Goal: Information Seeking & Learning: Learn about a topic

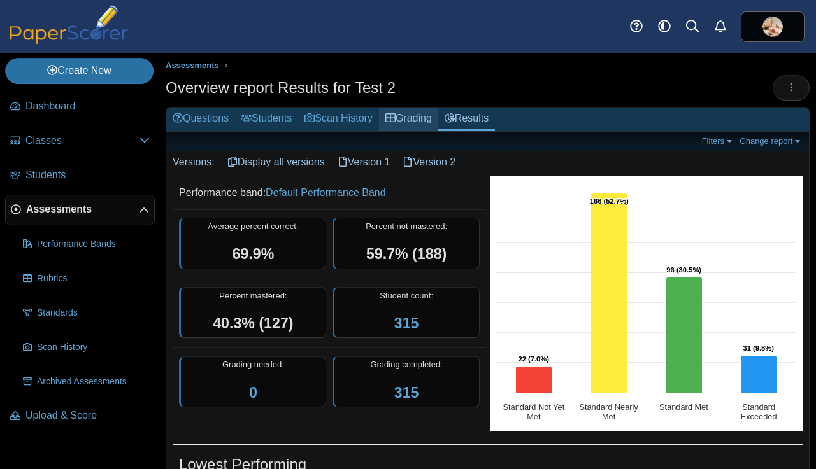
click at [425, 122] on link "Grading" at bounding box center [408, 120] width 59 height 24
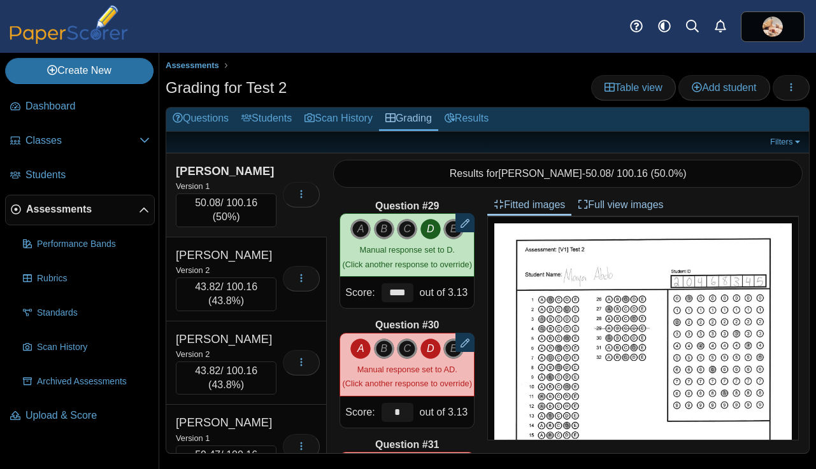
scroll to position [3349, 0]
click at [430, 348] on icon "D" at bounding box center [430, 348] width 20 height 20
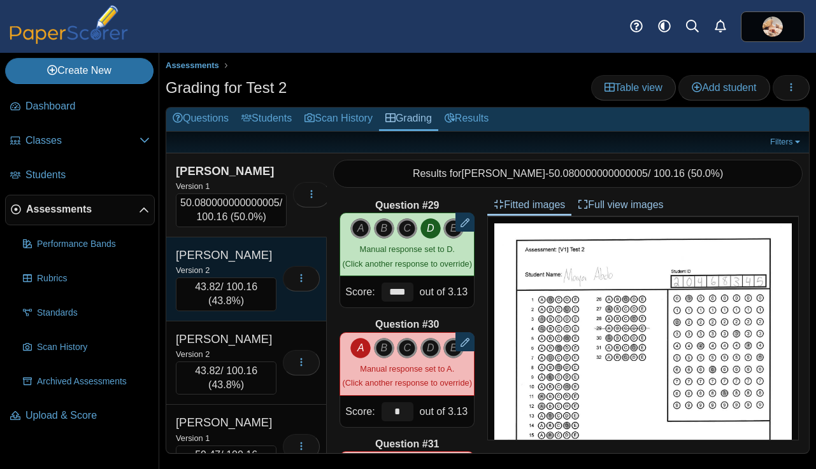
click at [272, 252] on div "Alexander, Kauri" at bounding box center [226, 255] width 101 height 17
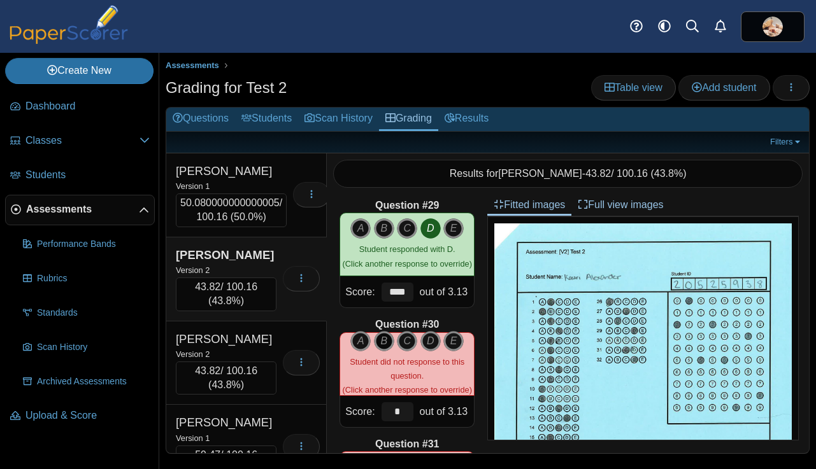
click at [385, 339] on icon "B" at bounding box center [384, 341] width 20 height 20
type input "****"
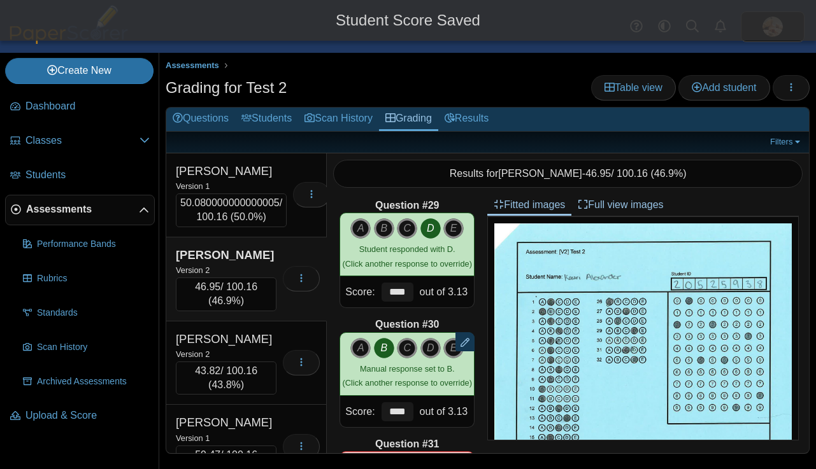
click at [267, 266] on div "Version 2" at bounding box center [226, 270] width 101 height 14
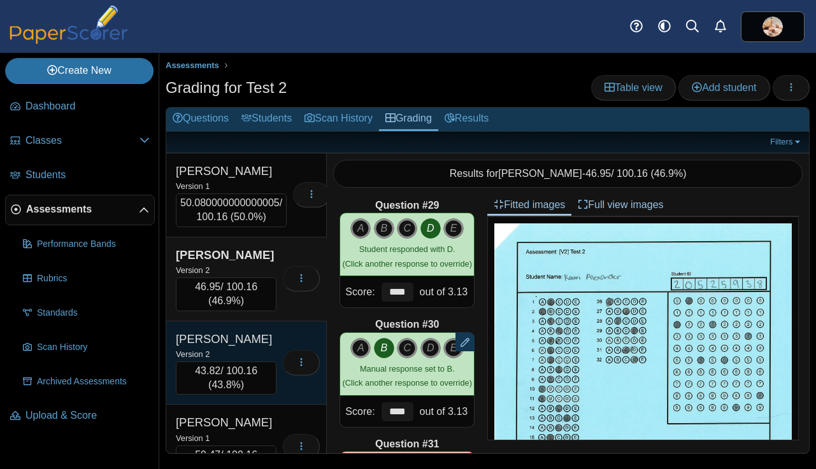
click at [262, 350] on div "Version 2" at bounding box center [226, 354] width 101 height 14
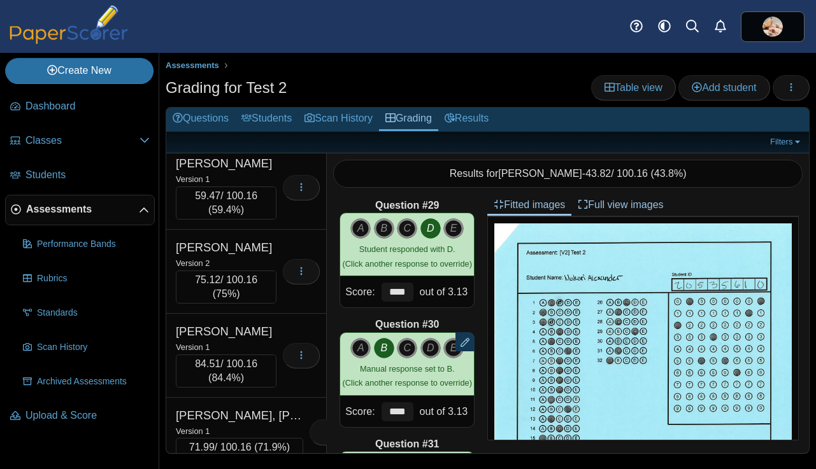
scroll to position [262, 0]
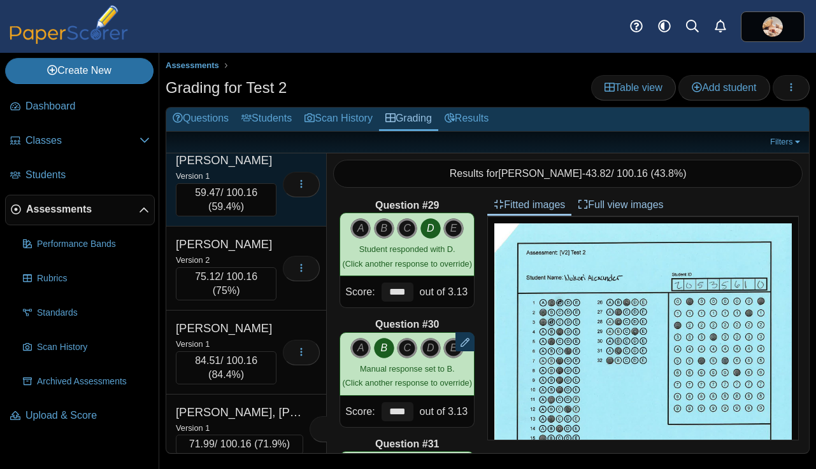
click at [250, 167] on div "Allen, Jaylea" at bounding box center [226, 160] width 101 height 17
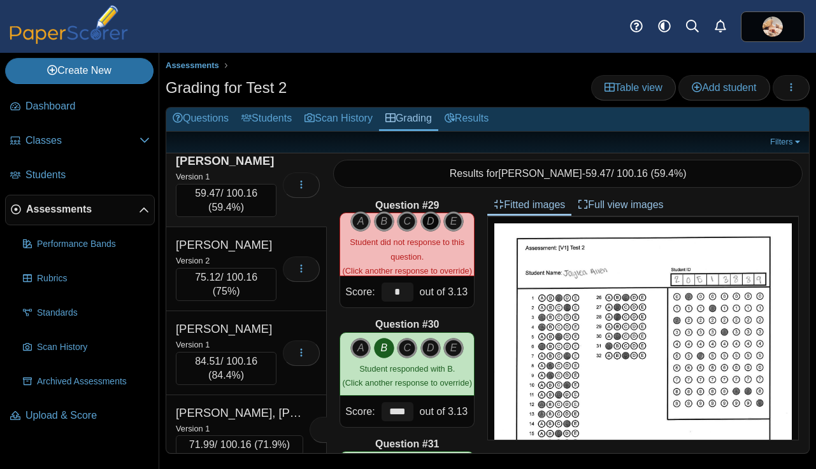
click at [428, 219] on icon "D" at bounding box center [430, 221] width 20 height 20
type input "****"
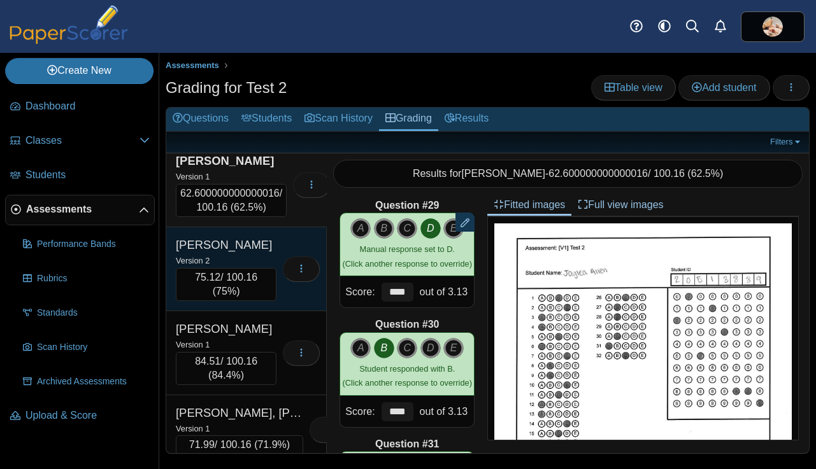
click at [252, 253] on div "Version 2" at bounding box center [226, 260] width 101 height 14
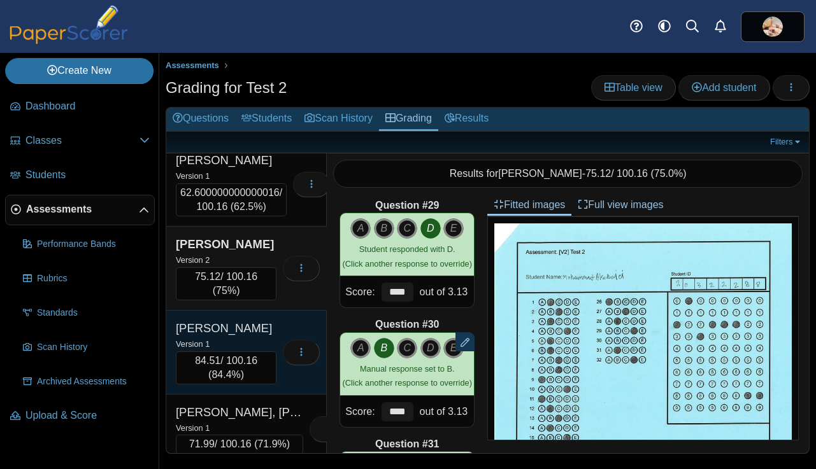
click at [256, 322] on div "Anderson, Trevor" at bounding box center [226, 328] width 101 height 17
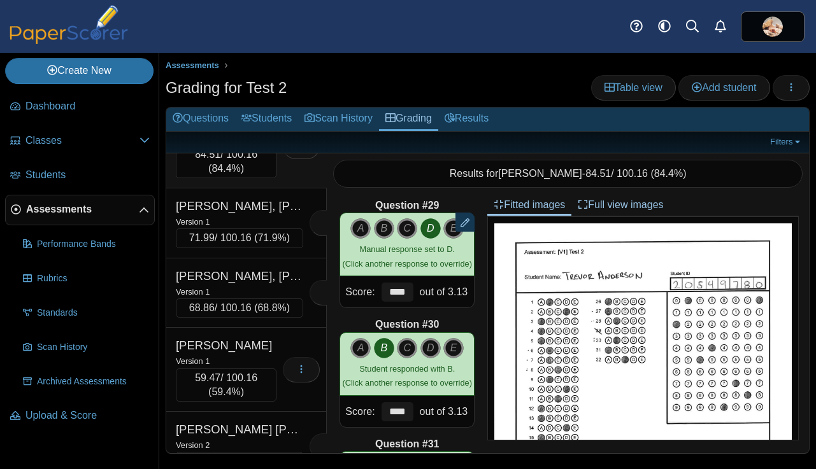
scroll to position [472, 0]
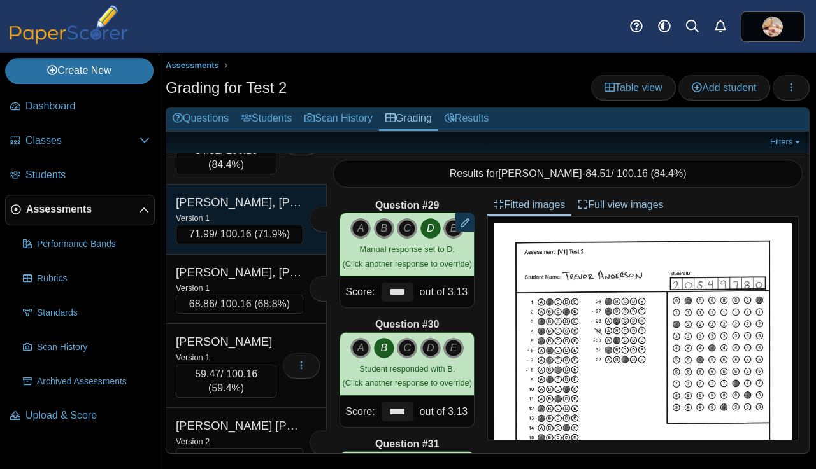
click at [254, 211] on div "Version 1" at bounding box center [239, 218] width 127 height 14
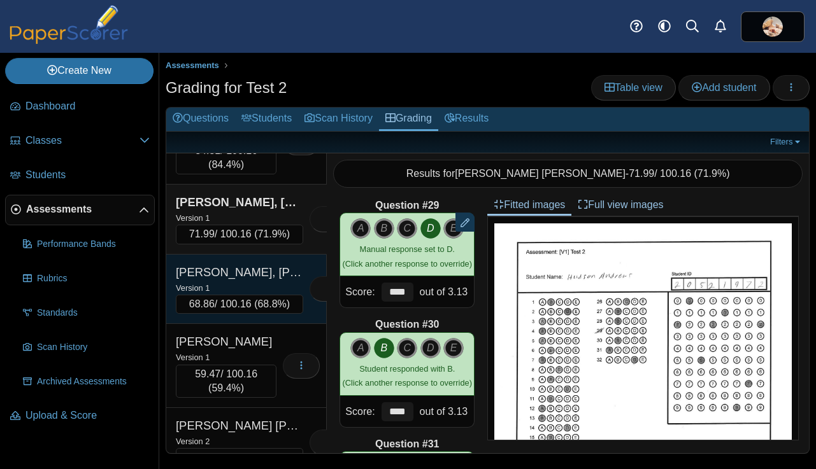
click at [242, 282] on div "Version 1" at bounding box center [239, 288] width 127 height 14
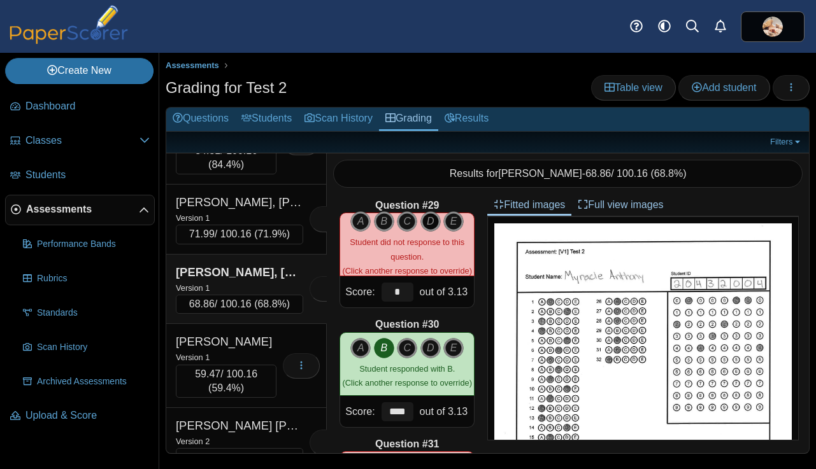
click at [432, 223] on icon "D" at bounding box center [430, 221] width 20 height 20
type input "****"
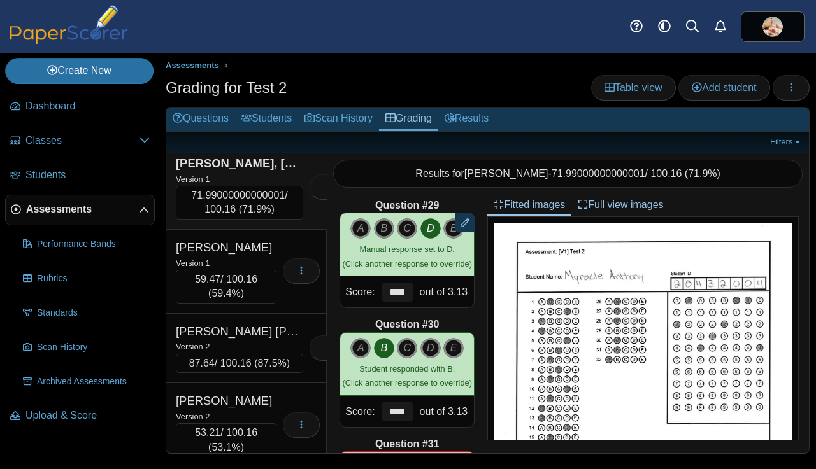
scroll to position [582, 0]
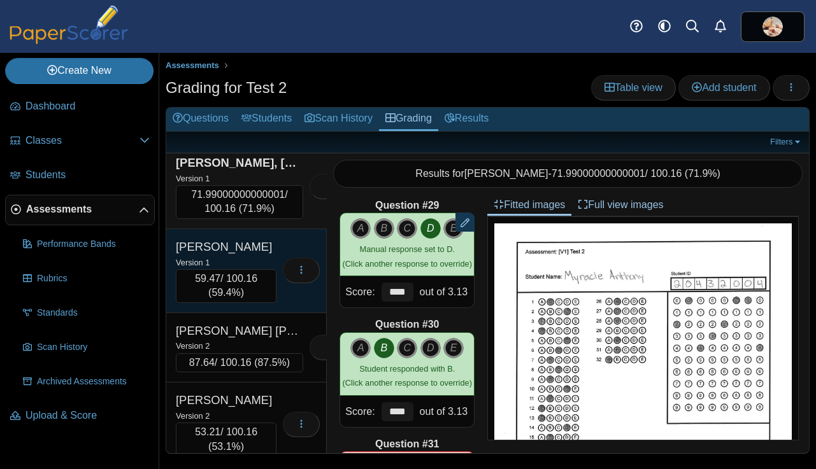
click at [251, 256] on div "Version 1" at bounding box center [226, 262] width 101 height 14
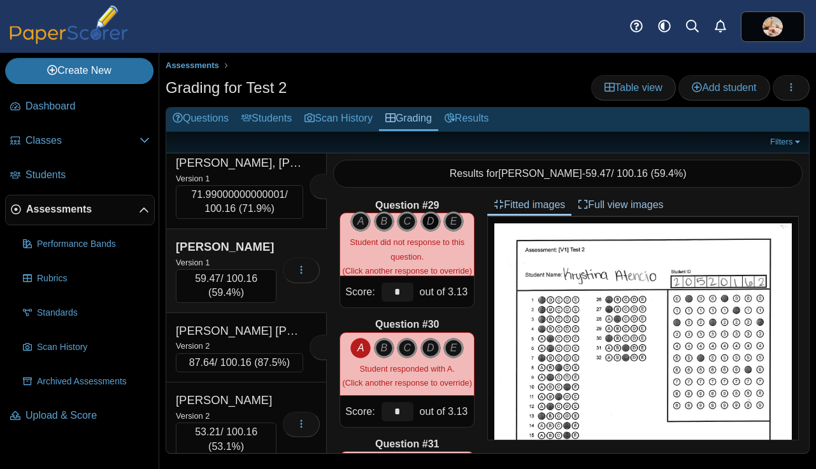
click at [436, 217] on icon "D" at bounding box center [430, 221] width 20 height 20
type input "****"
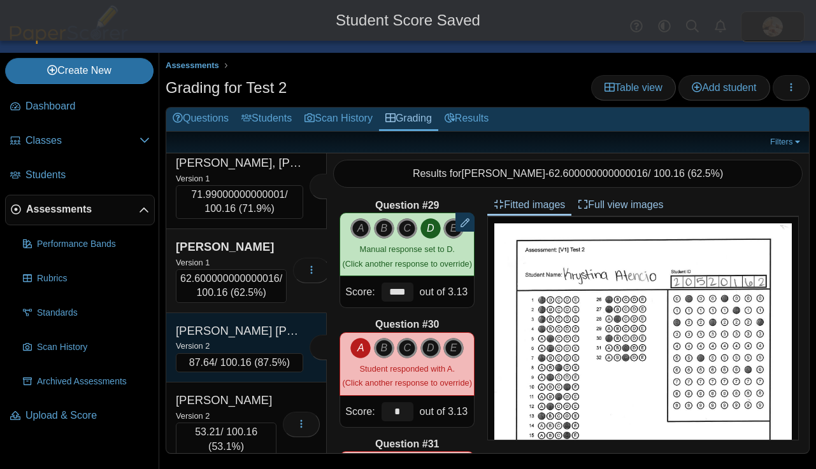
click at [263, 334] on div "Avelar Sanchez, Lizbeth" at bounding box center [239, 331] width 127 height 17
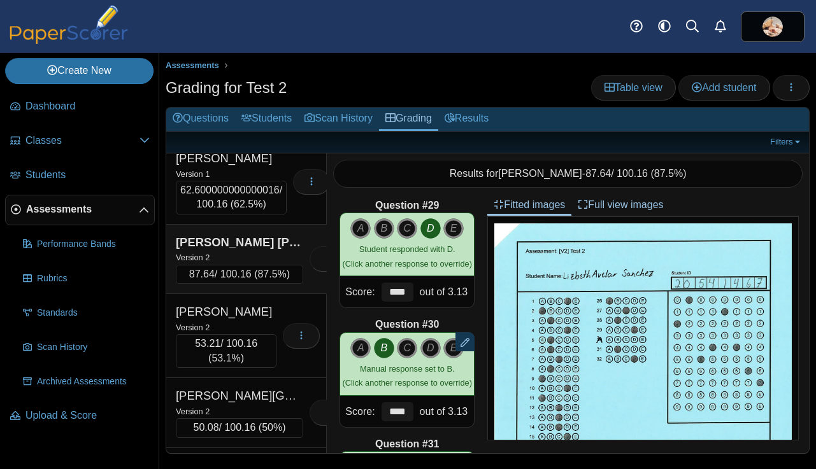
scroll to position [689, 0]
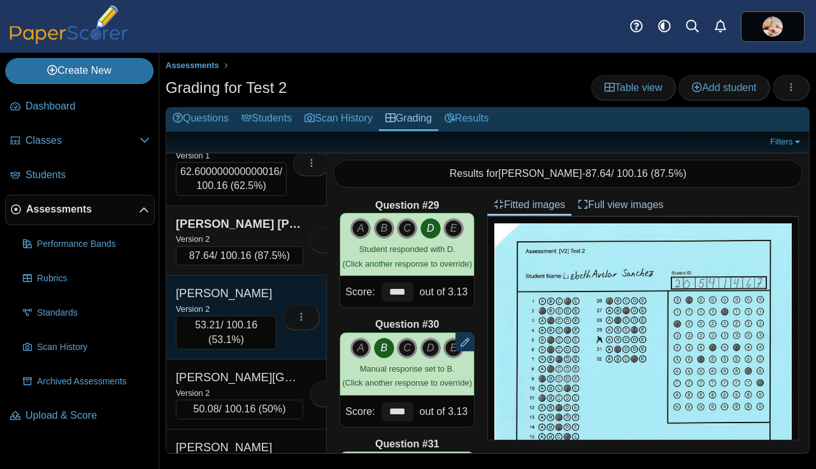
click at [261, 295] on div "Avila, Ramon" at bounding box center [226, 293] width 101 height 17
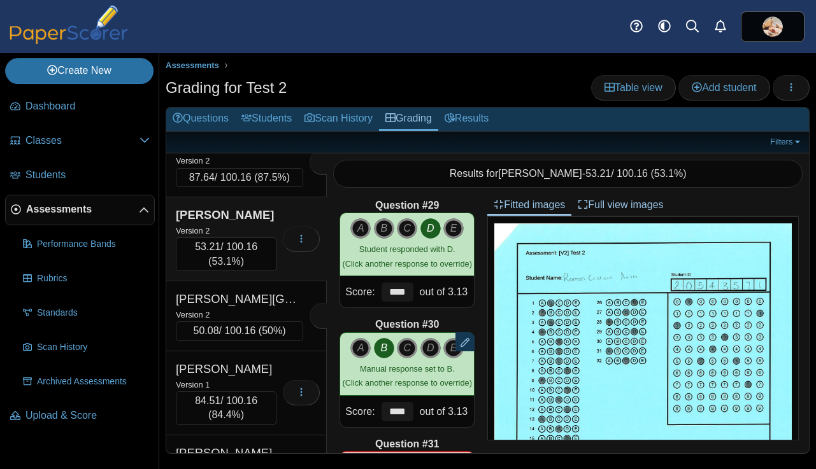
scroll to position [779, 0]
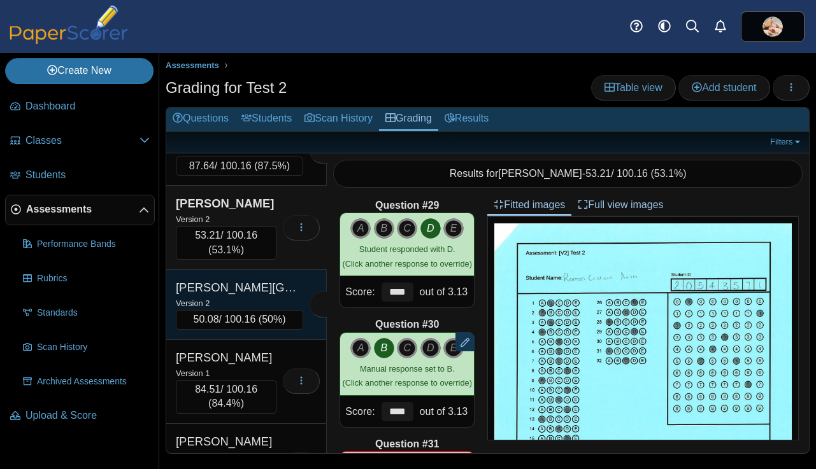
click at [255, 285] on div "Avila, Sana" at bounding box center [239, 287] width 127 height 17
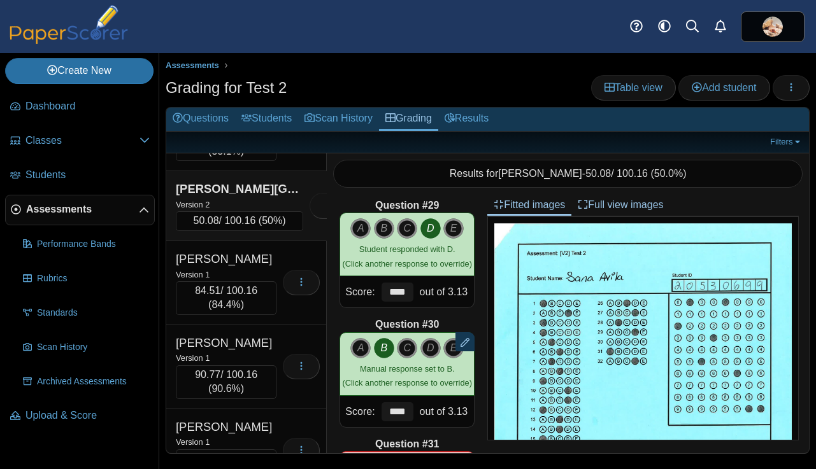
scroll to position [879, 0]
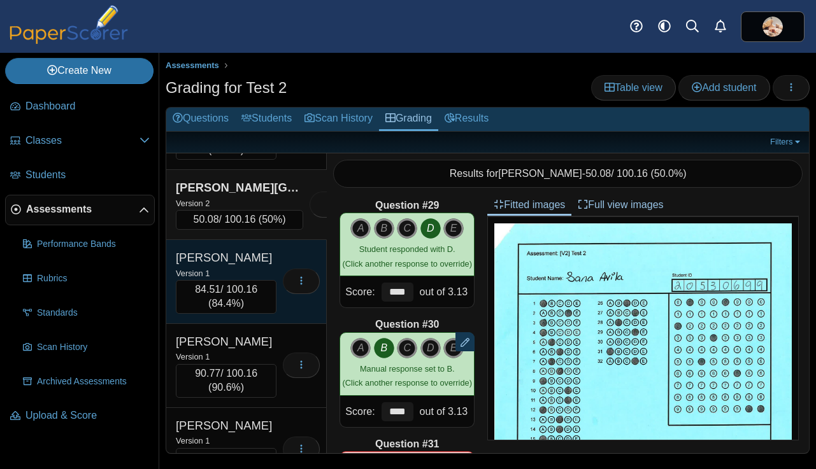
click at [254, 266] on div "Beaman, Keri" at bounding box center [226, 258] width 101 height 17
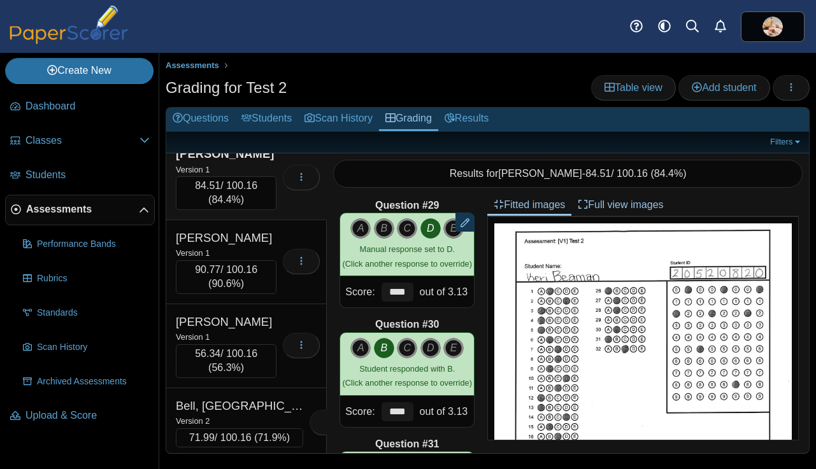
scroll to position [989, 0]
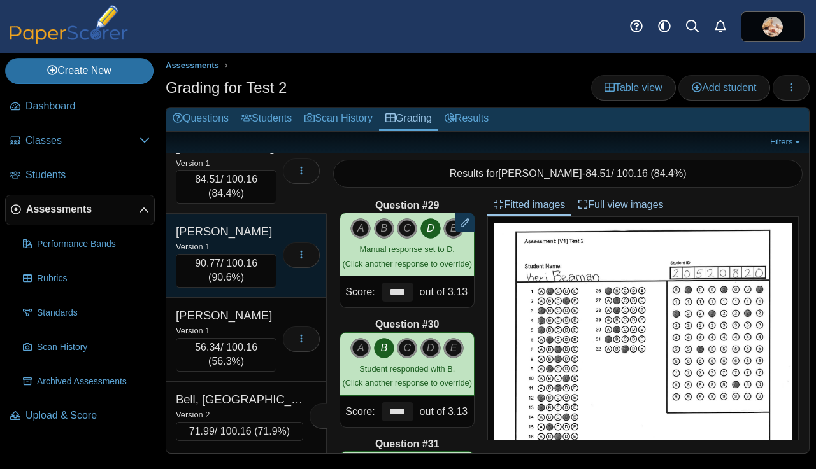
click at [260, 240] on div "Beard, Kyriana" at bounding box center [226, 231] width 101 height 17
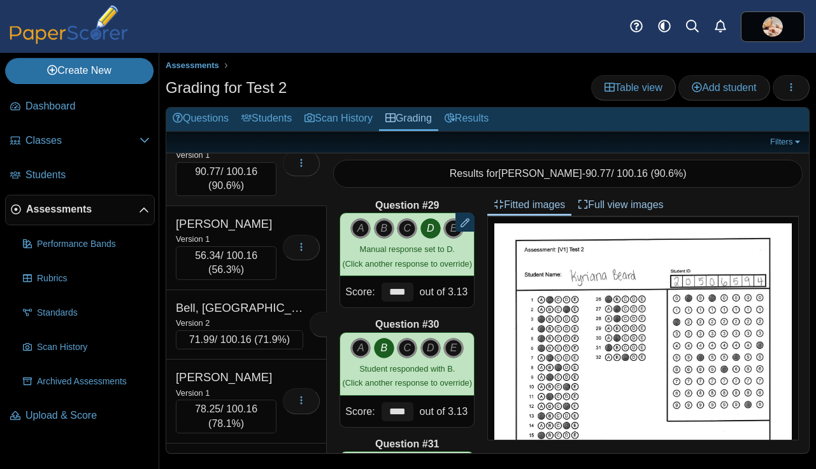
click at [260, 246] on div "Version 1" at bounding box center [226, 239] width 101 height 14
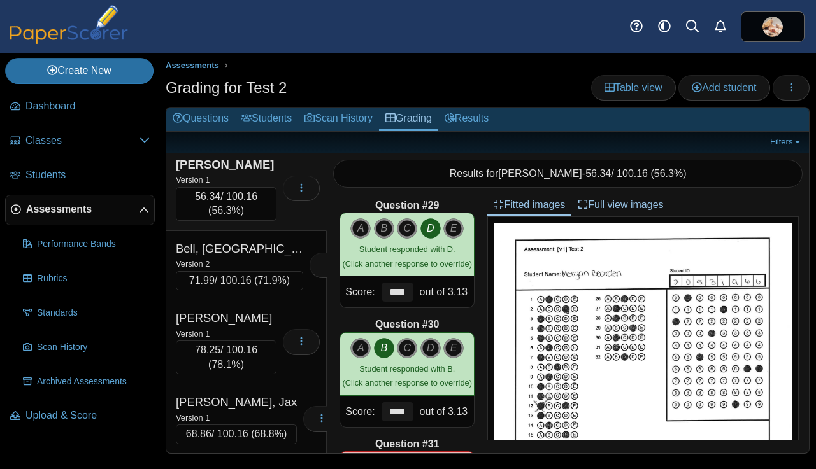
scroll to position [1141, 0]
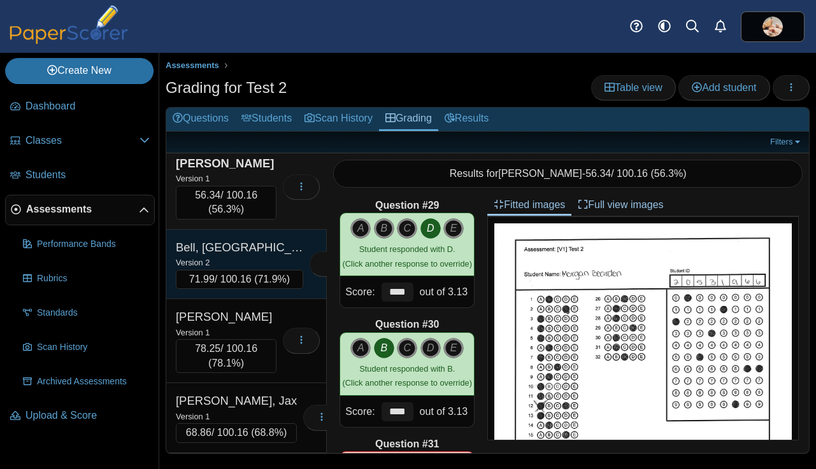
click at [259, 256] on div "Bell, jhenessa" at bounding box center [239, 247] width 127 height 17
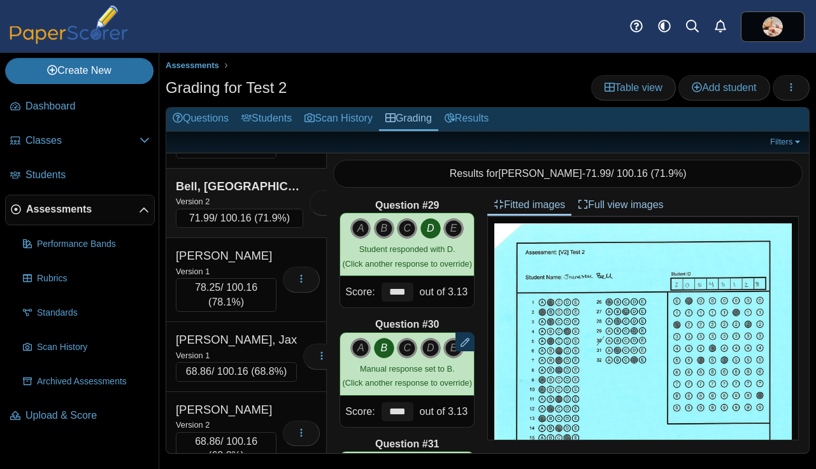
scroll to position [1218, 0]
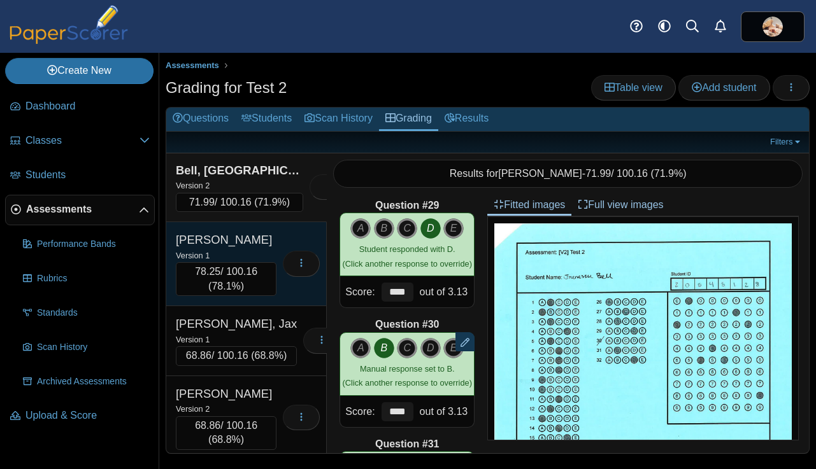
click at [257, 248] on div "Bell, Ryleigh" at bounding box center [226, 240] width 101 height 17
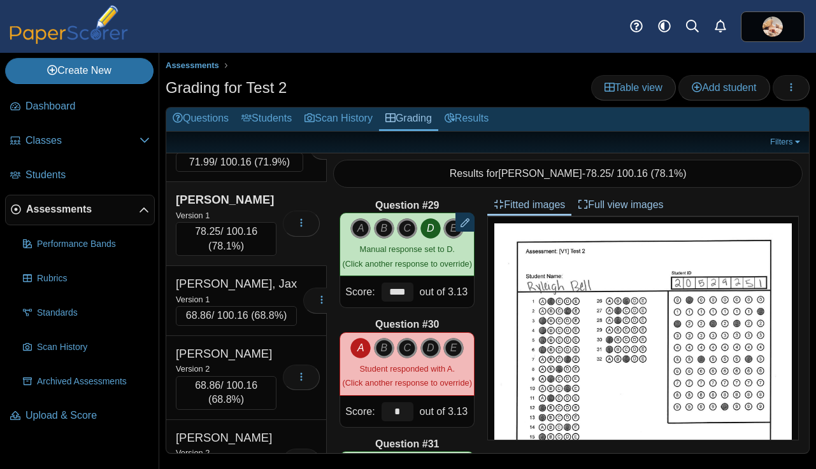
scroll to position [1275, 0]
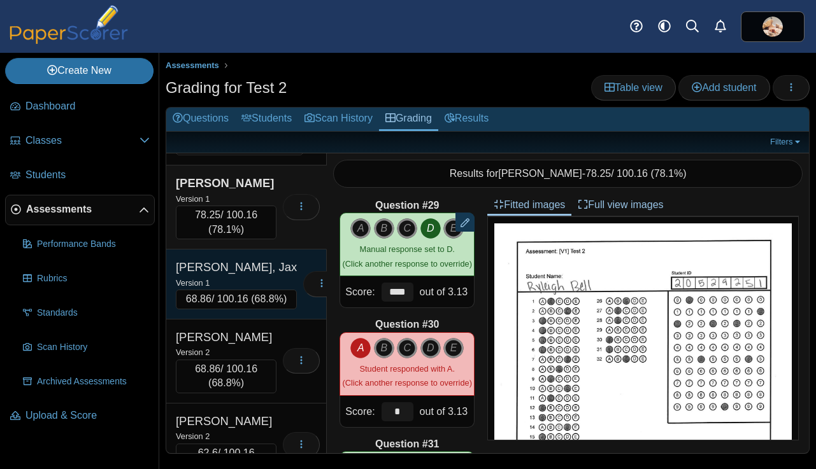
click at [253, 276] on div "Bennett, Jax" at bounding box center [236, 267] width 121 height 17
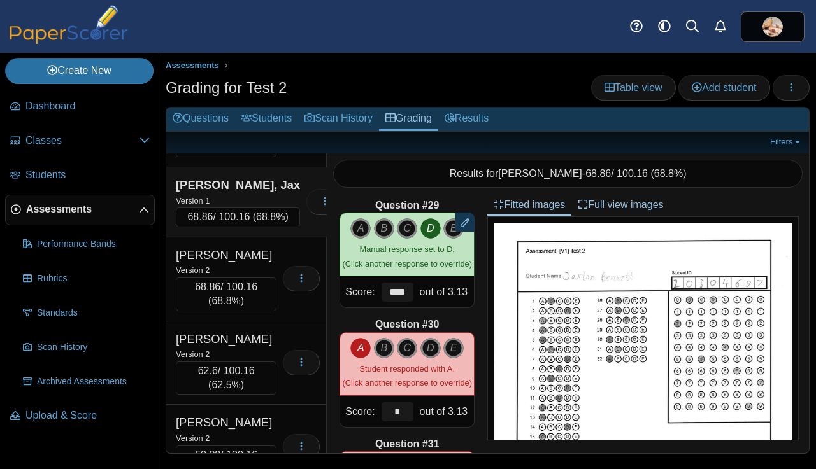
scroll to position [1363, 0]
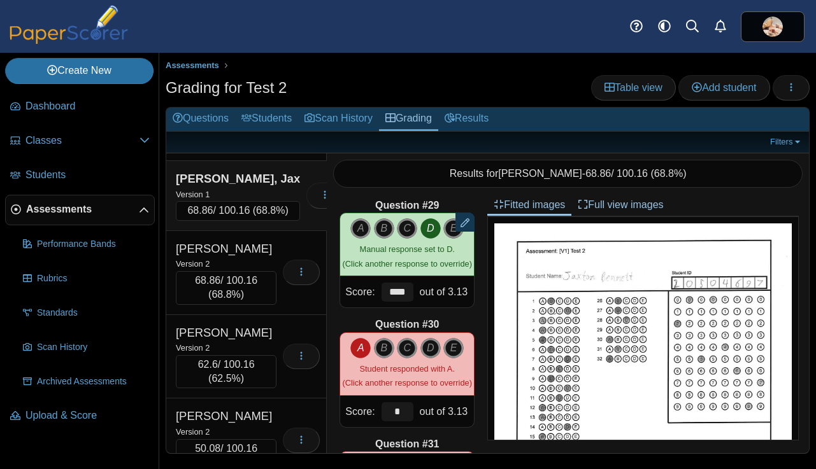
click at [253, 257] on div "Bickel, Karson" at bounding box center [226, 249] width 101 height 17
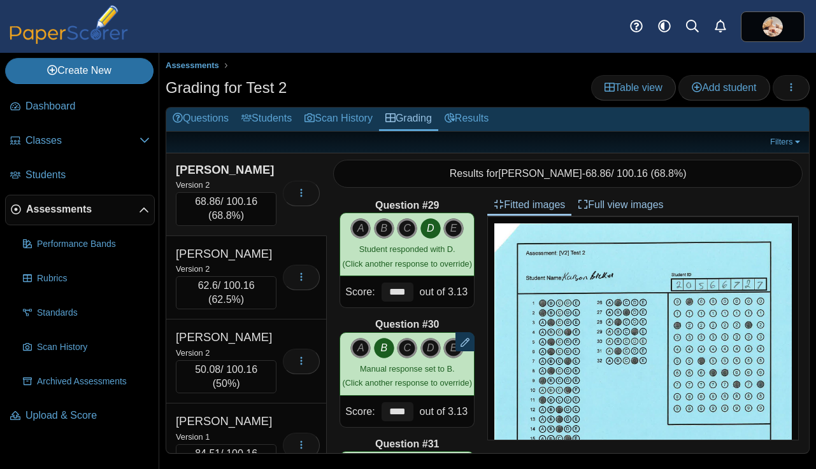
scroll to position [1444, 0]
click at [253, 260] on div "Biera, Lauren" at bounding box center [226, 252] width 101 height 17
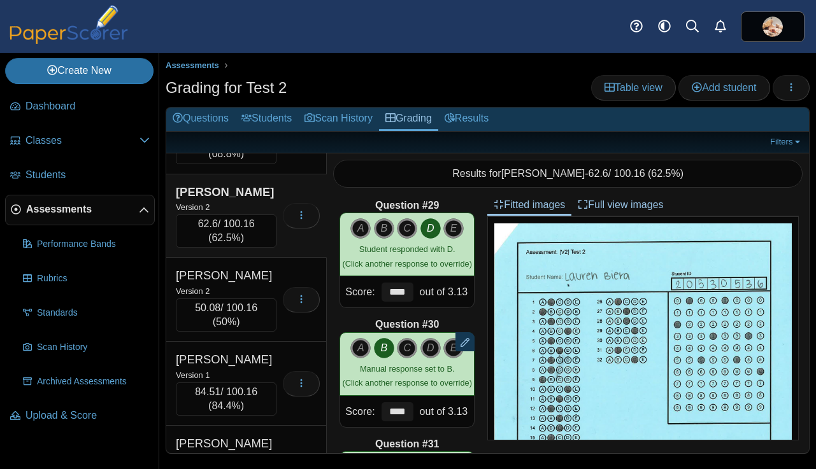
scroll to position [1508, 0]
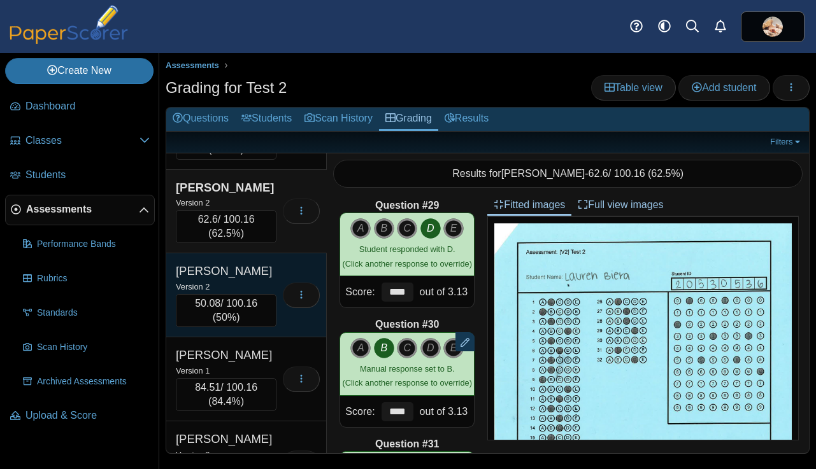
click at [250, 279] on div "Bies, Lauren" at bounding box center [226, 271] width 101 height 17
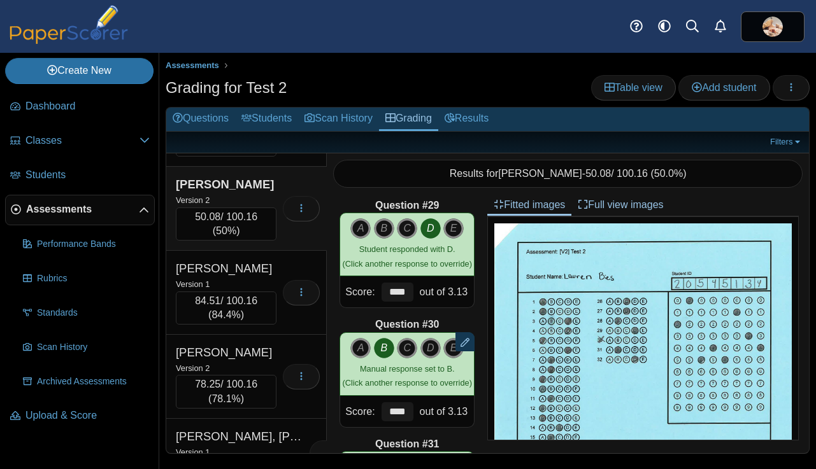
scroll to position [1627, 0]
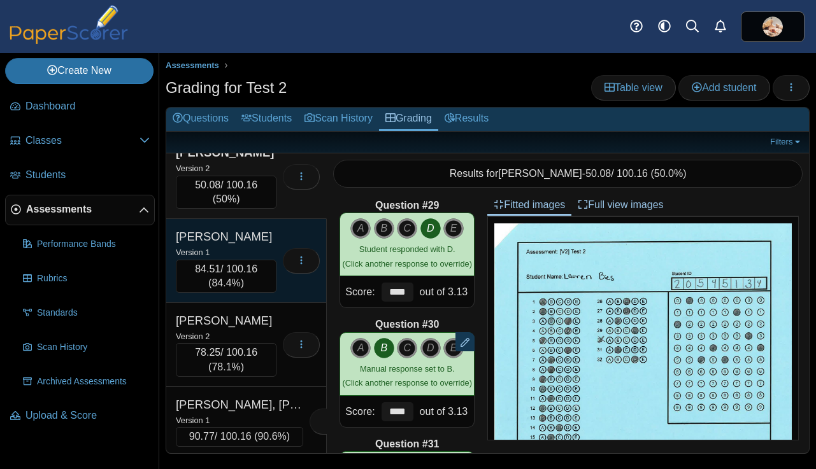
click at [257, 245] on div "Blevins, Kylie" at bounding box center [226, 237] width 101 height 17
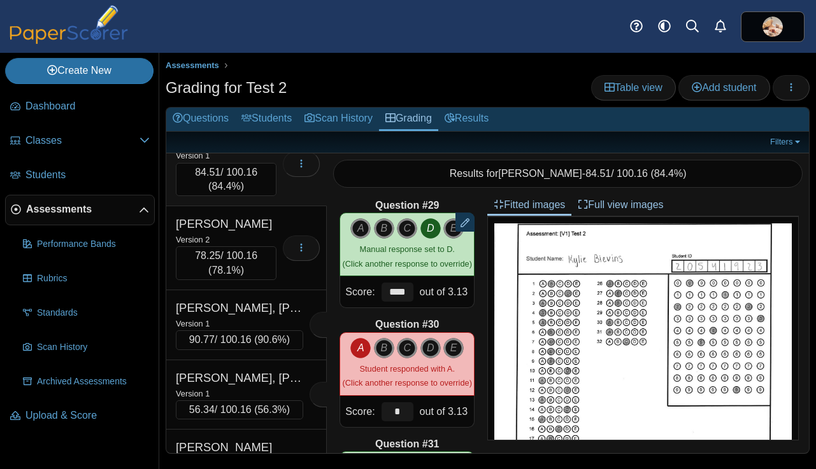
scroll to position [1727, 0]
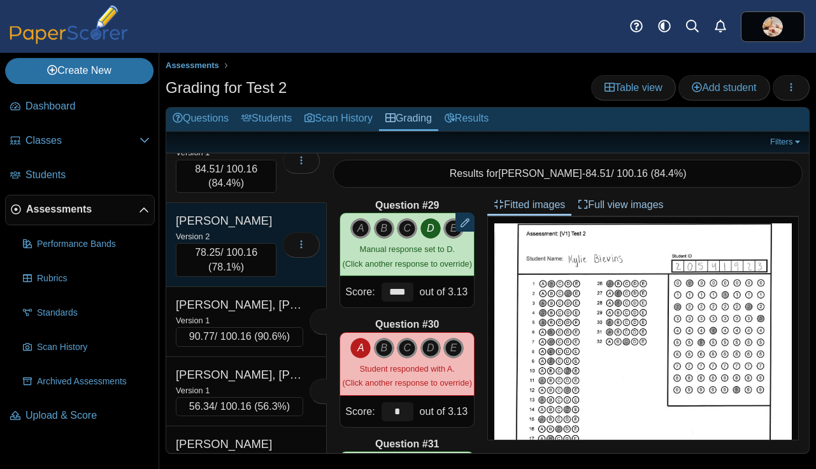
click at [253, 229] on div "Blom, Ellie" at bounding box center [226, 221] width 101 height 17
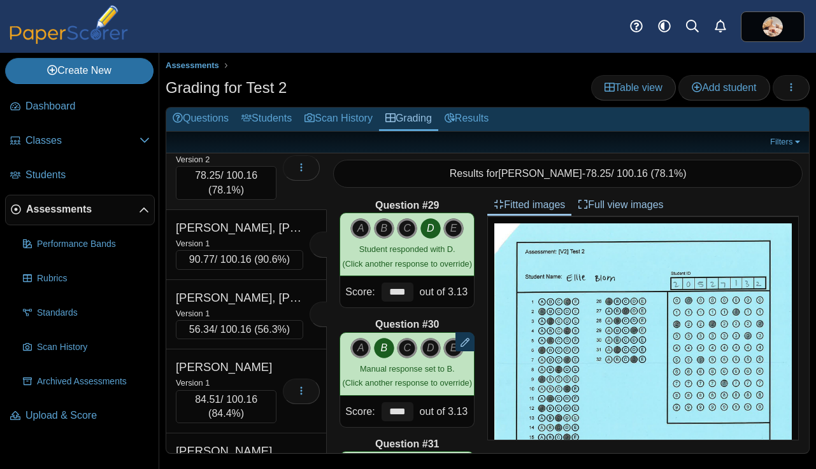
scroll to position [1813, 0]
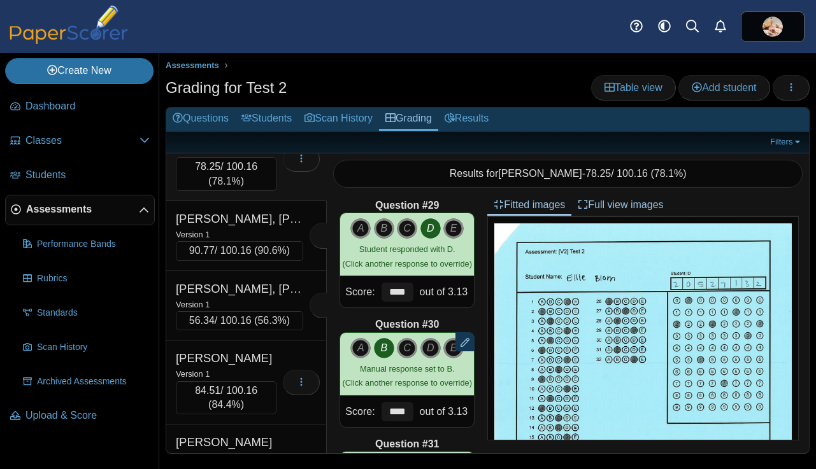
click at [253, 241] on div "Version 1" at bounding box center [239, 234] width 127 height 14
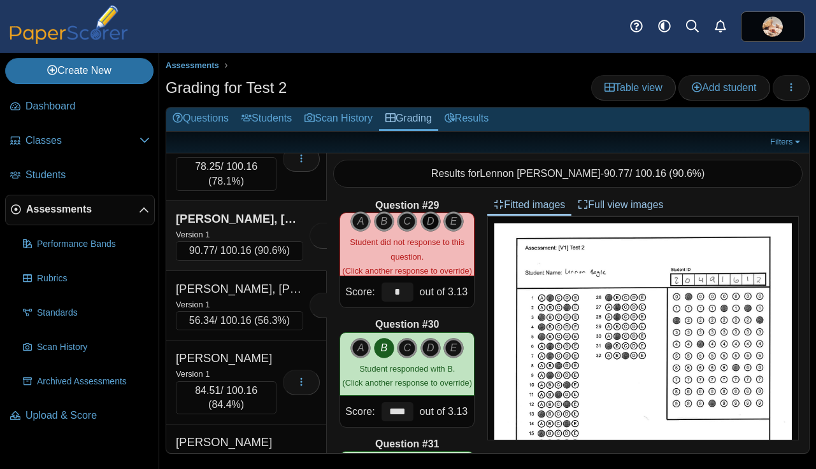
click at [431, 220] on icon "D" at bounding box center [430, 221] width 20 height 20
type input "****"
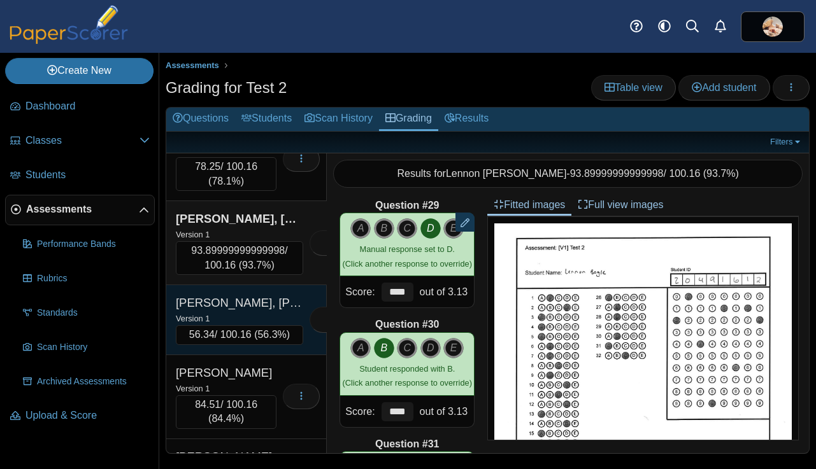
click at [258, 325] on div "Version 1" at bounding box center [239, 318] width 127 height 14
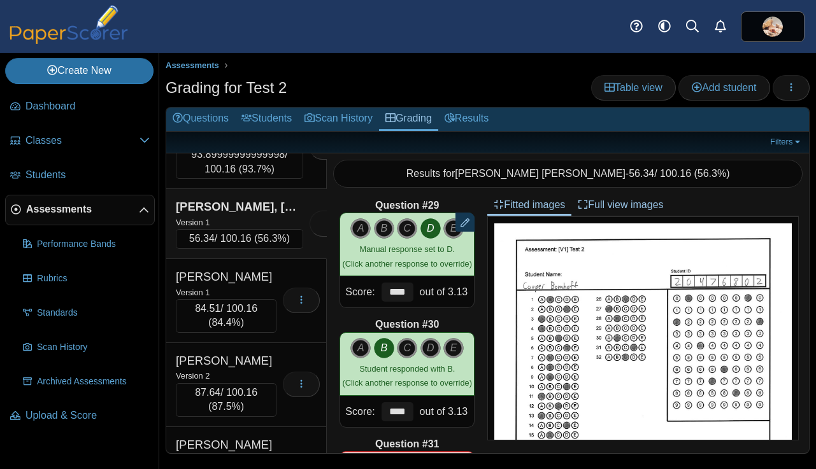
scroll to position [1911, 0]
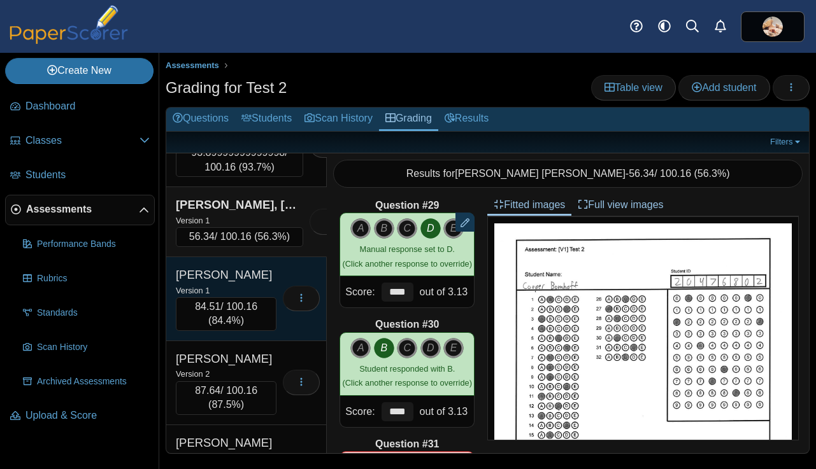
click at [257, 283] on div "Bonge, Zoe" at bounding box center [226, 275] width 101 height 17
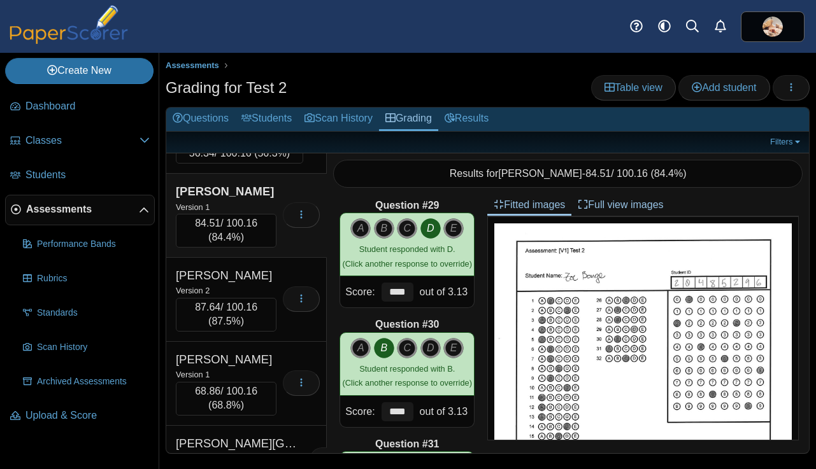
scroll to position [2009, 0]
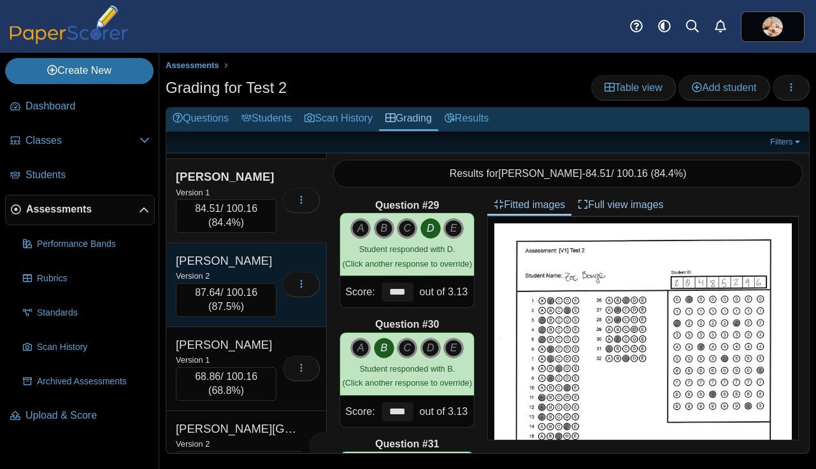
click at [257, 283] on div "Version 2" at bounding box center [226, 276] width 101 height 14
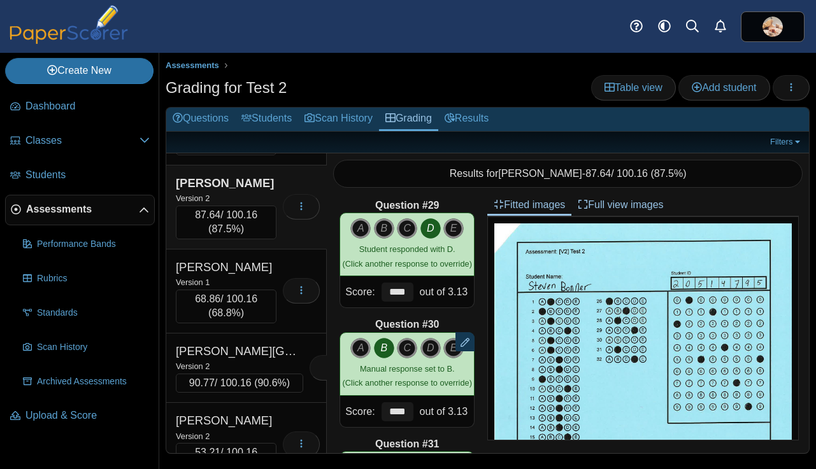
scroll to position [2093, 0]
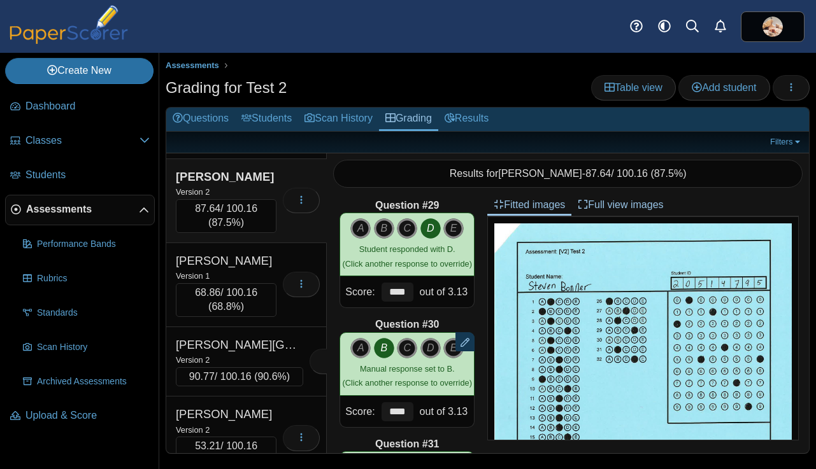
click at [257, 283] on div "Version 1" at bounding box center [226, 276] width 101 height 14
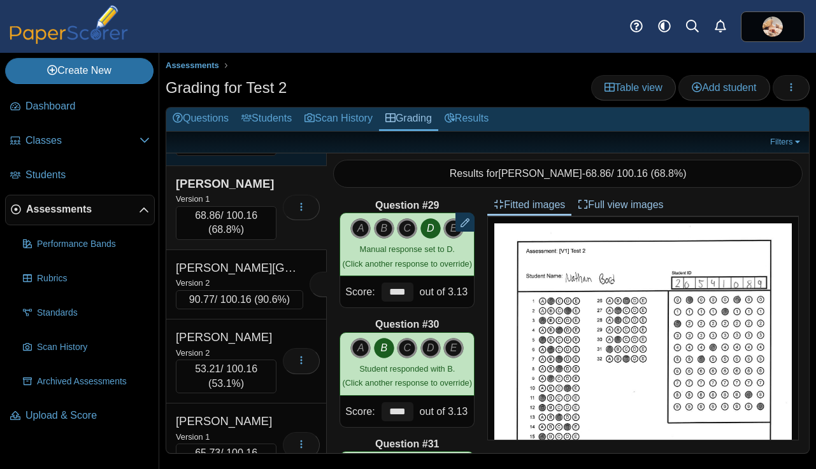
scroll to position [2170, 0]
click at [257, 289] on div "Version 2" at bounding box center [239, 282] width 127 height 14
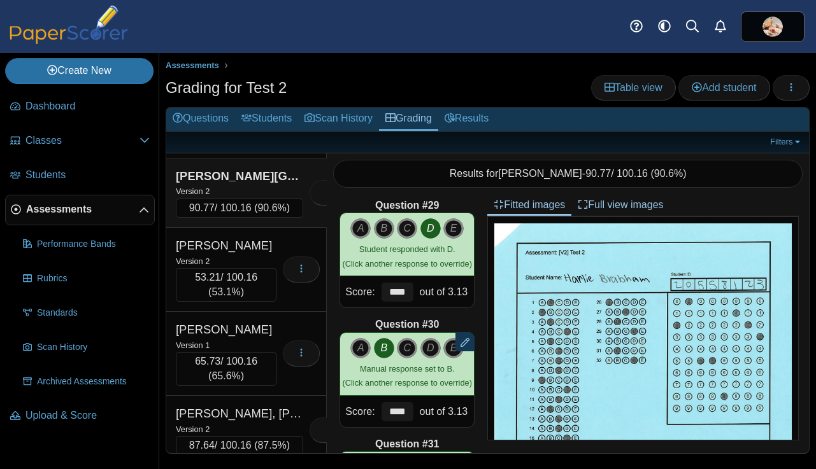
scroll to position [2266, 0]
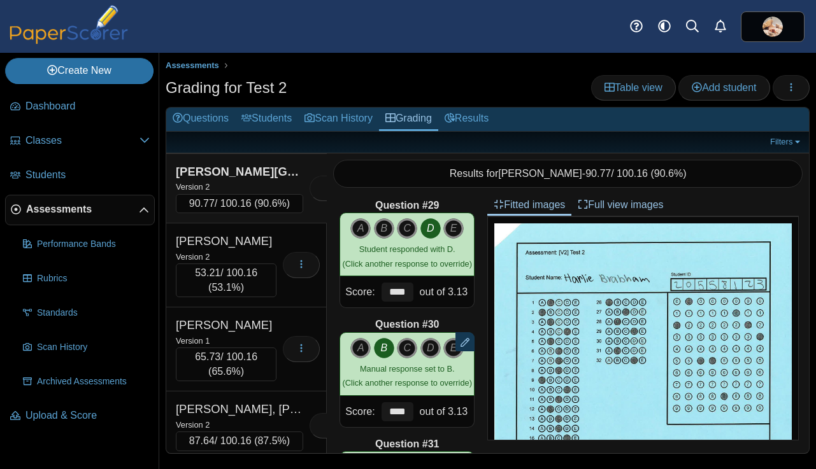
click at [257, 264] on div "Version 2" at bounding box center [226, 257] width 101 height 14
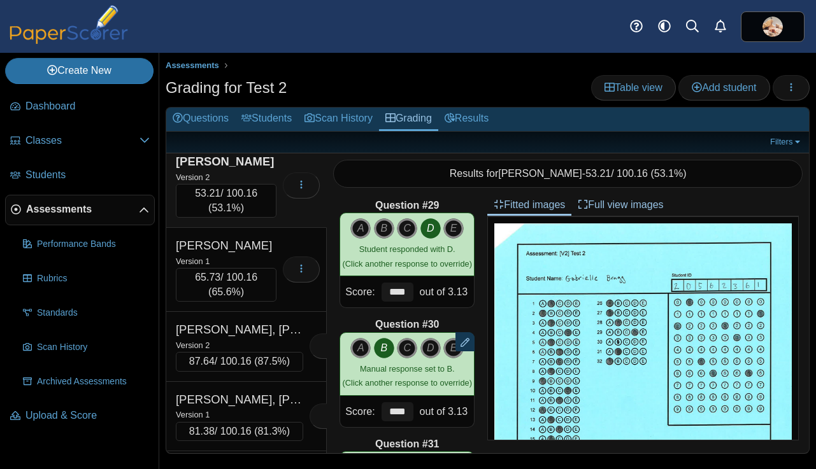
scroll to position [2350, 0]
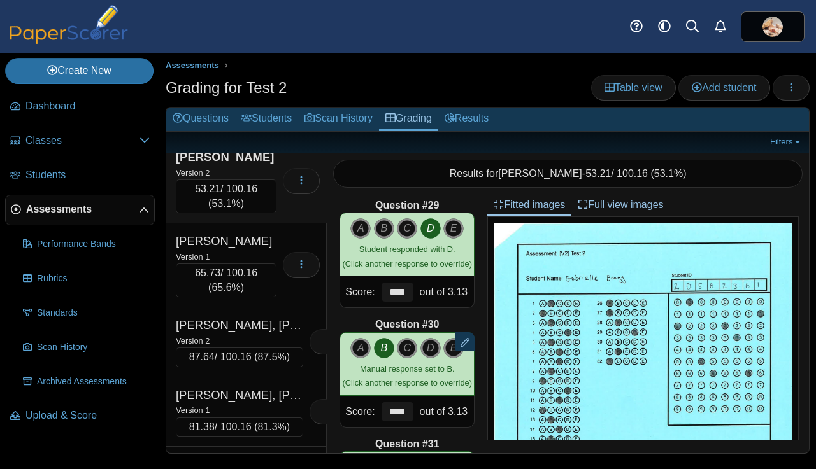
click at [257, 264] on div "Version 1" at bounding box center [226, 257] width 101 height 14
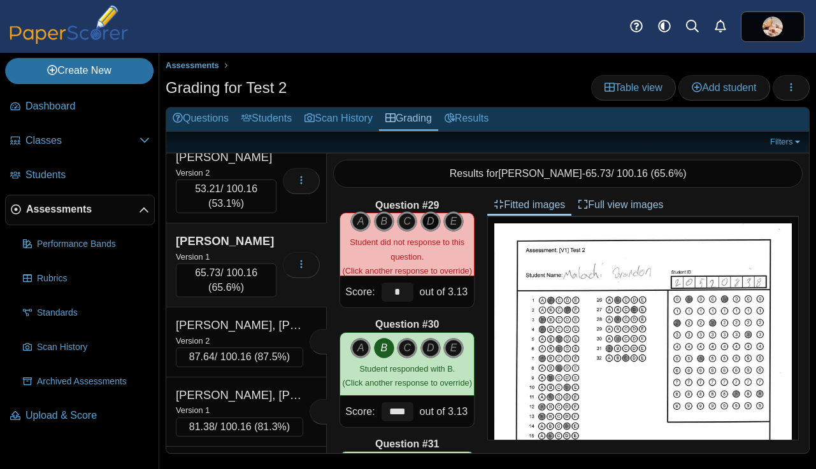
click at [430, 220] on icon "D" at bounding box center [430, 221] width 20 height 20
type input "****"
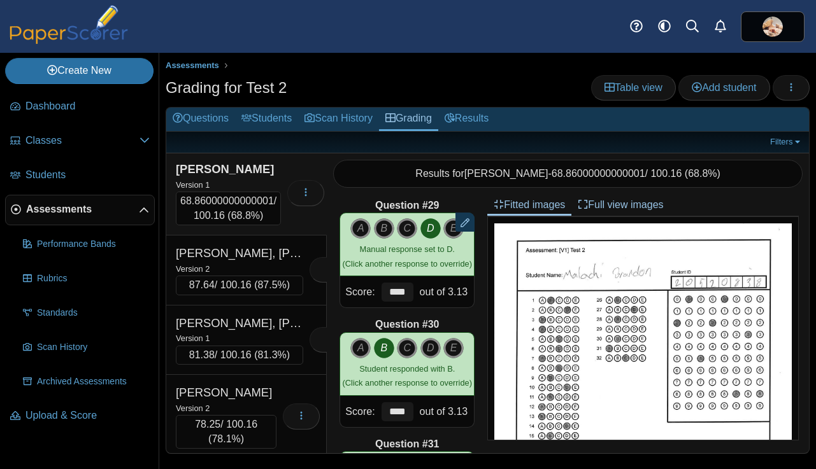
scroll to position [2423, 0]
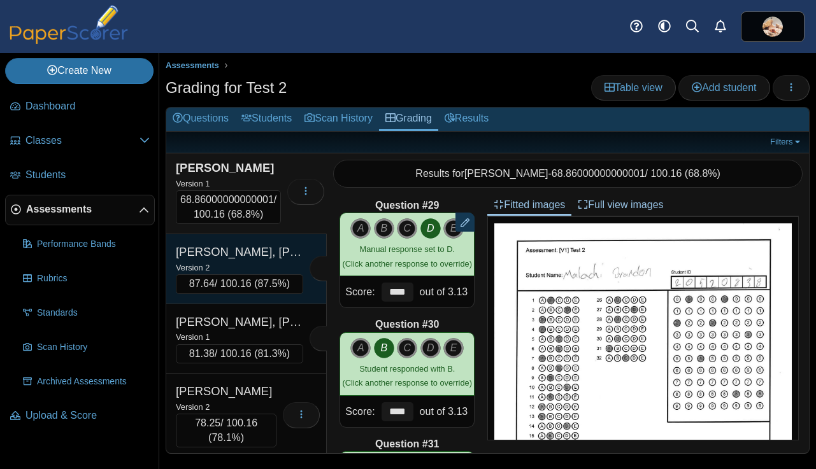
click at [247, 274] on div "Version 2" at bounding box center [239, 267] width 127 height 14
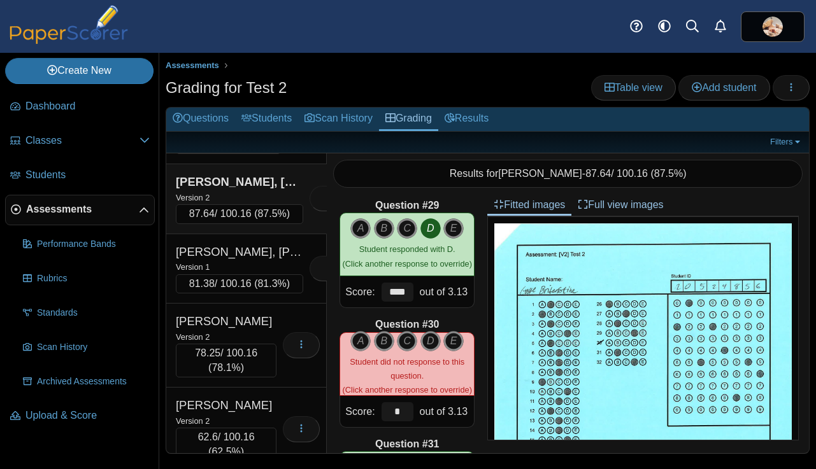
scroll to position [2494, 0]
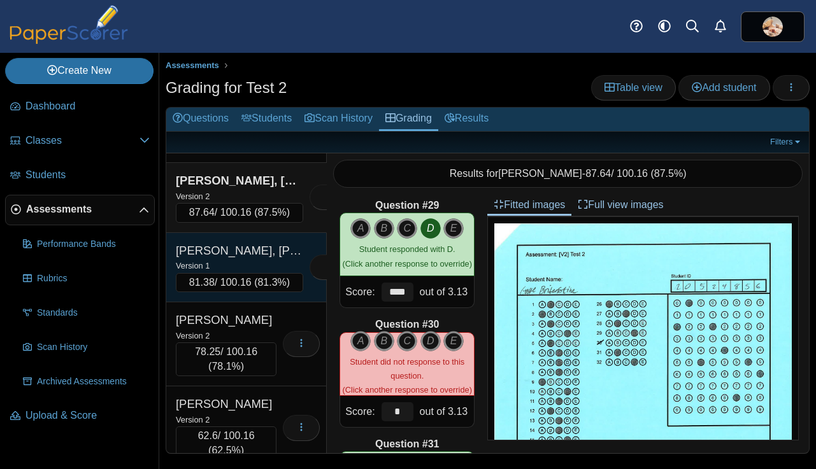
click at [245, 272] on div "Version 1" at bounding box center [239, 265] width 127 height 14
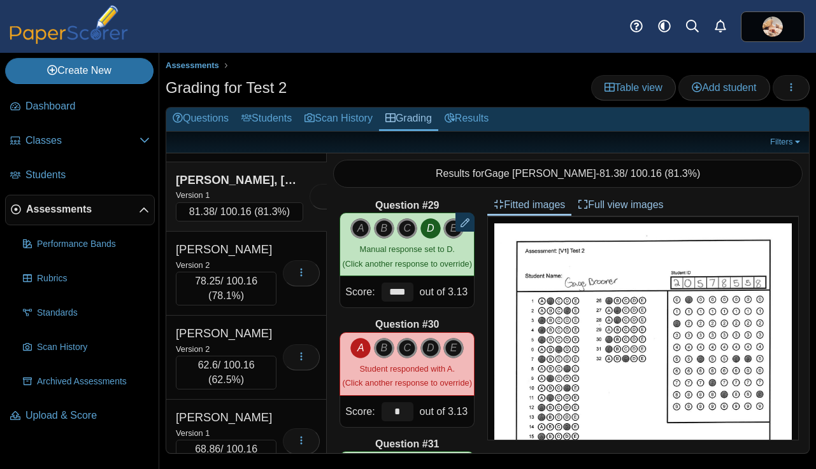
scroll to position [2573, 0]
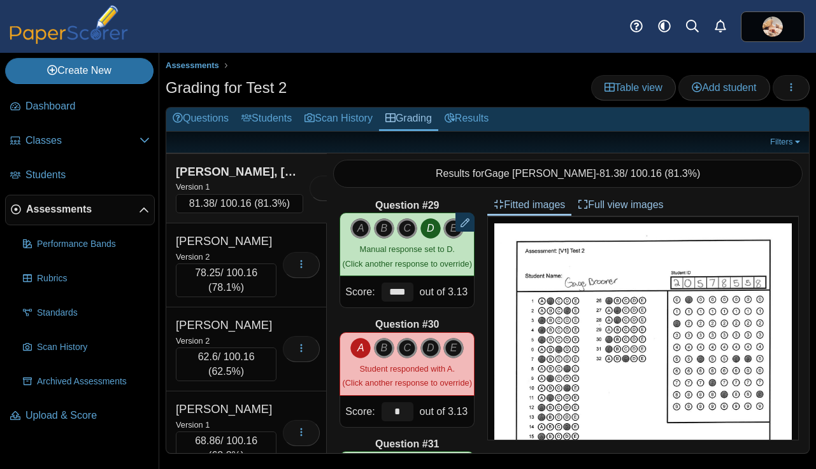
click at [245, 250] on div "Brossett, Sophie" at bounding box center [226, 241] width 101 height 17
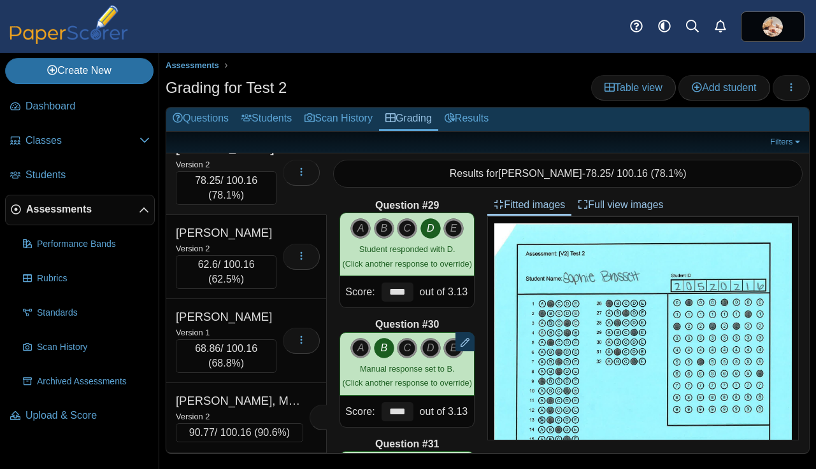
scroll to position [2676, 0]
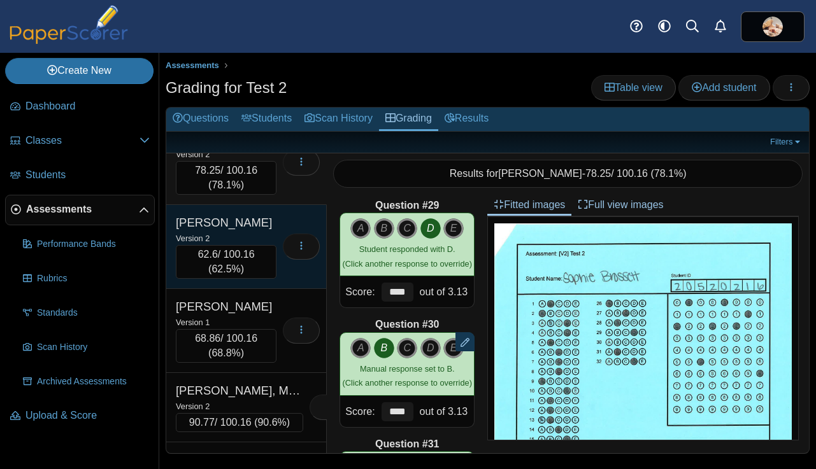
click at [244, 231] on div "Brown, Maddy" at bounding box center [226, 223] width 101 height 17
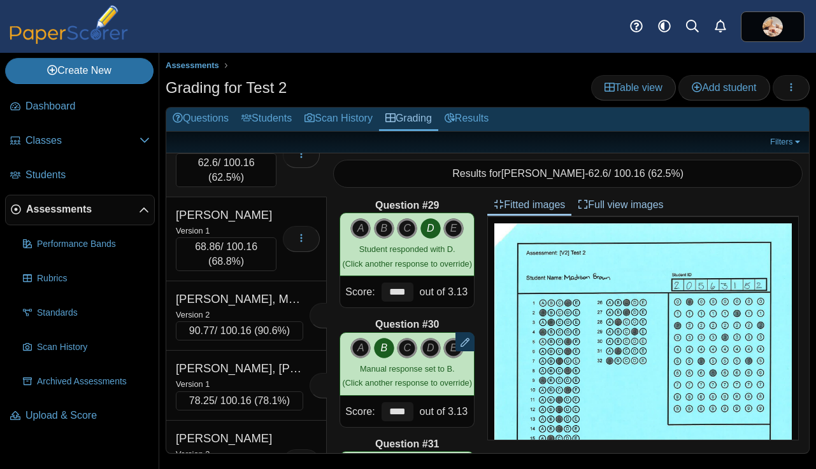
scroll to position [2776, 0]
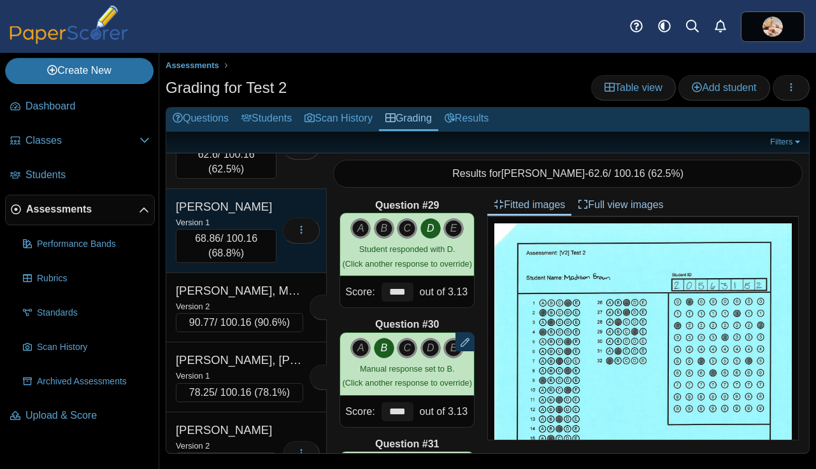
click at [246, 215] on div "Brown, Mj" at bounding box center [226, 207] width 101 height 17
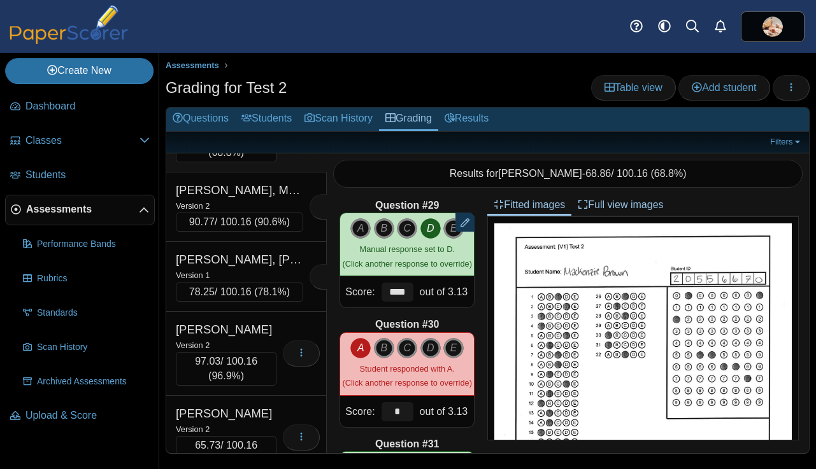
scroll to position [2877, 0]
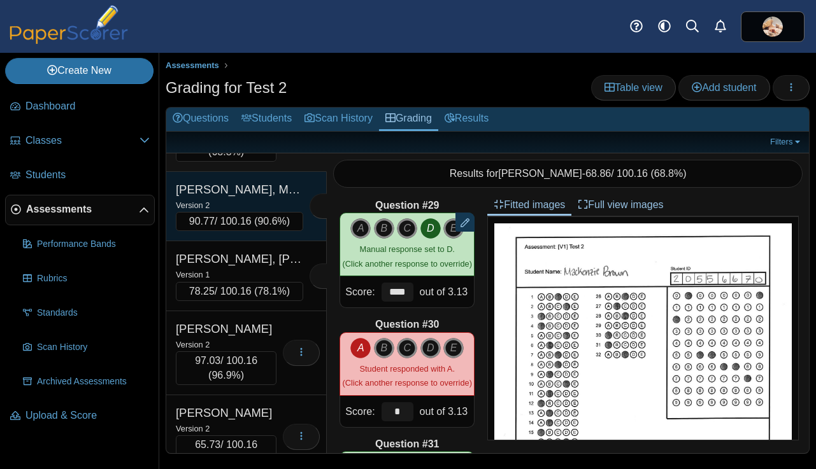
click at [245, 212] on div "Version 2" at bounding box center [239, 205] width 127 height 14
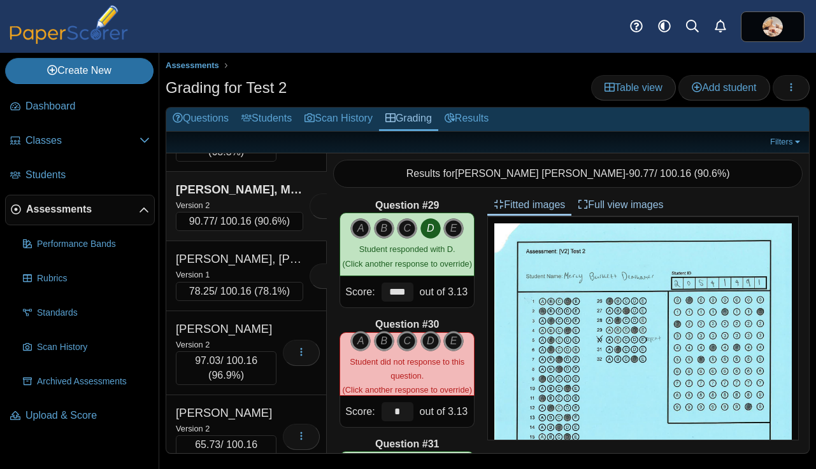
click at [385, 343] on icon "B" at bounding box center [384, 341] width 20 height 20
type input "****"
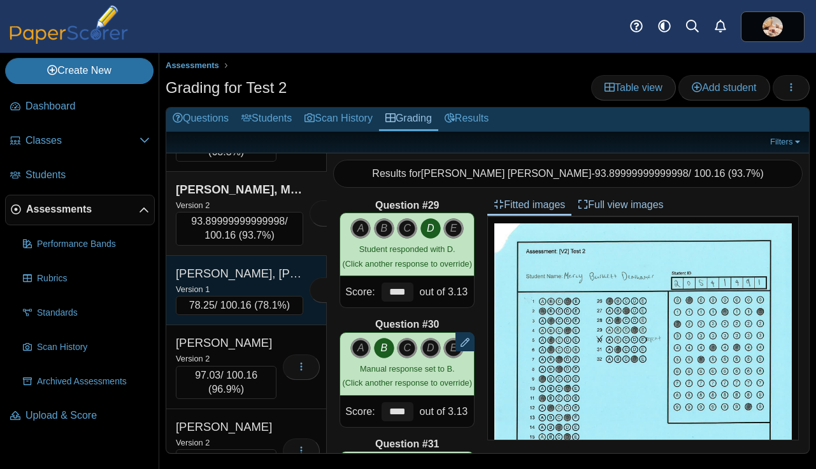
click at [257, 296] on div "Version 1" at bounding box center [239, 289] width 127 height 14
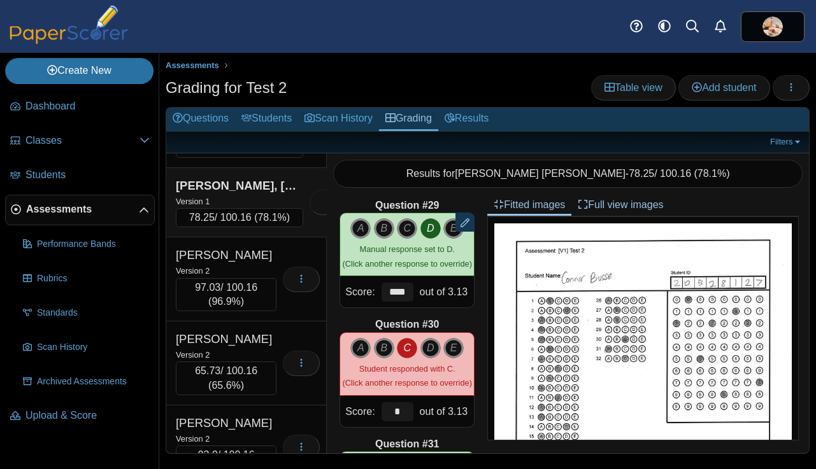
scroll to position [2973, 0]
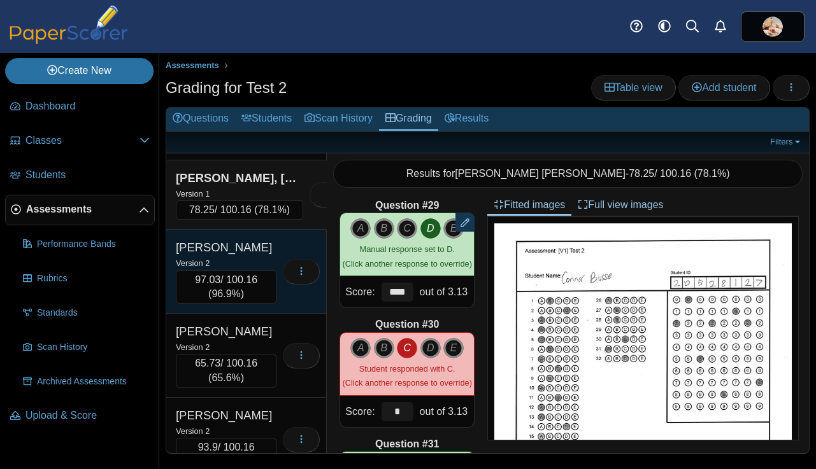
click at [249, 270] on div "Version 2" at bounding box center [226, 263] width 101 height 14
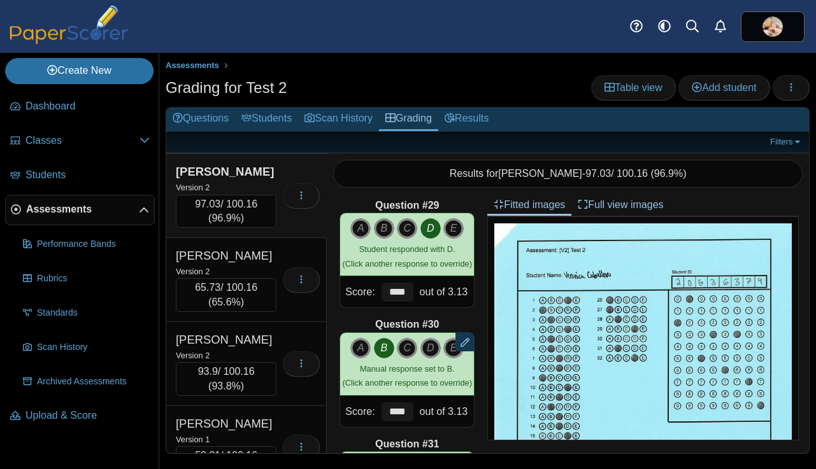
scroll to position [3048, 0]
click at [249, 265] on div "Cain, Brecken" at bounding box center [226, 256] width 101 height 17
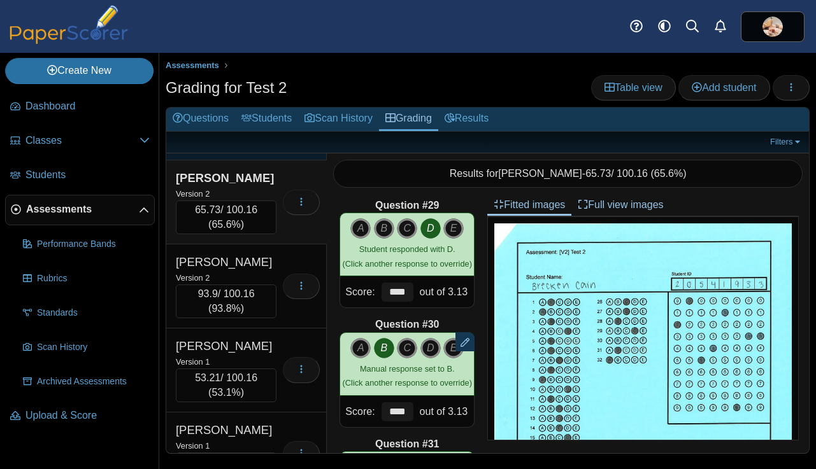
scroll to position [3129, 0]
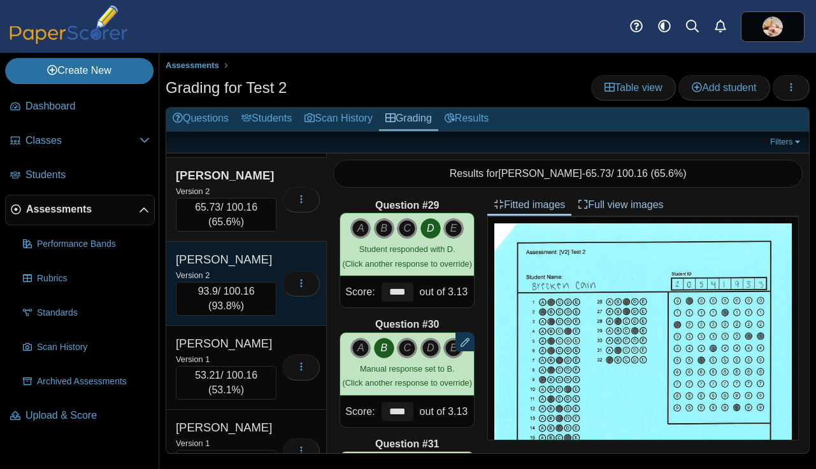
click at [243, 268] on div "Campos, Alex" at bounding box center [226, 259] width 101 height 17
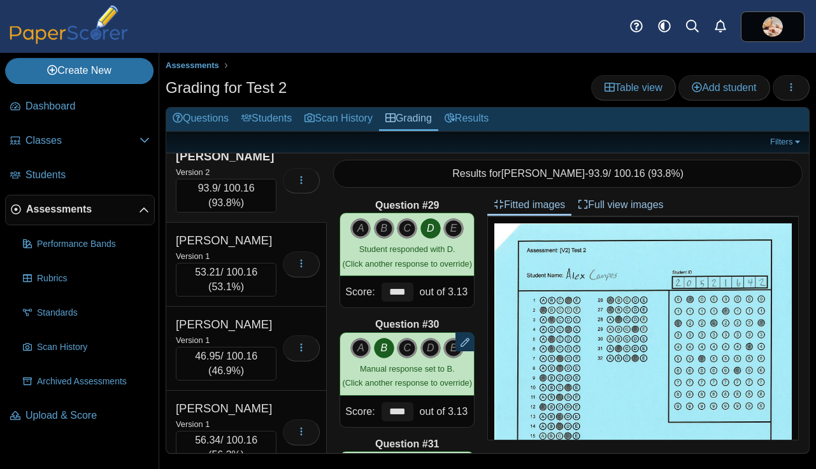
scroll to position [3234, 0]
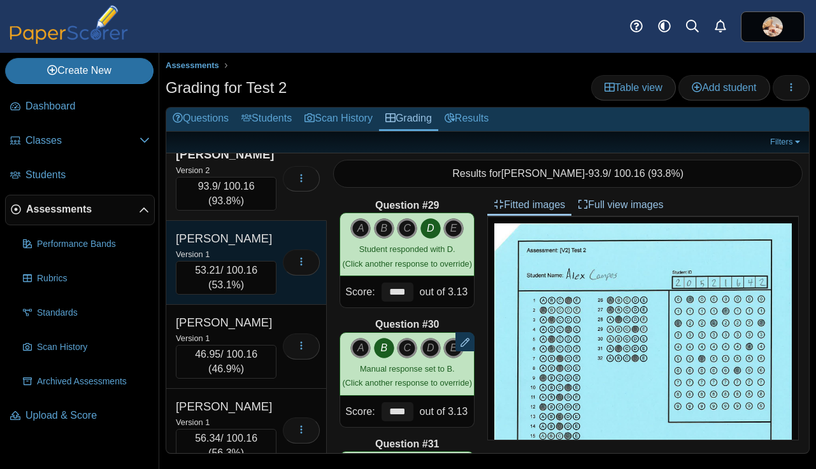
click at [242, 247] on div "Campos, Mary" at bounding box center [226, 238] width 101 height 17
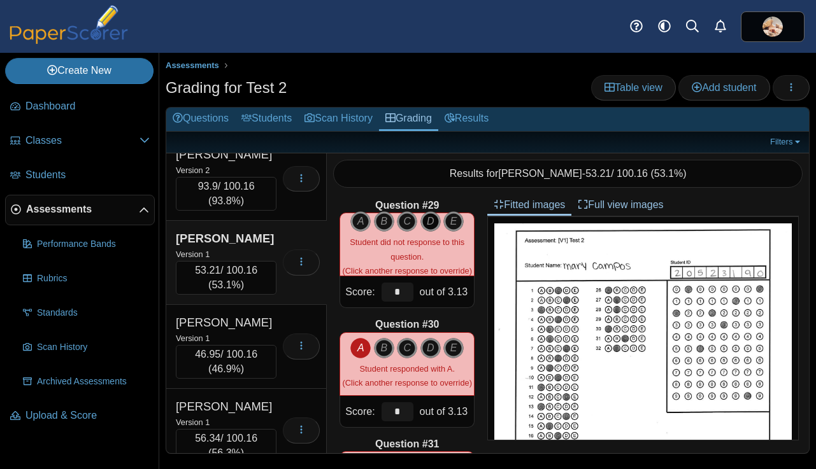
click at [429, 220] on icon "D" at bounding box center [430, 221] width 20 height 20
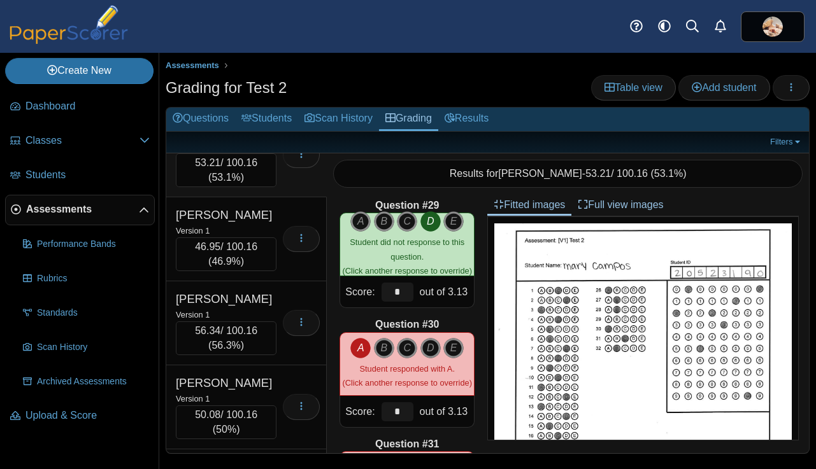
scroll to position [3344, 0]
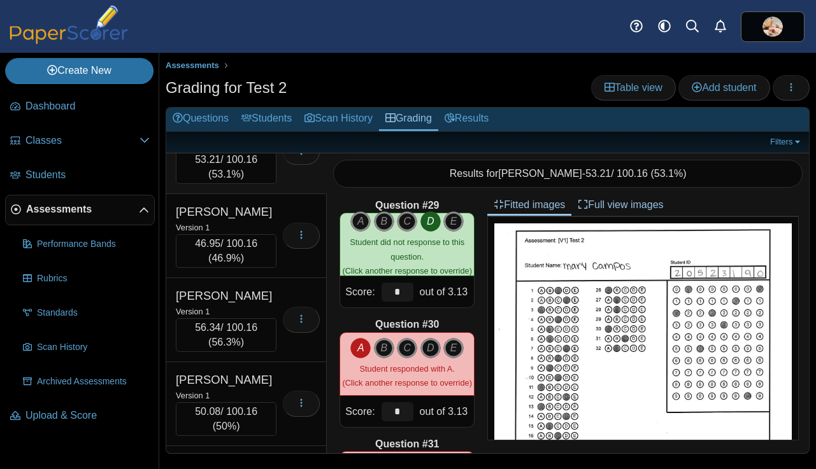
click at [262, 136] on div "Campos, Mary" at bounding box center [226, 128] width 101 height 17
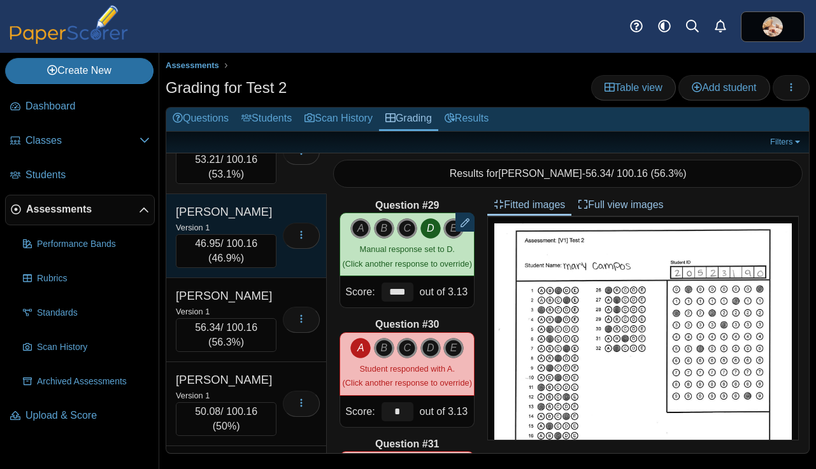
click at [248, 220] on div "Caoile, Fatima" at bounding box center [226, 212] width 101 height 17
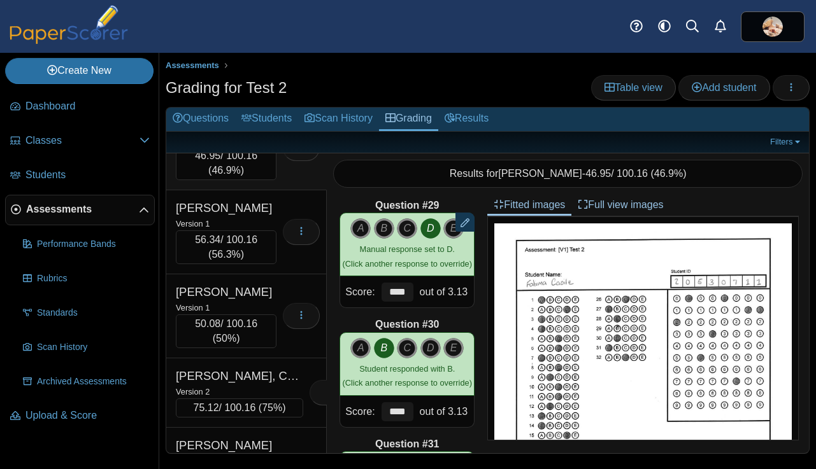
scroll to position [3433, 0]
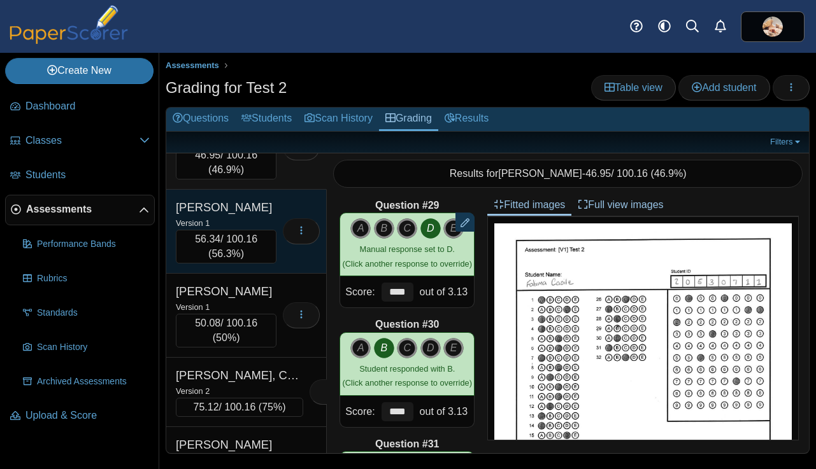
click at [240, 230] on div "Version 1" at bounding box center [226, 223] width 101 height 14
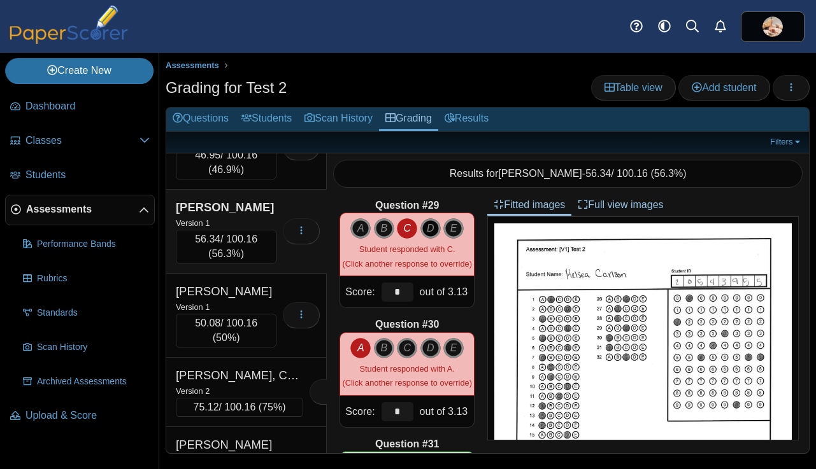
click at [432, 227] on icon "D" at bounding box center [430, 228] width 20 height 20
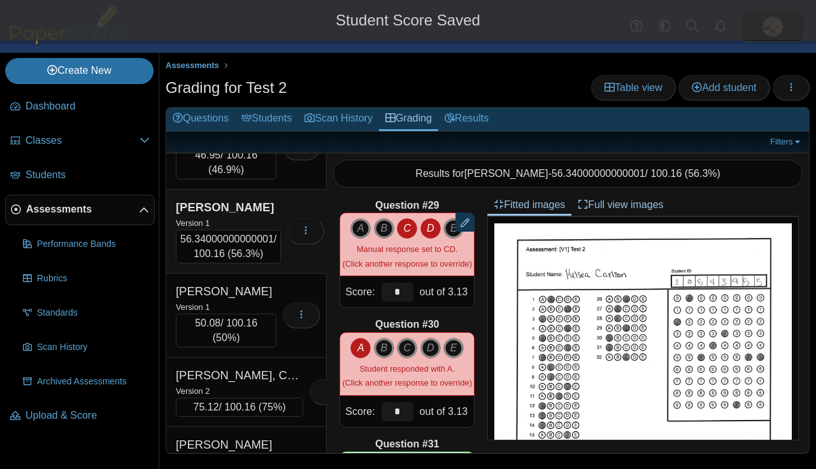
click at [408, 226] on icon "C" at bounding box center [407, 228] width 20 height 20
type input "****"
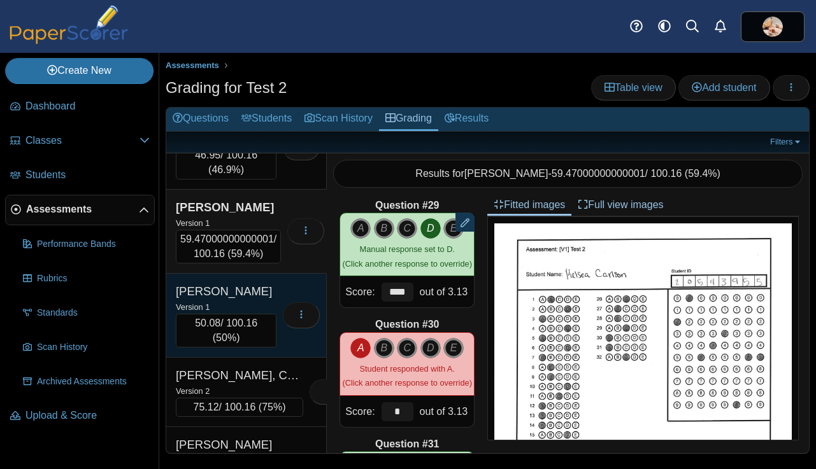
click at [267, 300] on div "Chavez, Miguel" at bounding box center [226, 291] width 101 height 17
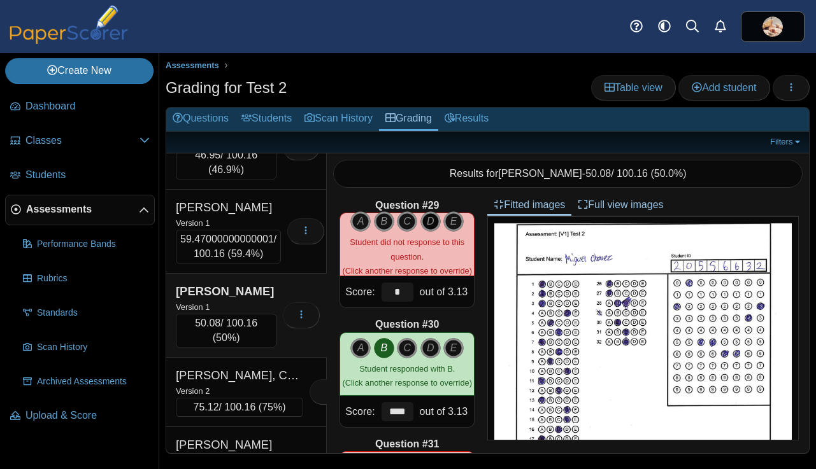
click at [430, 222] on icon "D" at bounding box center [430, 221] width 20 height 20
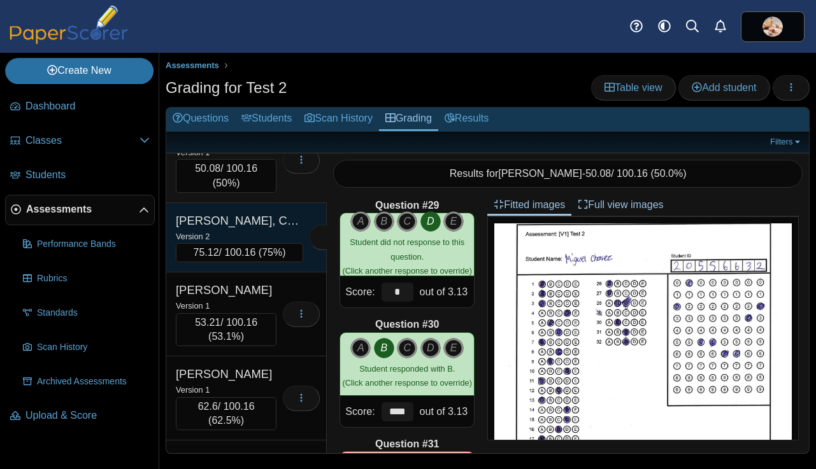
scroll to position [3590, 0]
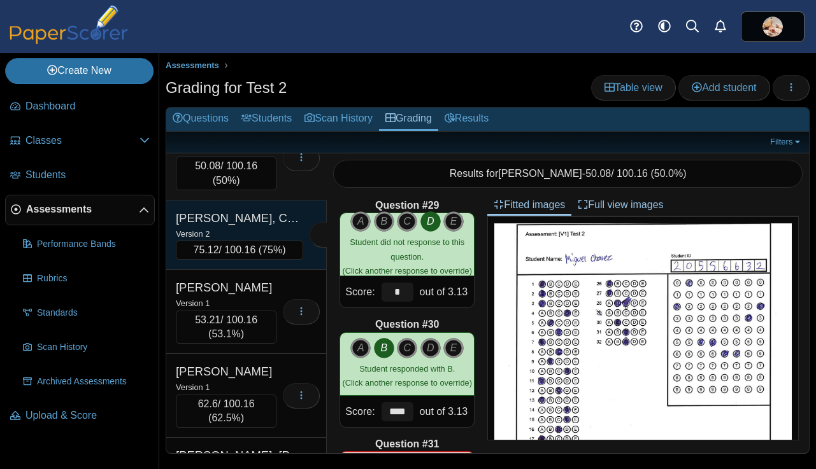
click at [250, 241] on div "Version 2" at bounding box center [239, 234] width 127 height 14
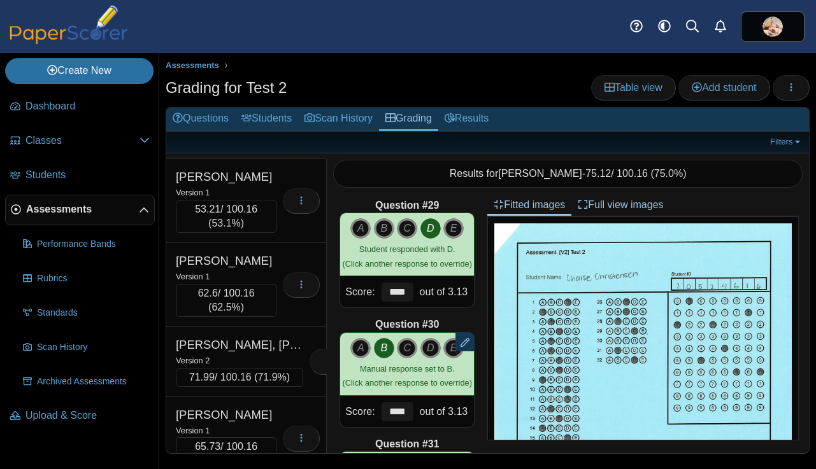
scroll to position [3705, 0]
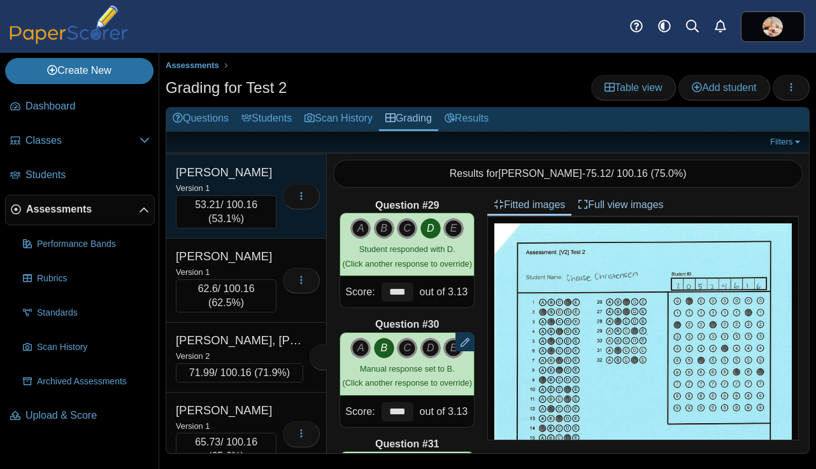
click at [255, 195] on div "Version 1" at bounding box center [226, 188] width 101 height 14
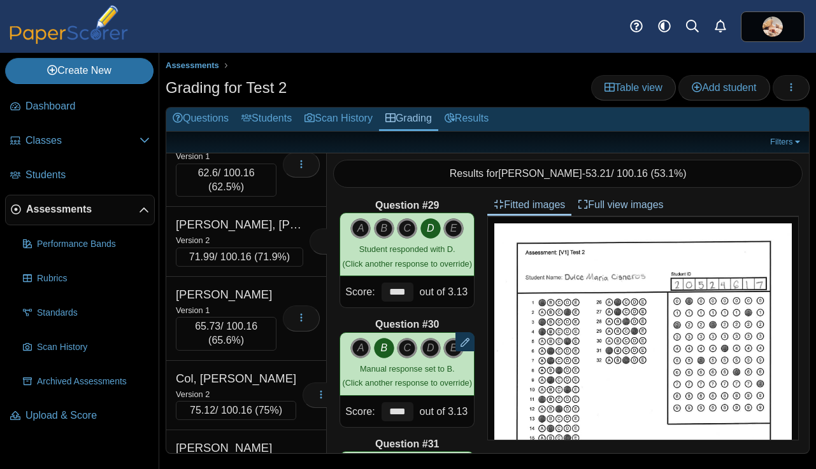
scroll to position [3830, 0]
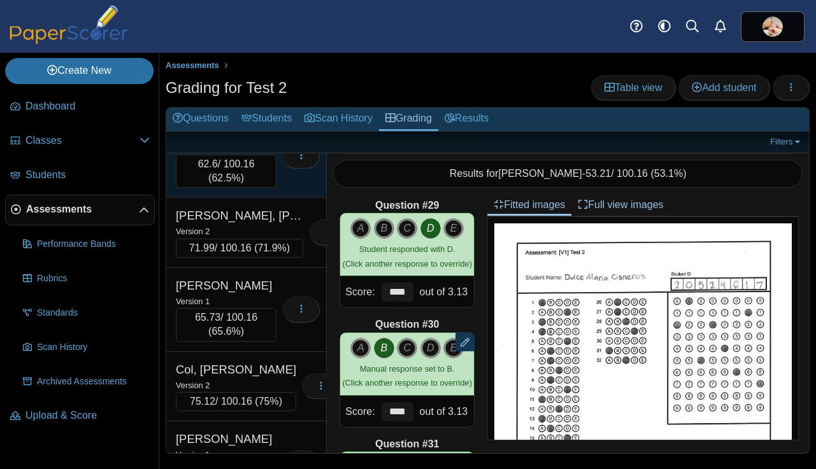
click at [258, 140] on div "Clark, Gunnar" at bounding box center [226, 132] width 101 height 17
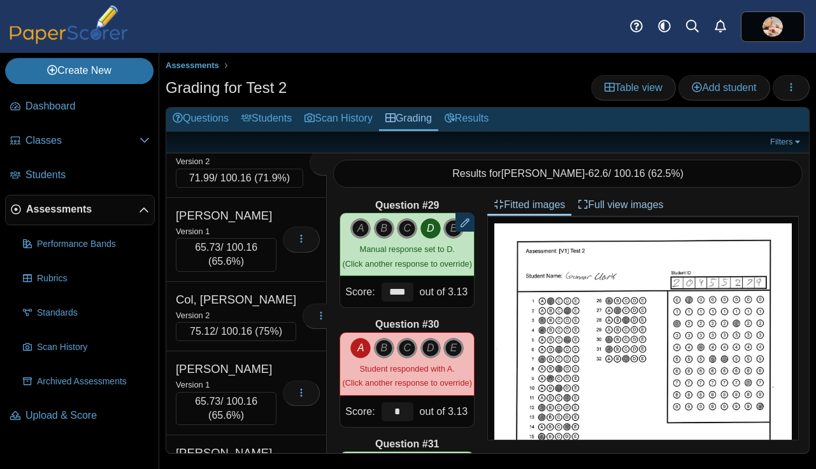
scroll to position [3901, 0]
click at [256, 153] on div "Clark, KeyIrish" at bounding box center [239, 145] width 127 height 17
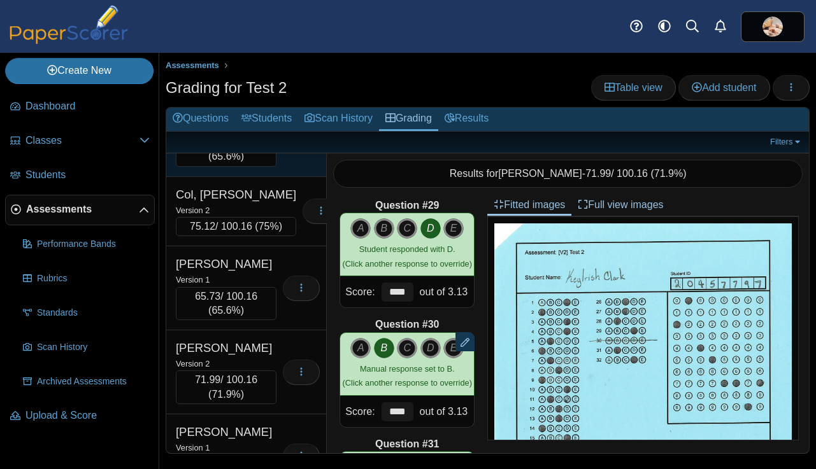
click at [257, 119] on div "Coble, Aubrey" at bounding box center [226, 111] width 101 height 17
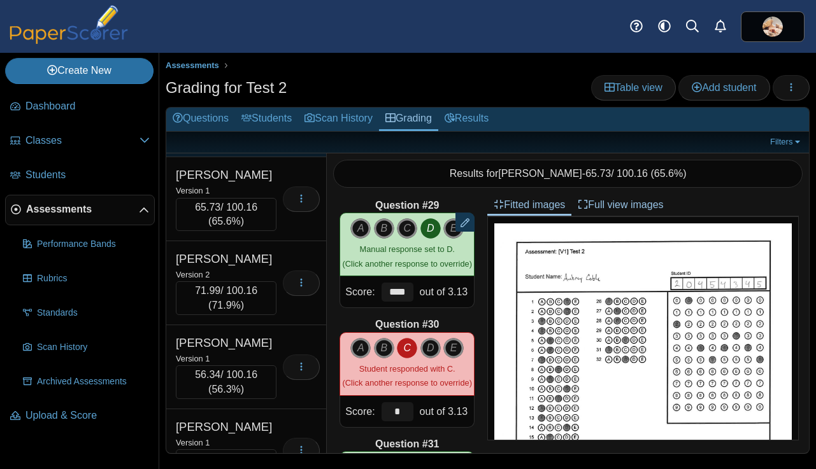
click at [256, 114] on div "Col, Samantha" at bounding box center [236, 105] width 120 height 17
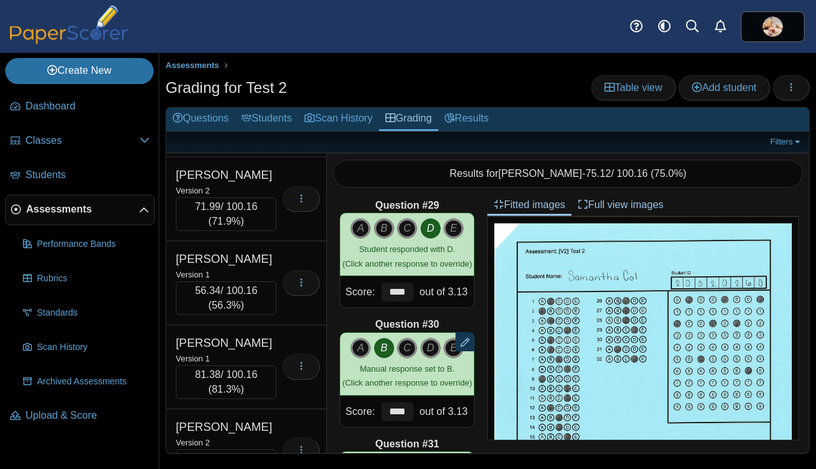
scroll to position [4184, 0]
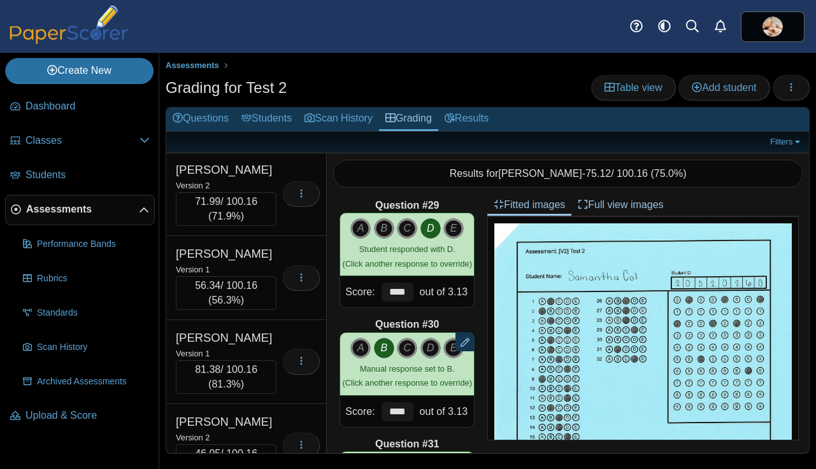
click at [252, 108] on div "Version 1" at bounding box center [226, 101] width 101 height 14
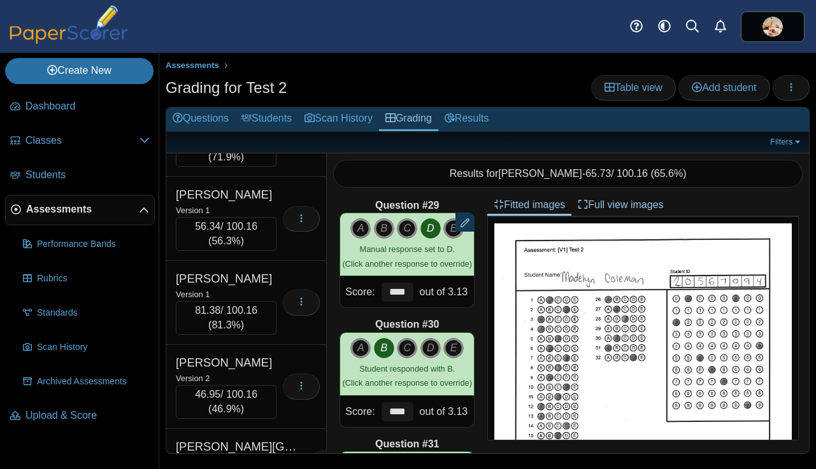
scroll to position [4248, 0]
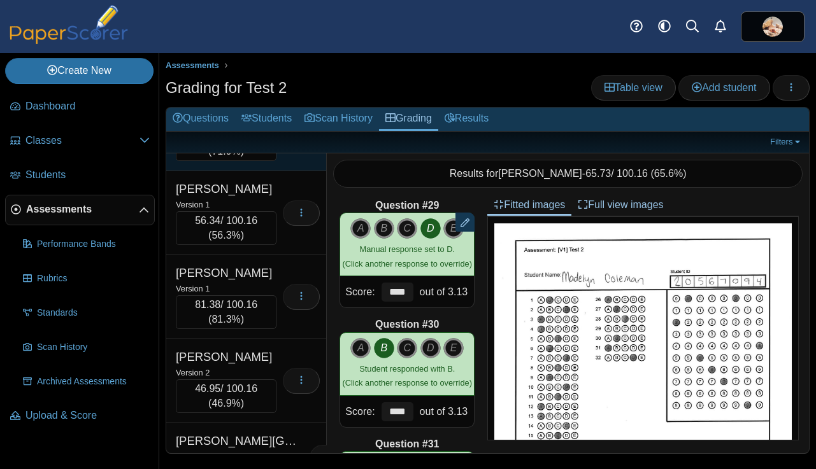
click at [251, 113] on div "Coleman, Taylor" at bounding box center [226, 105] width 101 height 17
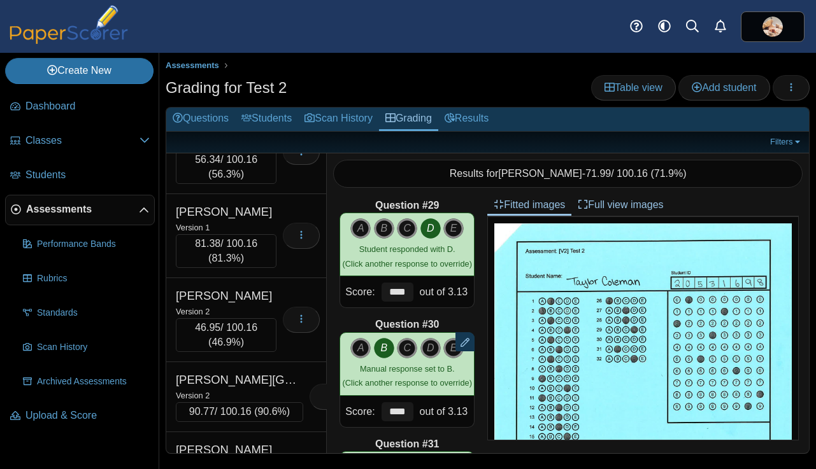
scroll to position [4312, 0]
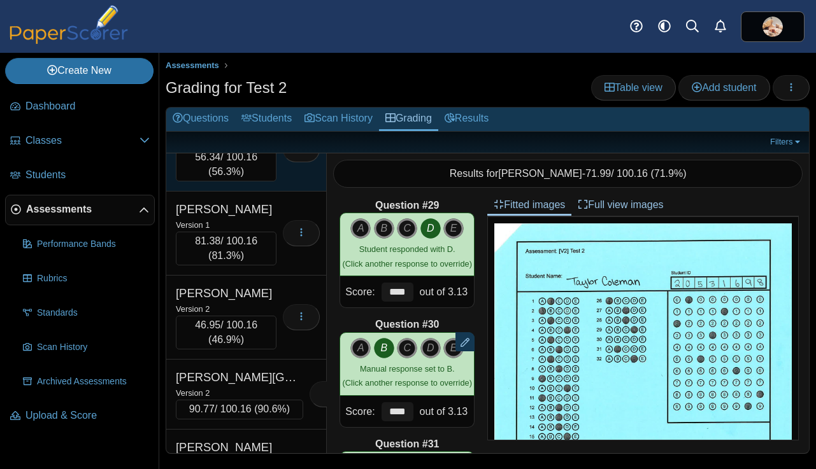
click at [247, 134] on div "Collier, Madalynn" at bounding box center [226, 125] width 101 height 17
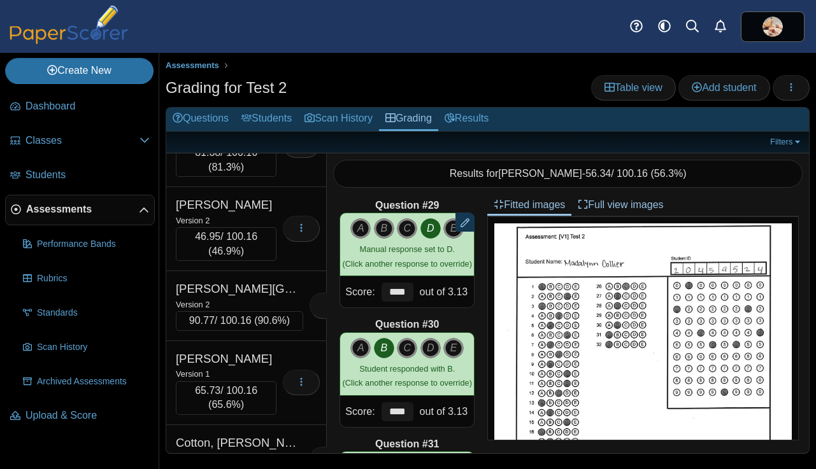
scroll to position [4403, 0]
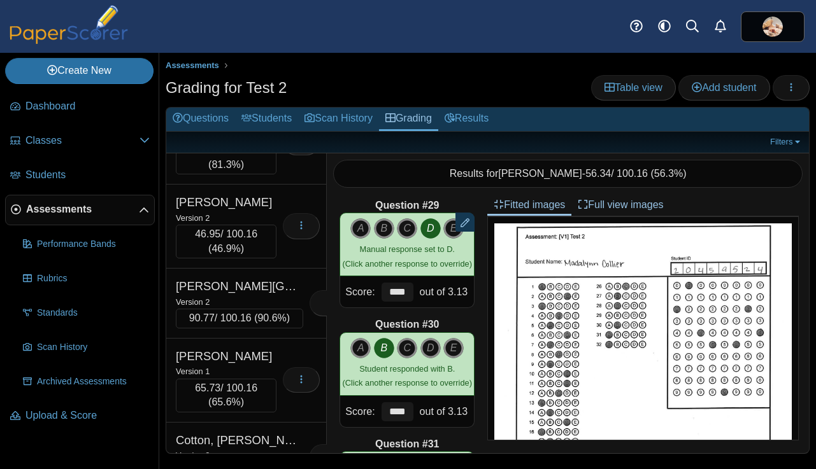
click at [247, 127] on div "Connelly, Colby" at bounding box center [226, 118] width 101 height 17
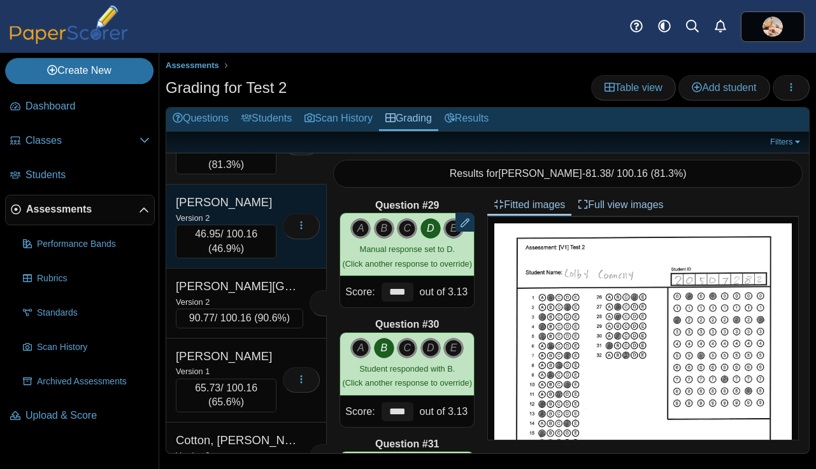
click at [239, 211] on div "Cook, Kaylee" at bounding box center [226, 202] width 101 height 17
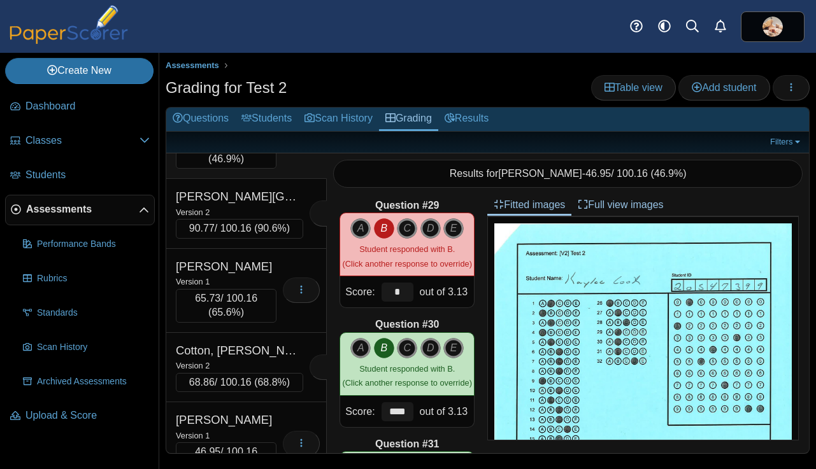
scroll to position [4505, 0]
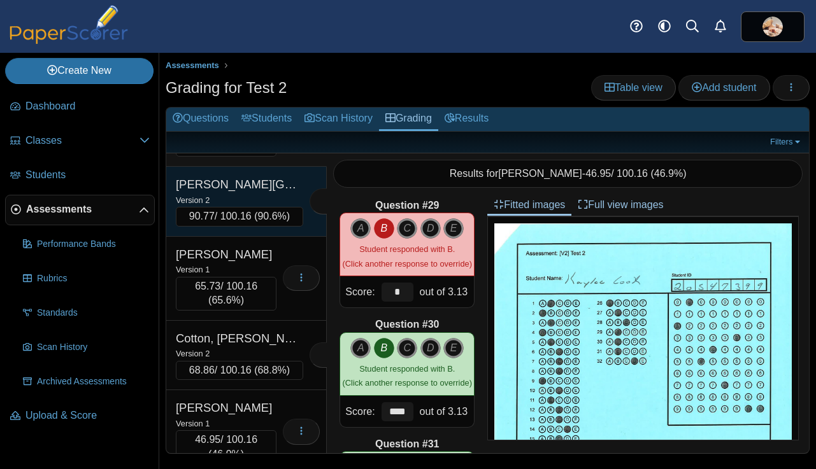
click at [267, 193] on div "Cookerly, Kinley" at bounding box center [239, 184] width 127 height 17
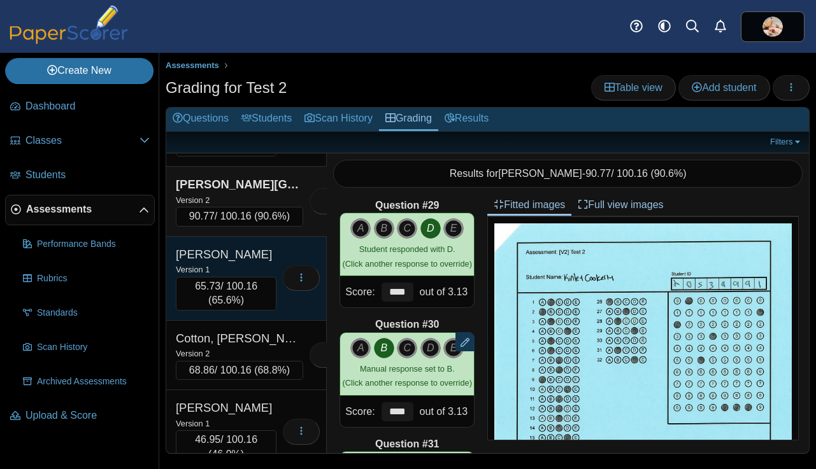
click at [261, 263] on div "Cordova, Chris" at bounding box center [226, 254] width 101 height 17
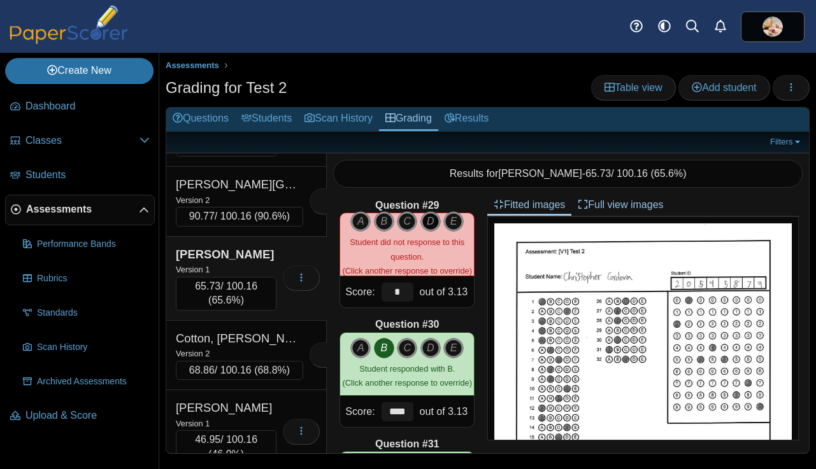
click at [432, 220] on icon "D" at bounding box center [430, 221] width 20 height 20
type input "****"
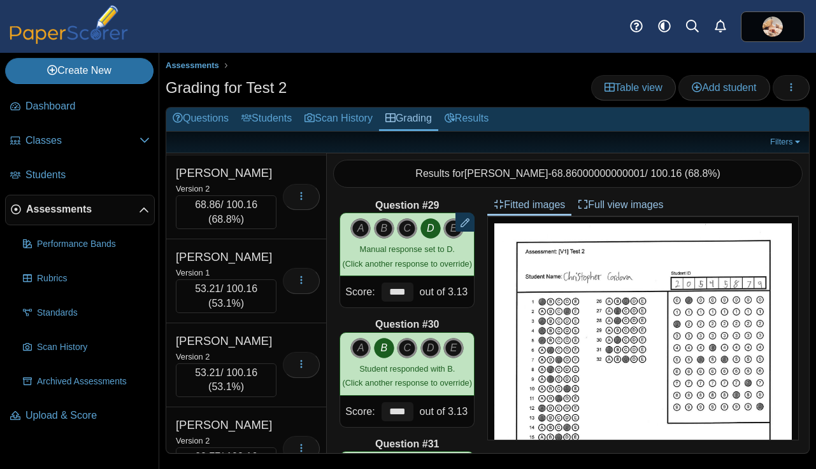
scroll to position [4829, 0]
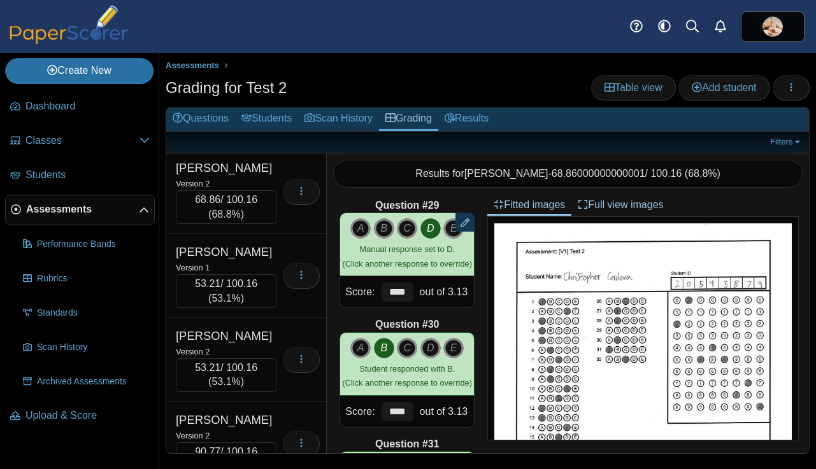
click at [260, 23] on div "Cotton, Ciara" at bounding box center [239, 14] width 127 height 17
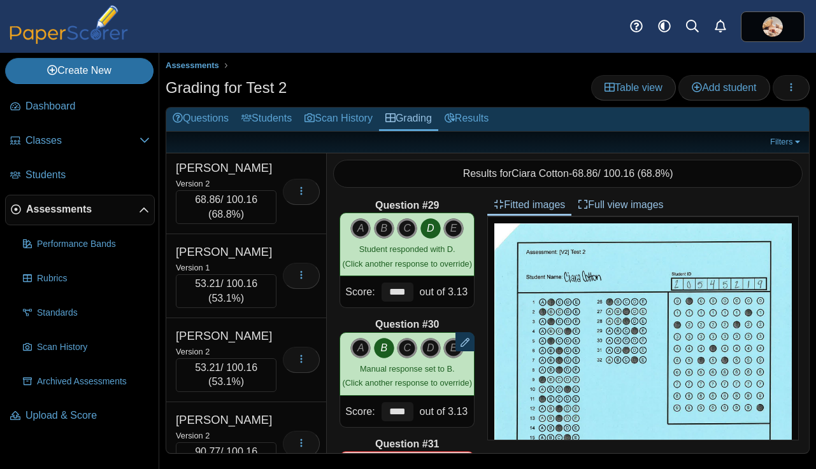
click at [257, 106] on div "Version 1" at bounding box center [226, 99] width 101 height 14
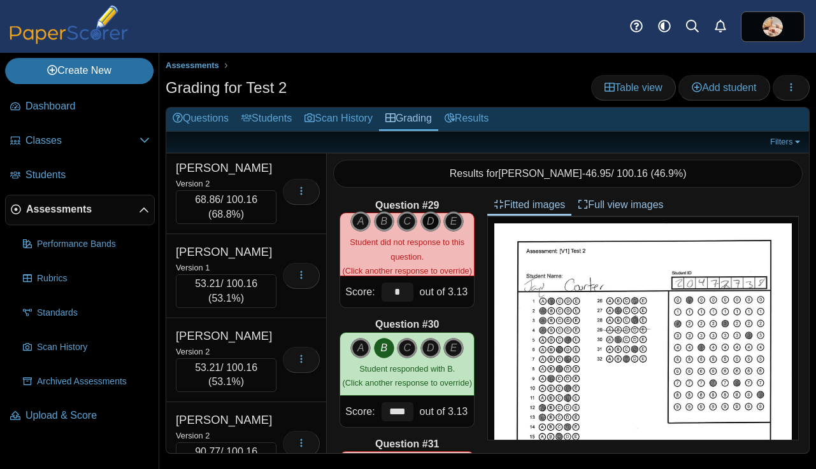
click at [427, 219] on icon "D" at bounding box center [430, 221] width 20 height 20
type input "****"
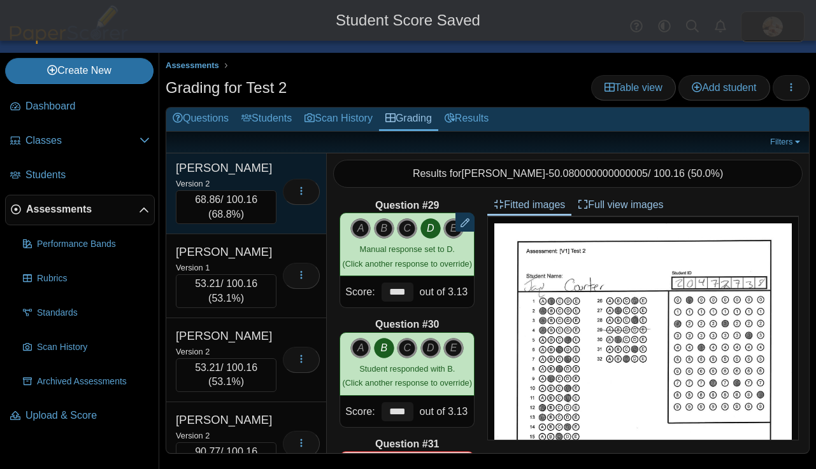
click at [267, 176] on div "Cox, mackey" at bounding box center [226, 168] width 101 height 17
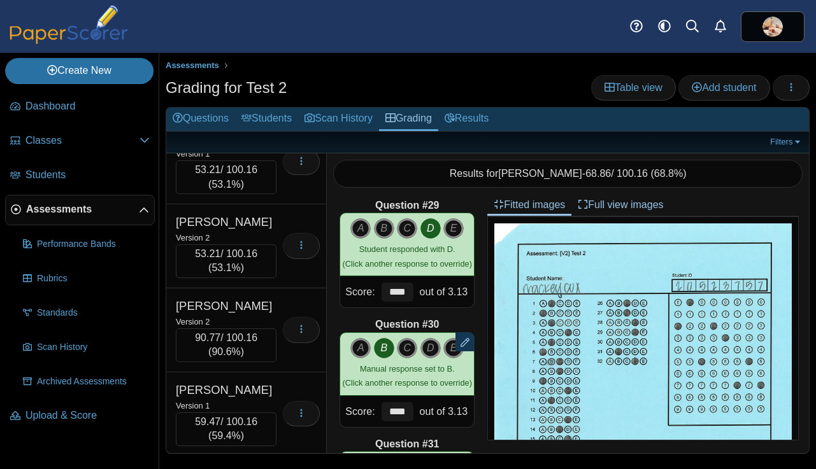
scroll to position [4944, 0]
click at [265, 160] on div "Version 1" at bounding box center [226, 153] width 101 height 14
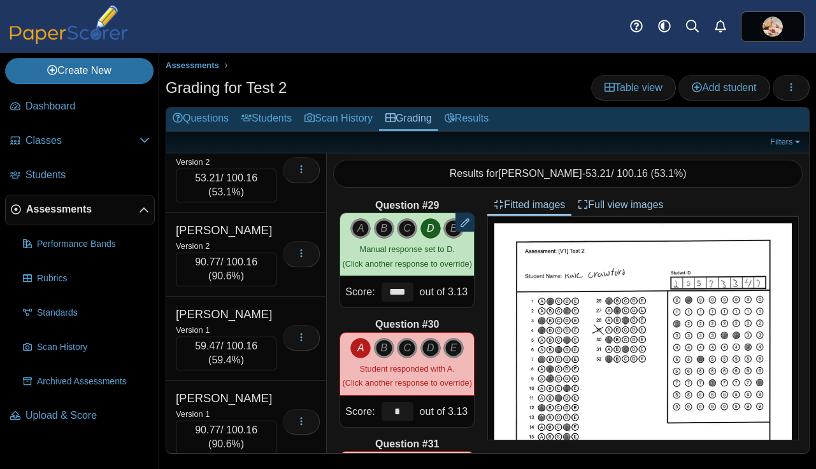
scroll to position [5043, 0]
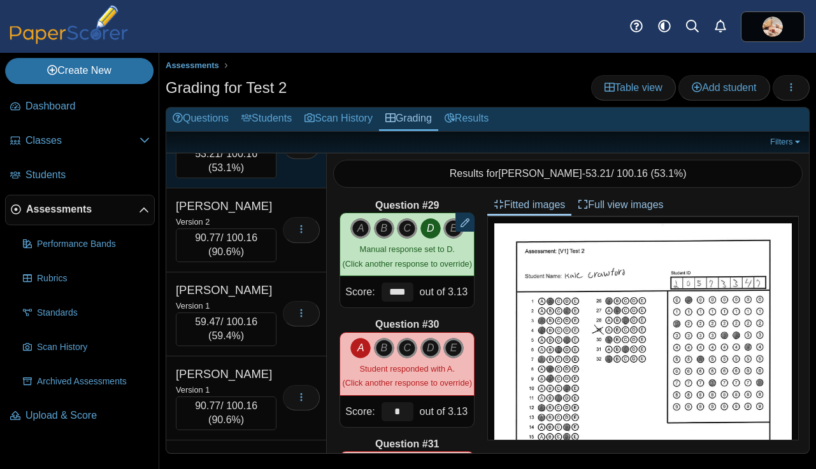
click at [264, 145] on div "Version 2" at bounding box center [226, 138] width 101 height 14
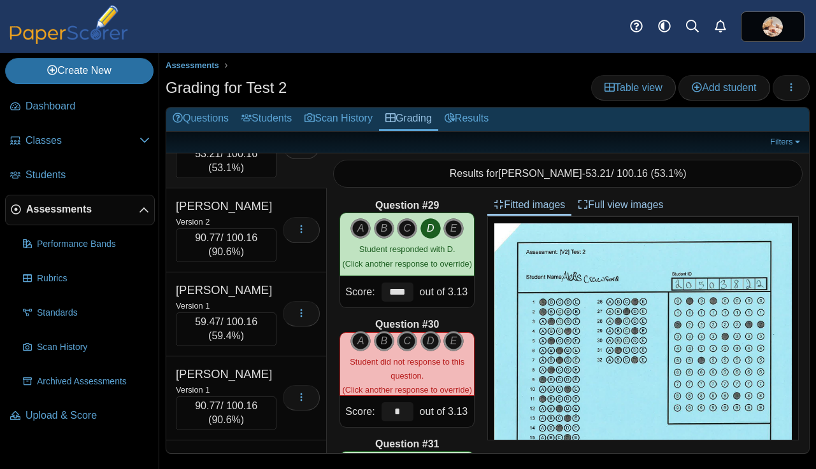
click at [383, 342] on icon "B" at bounding box center [384, 341] width 20 height 20
type input "****"
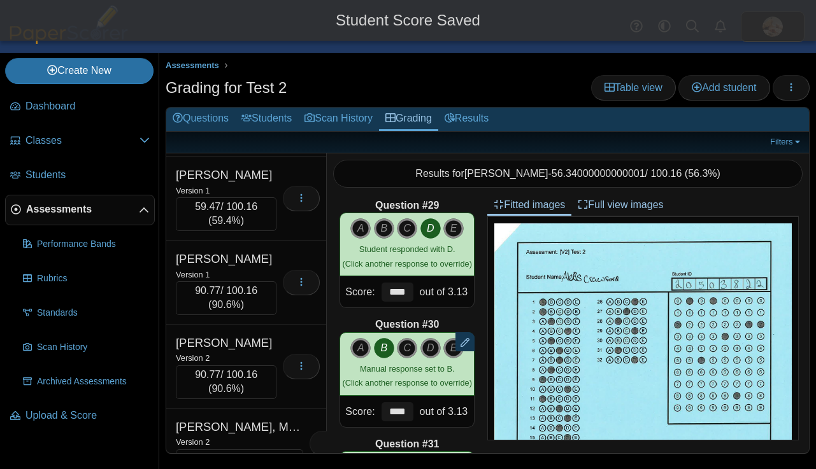
scroll to position [5159, 0]
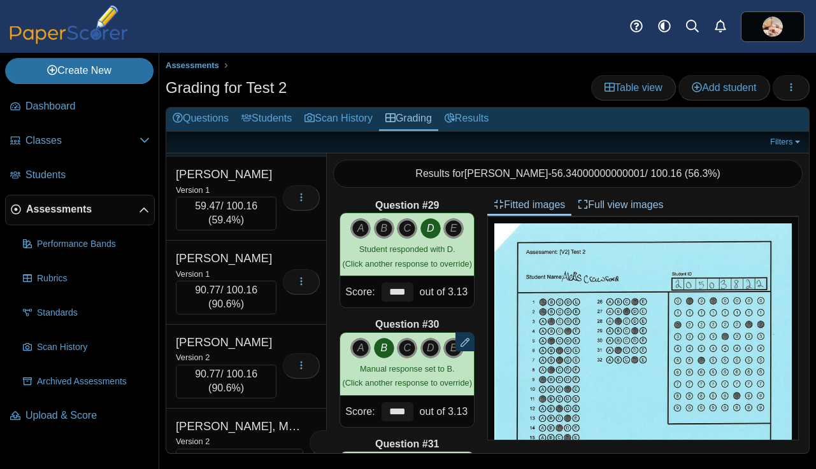
click at [273, 113] on div "Version 2" at bounding box center [226, 106] width 101 height 14
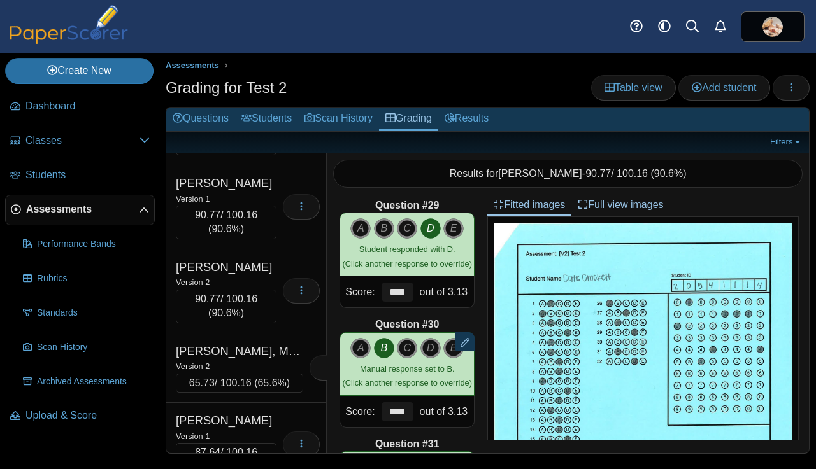
scroll to position [5237, 0]
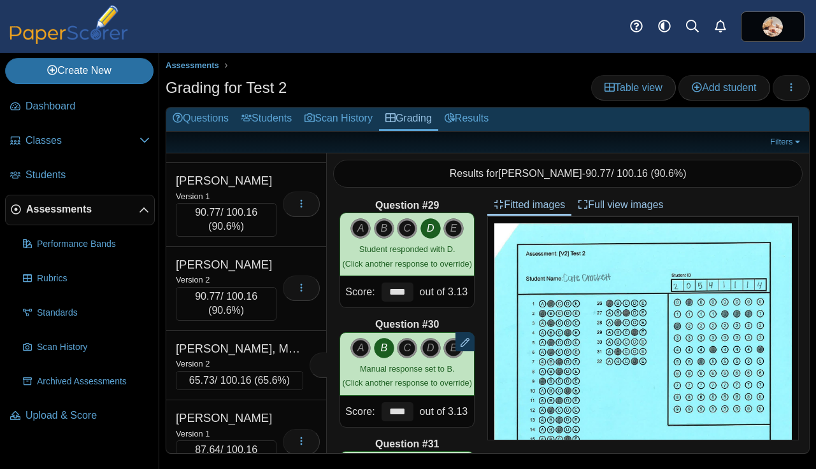
click at [273, 105] on div "Cruz-Castillo, Amir" at bounding box center [226, 96] width 101 height 17
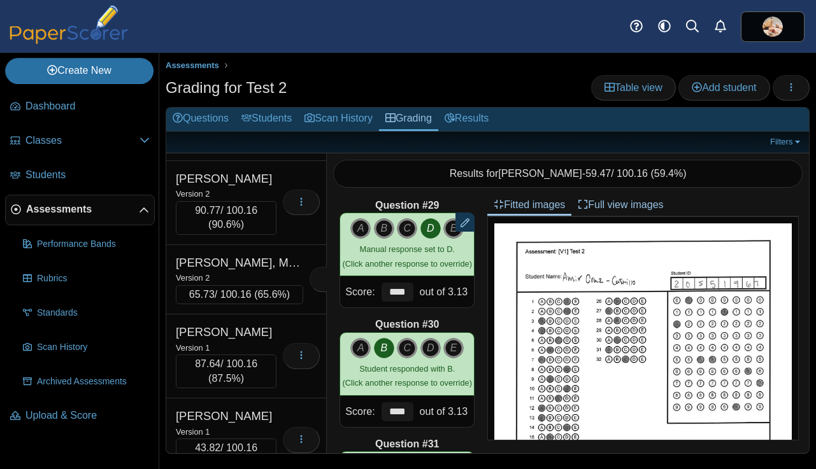
scroll to position [5323, 0]
click at [257, 103] on div "Cunningham, Madelyn" at bounding box center [226, 94] width 101 height 17
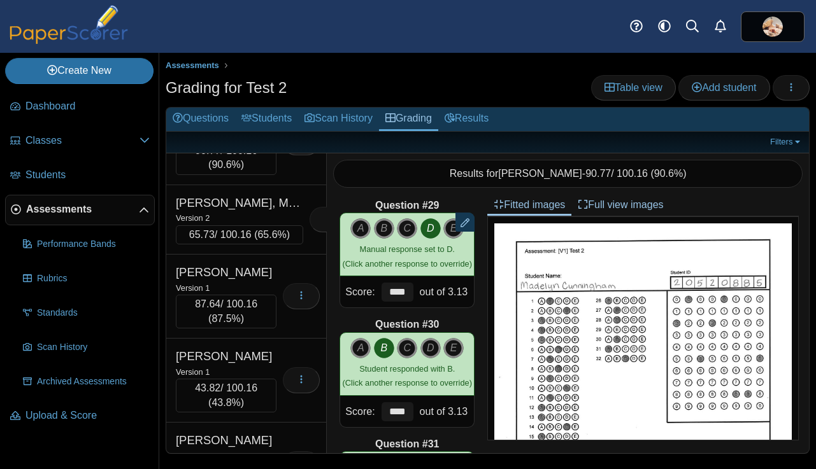
scroll to position [5386, 0]
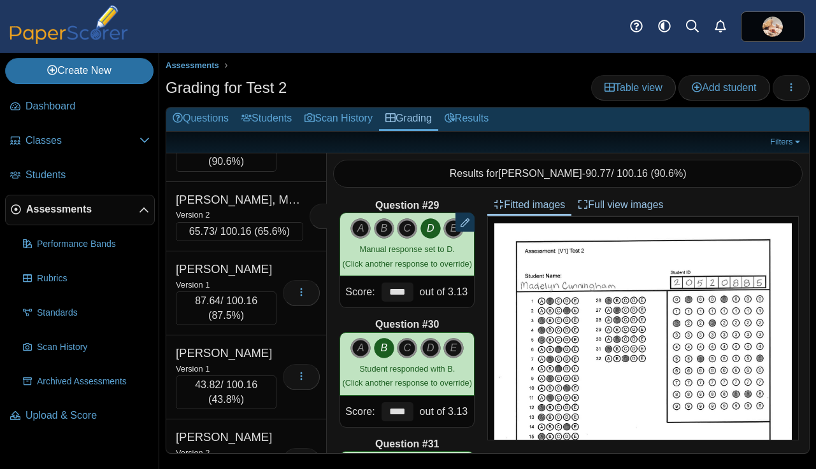
click at [257, 124] on div "Dahl, Travis" at bounding box center [226, 116] width 101 height 17
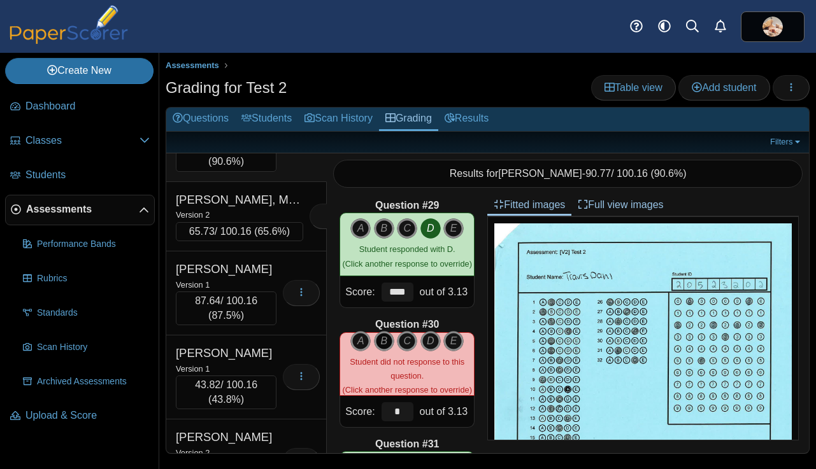
click at [379, 334] on icon "B" at bounding box center [384, 341] width 20 height 20
type input "****"
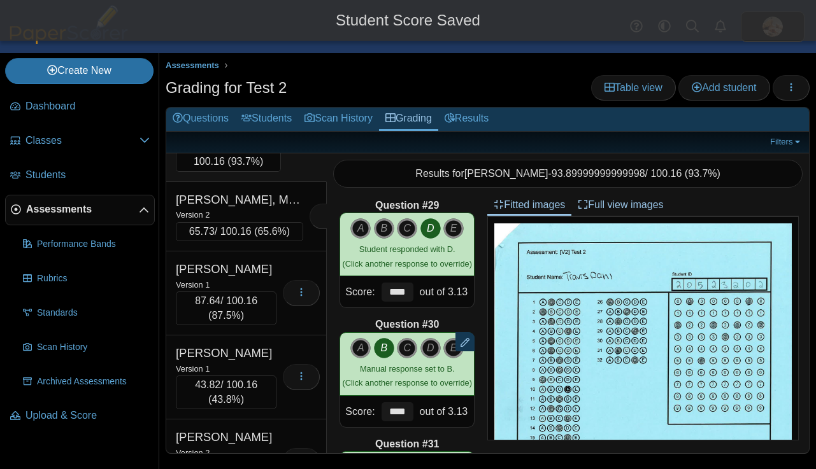
scroll to position [5459, 0]
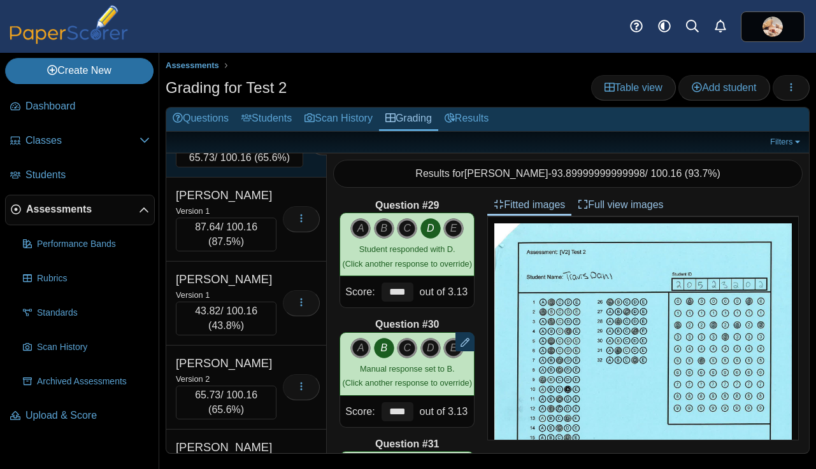
click at [262, 148] on div "Version 2" at bounding box center [239, 141] width 127 height 14
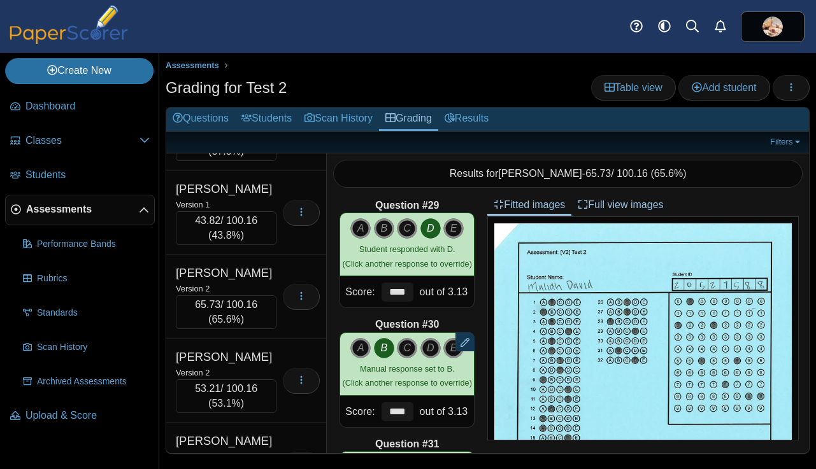
scroll to position [5556, 0]
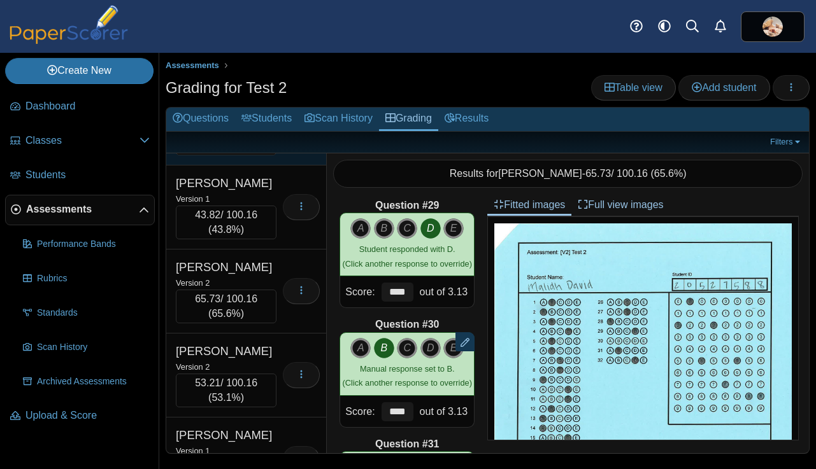
click at [254, 122] on div "Version 1" at bounding box center [226, 115] width 101 height 14
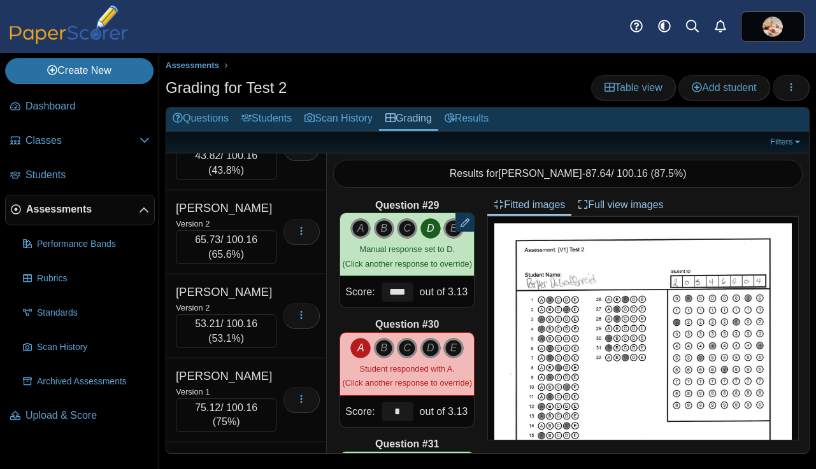
scroll to position [5615, 0]
click at [261, 132] on div "DiStefano, Pietro" at bounding box center [226, 123] width 101 height 17
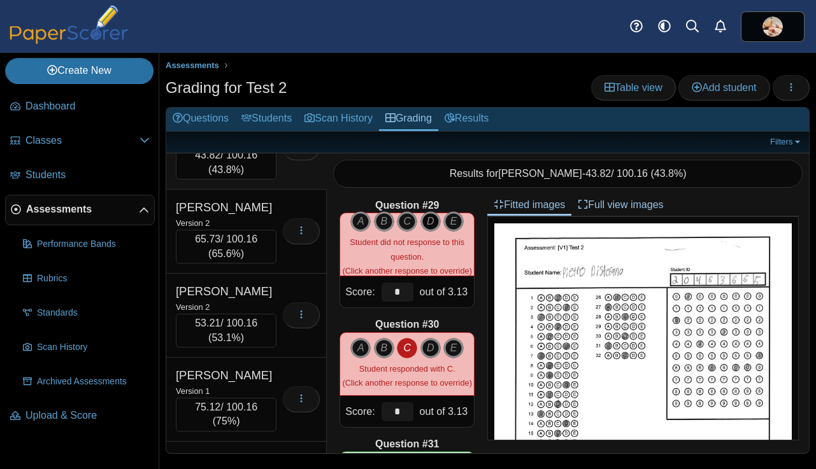
click at [425, 222] on icon "D" at bounding box center [430, 221] width 20 height 20
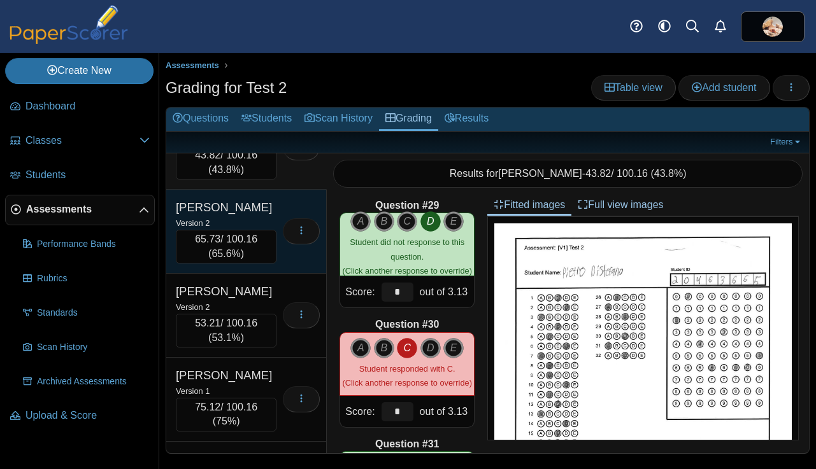
click at [258, 216] on div "Dombrow, Alexander" at bounding box center [226, 207] width 101 height 17
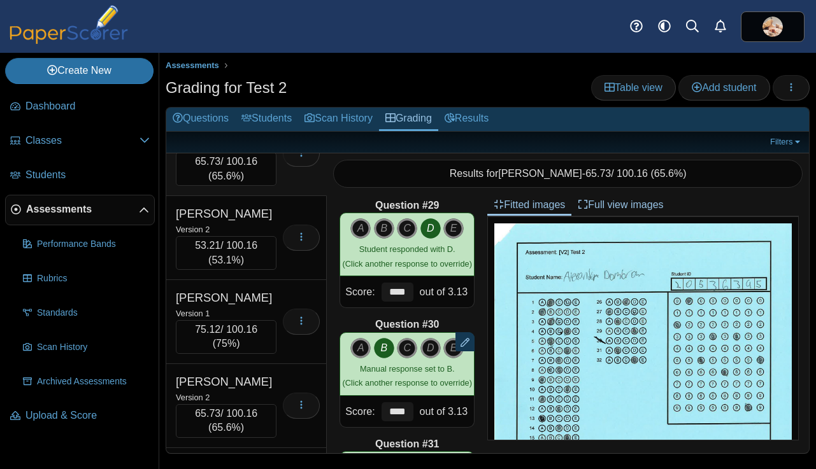
scroll to position [5699, 0]
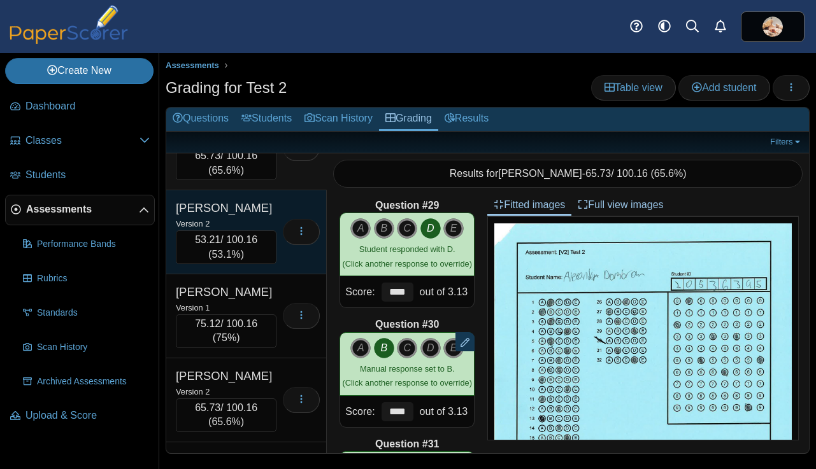
click at [248, 216] on div "Dominguez, Yuliana" at bounding box center [226, 208] width 101 height 17
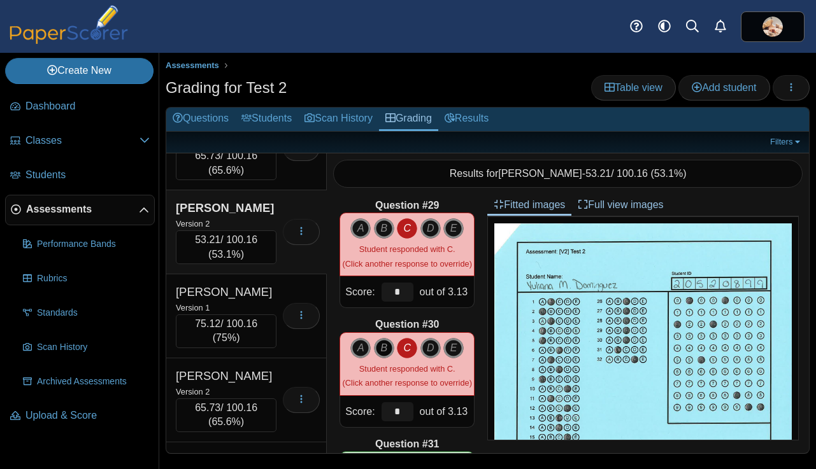
click at [382, 346] on icon "B" at bounding box center [384, 348] width 20 height 20
click at [407, 349] on icon "C" at bounding box center [407, 348] width 20 height 20
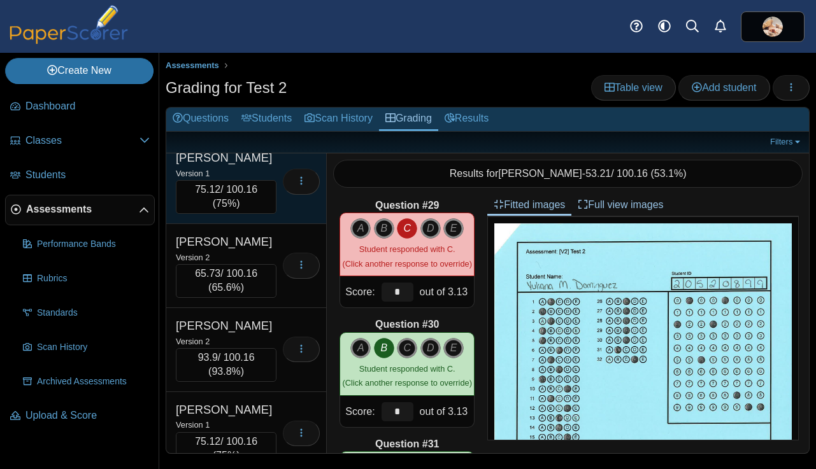
scroll to position [5838, 0]
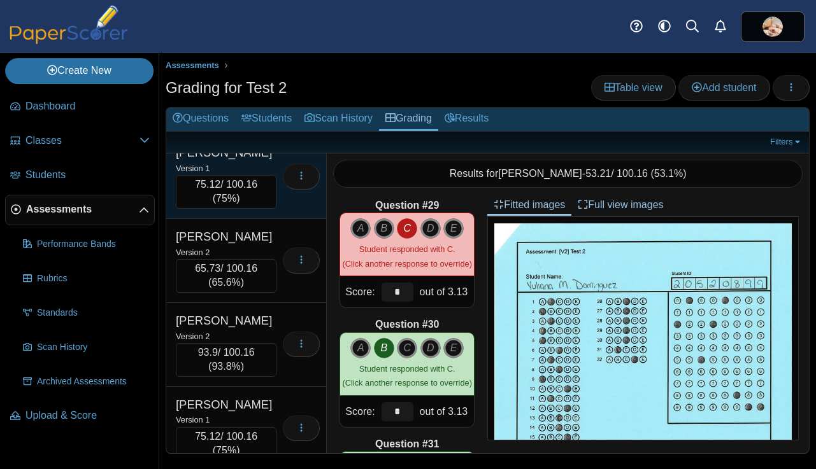
click at [264, 175] on div "Version 1" at bounding box center [226, 168] width 101 height 14
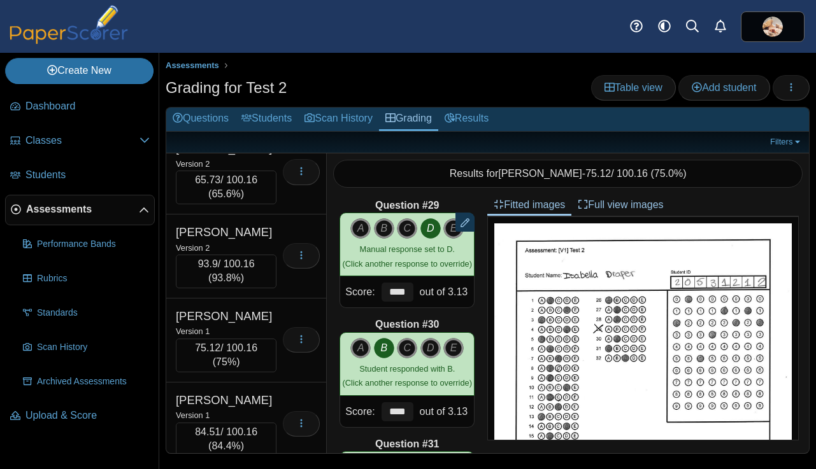
scroll to position [5928, 0]
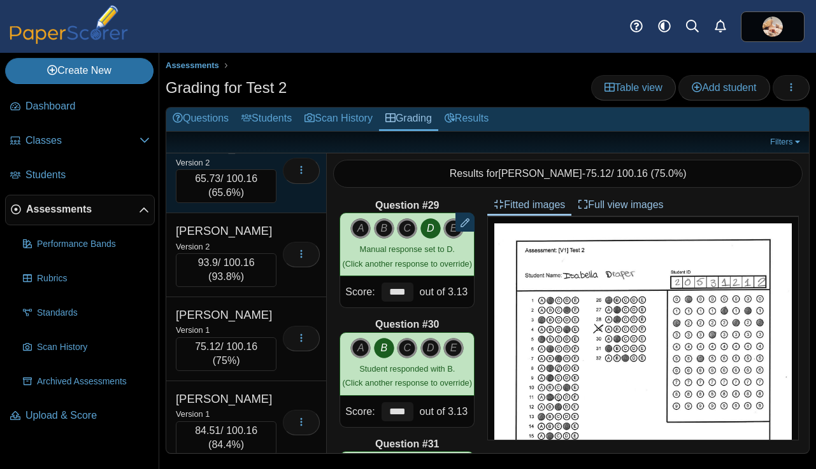
click at [262, 155] on div "Duran, Kaleb" at bounding box center [226, 147] width 101 height 17
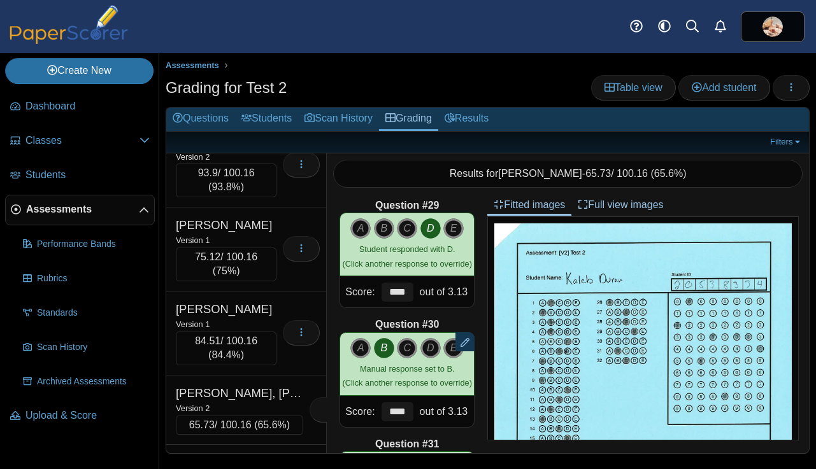
scroll to position [6020, 0]
click at [262, 162] on div "Version 2" at bounding box center [226, 155] width 101 height 14
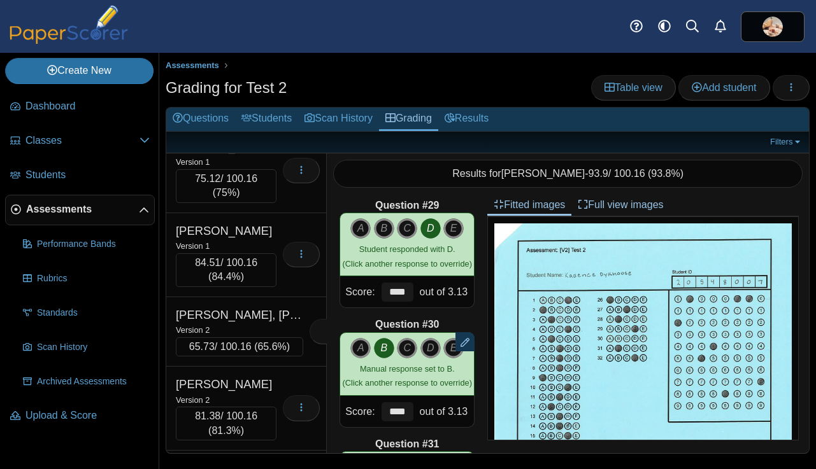
scroll to position [6099, 0]
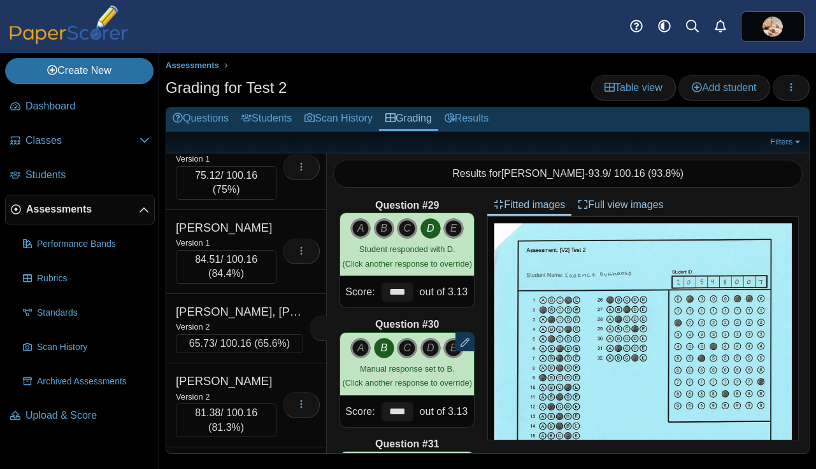
click at [262, 166] on div "Version 1" at bounding box center [226, 159] width 101 height 14
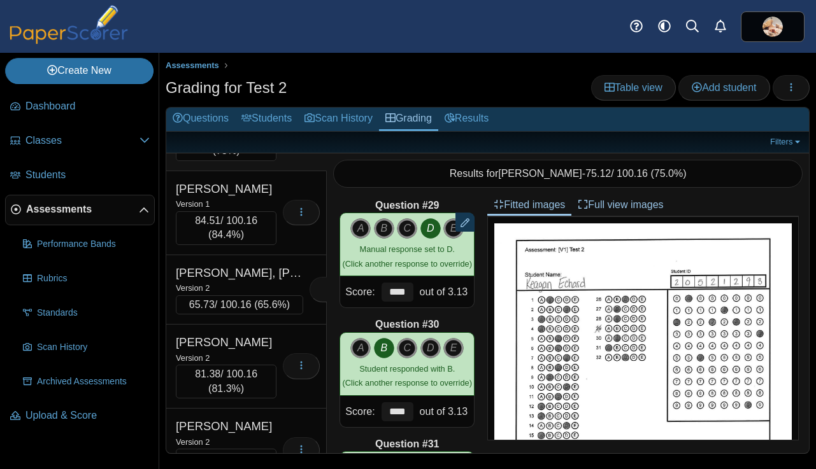
scroll to position [6178, 0]
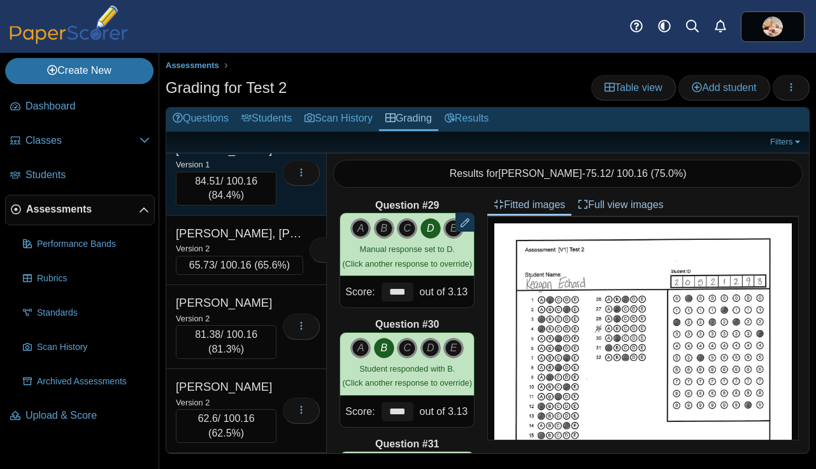
click at [258, 158] on div "Eldridge, Asher" at bounding box center [226, 149] width 101 height 17
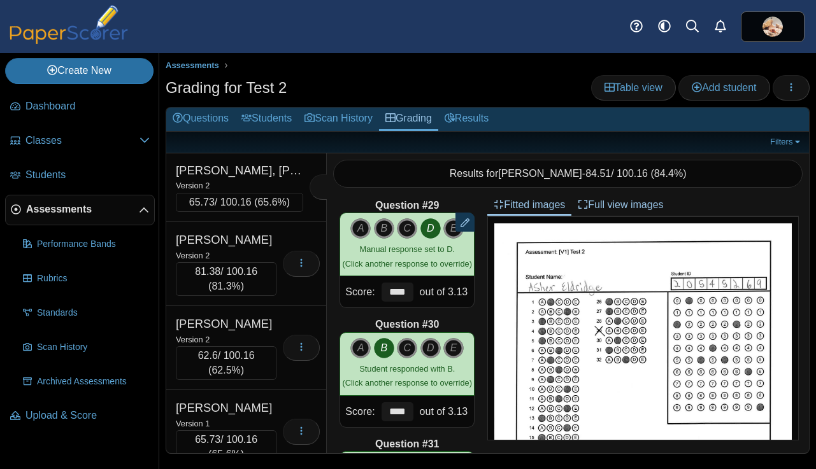
scroll to position [6257, 0]
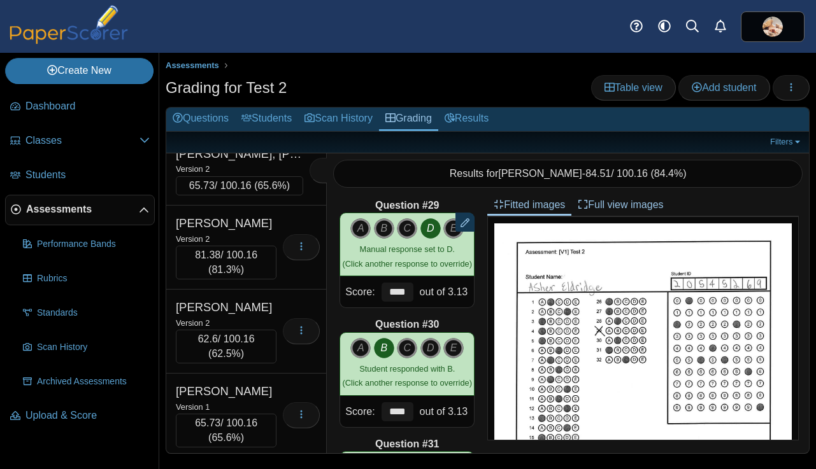
click at [258, 162] on div "Elliot, Presley" at bounding box center [239, 154] width 127 height 17
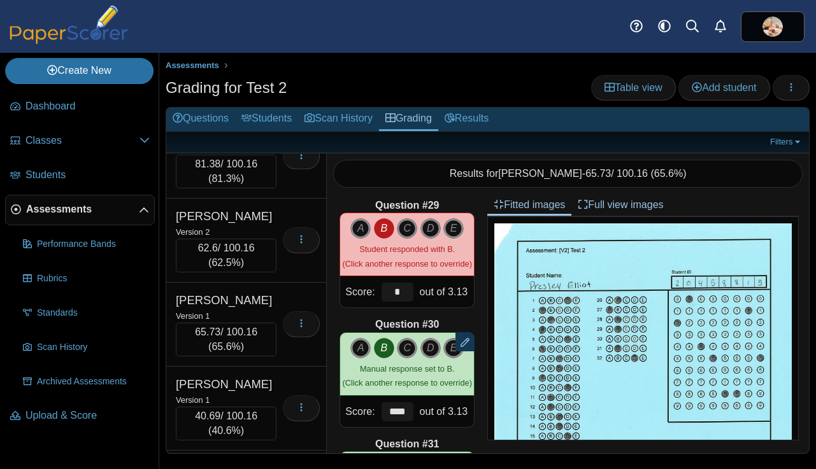
scroll to position [6350, 0]
click at [258, 139] on div "Elliott, Addyson" at bounding box center [226, 130] width 101 height 17
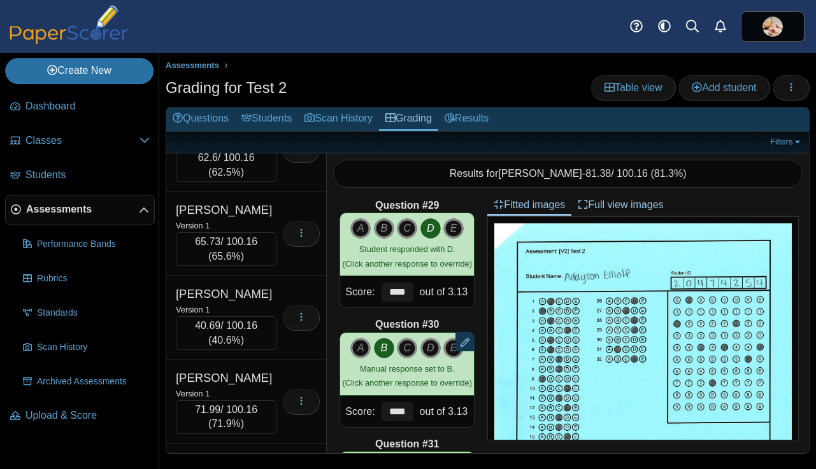
scroll to position [6441, 0]
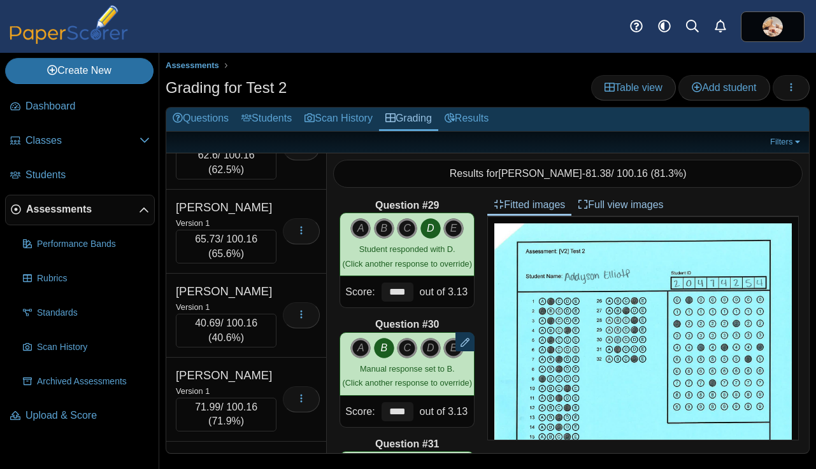
click at [258, 146] on div "Version 2" at bounding box center [226, 139] width 101 height 14
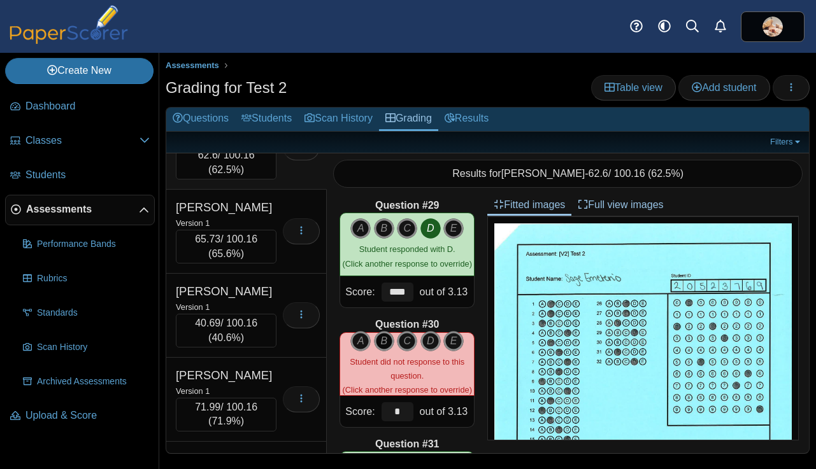
click at [385, 343] on icon "B" at bounding box center [384, 341] width 20 height 20
type input "****"
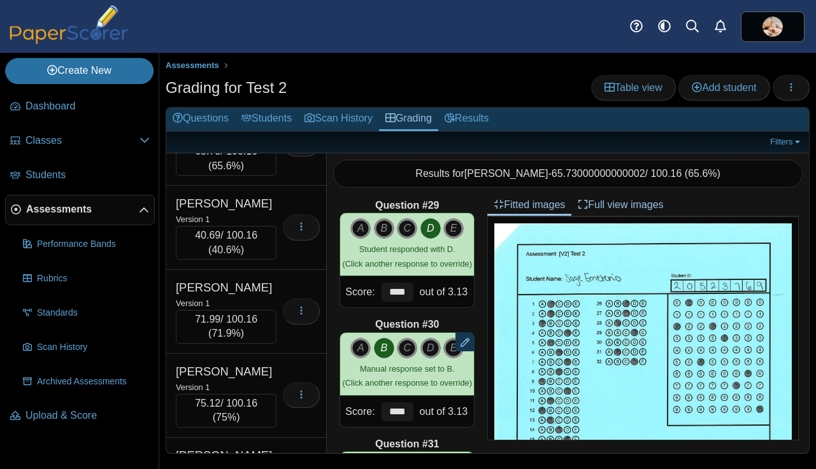
scroll to position [6548, 0]
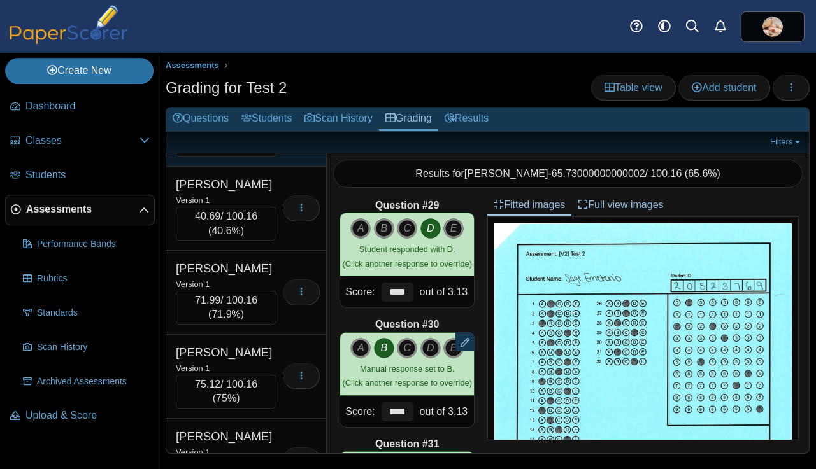
click at [268, 123] on div "Version 1" at bounding box center [226, 116] width 101 height 14
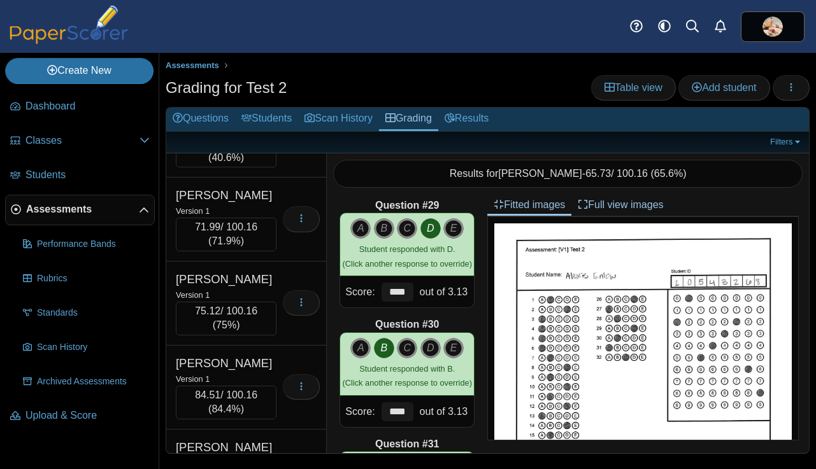
scroll to position [6617, 0]
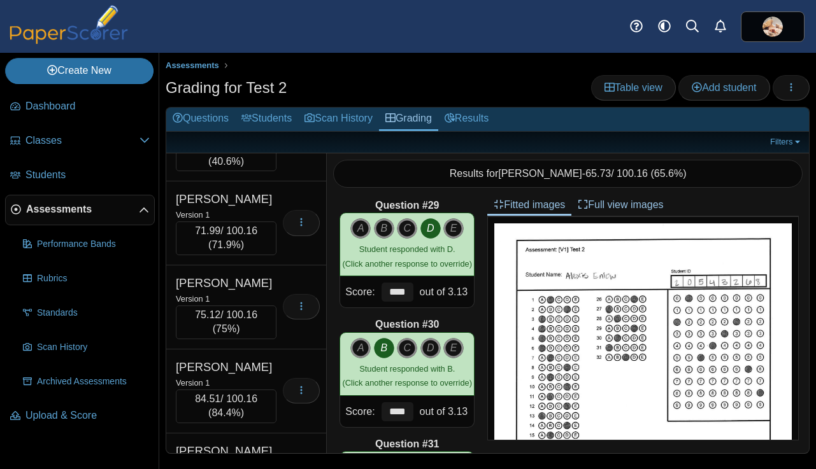
click at [268, 124] on div "Enriquez, Alondra" at bounding box center [226, 115] width 101 height 17
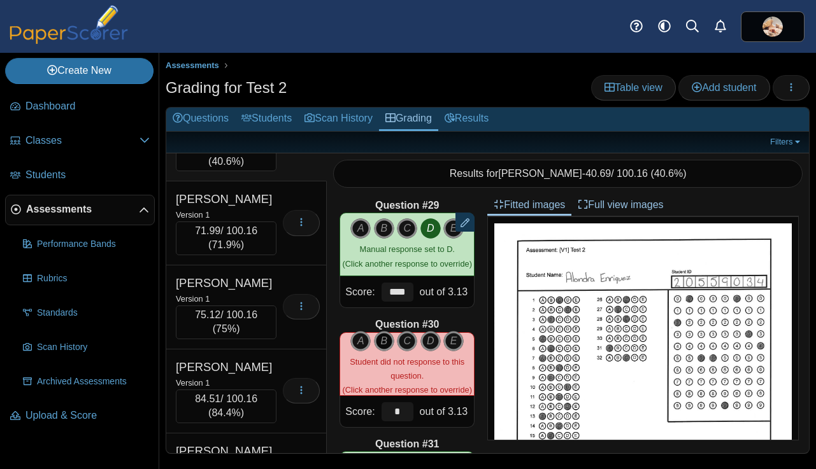
click at [385, 336] on icon "B" at bounding box center [384, 341] width 20 height 20
type input "****"
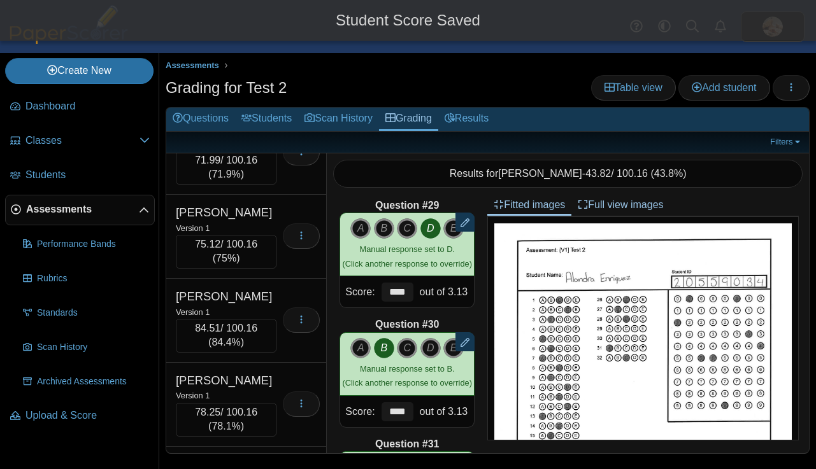
scroll to position [6693, 0]
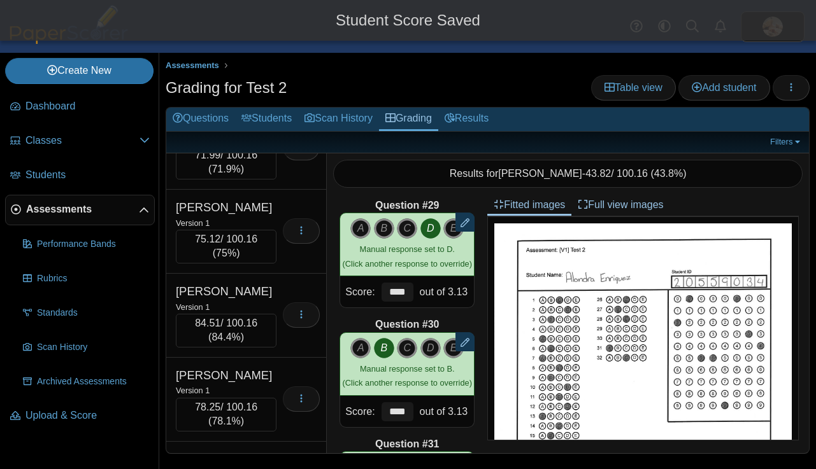
click at [275, 132] on div "Erdmann, Maggie" at bounding box center [226, 123] width 101 height 17
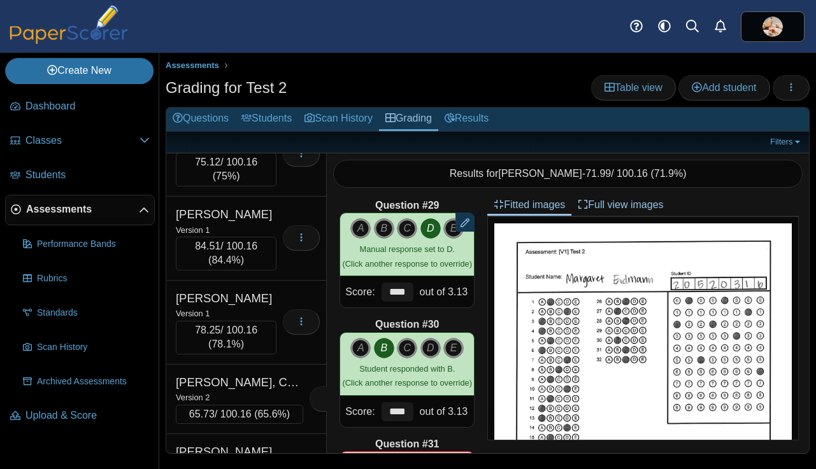
scroll to position [6772, 0]
click at [275, 137] on div "Everly, Sophia" at bounding box center [226, 128] width 101 height 17
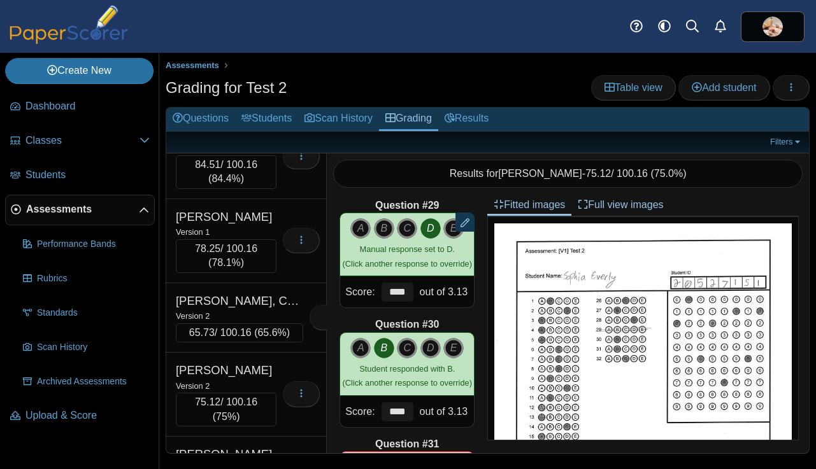
scroll to position [6852, 0]
click at [262, 141] on div "Ewing, Alexis" at bounding box center [226, 132] width 101 height 17
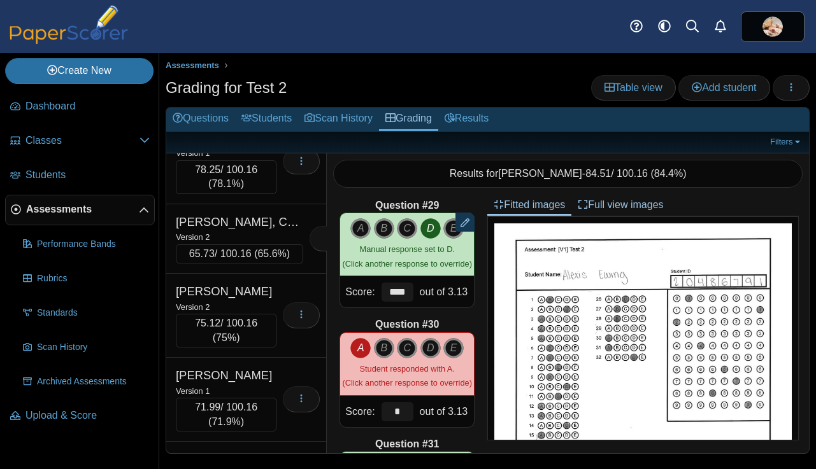
scroll to position [6940, 0]
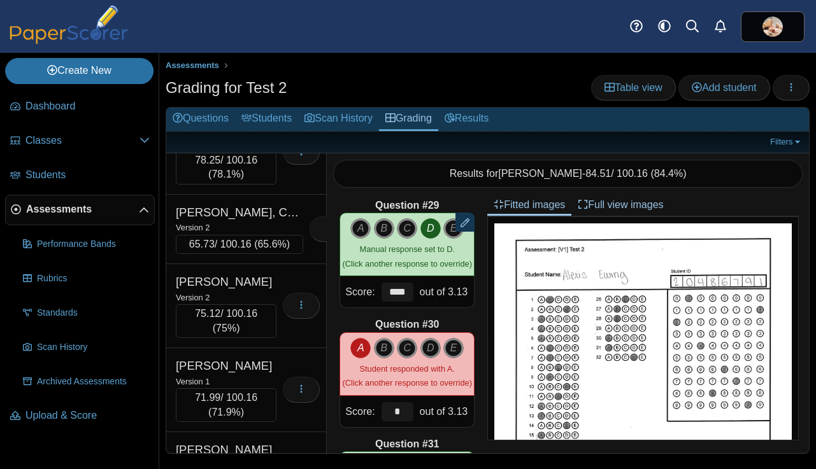
click at [262, 150] on div "Version 1" at bounding box center [226, 143] width 101 height 14
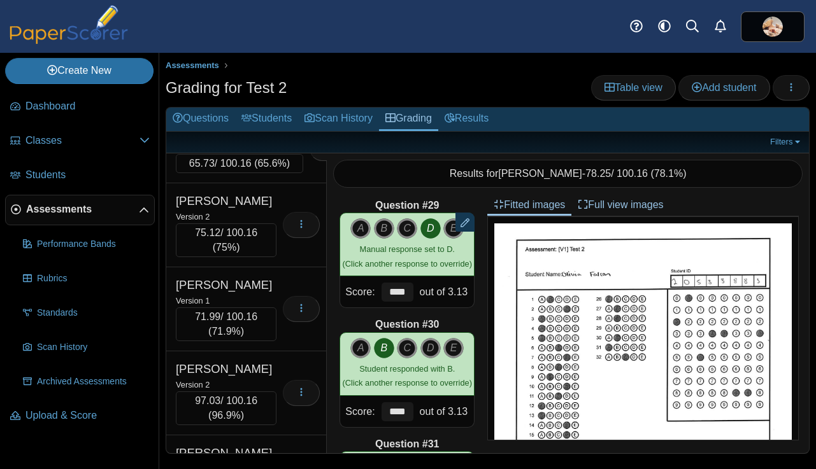
scroll to position [7033, 0]
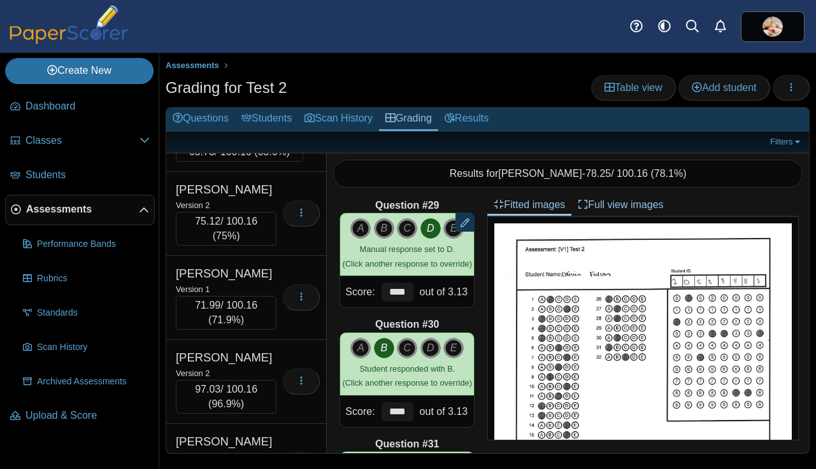
click at [262, 142] on div "Version 2" at bounding box center [239, 135] width 127 height 14
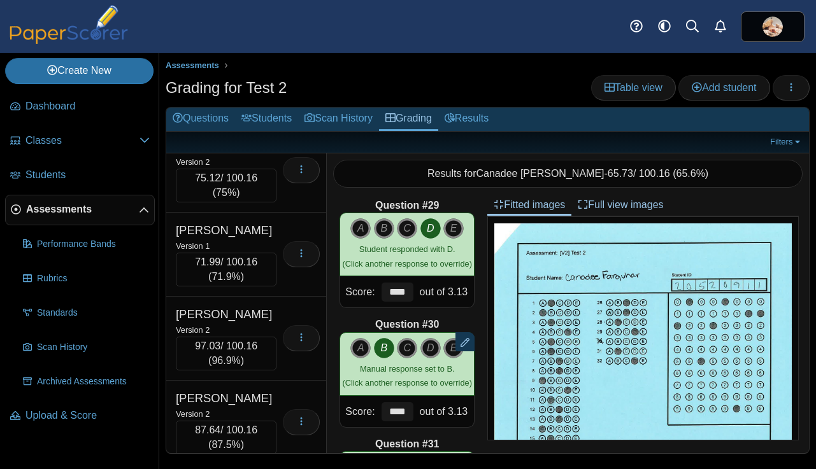
scroll to position [7100, 0]
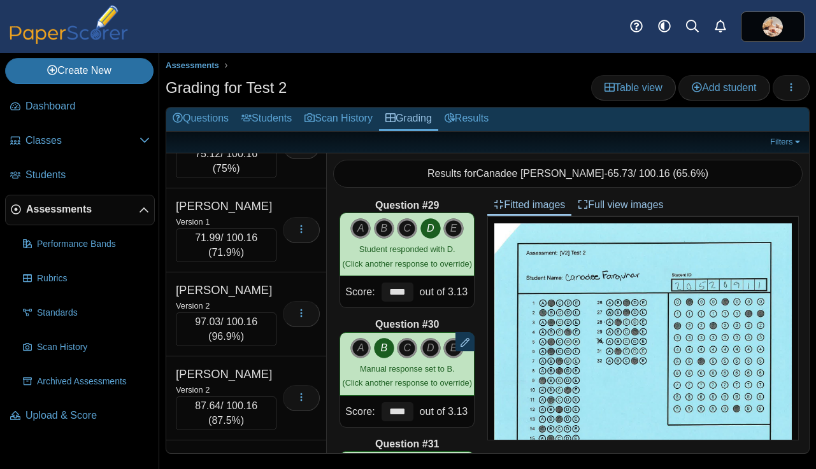
click at [262, 131] on div "Farr, Ava" at bounding box center [226, 122] width 101 height 17
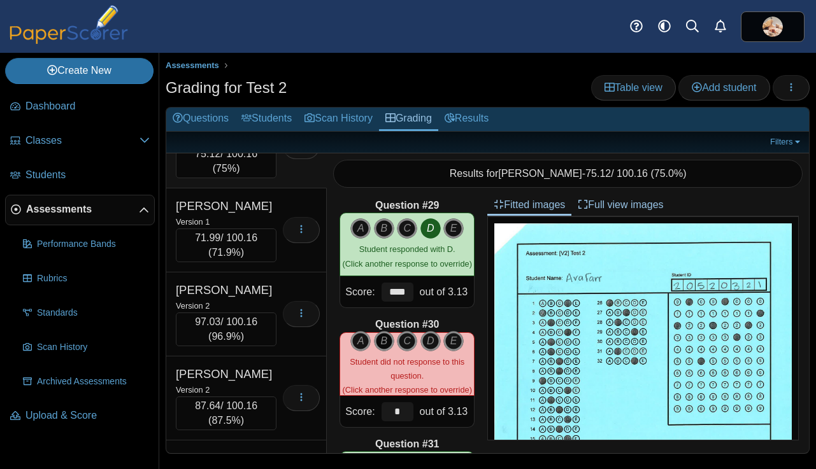
click at [381, 339] on icon "B" at bounding box center [384, 341] width 20 height 20
type input "****"
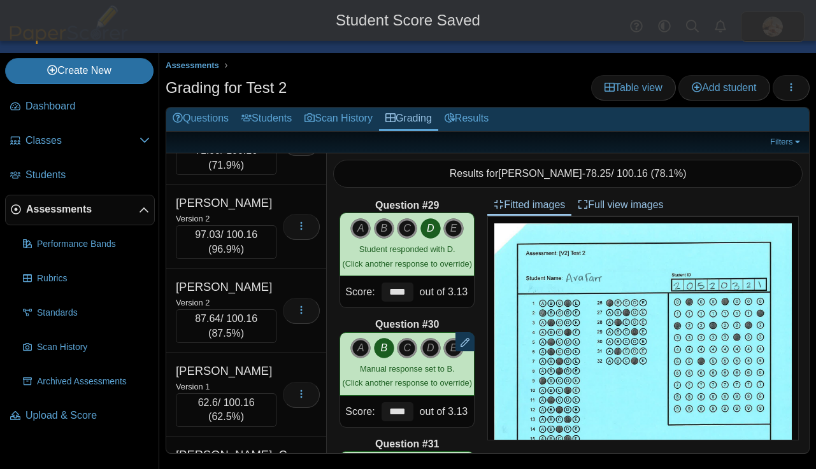
scroll to position [7189, 0]
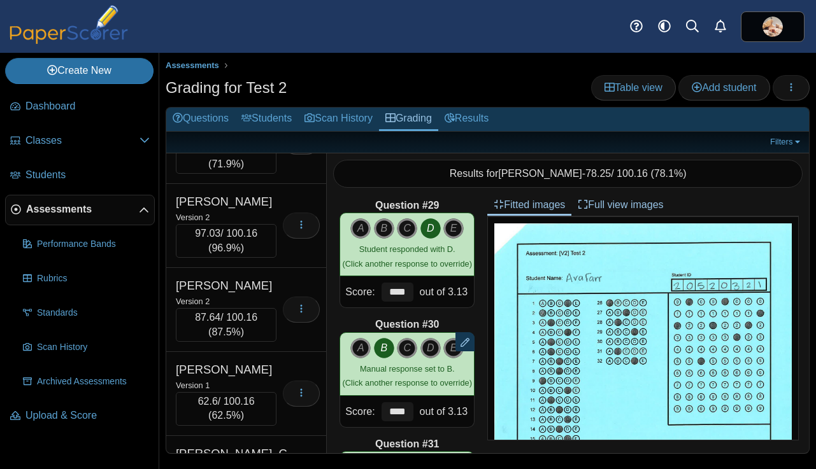
click at [276, 174] on div "Loading…" at bounding box center [297, 142] width 43 height 64
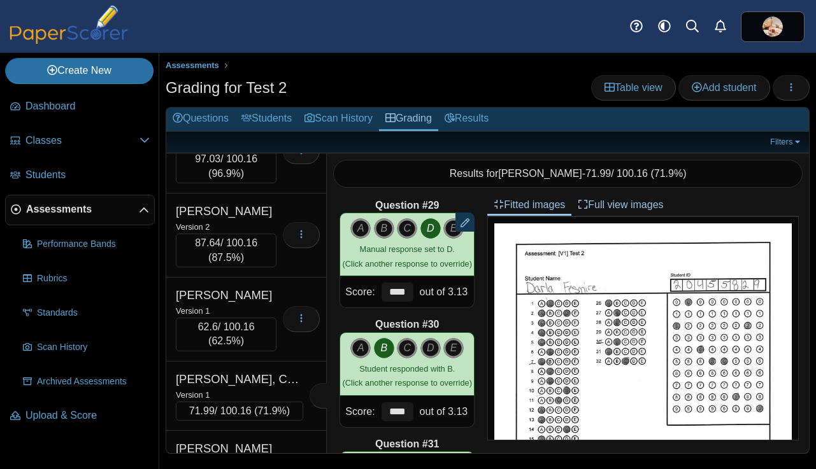
scroll to position [7266, 0]
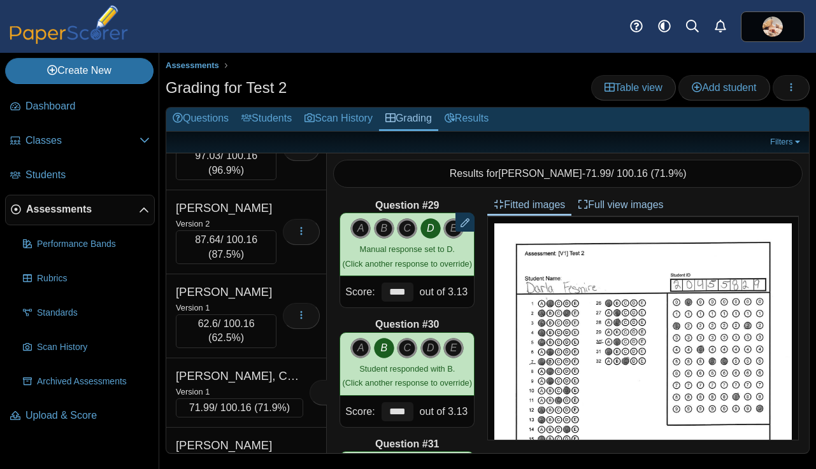
click at [276, 180] on div "Loading…" at bounding box center [297, 148] width 43 height 64
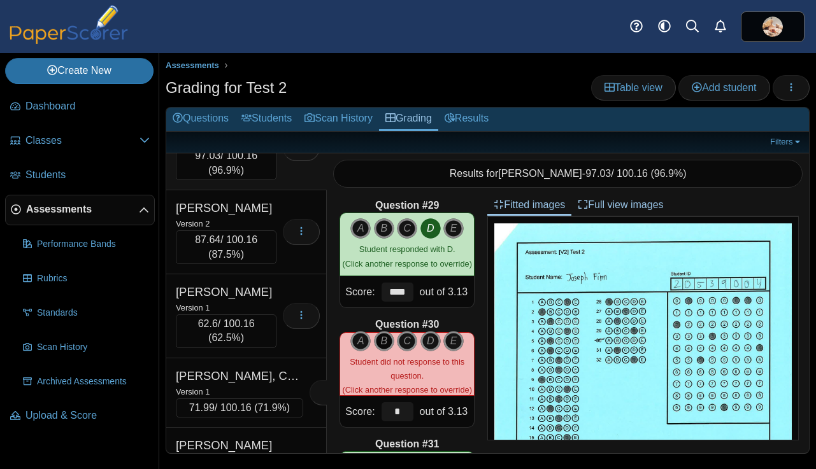
click at [382, 339] on icon "B" at bounding box center [384, 341] width 20 height 20
type input "****"
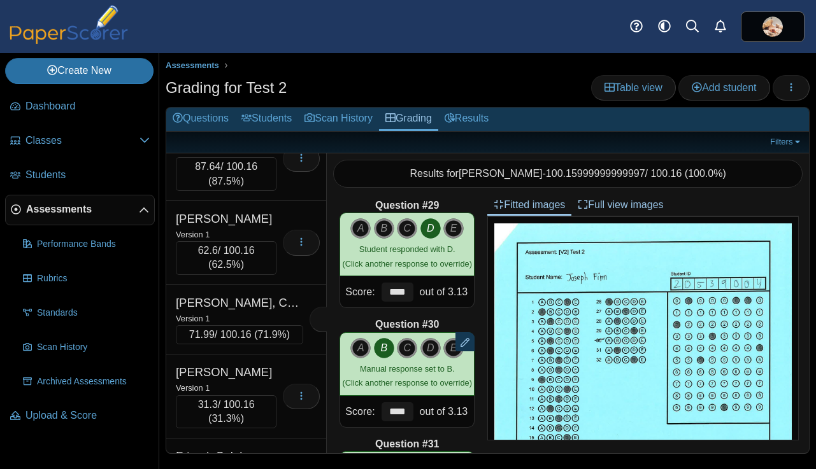
scroll to position [7341, 0]
click at [262, 142] on div "Flores, Abby" at bounding box center [226, 133] width 101 height 17
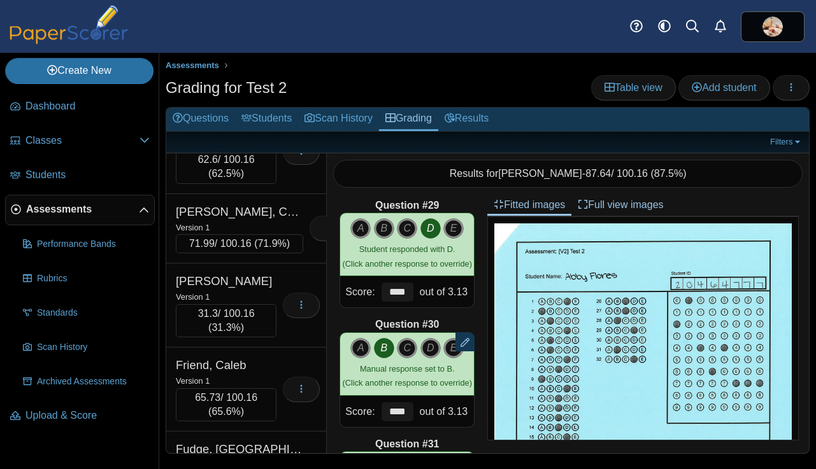
scroll to position [7431, 0]
click at [262, 136] on div "Fox, Kimberly" at bounding box center [226, 127] width 101 height 17
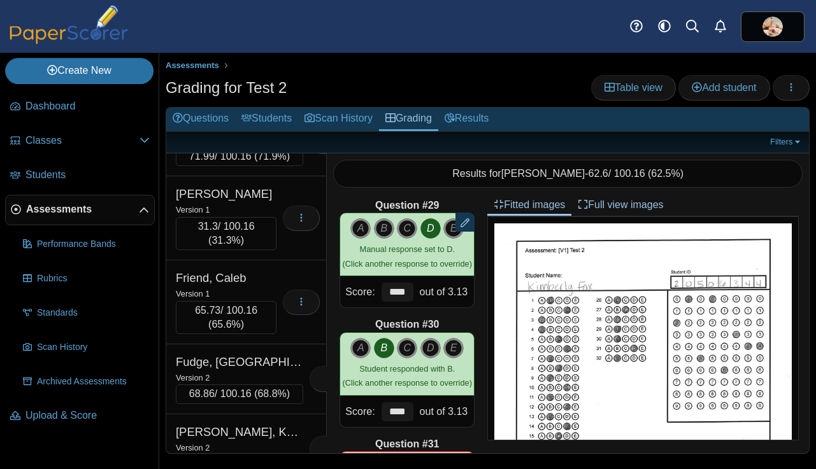
scroll to position [7520, 0]
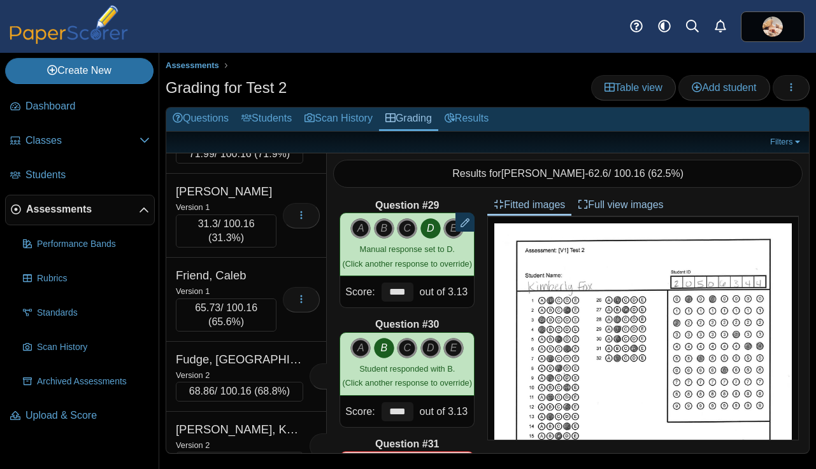
click at [262, 145] on div "Version 1" at bounding box center [239, 138] width 127 height 14
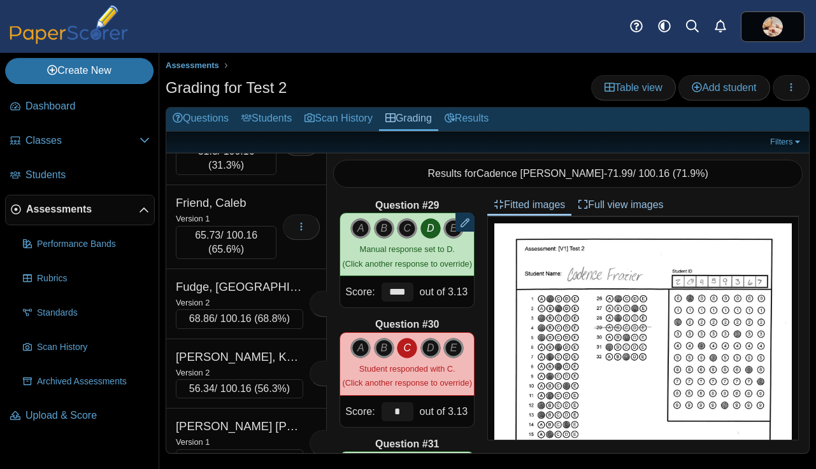
scroll to position [7597, 0]
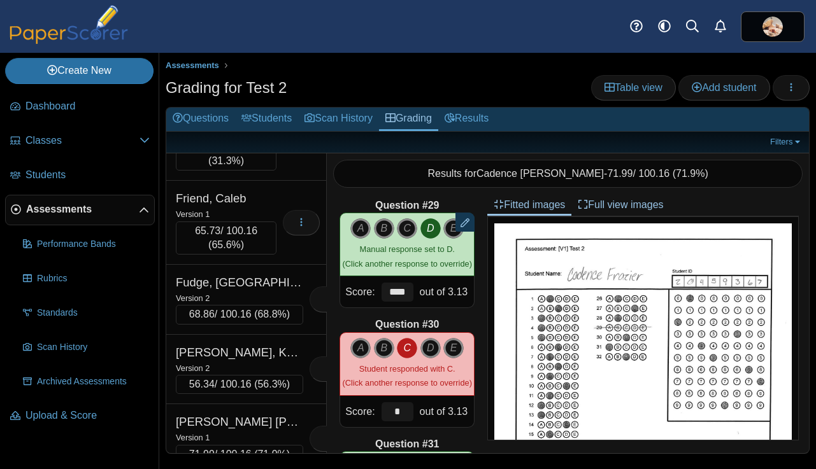
click at [262, 123] on div "Frey, Graci" at bounding box center [226, 114] width 101 height 17
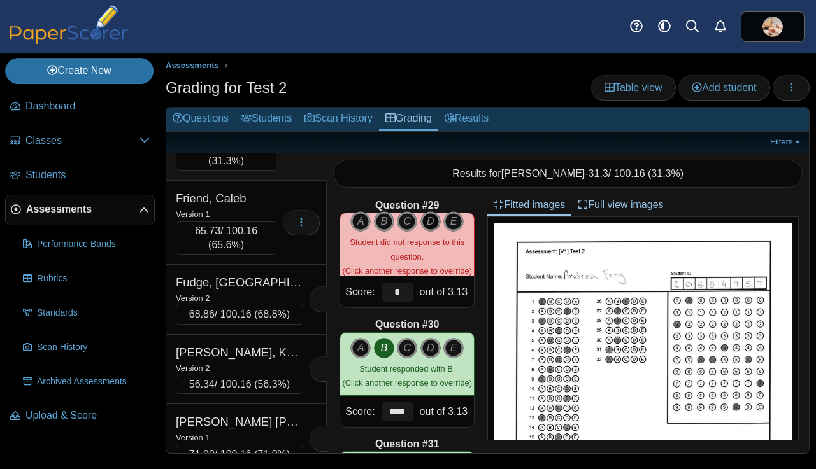
click at [428, 222] on icon "D" at bounding box center [430, 221] width 20 height 20
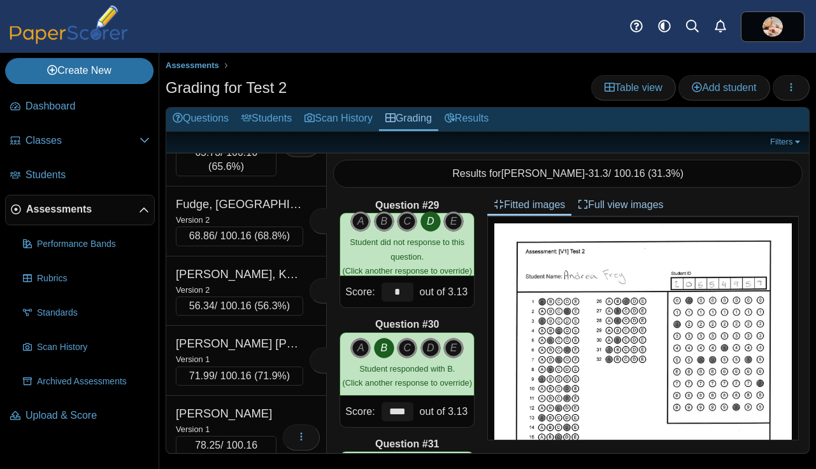
scroll to position [7677, 0]
click at [273, 127] on div "Friend, Caleb" at bounding box center [226, 119] width 101 height 17
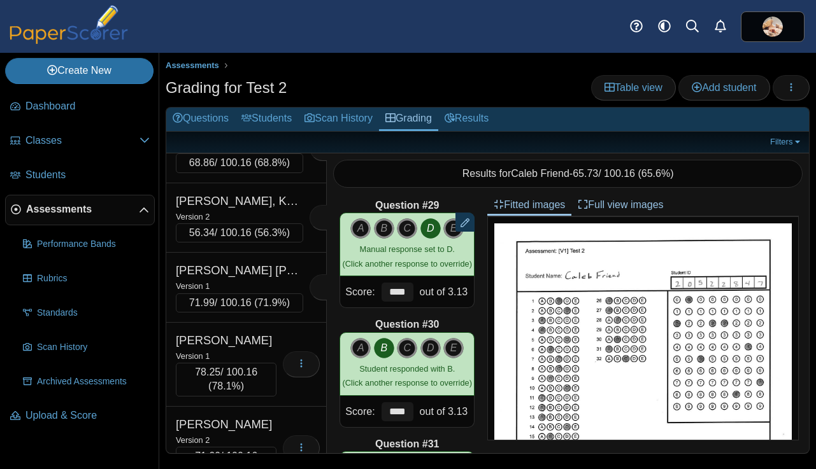
scroll to position [7762, 0]
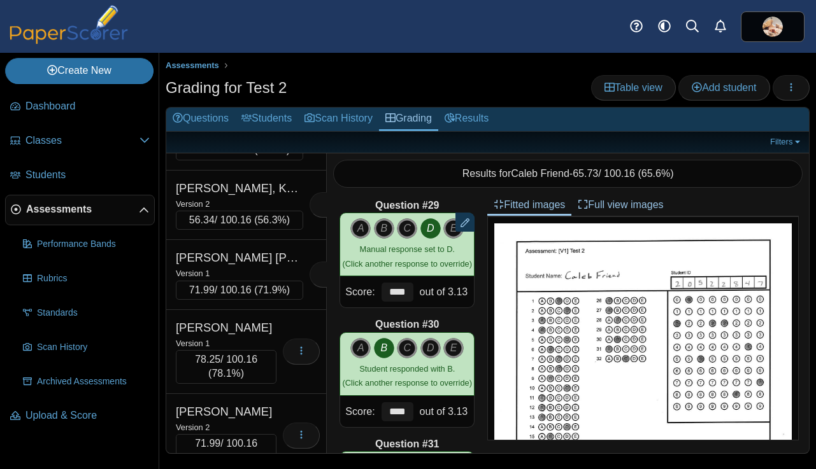
click at [273, 127] on div "Fudge, Stoke" at bounding box center [239, 118] width 127 height 17
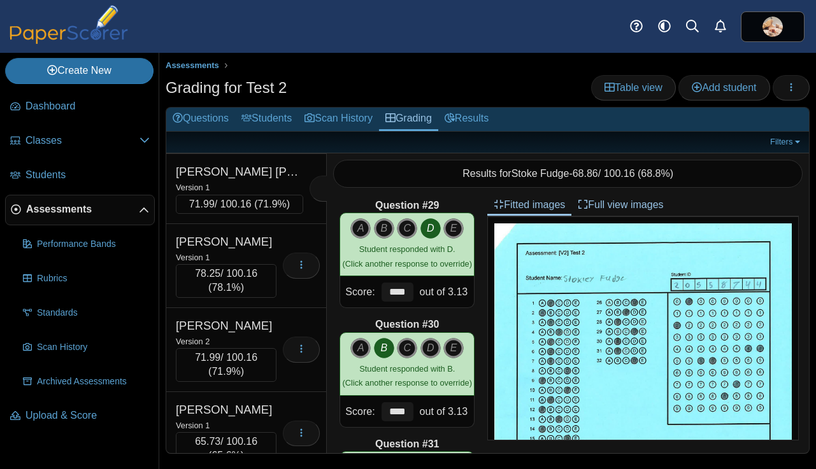
scroll to position [7849, 0]
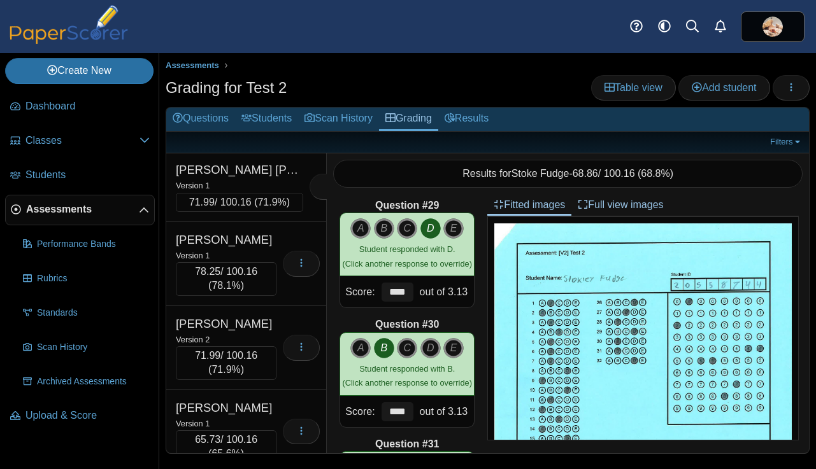
click at [273, 109] on div "Fuqua, Keichelle" at bounding box center [239, 100] width 127 height 17
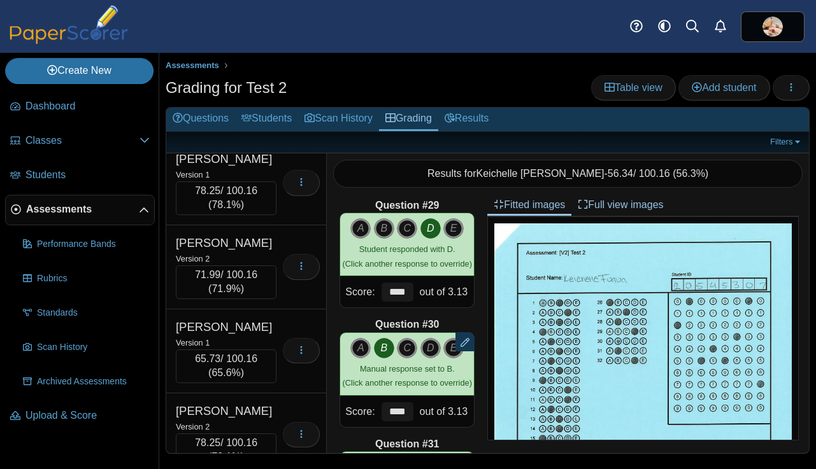
scroll to position [7940, 0]
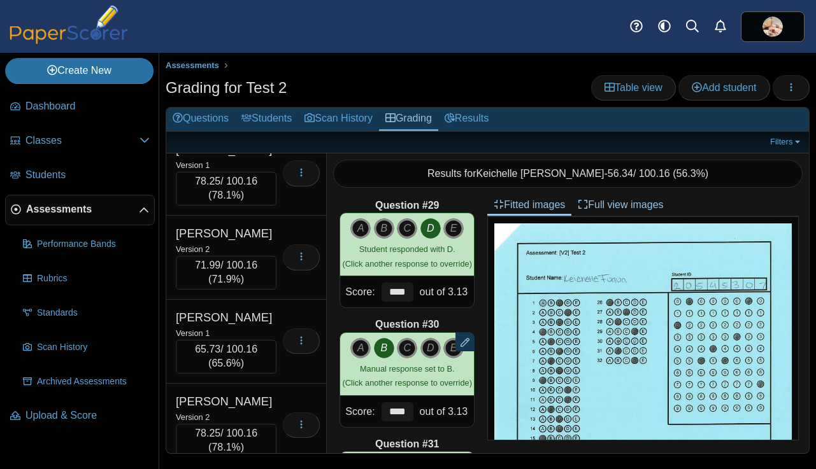
click at [273, 102] on div "Version 1" at bounding box center [239, 95] width 127 height 14
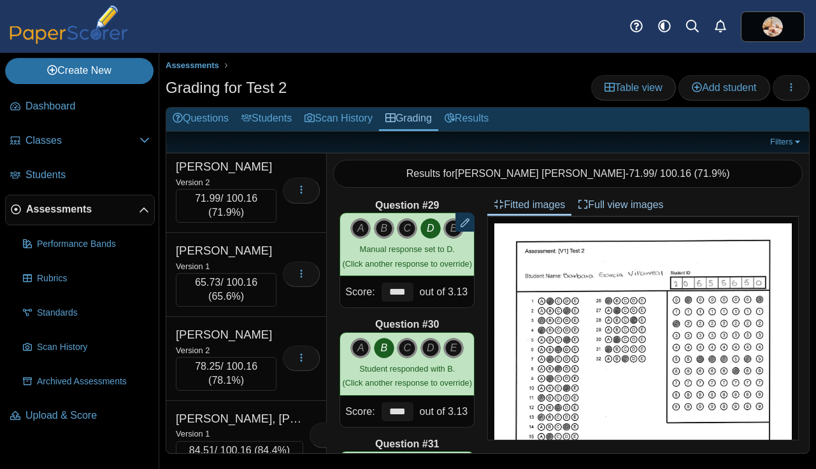
scroll to position [8009, 0]
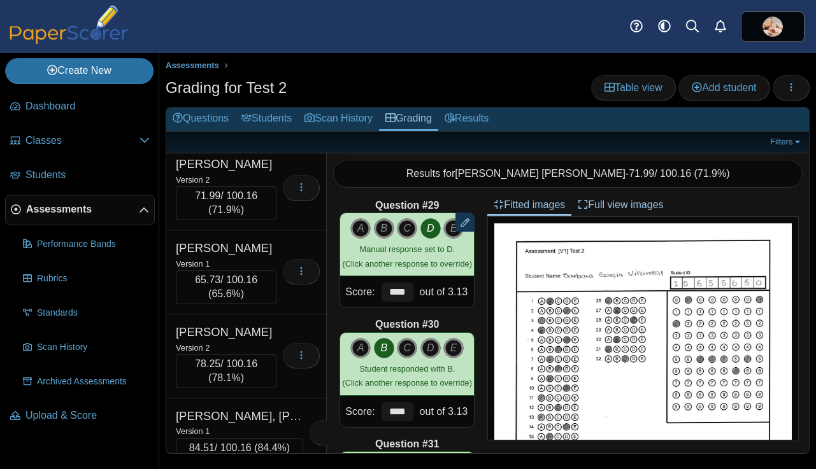
click at [273, 103] on div "Version 1" at bounding box center [226, 95] width 101 height 14
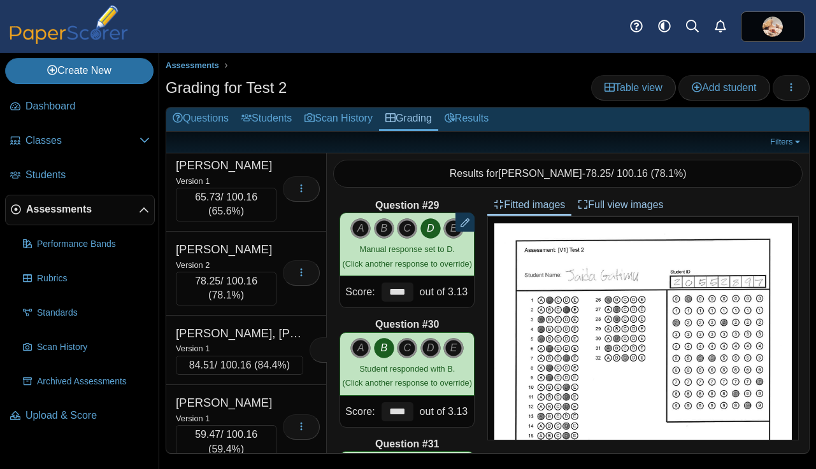
scroll to position [8096, 0]
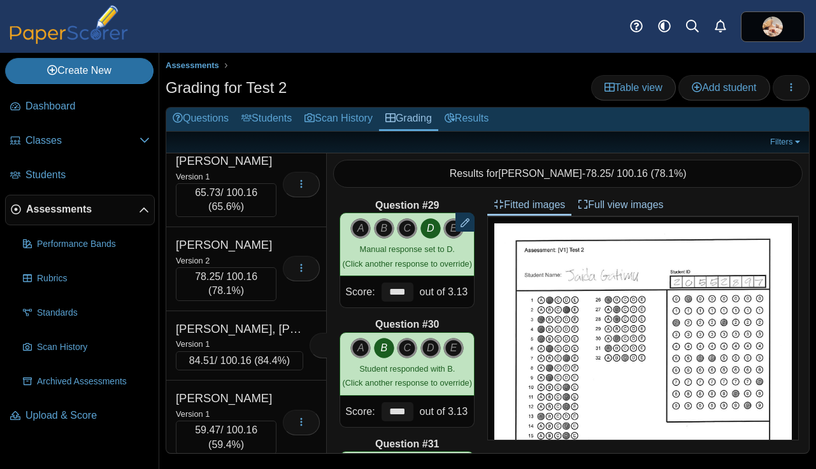
click at [273, 99] on div "Version 2" at bounding box center [226, 92] width 101 height 14
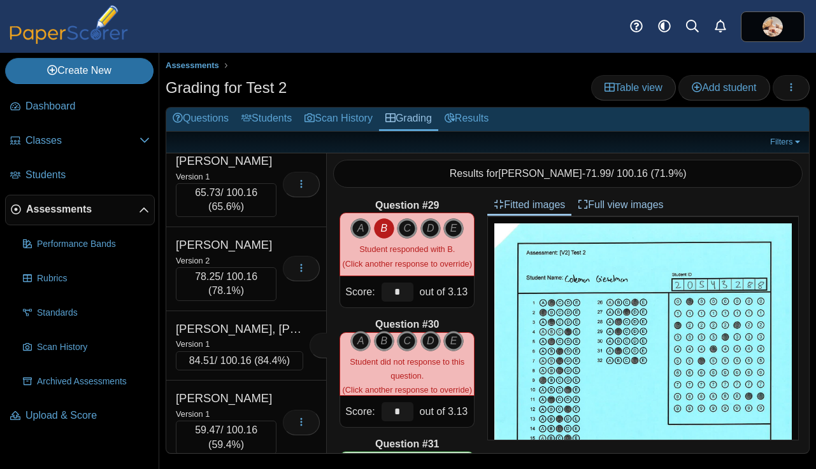
click at [383, 341] on icon "B" at bounding box center [384, 341] width 20 height 20
type input "****"
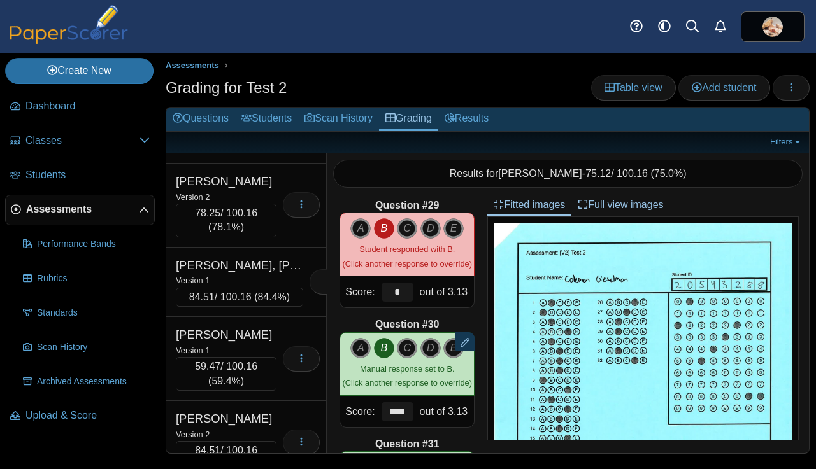
scroll to position [8159, 0]
click at [267, 120] on div "Version 1" at bounding box center [226, 113] width 101 height 14
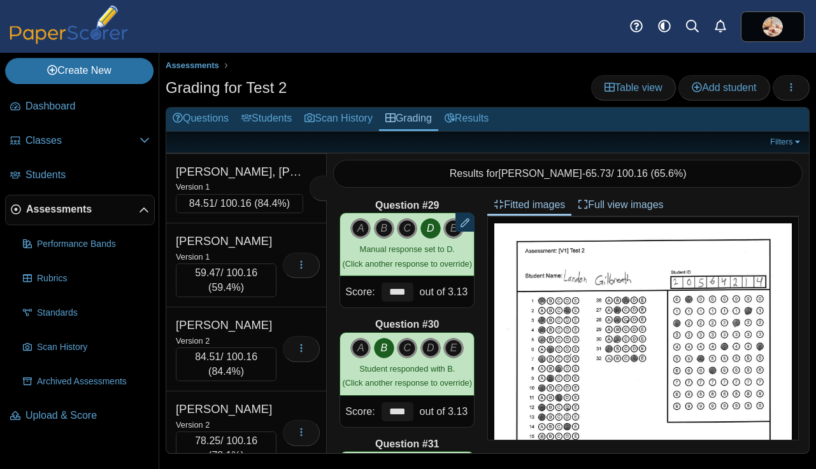
scroll to position [8257, 0]
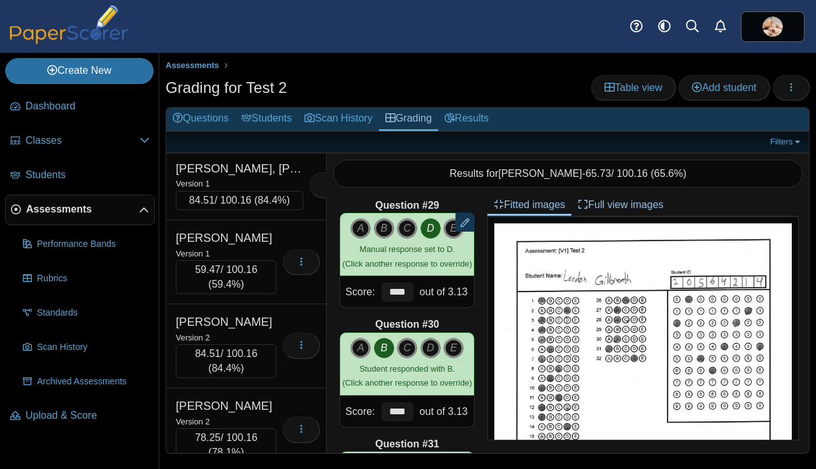
click at [267, 107] on div "Version 2" at bounding box center [226, 100] width 101 height 14
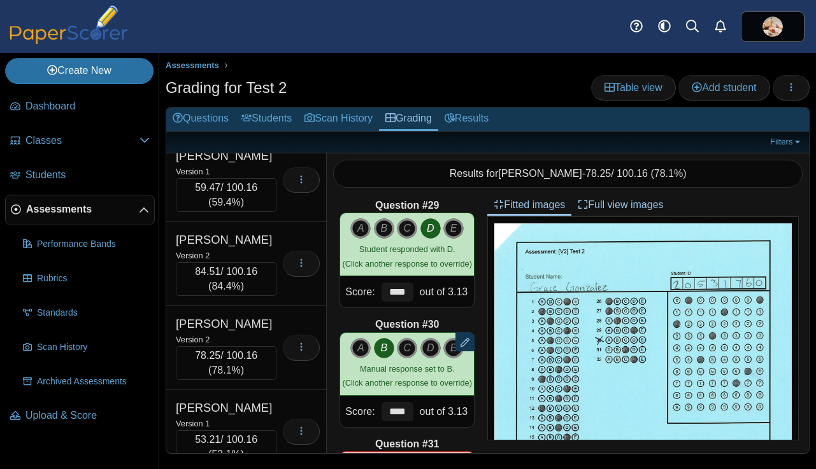
scroll to position [8349, 0]
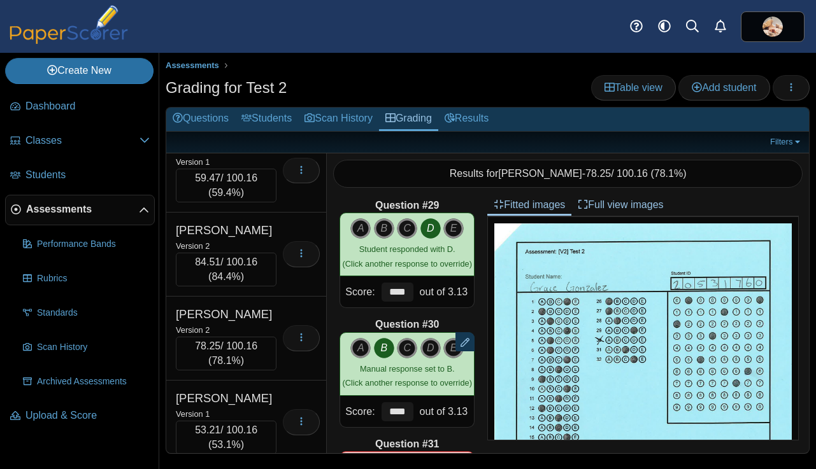
click at [267, 99] on div "Version 1" at bounding box center [239, 92] width 127 height 14
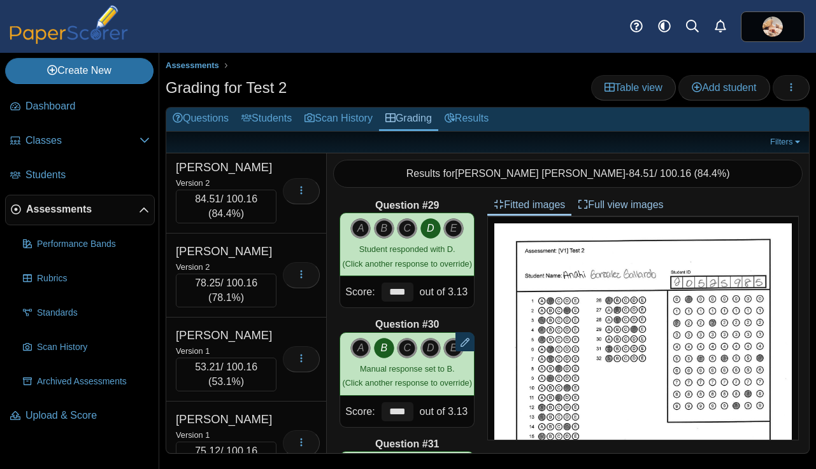
scroll to position [8413, 0]
click at [267, 104] on div "Version 1" at bounding box center [226, 97] width 101 height 14
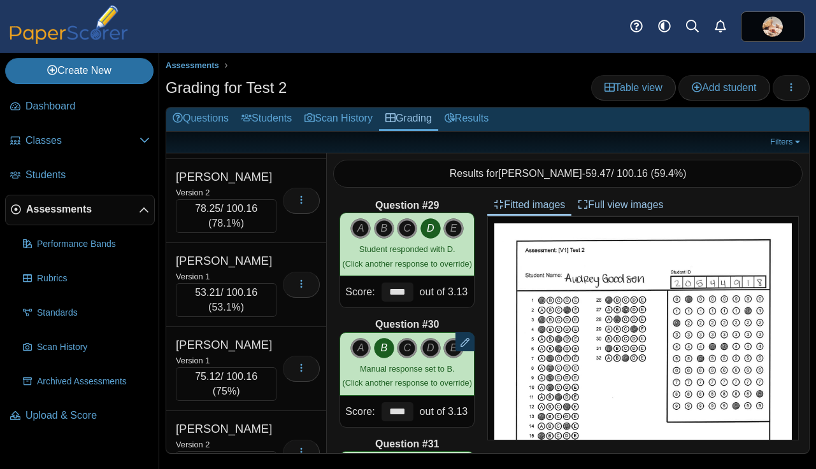
scroll to position [8492, 0]
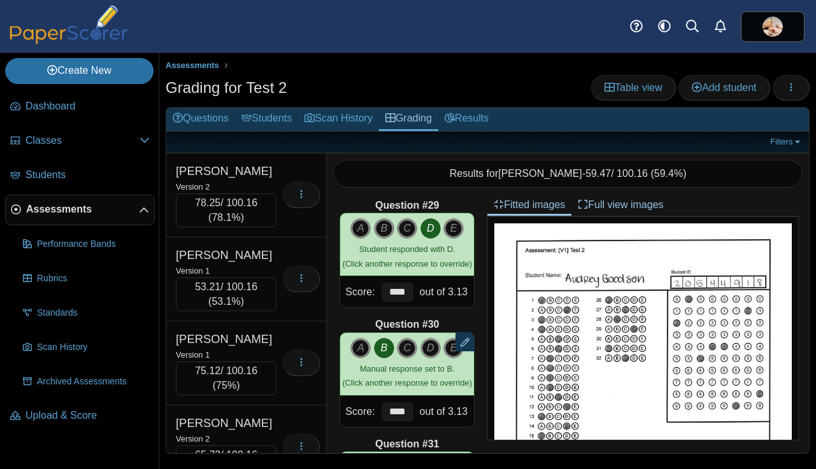
click at [267, 110] on div "Version 2" at bounding box center [226, 102] width 101 height 14
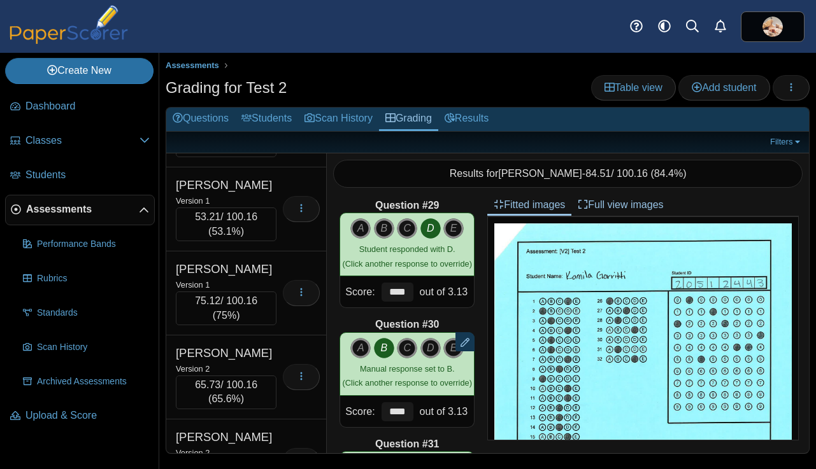
scroll to position [8566, 0]
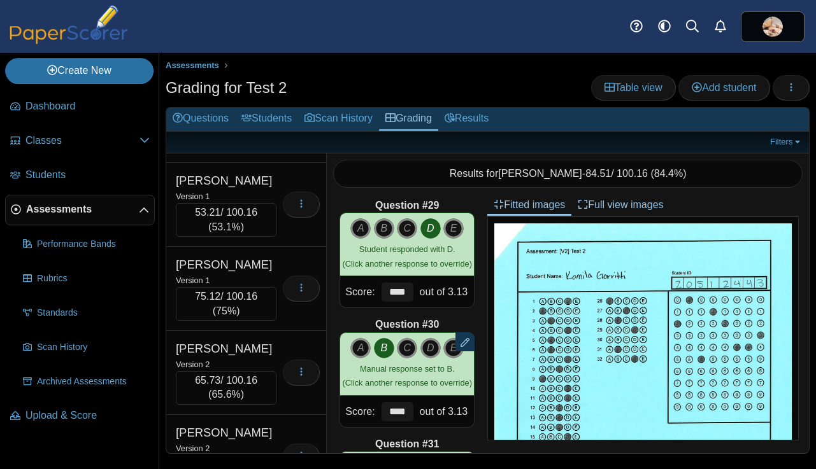
click at [267, 105] on div "Goss, Hannah" at bounding box center [226, 96] width 101 height 17
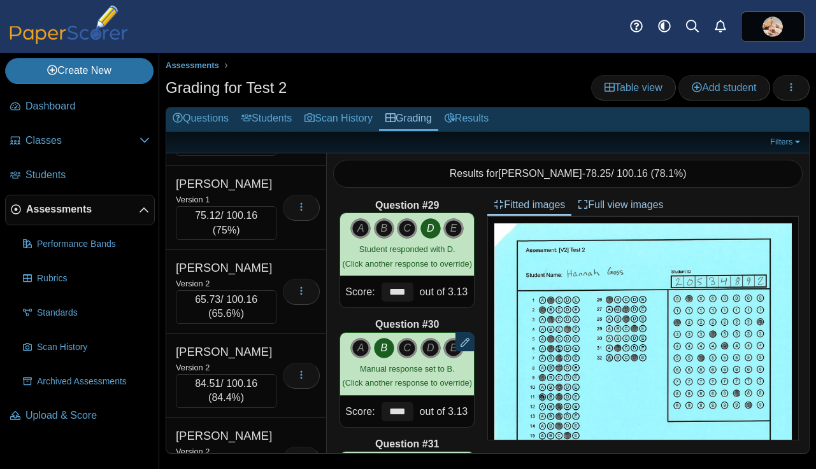
scroll to position [8648, 0]
click at [267, 107] on div "Gray, Leah" at bounding box center [226, 98] width 101 height 17
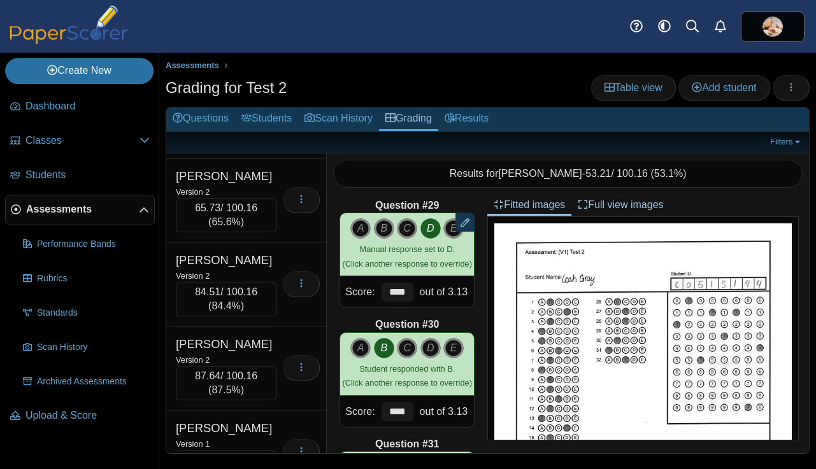
scroll to position [8740, 0]
click at [267, 99] on div "Gregg, Emalee" at bounding box center [226, 91] width 101 height 17
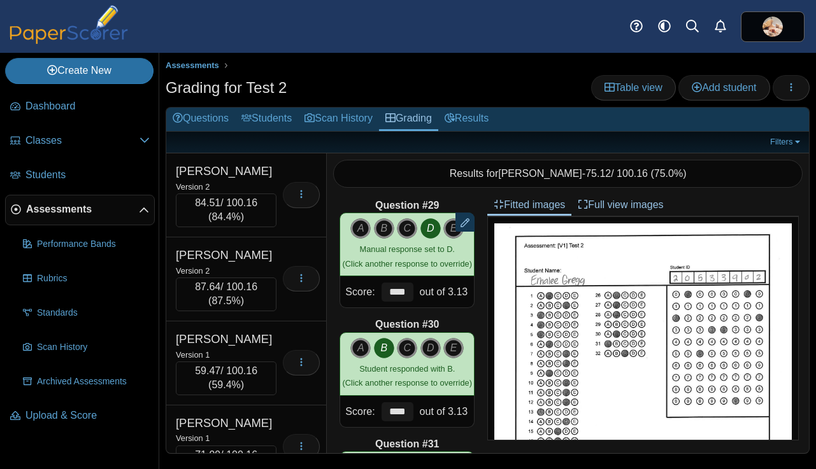
scroll to position [8830, 0]
click at [267, 108] on div "Version 2" at bounding box center [226, 101] width 101 height 14
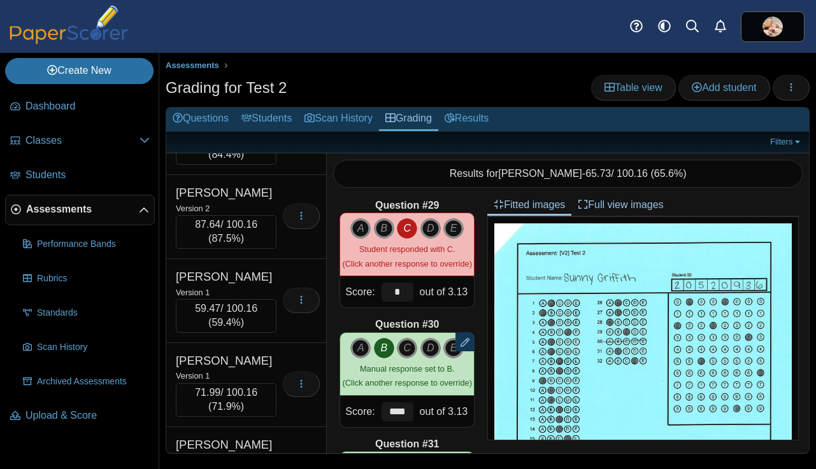
scroll to position [8909, 0]
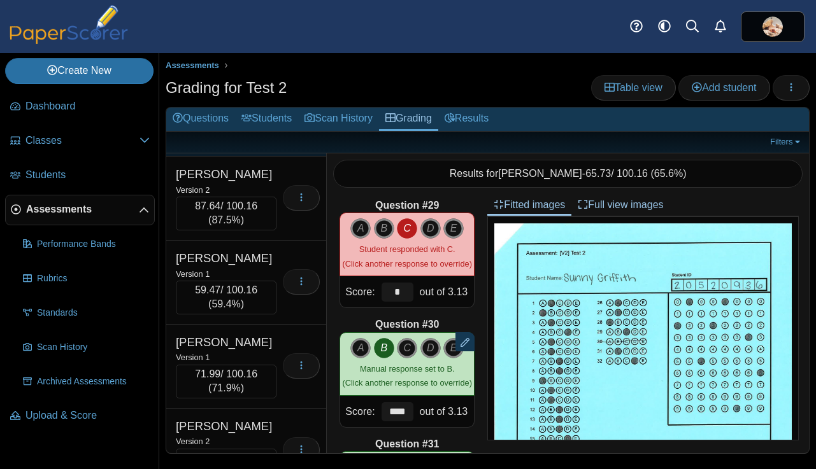
click at [267, 99] on div "Grigsby, Ella" at bounding box center [226, 90] width 101 height 17
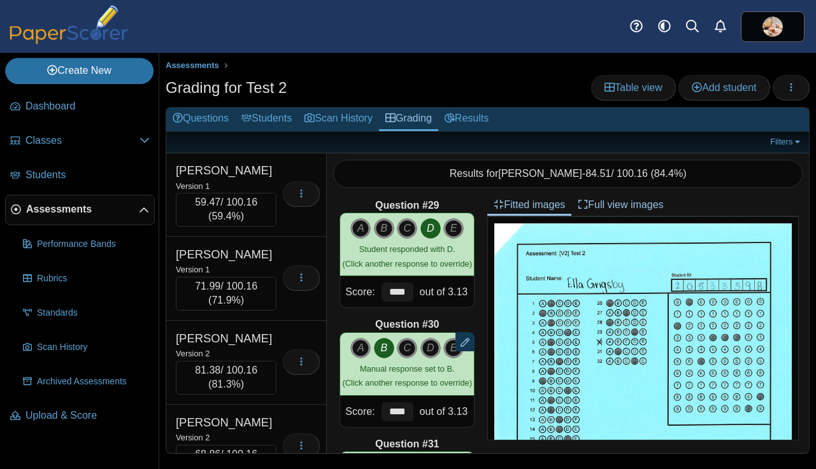
scroll to position [9000, 0]
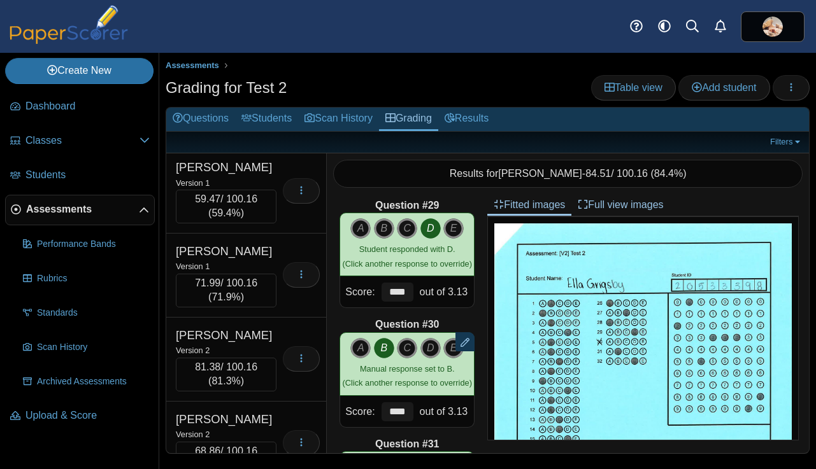
click at [267, 106] on div "Version 2" at bounding box center [226, 99] width 101 height 14
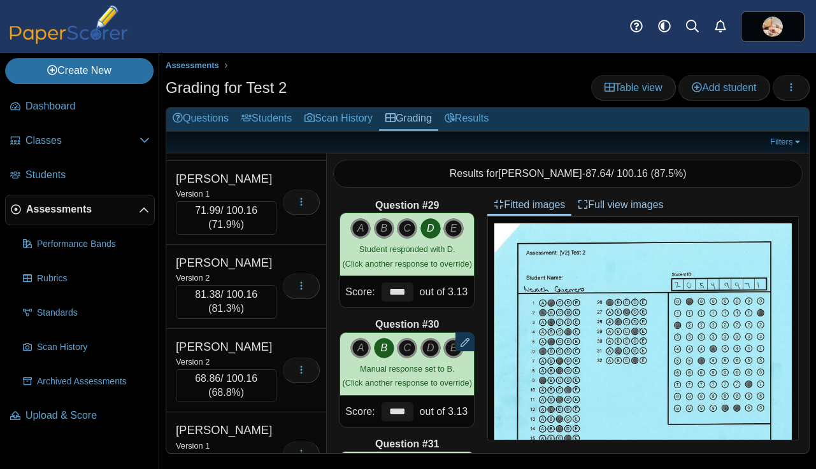
scroll to position [9073, 0]
click at [267, 103] on div "Hall, Katelyn" at bounding box center [226, 94] width 101 height 17
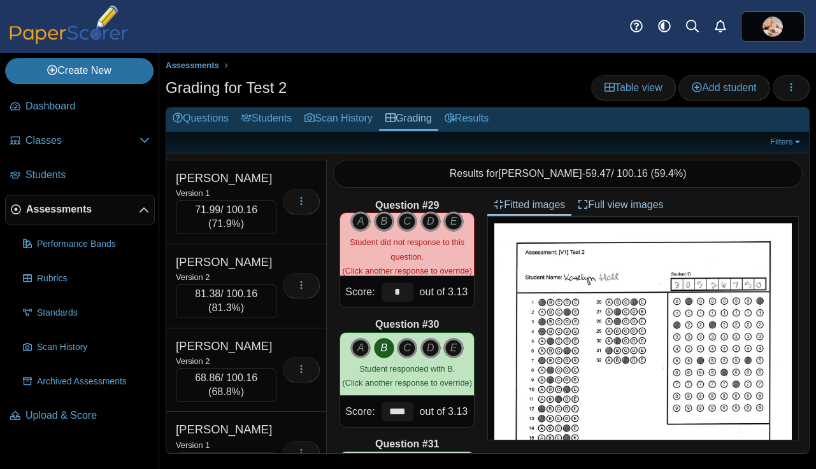
scroll to position [9074, 0]
click at [428, 219] on icon "D" at bounding box center [430, 221] width 20 height 20
type input "****"
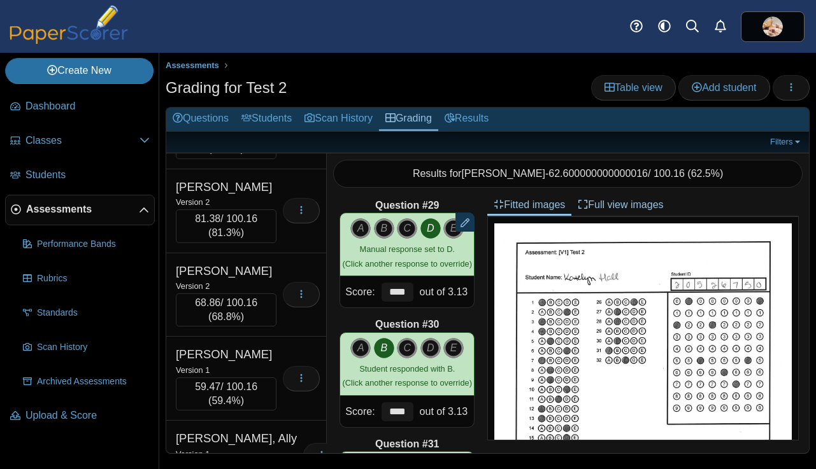
scroll to position [9151, 0]
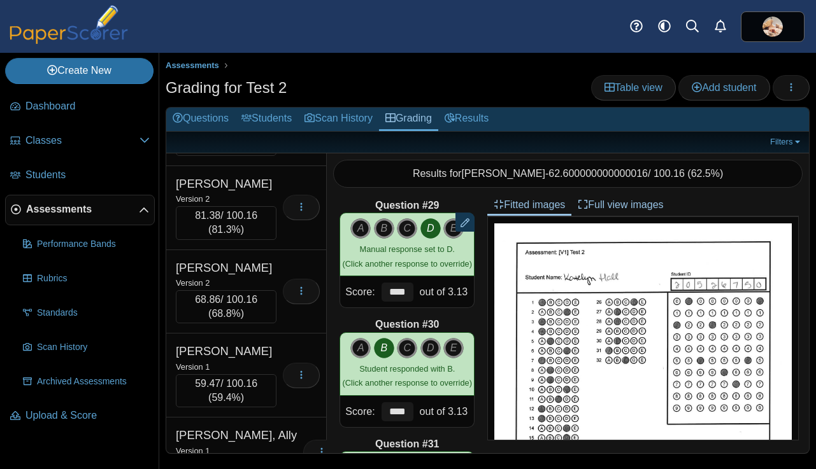
click at [261, 108] on div "Hall, Kendall" at bounding box center [226, 100] width 101 height 17
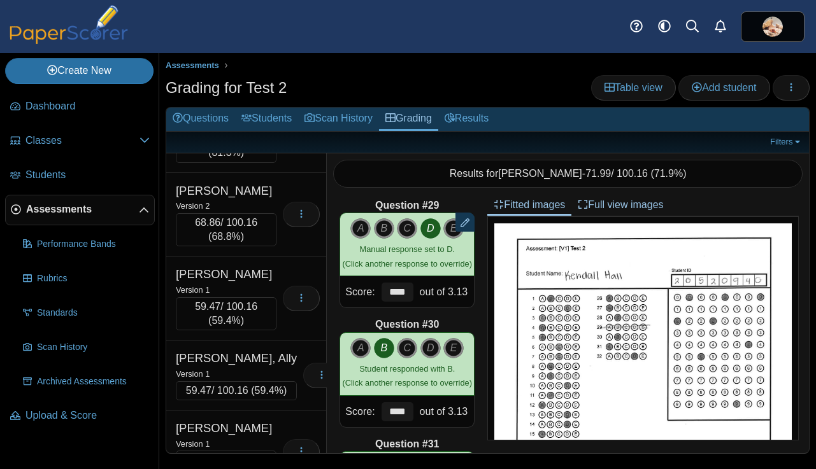
scroll to position [9230, 0]
click at [261, 114] on div "Hall, Sarah" at bounding box center [226, 105] width 101 height 17
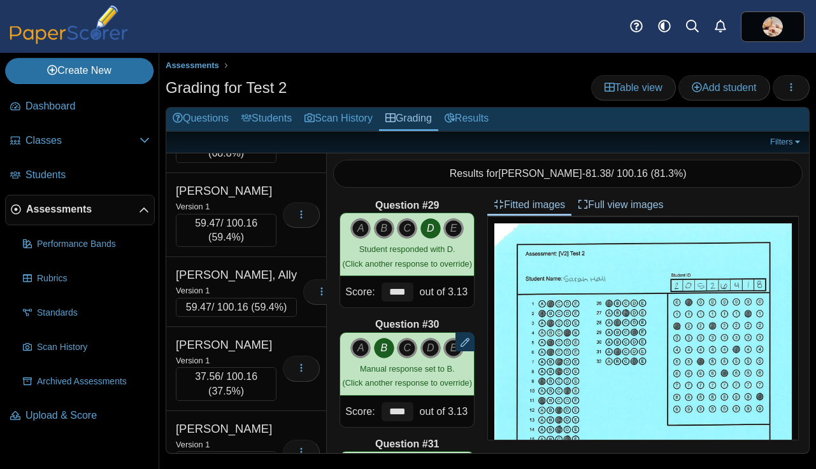
scroll to position [9313, 0]
click at [261, 115] on div "Halley, Jack" at bounding box center [226, 106] width 101 height 17
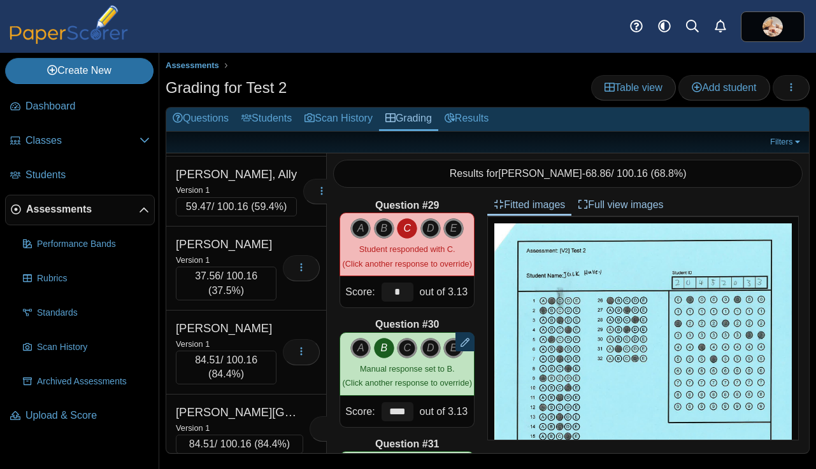
scroll to position [9414, 0]
click at [261, 111] on div "Version 1" at bounding box center [226, 104] width 101 height 14
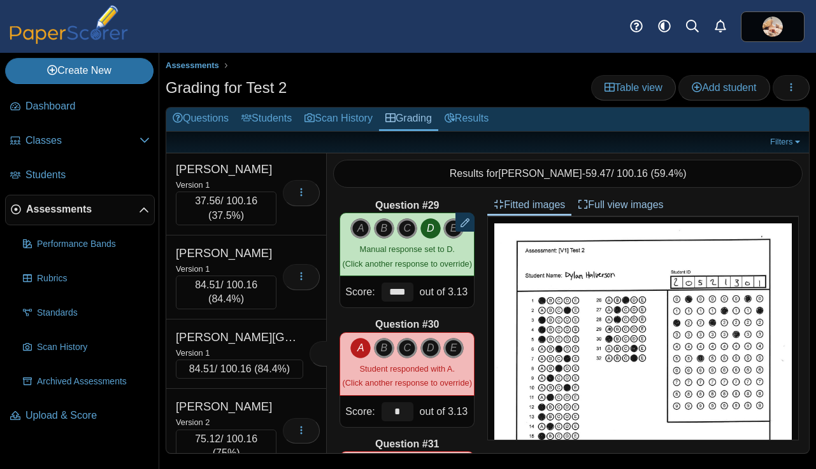
scroll to position [9491, 0]
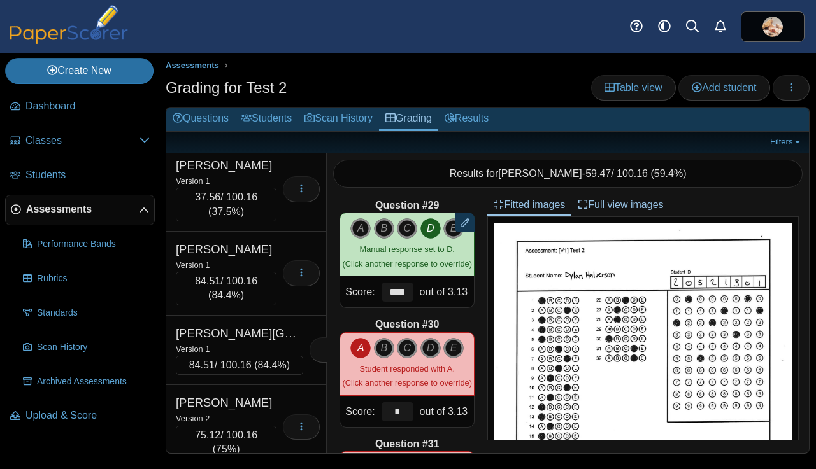
click at [261, 118] on div "Version 1" at bounding box center [236, 111] width 121 height 14
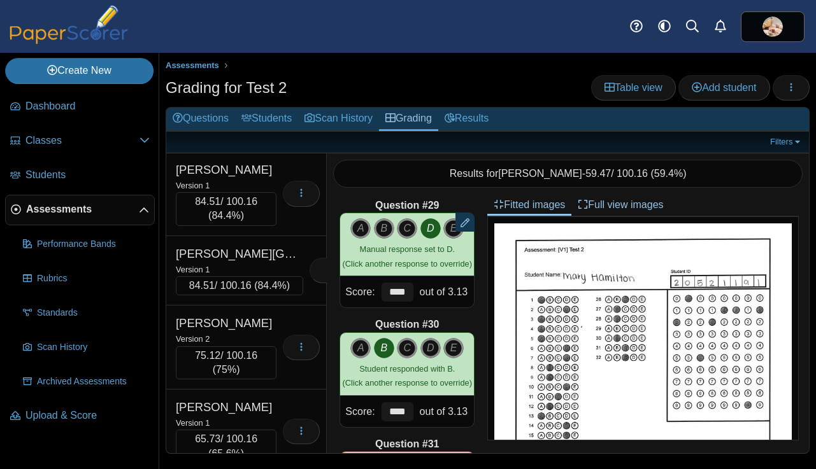
scroll to position [9572, 0]
click at [261, 107] on div "Version 1" at bounding box center [226, 100] width 101 height 14
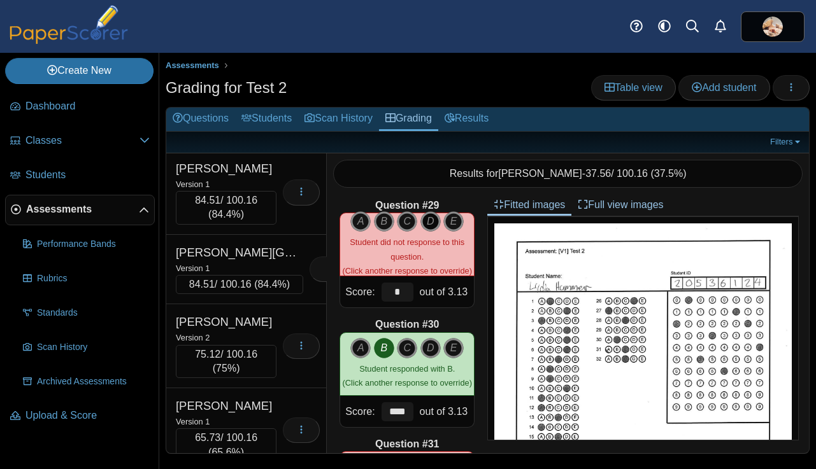
click at [434, 224] on icon "D" at bounding box center [430, 221] width 20 height 20
type input "****"
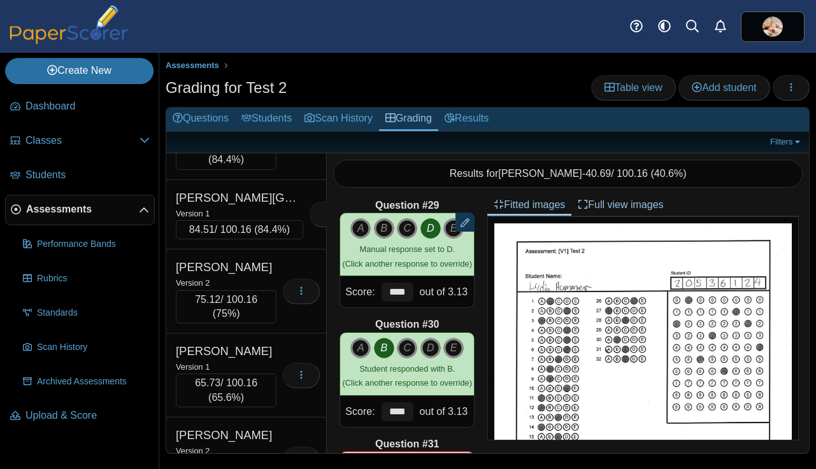
scroll to position [9634, 0]
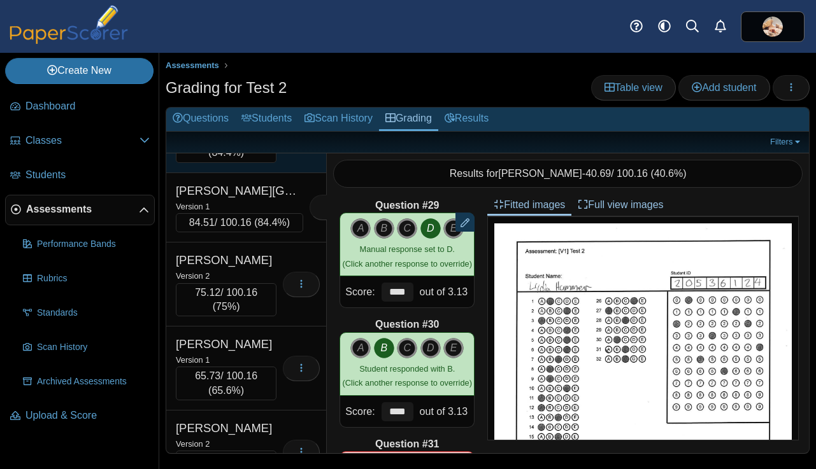
click at [267, 115] on div "Hammill, Trevor" at bounding box center [226, 107] width 101 height 17
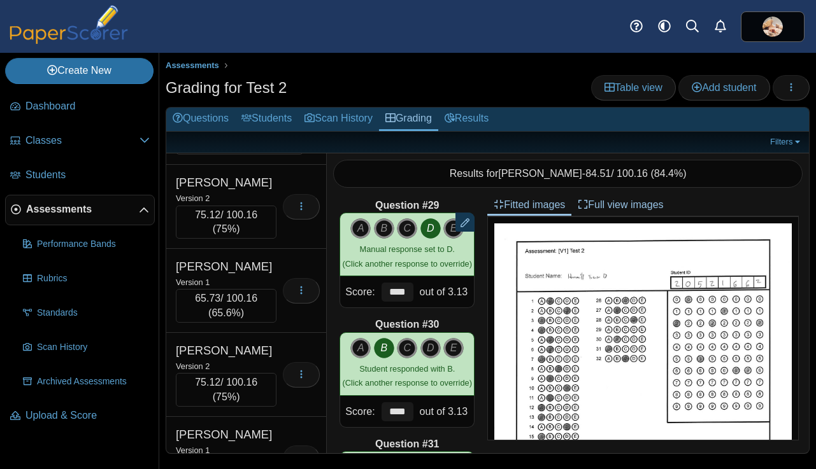
scroll to position [9726, 0]
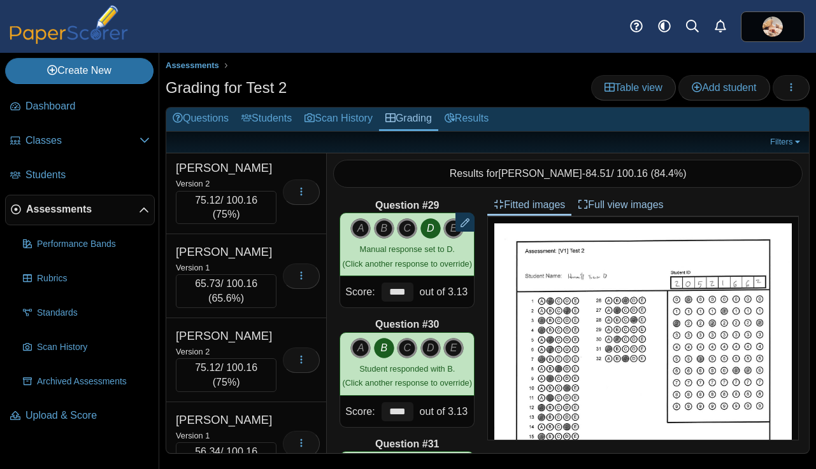
click at [267, 121] on div "Version 1" at bounding box center [239, 114] width 127 height 14
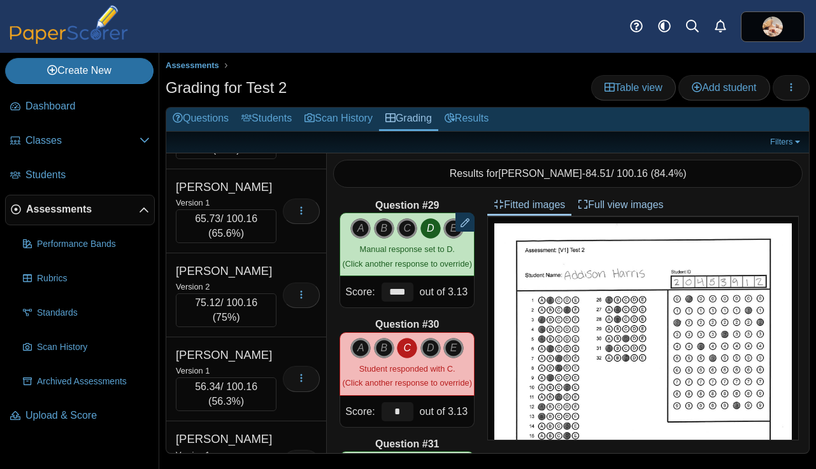
scroll to position [9807, 0]
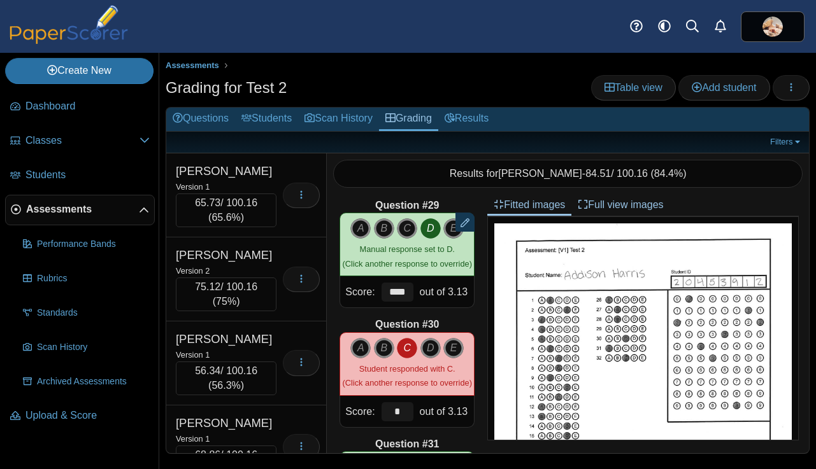
click at [267, 110] on div "Version 2" at bounding box center [226, 102] width 101 height 14
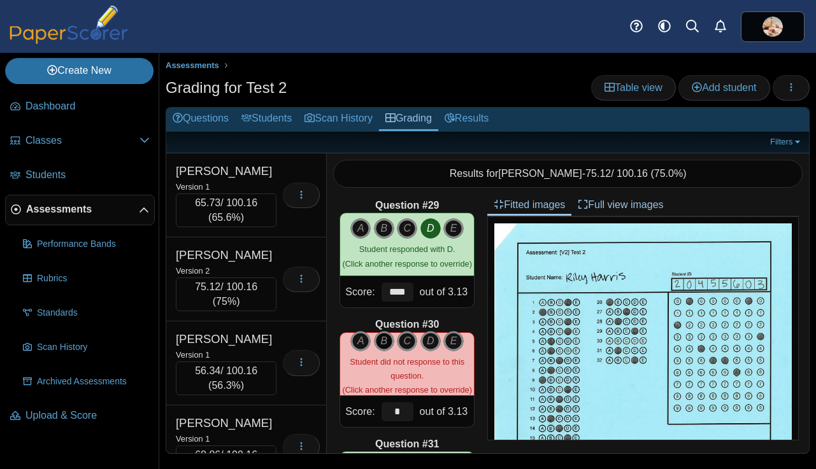
click at [386, 340] on icon "B" at bounding box center [384, 341] width 20 height 20
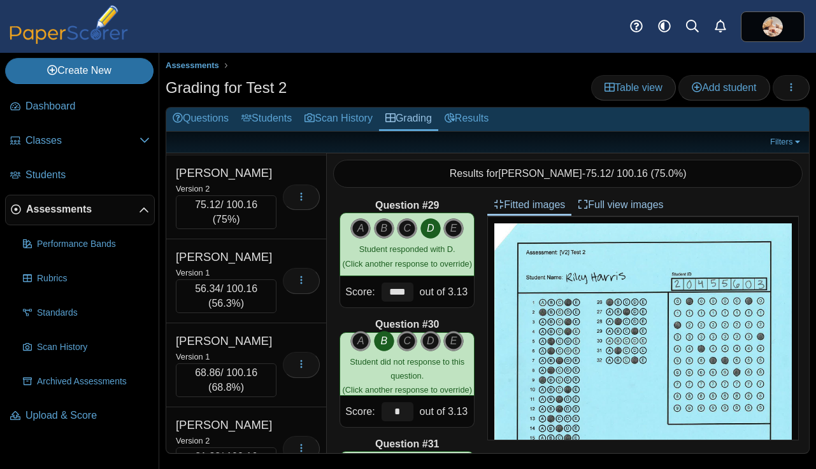
scroll to position [9899, 0]
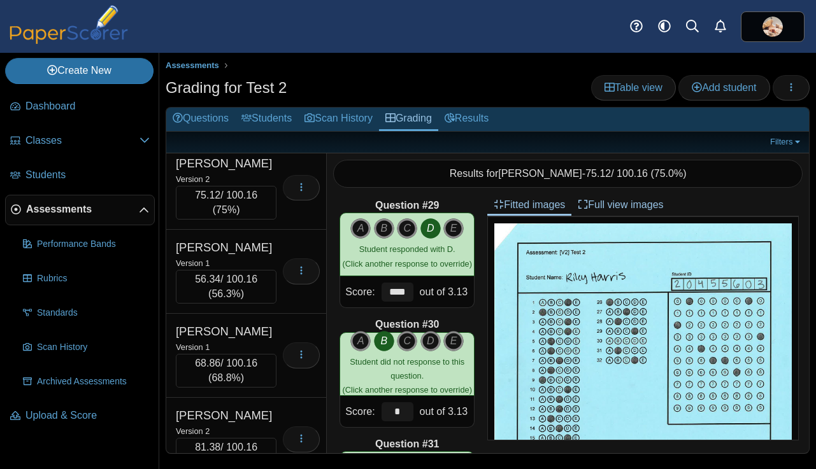
click at [267, 102] on div "Version 1" at bounding box center [226, 95] width 101 height 14
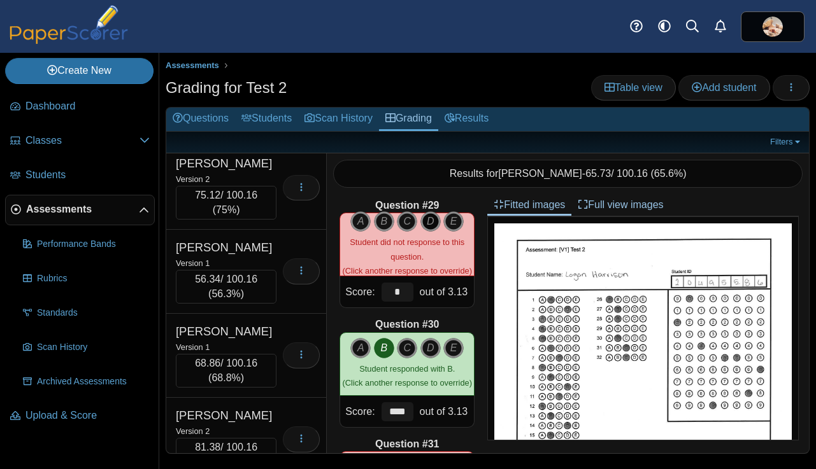
click at [432, 222] on icon "D" at bounding box center [430, 221] width 20 height 20
type input "****"
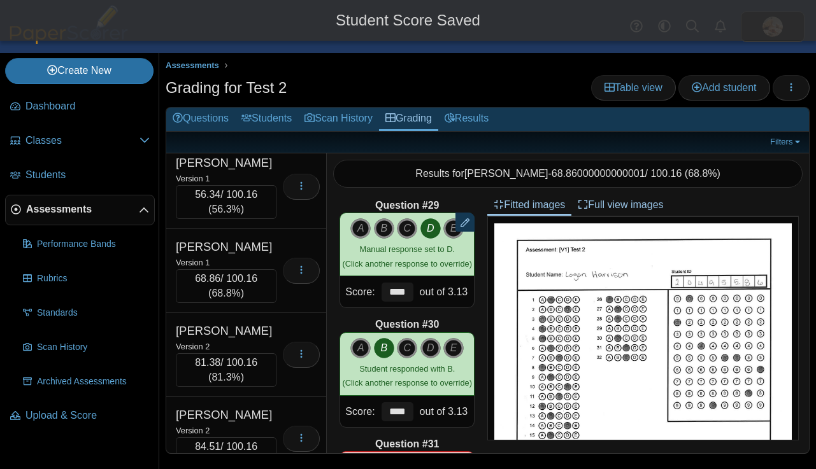
scroll to position [9984, 0]
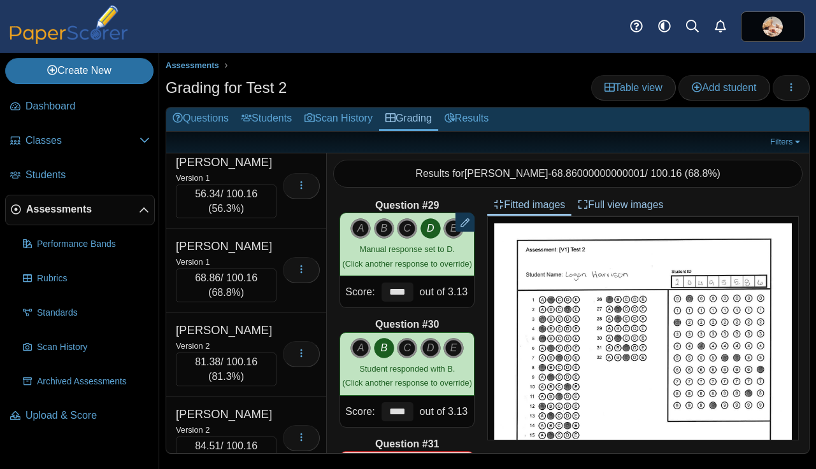
click at [264, 87] on div "Hart, Kaydem" at bounding box center [226, 78] width 101 height 17
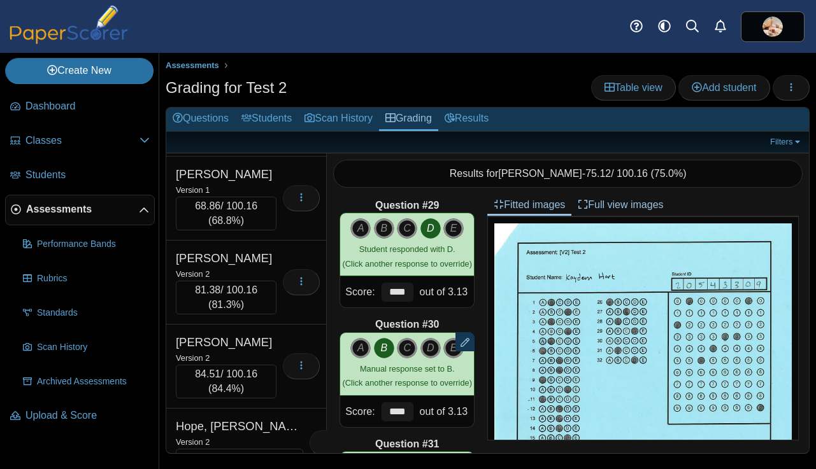
scroll to position [10057, 0]
click at [264, 97] on div "Heins, Jace" at bounding box center [226, 89] width 101 height 17
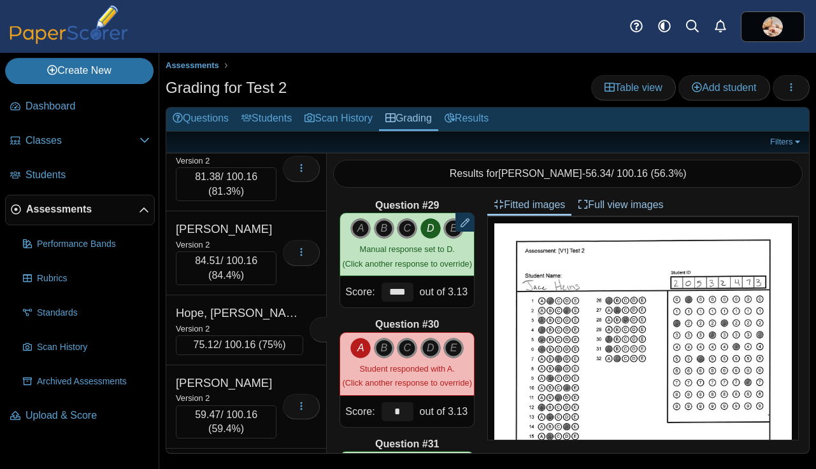
scroll to position [10172, 0]
click at [264, 81] on div "Version 1" at bounding box center [226, 74] width 101 height 14
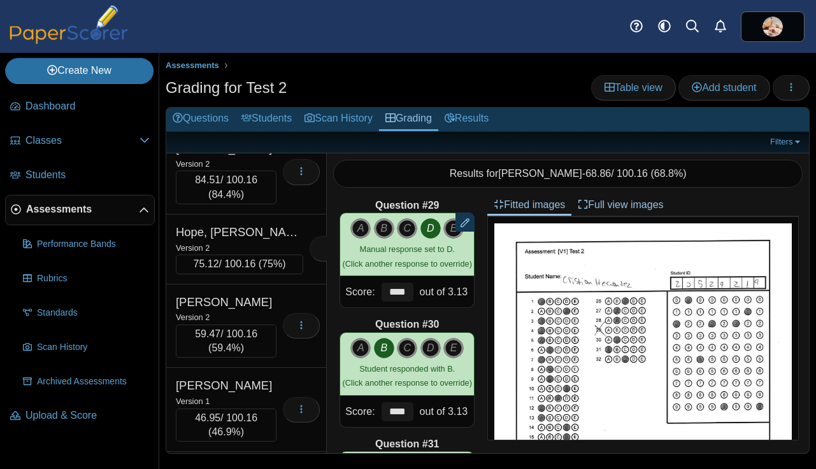
scroll to position [10257, 0]
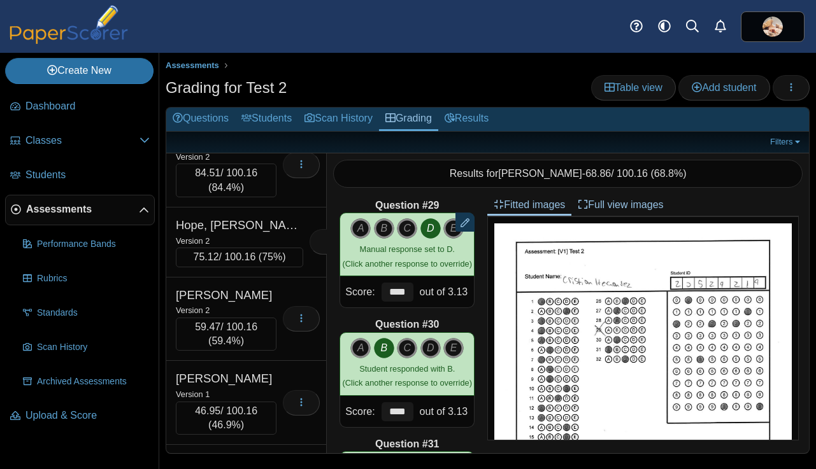
click at [264, 80] on div "Version 2" at bounding box center [226, 73] width 101 height 14
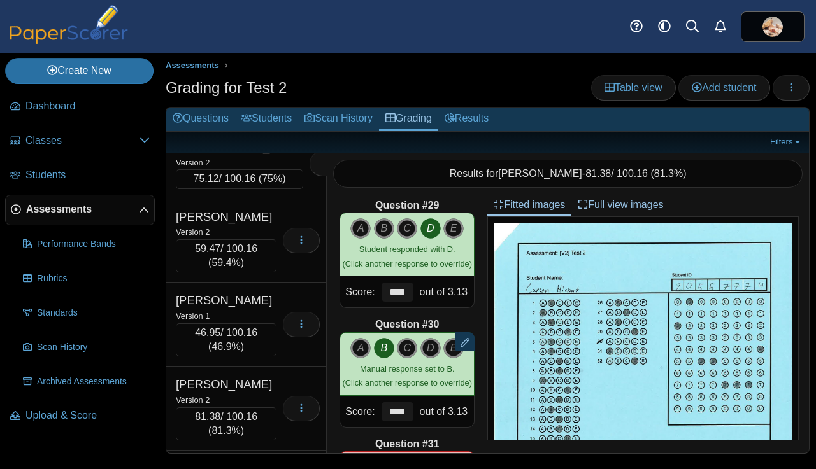
scroll to position [10343, 0]
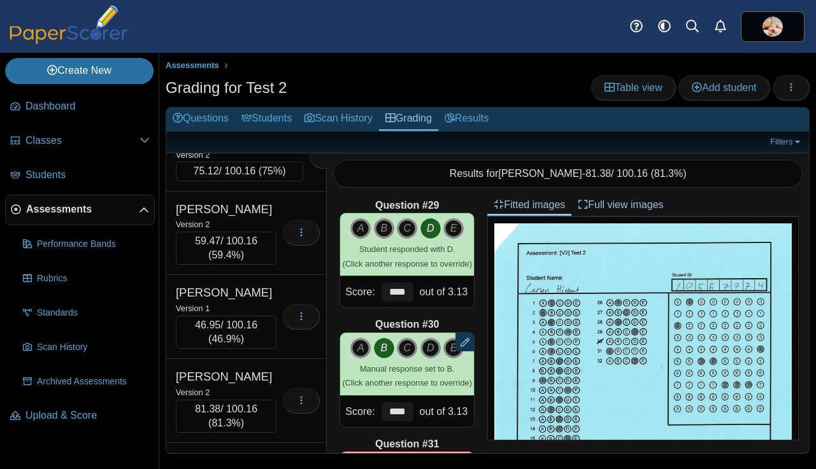
click at [264, 78] on div "Version 2" at bounding box center [226, 71] width 101 height 14
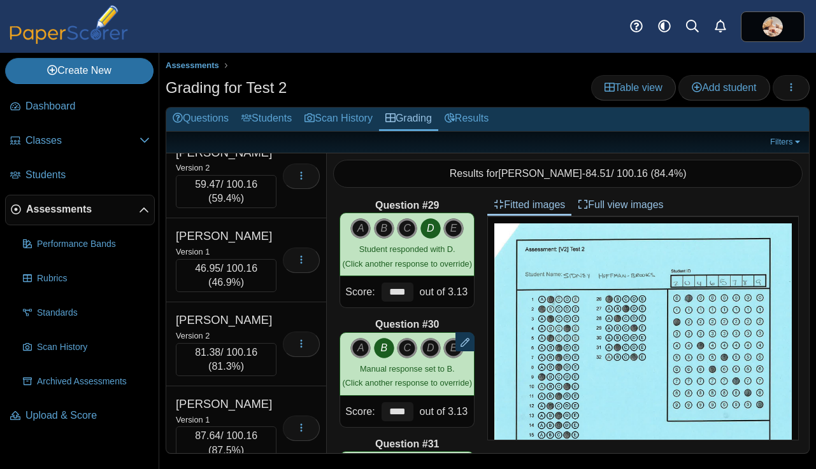
scroll to position [10401, 0]
click at [264, 90] on div "Hope, Reagan" at bounding box center [239, 81] width 127 height 17
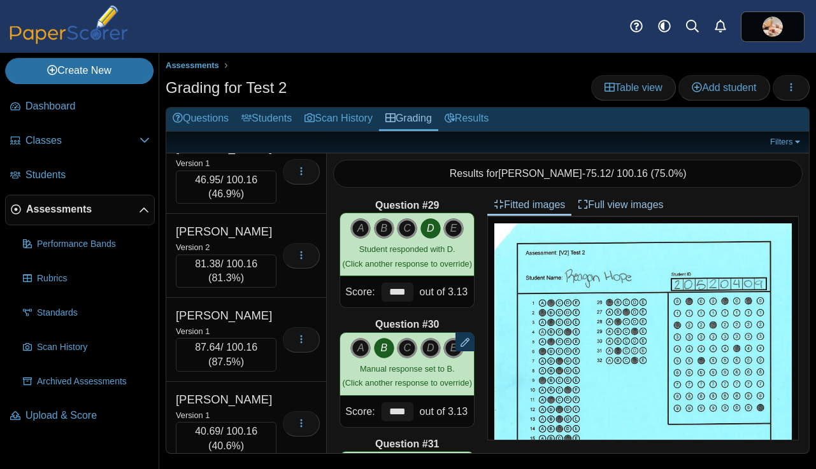
scroll to position [10491, 0]
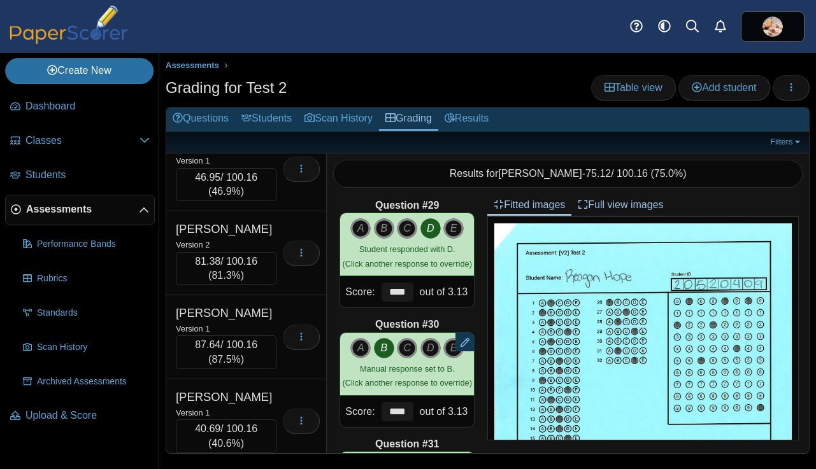
click at [264, 83] on div "Version 2" at bounding box center [226, 76] width 101 height 14
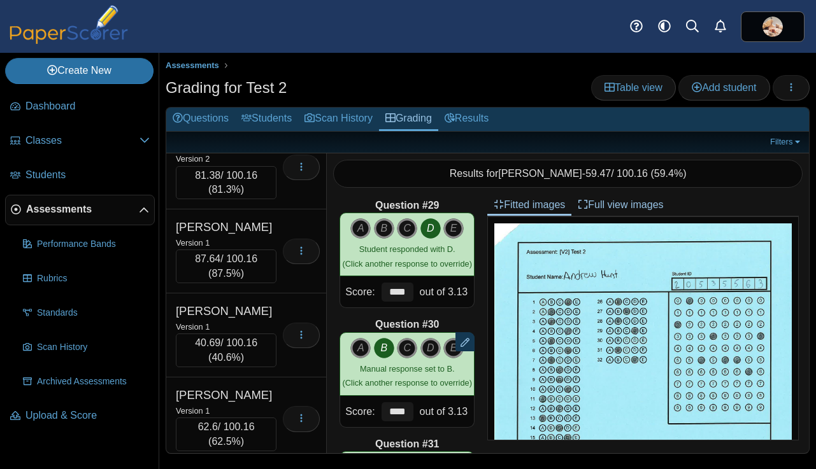
scroll to position [10578, 0]
click at [264, 80] on div "Version 1" at bounding box center [226, 73] width 101 height 14
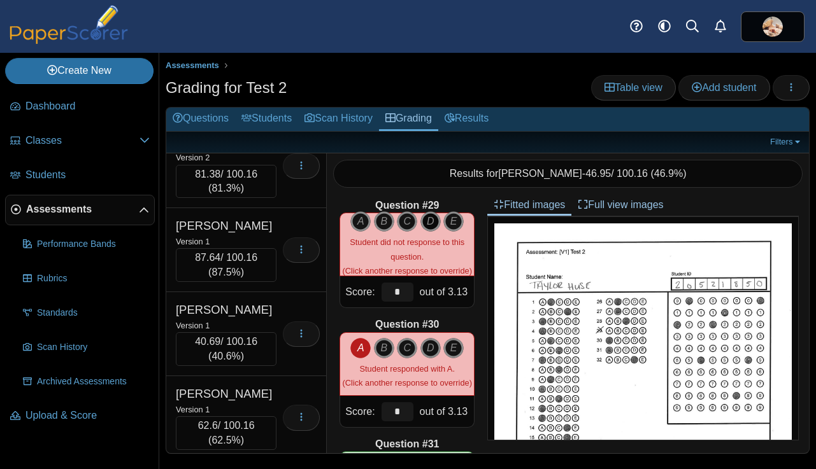
click at [434, 222] on icon "D" at bounding box center [430, 221] width 20 height 20
type input "****"
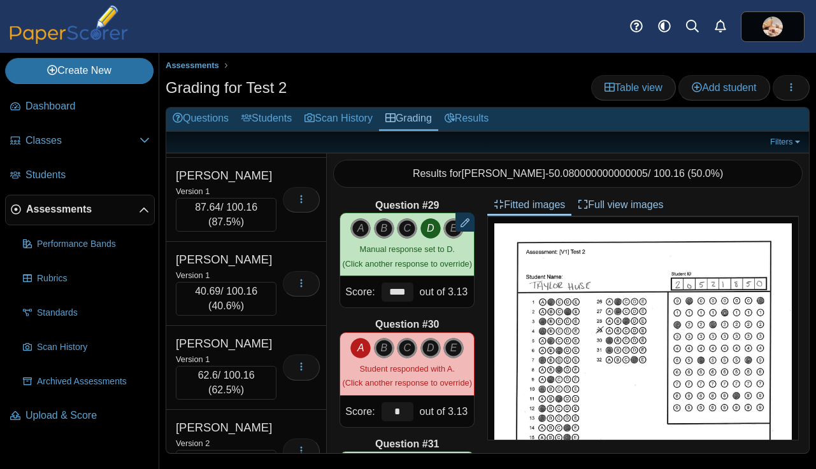
scroll to position [10632, 0]
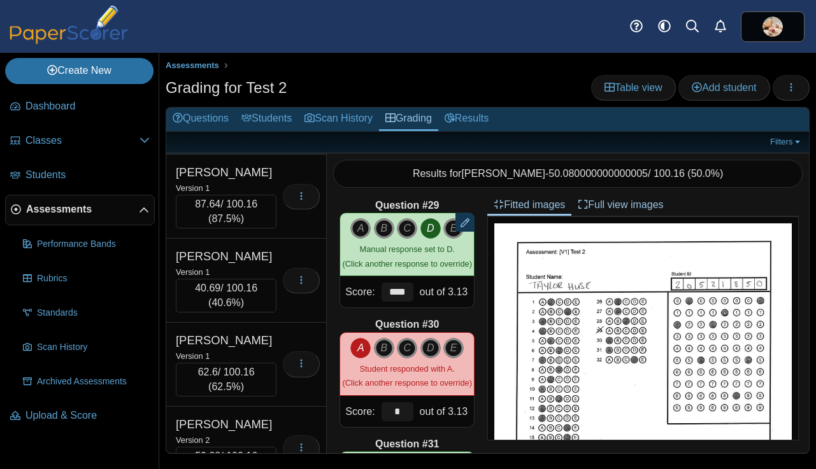
click at [262, 111] on div "Version 2" at bounding box center [226, 104] width 101 height 14
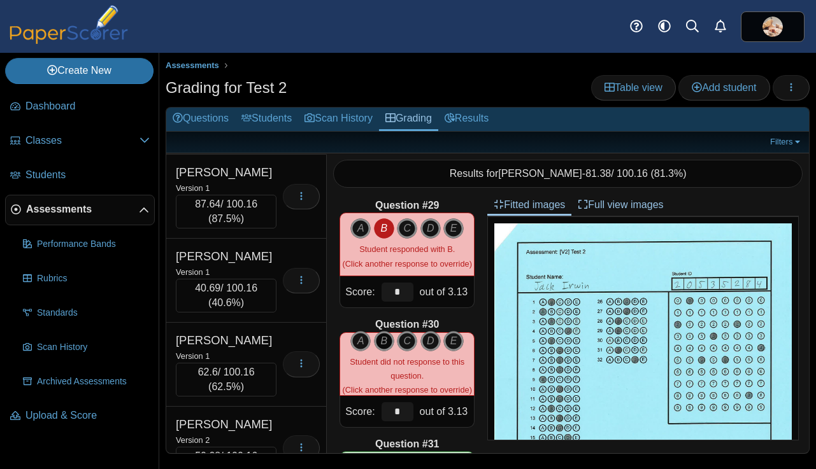
click at [381, 340] on icon "B" at bounding box center [384, 341] width 20 height 20
type input "****"
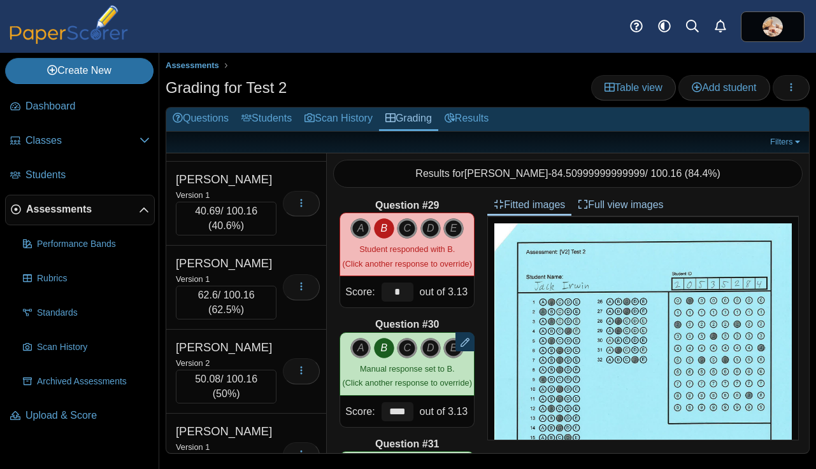
scroll to position [10708, 0]
click at [262, 104] on div "Isom, Taylor" at bounding box center [226, 96] width 101 height 17
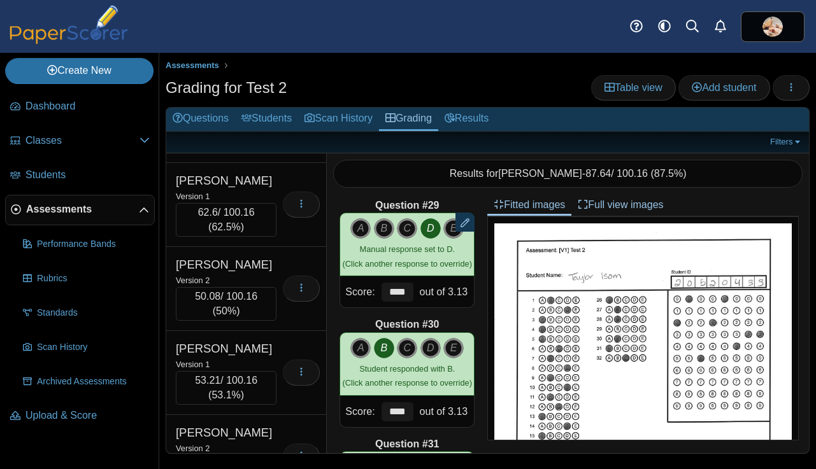
scroll to position [10793, 0]
click at [262, 104] on div "Jackson, Kate" at bounding box center [226, 95] width 101 height 17
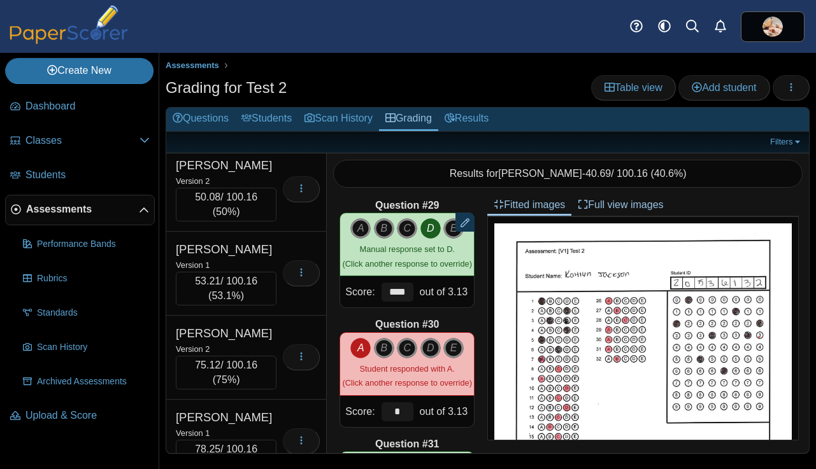
scroll to position [10891, 0]
click at [262, 103] on div "Version 1" at bounding box center [226, 96] width 101 height 14
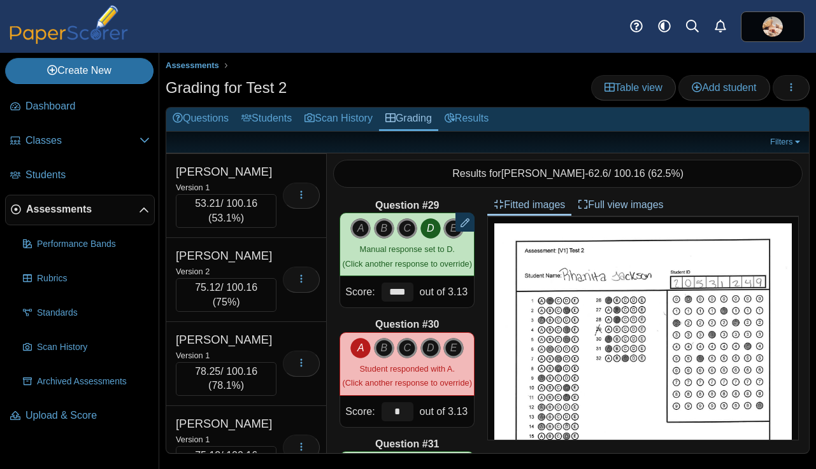
scroll to position [10970, 0]
click at [262, 108] on div "Version 2" at bounding box center [226, 101] width 101 height 14
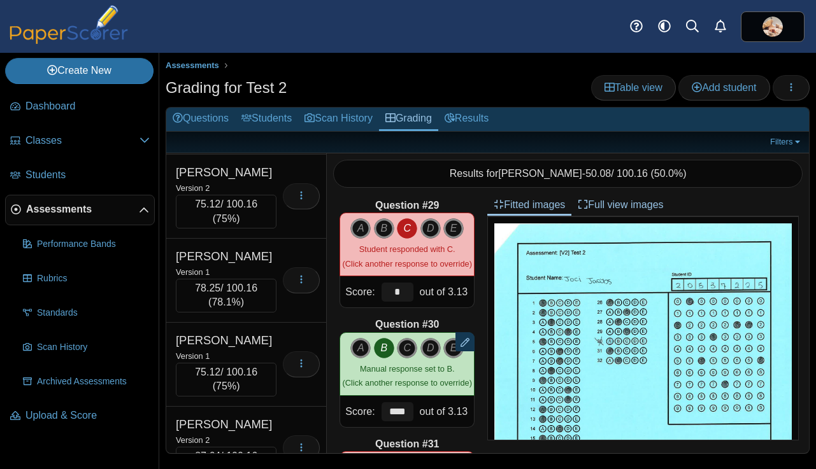
scroll to position [11054, 0]
click at [262, 109] on div "Version 1" at bounding box center [226, 102] width 101 height 14
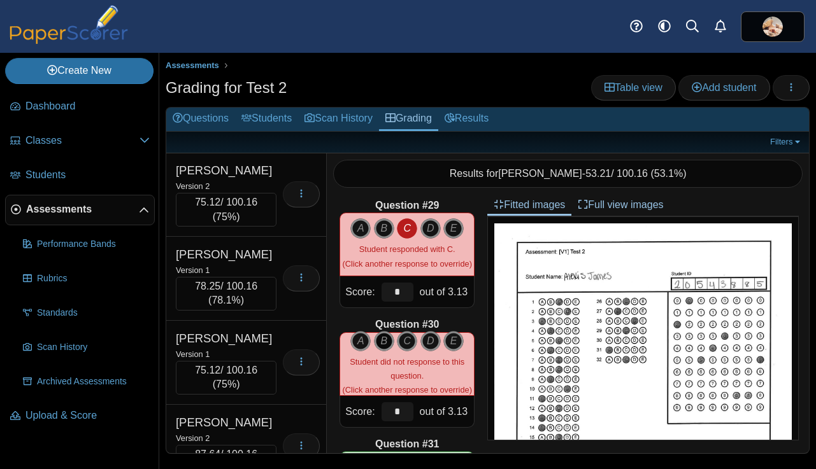
click at [385, 341] on icon "B" at bounding box center [384, 341] width 20 height 20
type input "****"
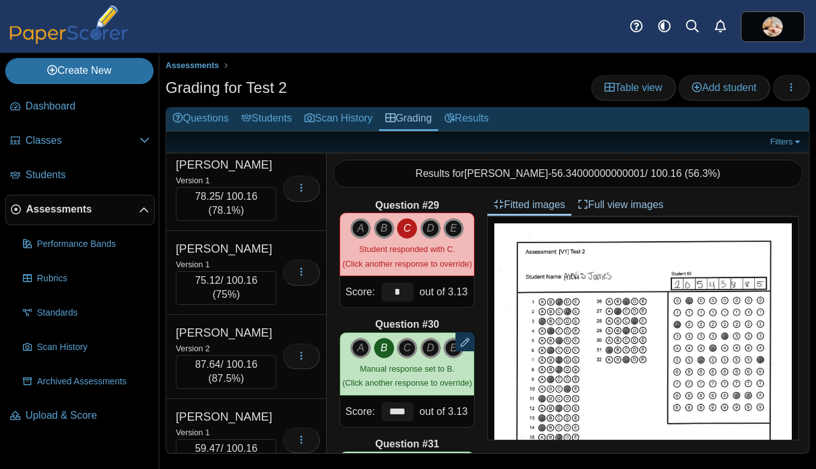
scroll to position [11146, 0]
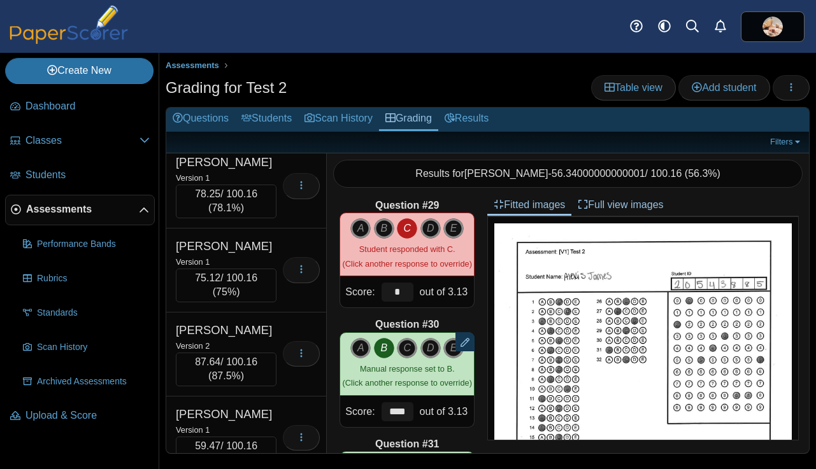
click at [259, 101] on div "Version 2" at bounding box center [226, 94] width 101 height 14
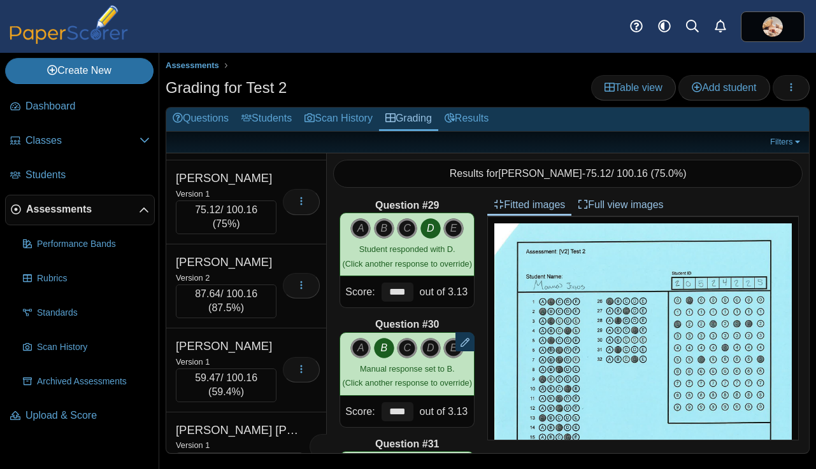
scroll to position [11229, 0]
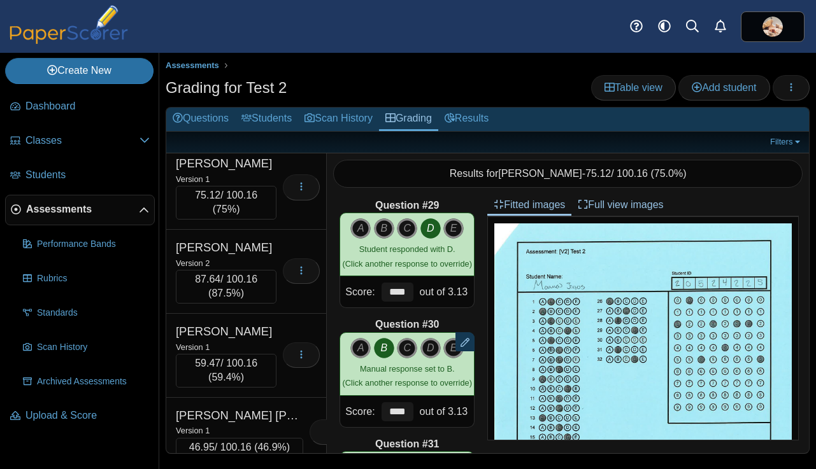
click at [259, 102] on div "Version 1" at bounding box center [226, 95] width 101 height 14
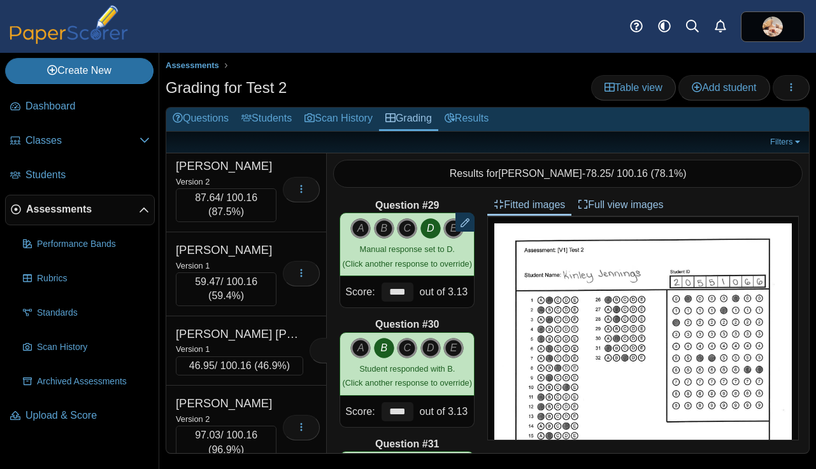
scroll to position [11311, 0]
click at [259, 104] on div "Version 1" at bounding box center [226, 97] width 101 height 14
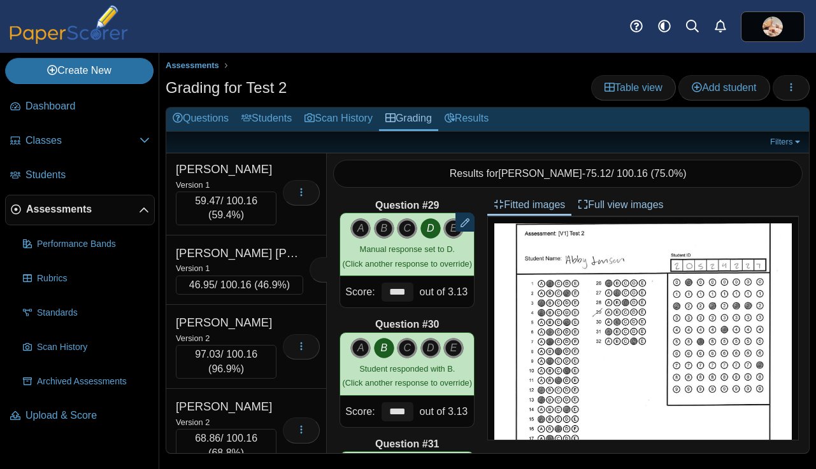
scroll to position [11394, 0]
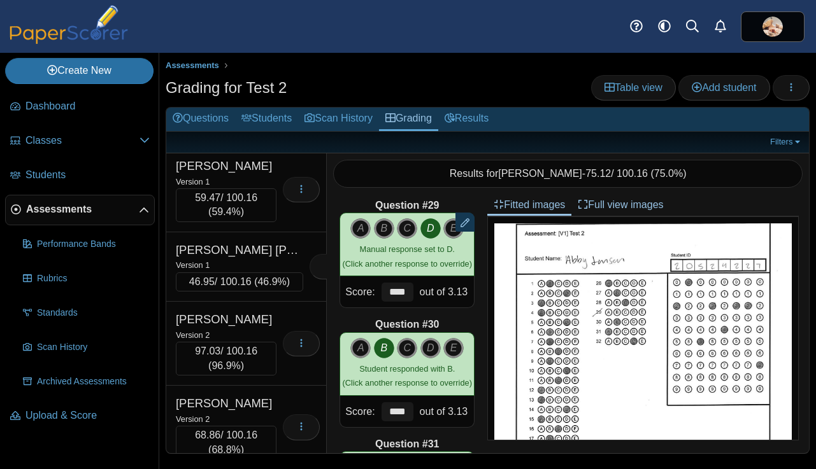
click at [259, 104] on div "Version 2" at bounding box center [226, 97] width 101 height 14
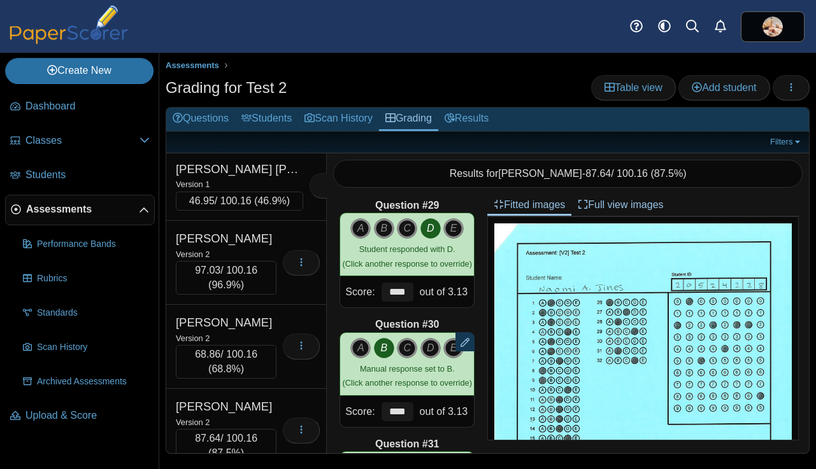
scroll to position [11481, 0]
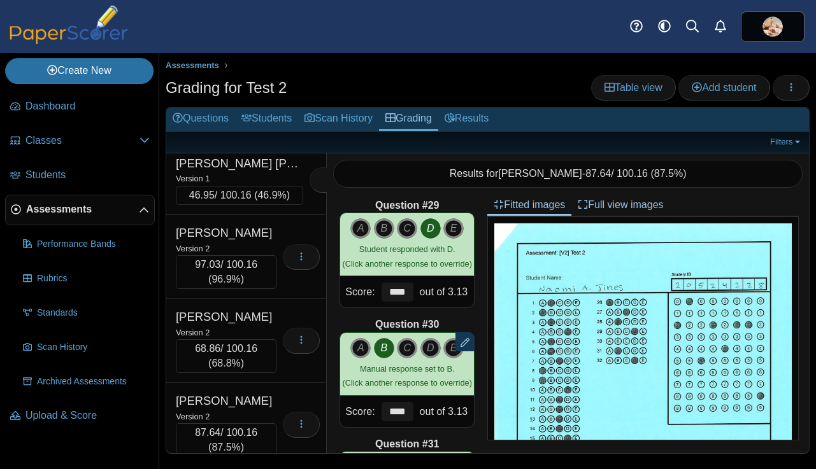
click at [259, 102] on div "Version 1" at bounding box center [226, 95] width 101 height 14
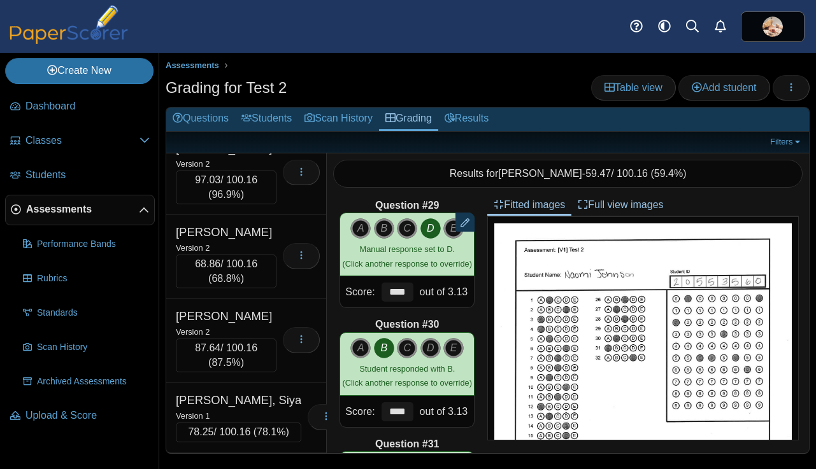
scroll to position [11569, 0]
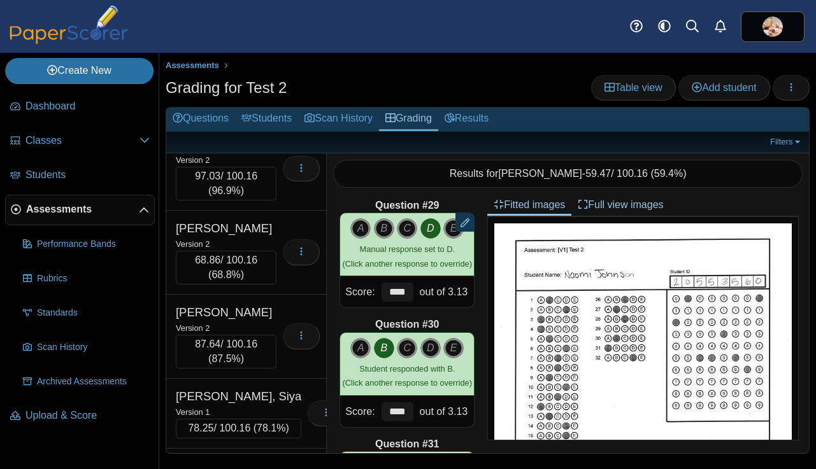
click at [259, 97] on div "Version 1" at bounding box center [239, 90] width 127 height 14
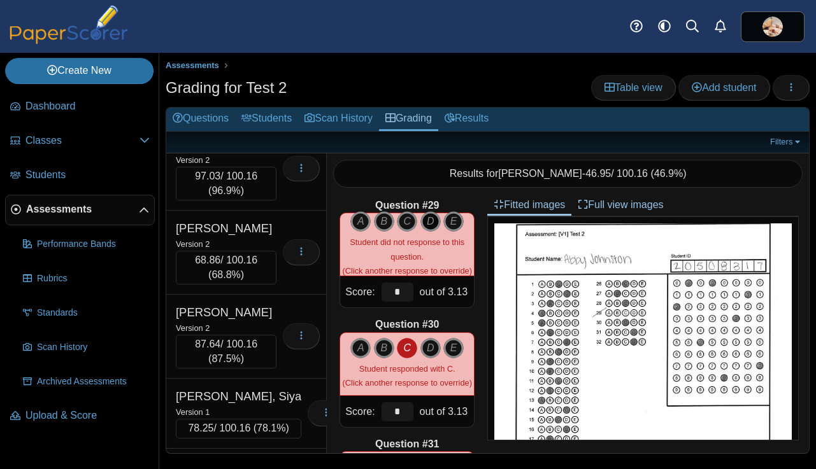
click at [430, 224] on icon "D" at bounding box center [430, 221] width 20 height 20
type input "****"
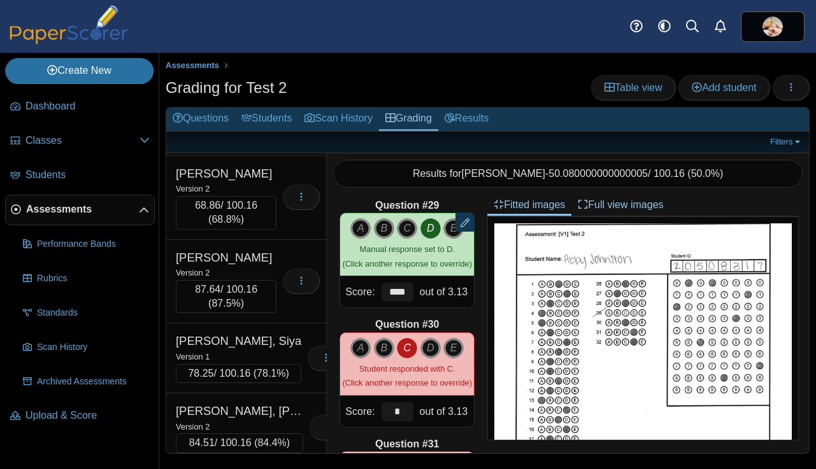
scroll to position [11638, 0]
click at [257, 112] on div "Version 2" at bounding box center [226, 105] width 101 height 14
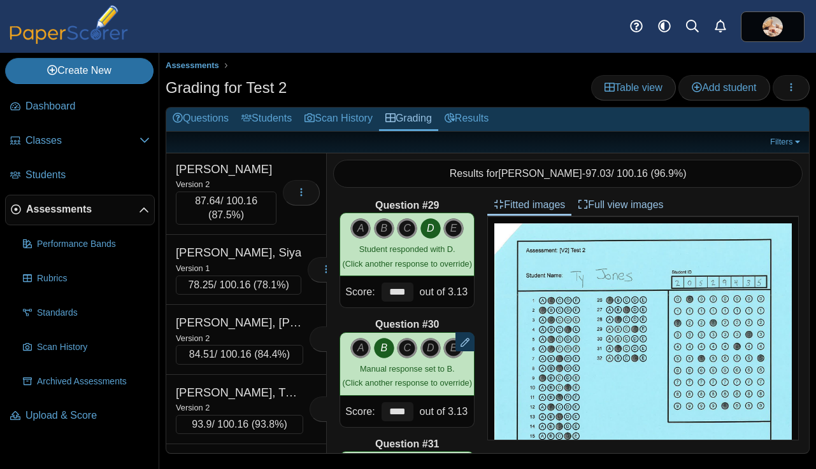
scroll to position [11727, 0]
click at [257, 108] on div "Version 2" at bounding box center [226, 101] width 101 height 14
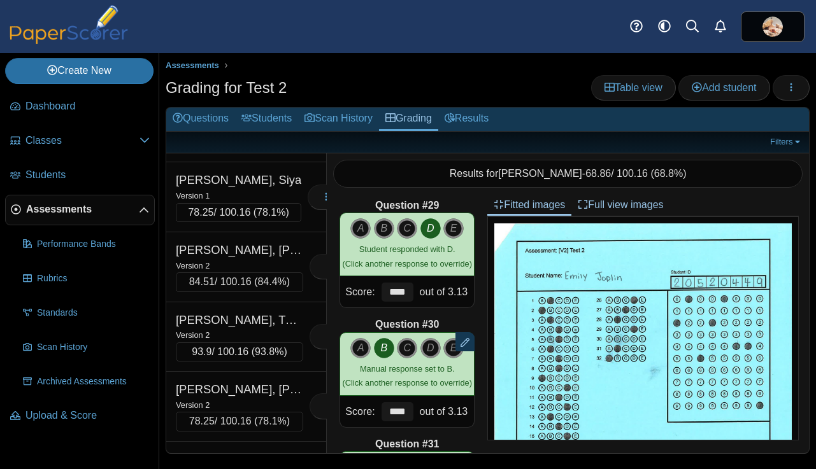
scroll to position [11801, 0]
click at [251, 118] on div "Version 2" at bounding box center [226, 111] width 101 height 14
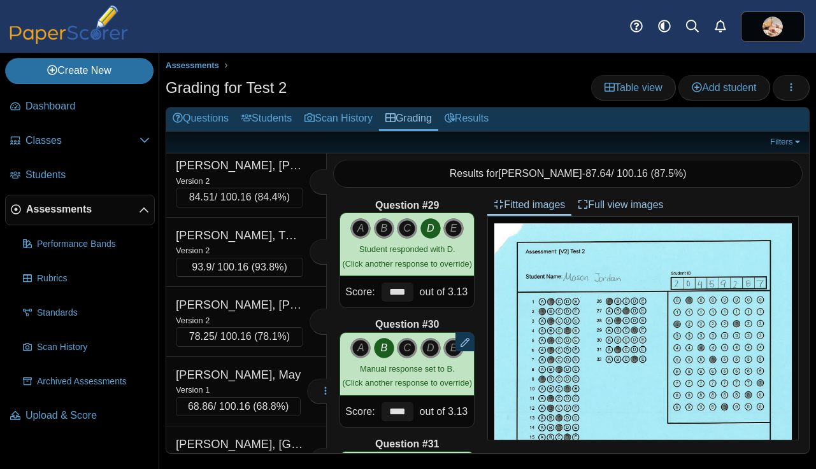
scroll to position [11885, 0]
click at [251, 117] on div "Version 1" at bounding box center [238, 110] width 125 height 14
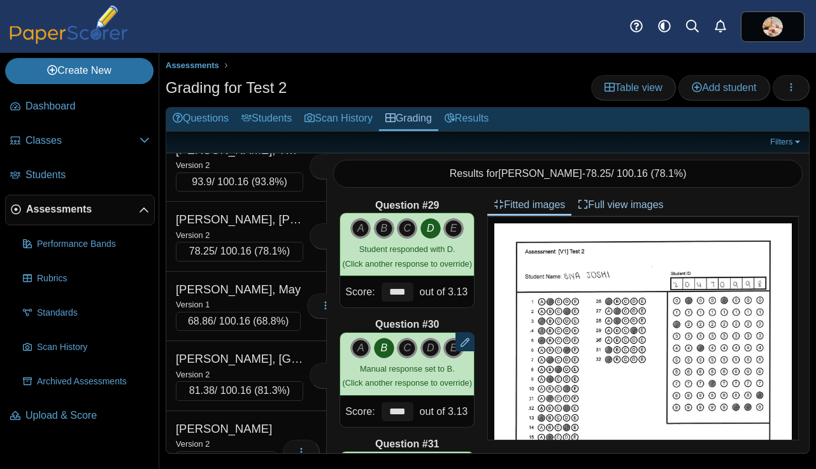
scroll to position [11971, 0]
click at [251, 102] on div "Version 2" at bounding box center [239, 95] width 127 height 14
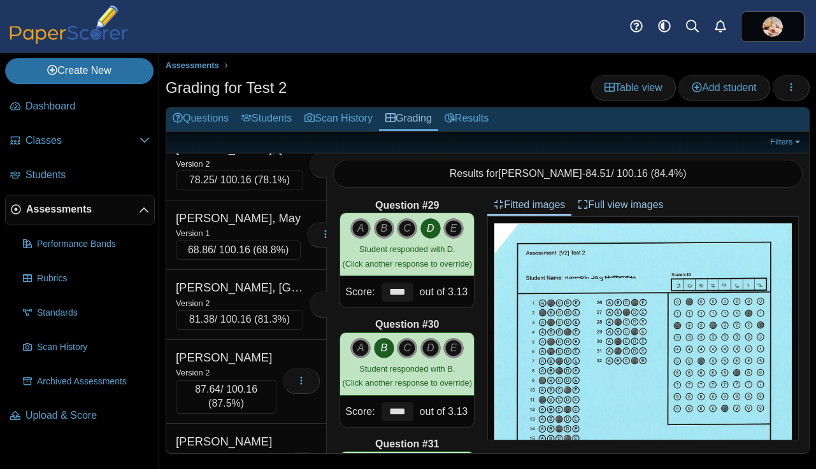
scroll to position [12042, 0]
click at [251, 100] on div "Version 2" at bounding box center [239, 93] width 127 height 14
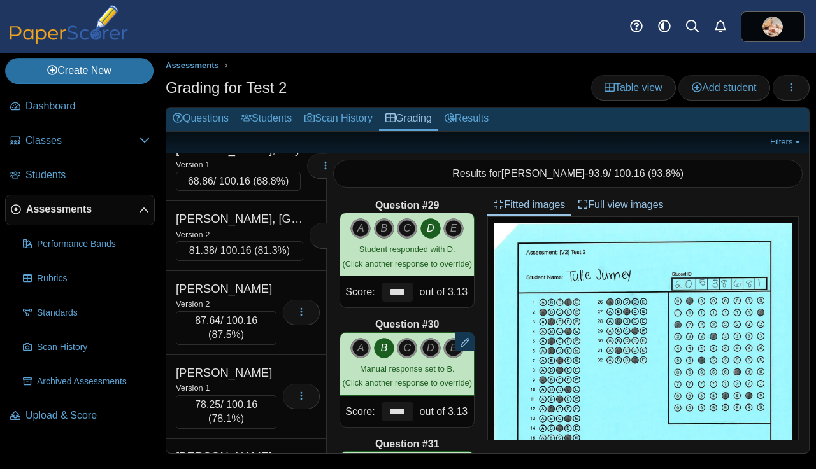
scroll to position [12119, 0]
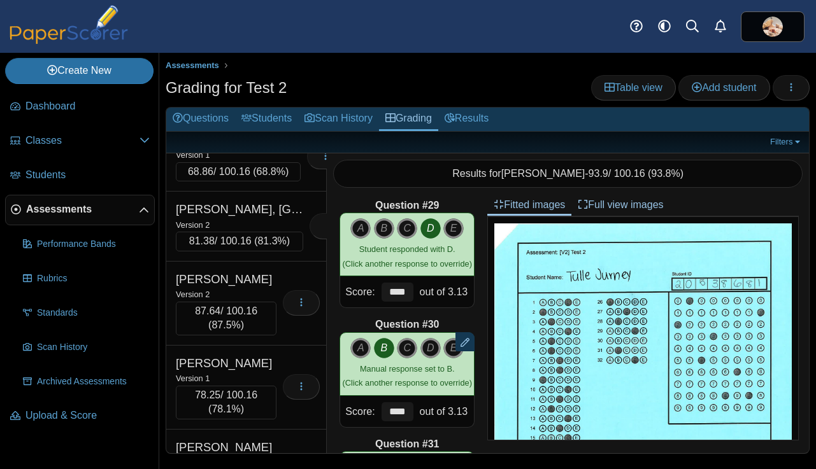
click at [251, 92] on div "Version 2" at bounding box center [239, 85] width 127 height 14
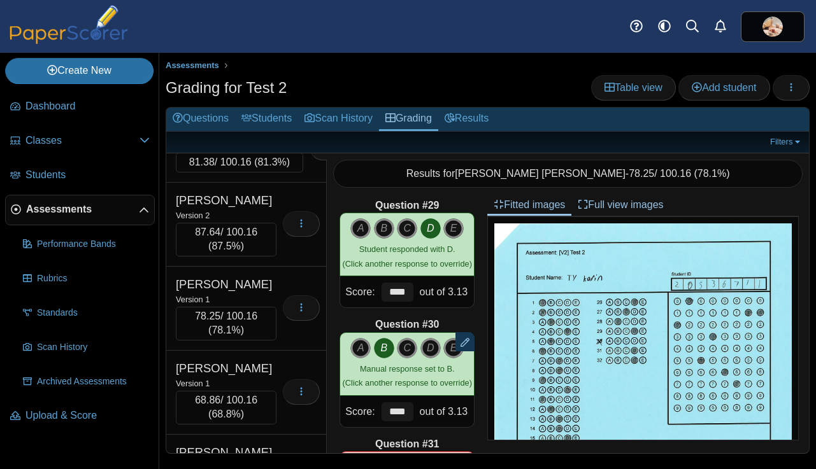
scroll to position [12204, 0]
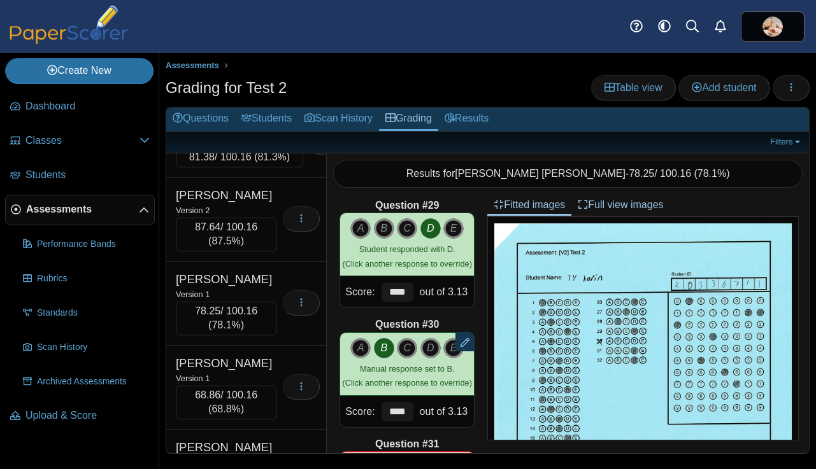
click at [251, 78] on div "Version 1" at bounding box center [238, 71] width 125 height 14
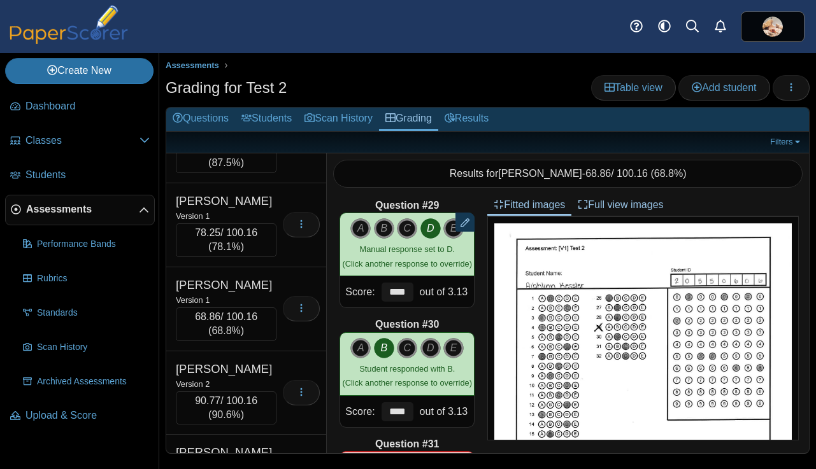
scroll to position [12285, 0]
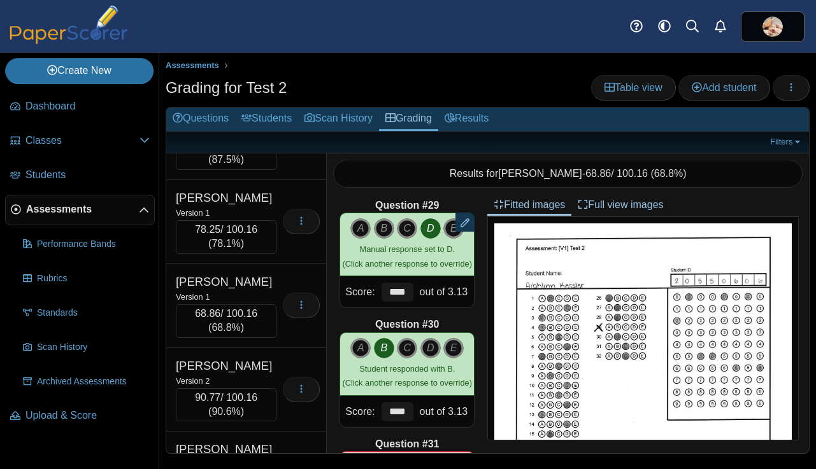
click at [251, 66] on div "Version 2" at bounding box center [239, 59] width 127 height 14
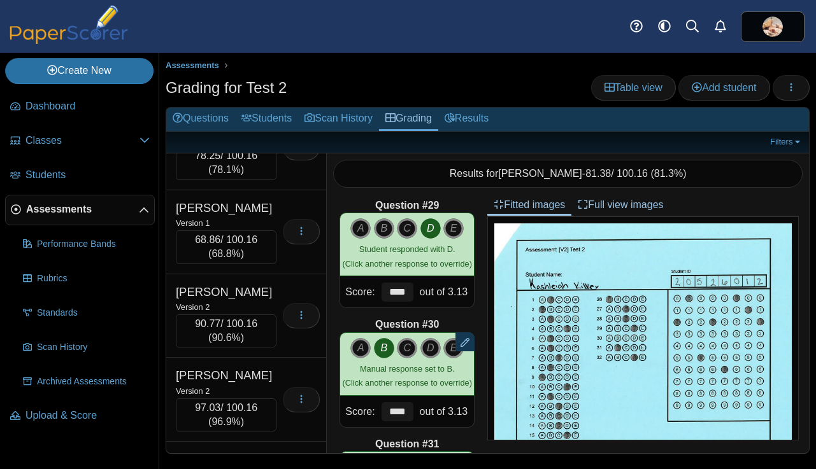
scroll to position [12375, 0]
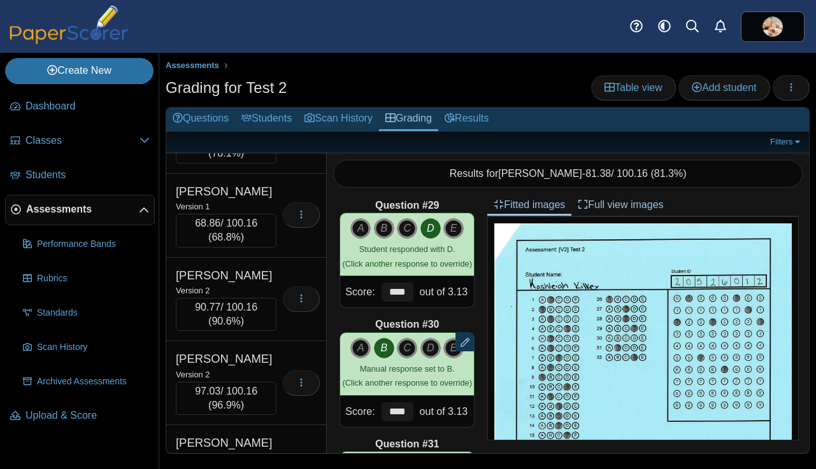
click at [251, 45] on div "Version 2" at bounding box center [226, 38] width 101 height 14
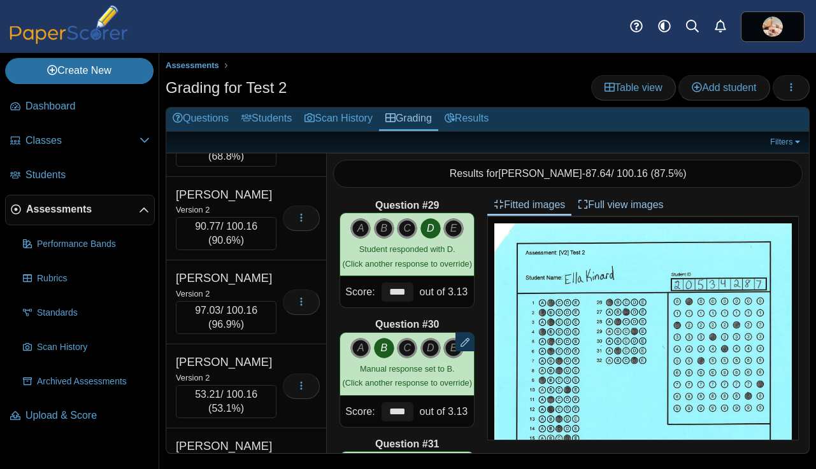
scroll to position [12458, 0]
click at [251, 46] on div "Version 1" at bounding box center [226, 39] width 101 height 14
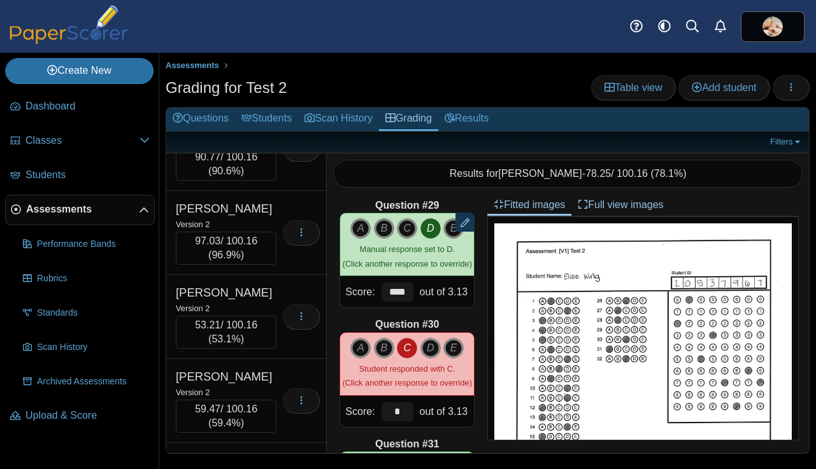
scroll to position [12539, 0]
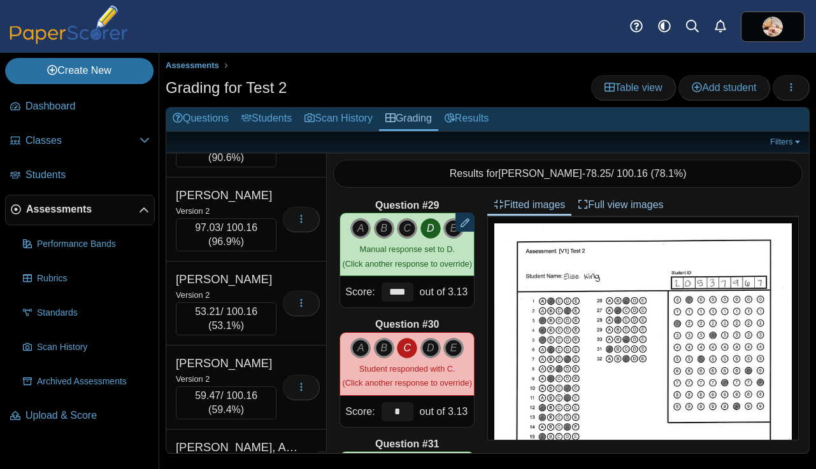
click at [251, 50] on div "Version 1" at bounding box center [226, 43] width 101 height 14
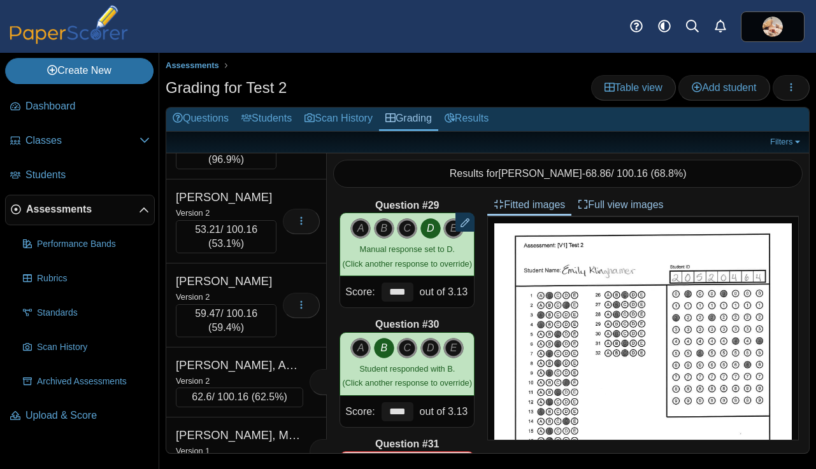
scroll to position [12628, 0]
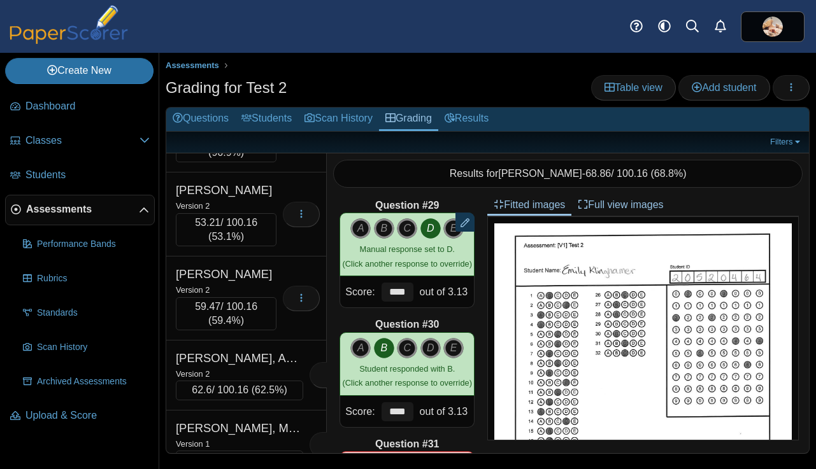
click at [251, 45] on div "Version 2" at bounding box center [226, 38] width 101 height 14
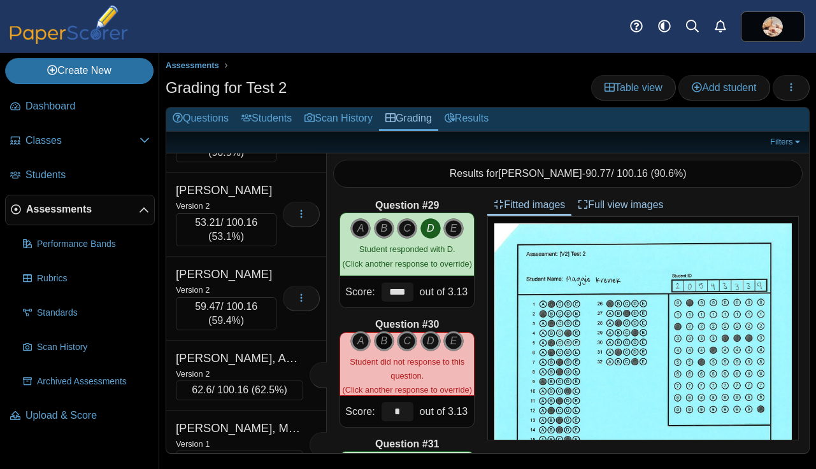
click at [379, 341] on icon "B" at bounding box center [384, 341] width 20 height 20
type input "****"
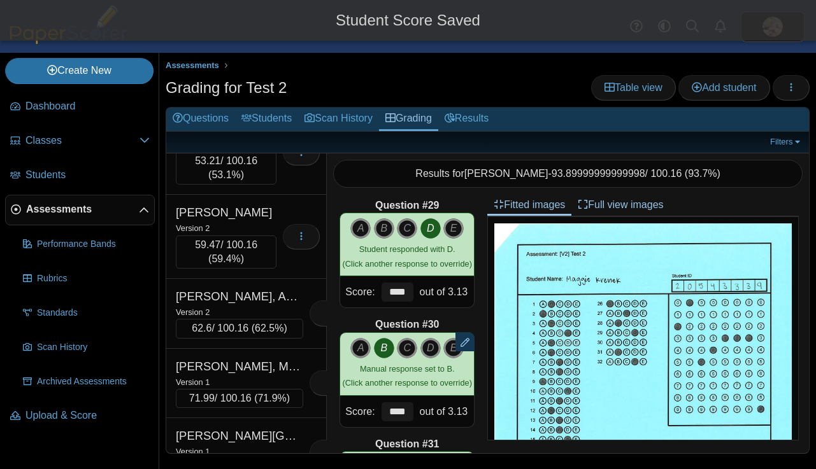
scroll to position [12714, 0]
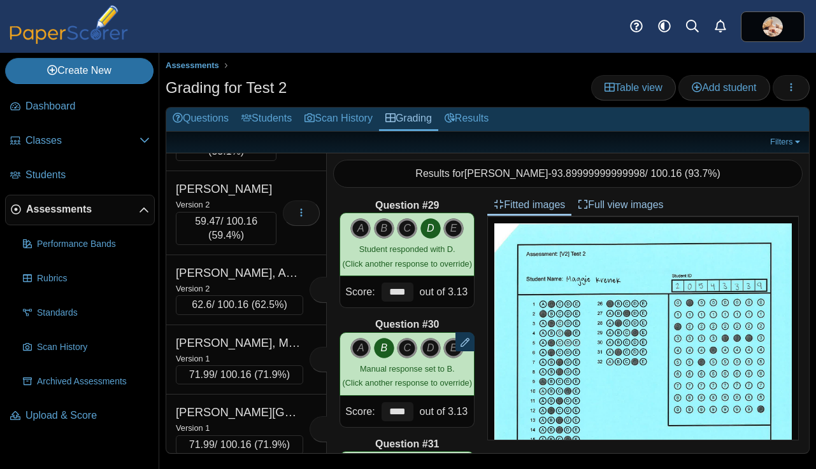
click at [261, 29] on div "Krueger, Grant" at bounding box center [226, 21] width 101 height 17
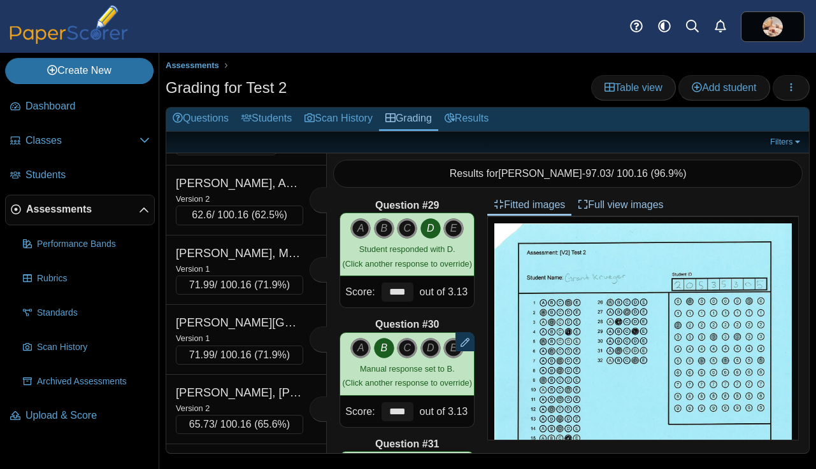
scroll to position [12806, 0]
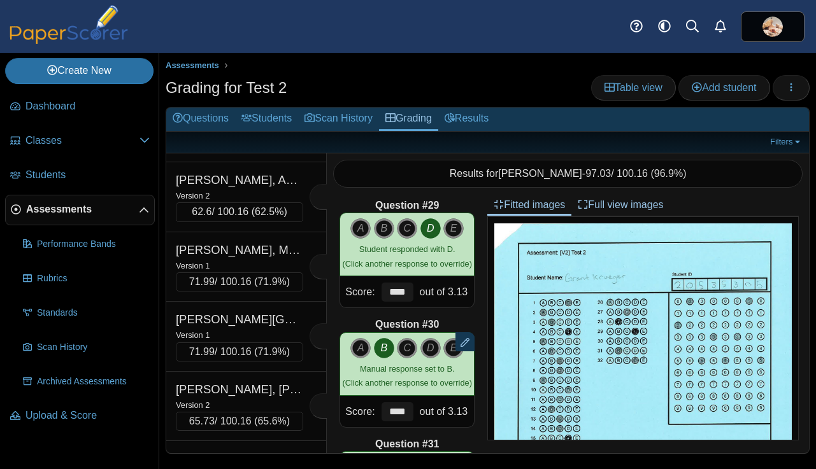
click at [261, 34] on div "Version 2" at bounding box center [226, 27] width 101 height 14
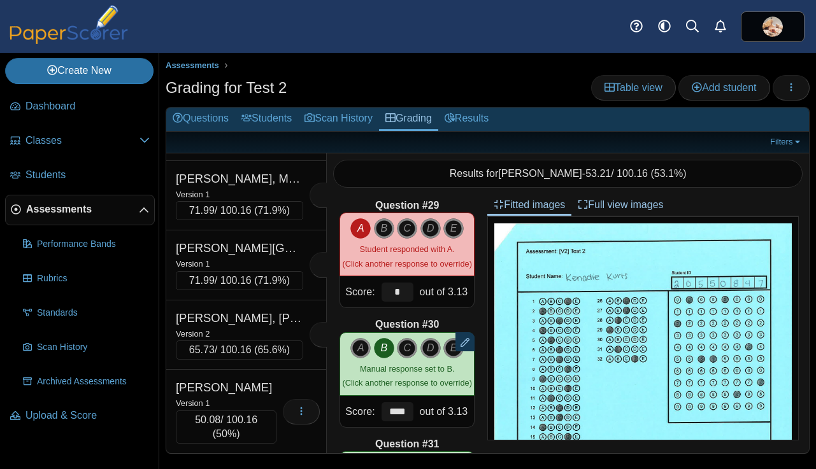
scroll to position [12885, 0]
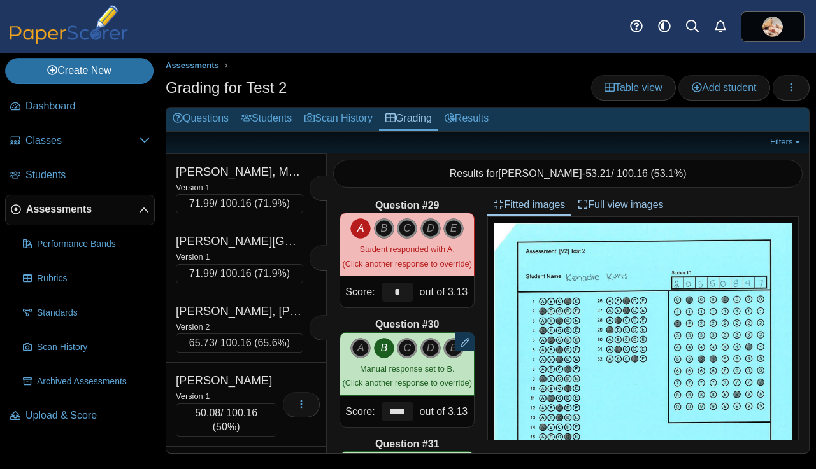
click at [261, 40] on div "Version 2" at bounding box center [226, 33] width 101 height 14
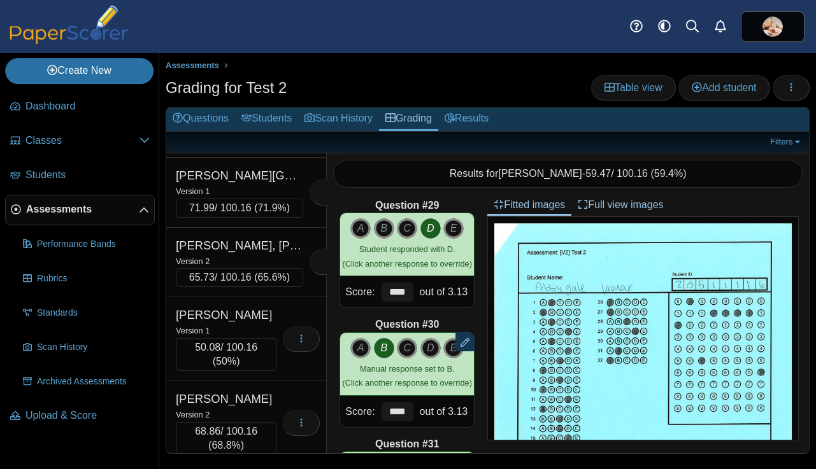
scroll to position [12966, 0]
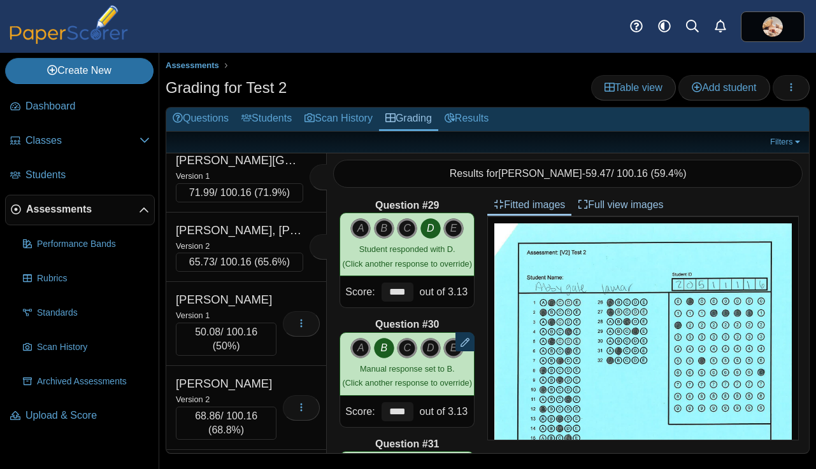
click at [261, 29] on div "Lammerts, Addarrah" at bounding box center [239, 21] width 127 height 17
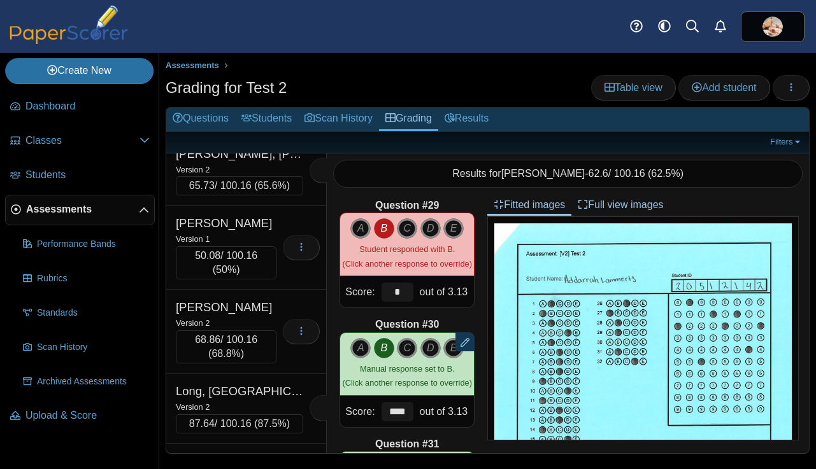
scroll to position [13047, 0]
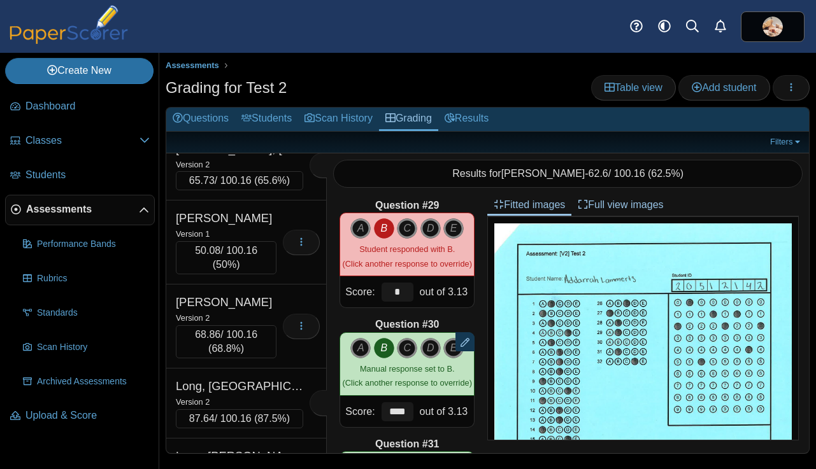
click at [261, 32] on div "Version 1" at bounding box center [239, 25] width 127 height 14
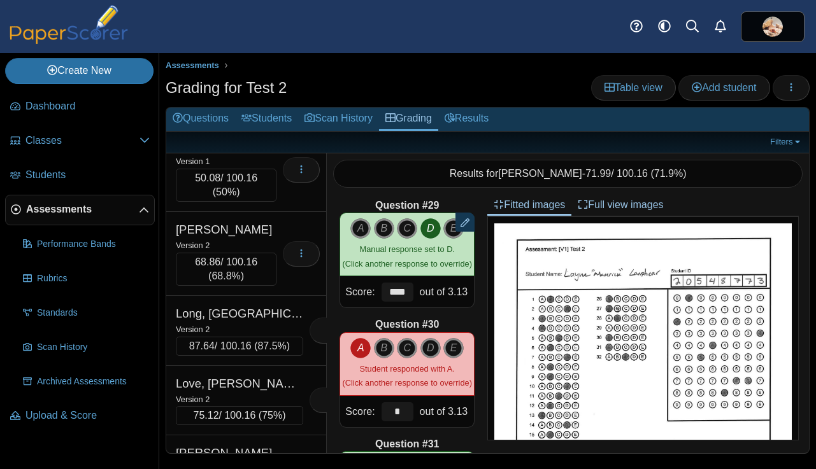
scroll to position [13122, 0]
click at [261, 27] on div "Version 1" at bounding box center [239, 20] width 127 height 14
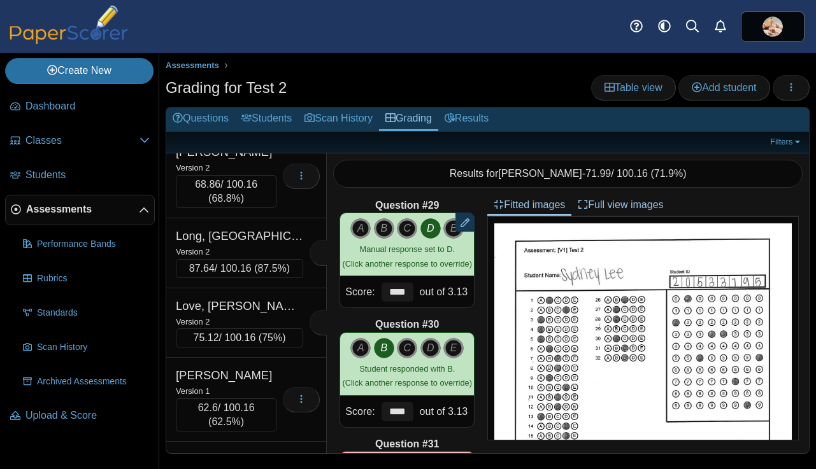
scroll to position [13201, 0]
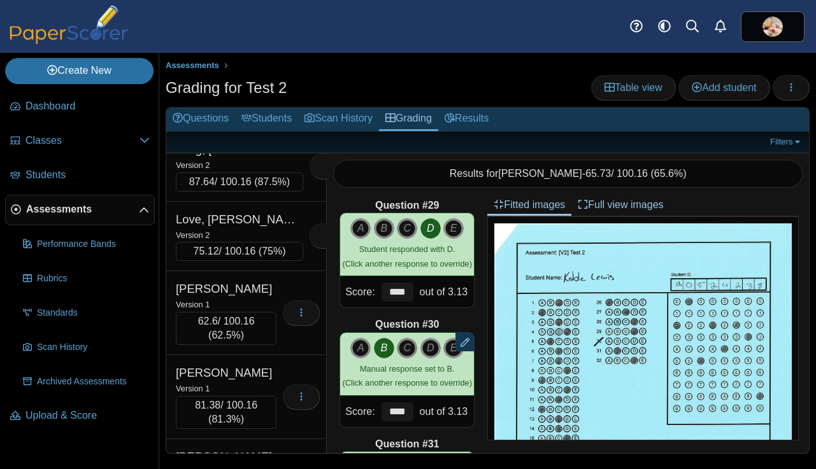
scroll to position [13290, 0]
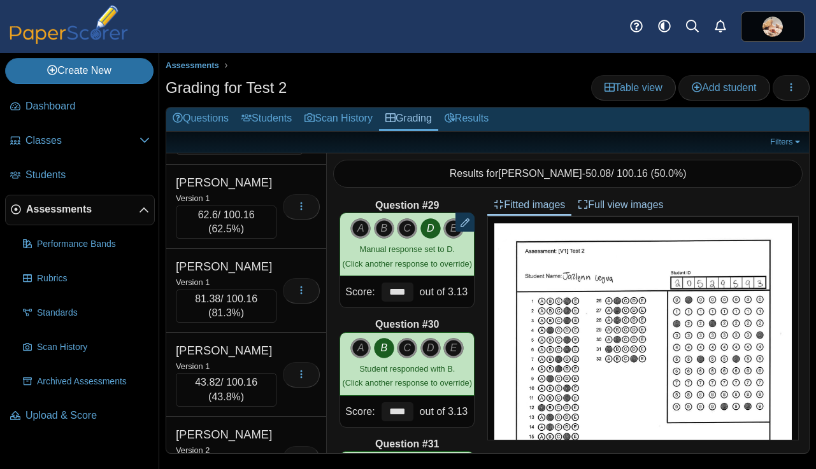
scroll to position [13394, 0]
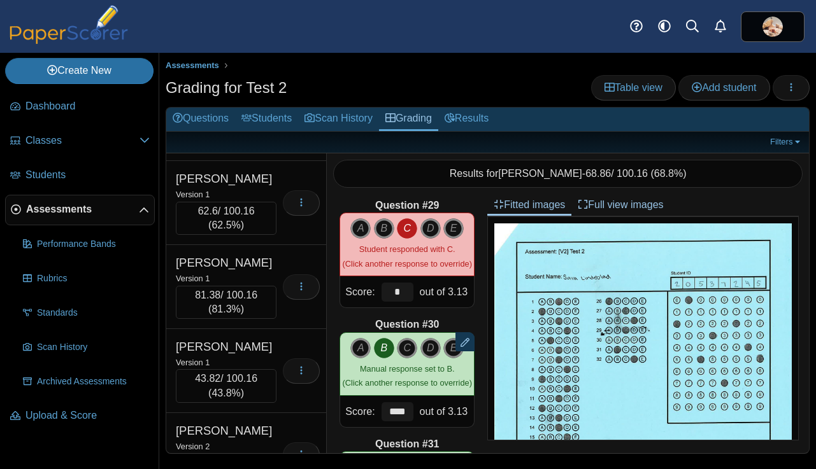
click at [258, 48] on div "Long, Hudson" at bounding box center [239, 39] width 127 height 17
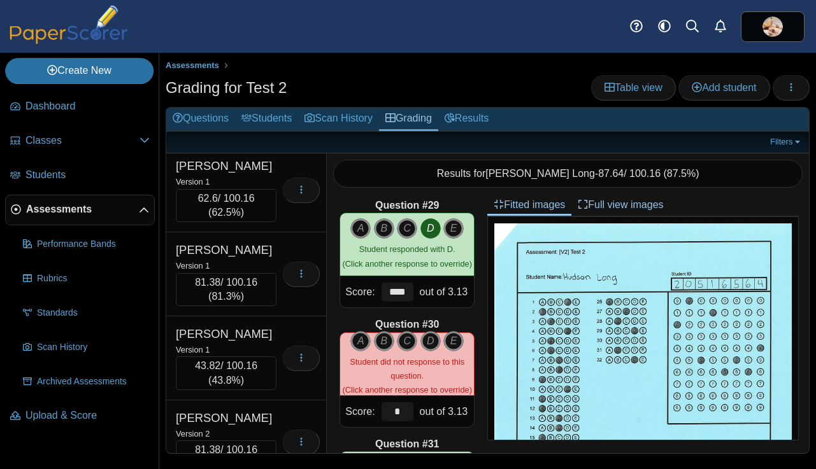
scroll to position [13415, 0]
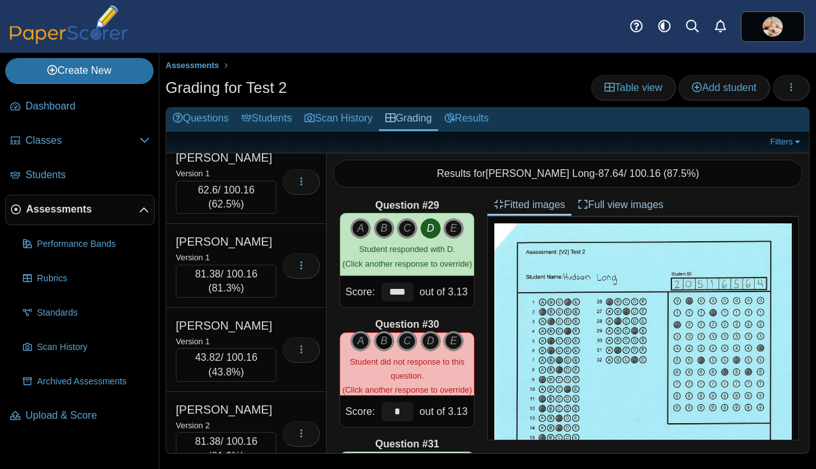
click at [382, 341] on icon "B" at bounding box center [384, 341] width 20 height 20
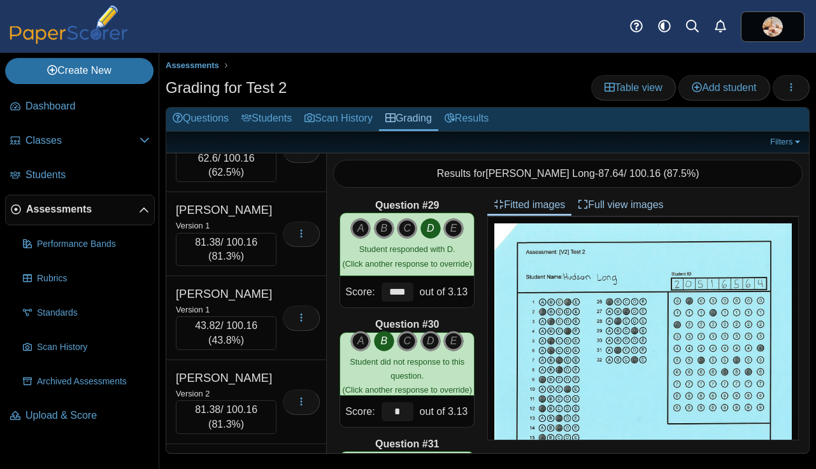
scroll to position [13457, 0]
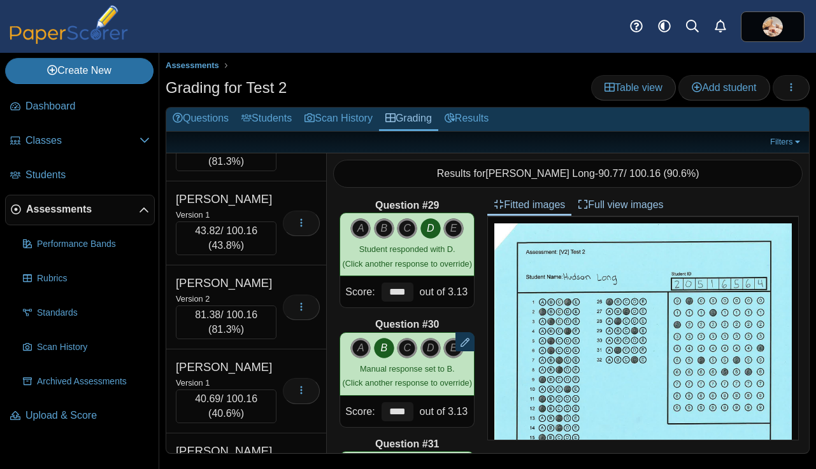
scroll to position [13546, 0]
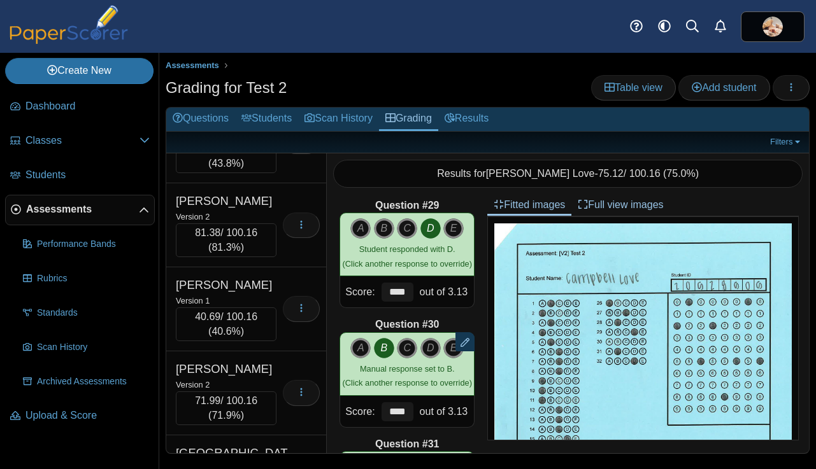
scroll to position [13625, 0]
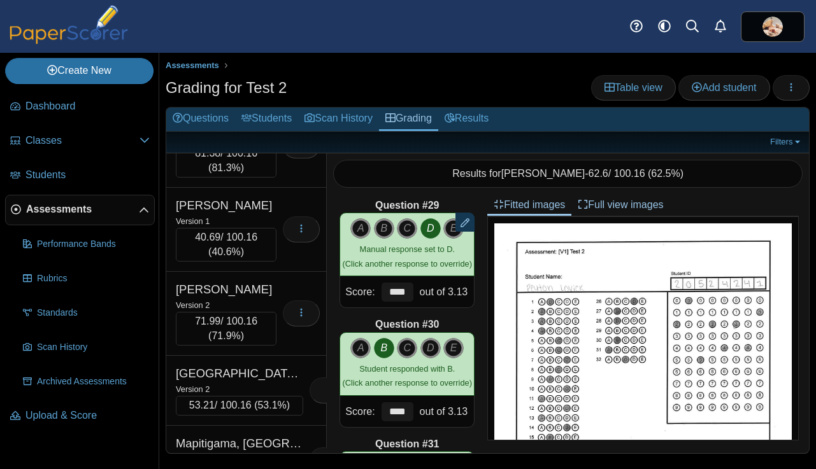
scroll to position [13711, 0]
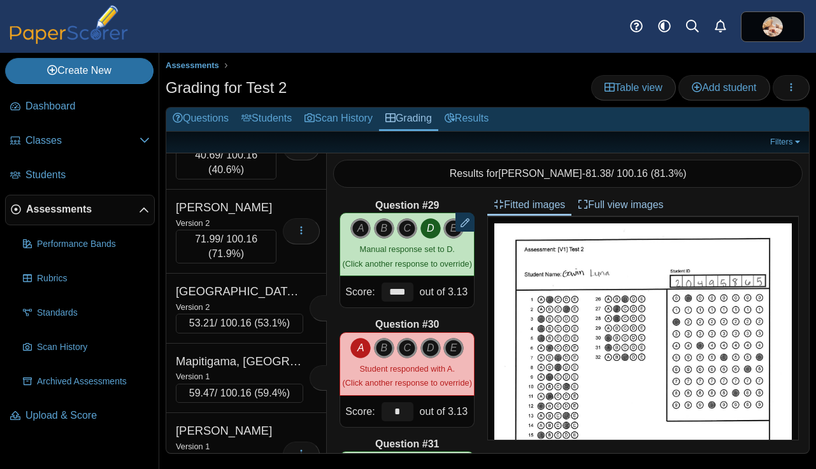
scroll to position [13798, 0]
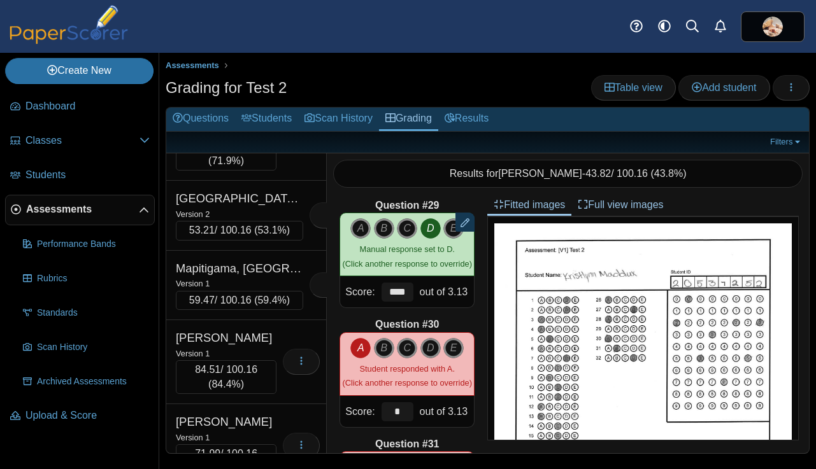
scroll to position [13880, 0]
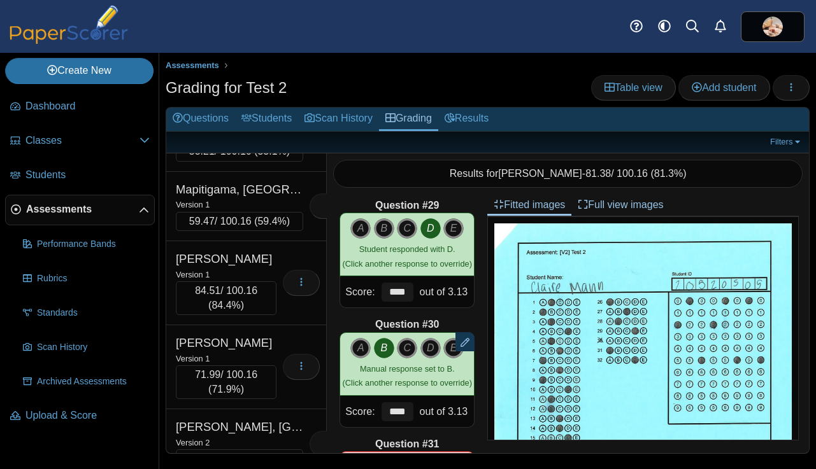
scroll to position [13965, 0]
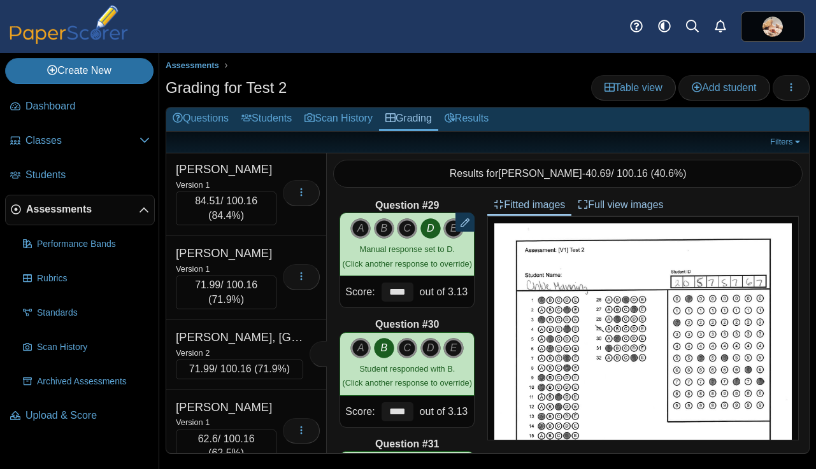
scroll to position [14050, 0]
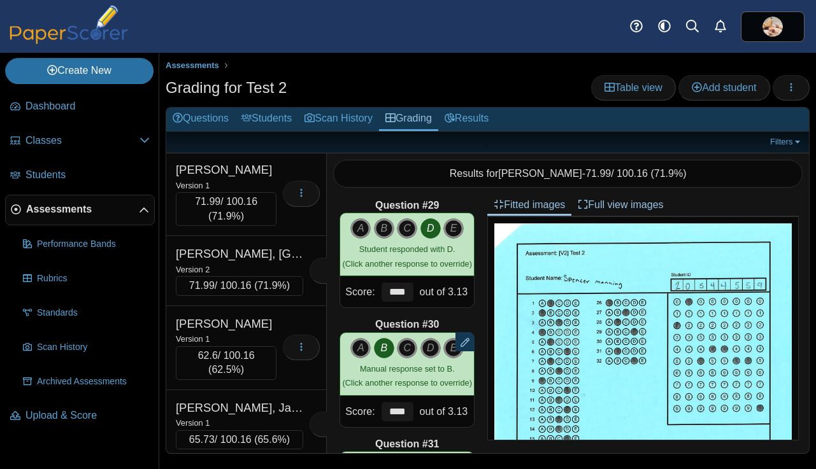
scroll to position [14131, 0]
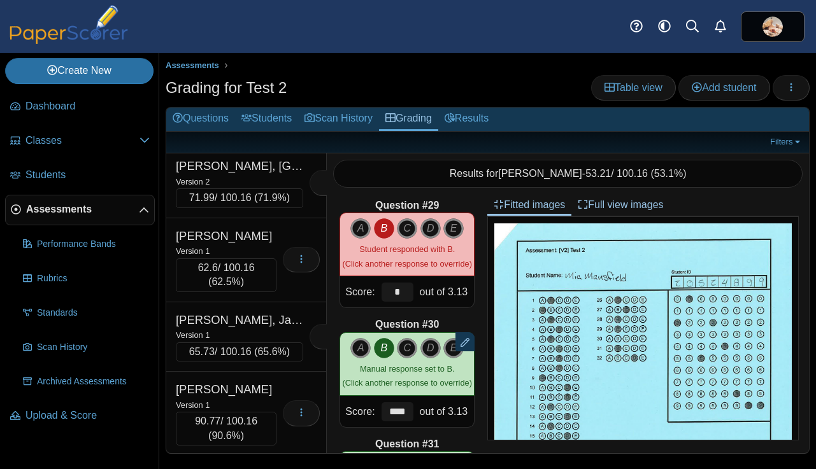
scroll to position [14219, 0]
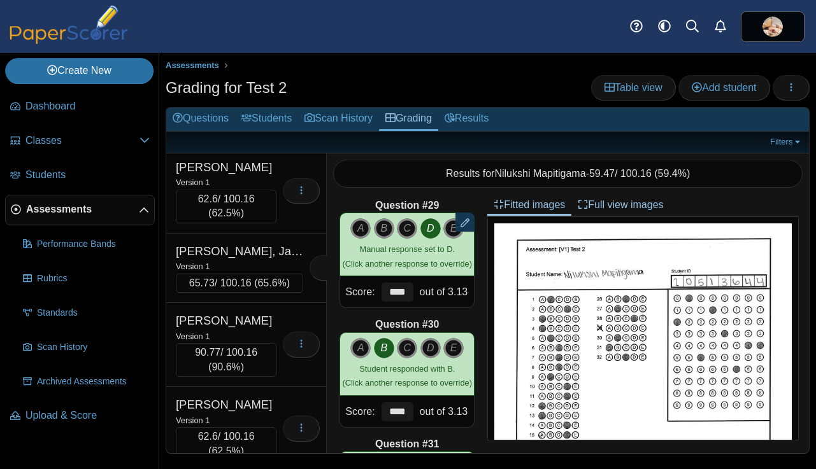
scroll to position [14291, 0]
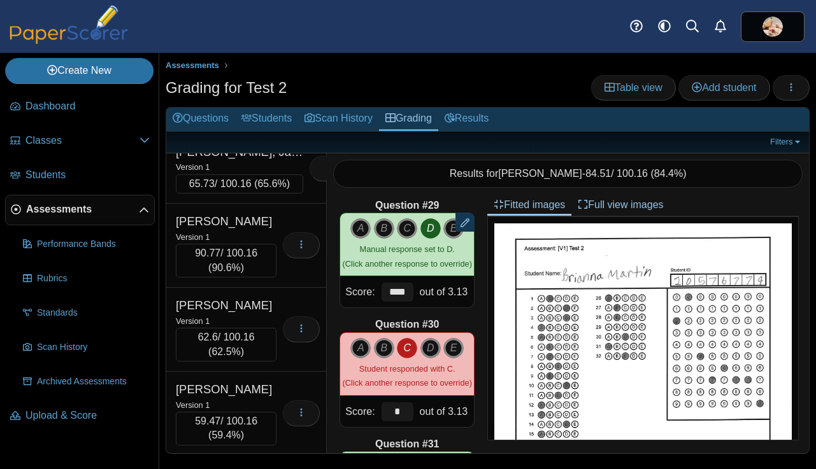
scroll to position [14390, 0]
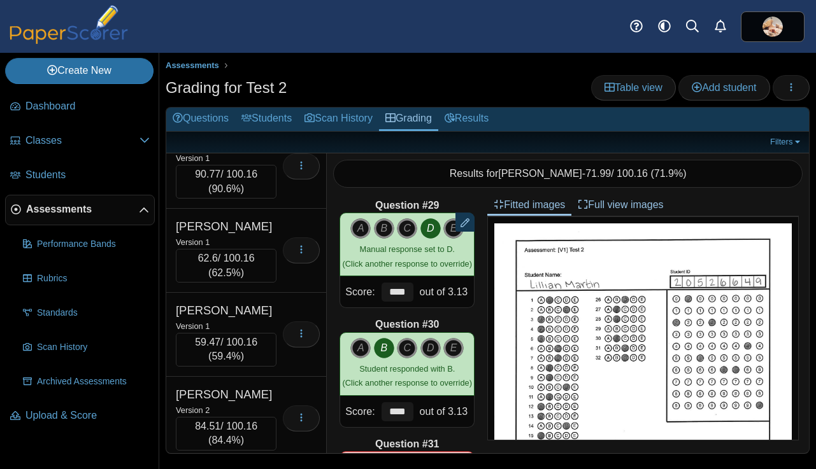
scroll to position [14471, 0]
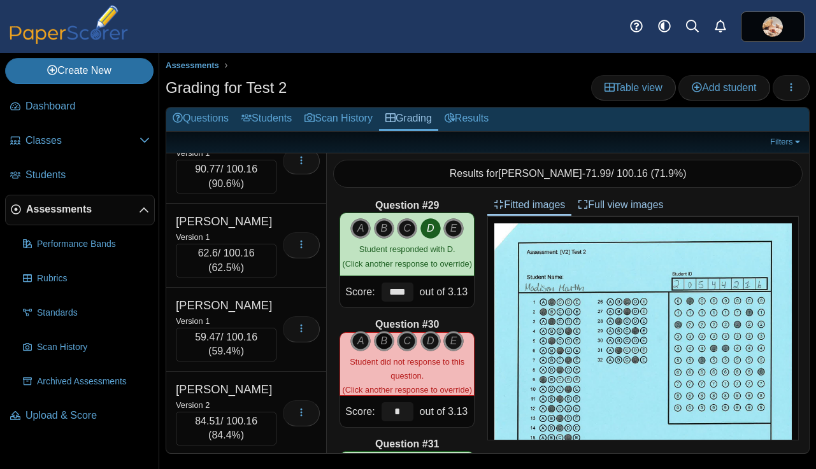
click at [385, 340] on icon "B" at bounding box center [384, 341] width 20 height 20
type input "****"
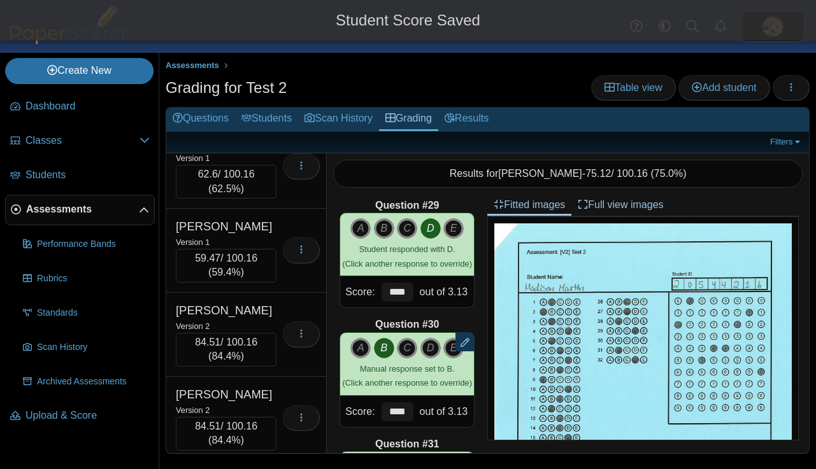
scroll to position [14551, 0]
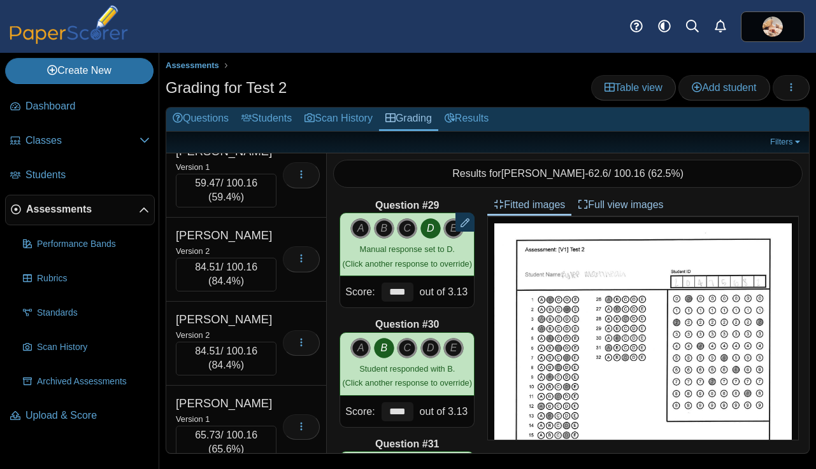
scroll to position [14636, 0]
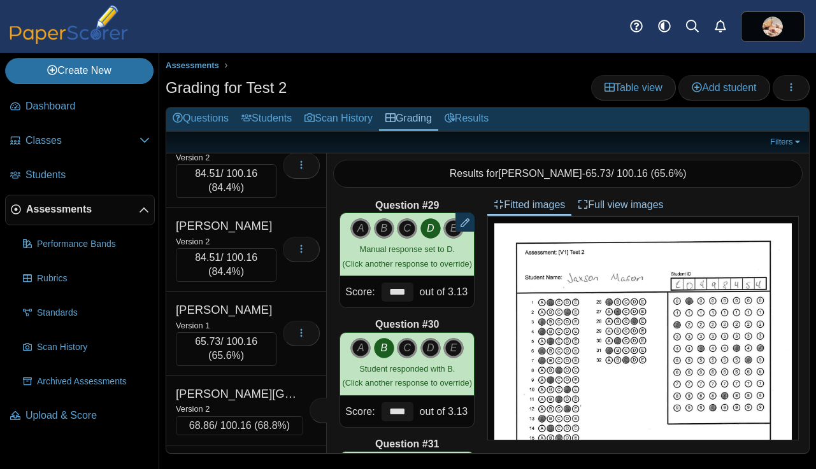
scroll to position [14720, 0]
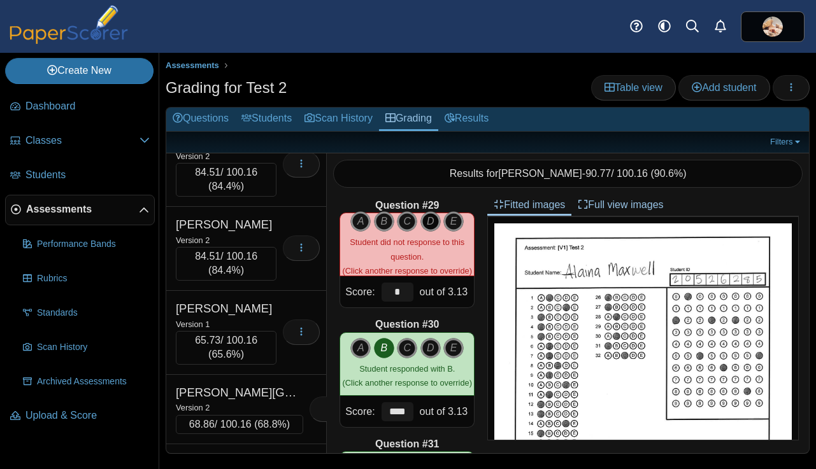
click at [432, 224] on icon "D" at bounding box center [430, 221] width 20 height 20
type input "****"
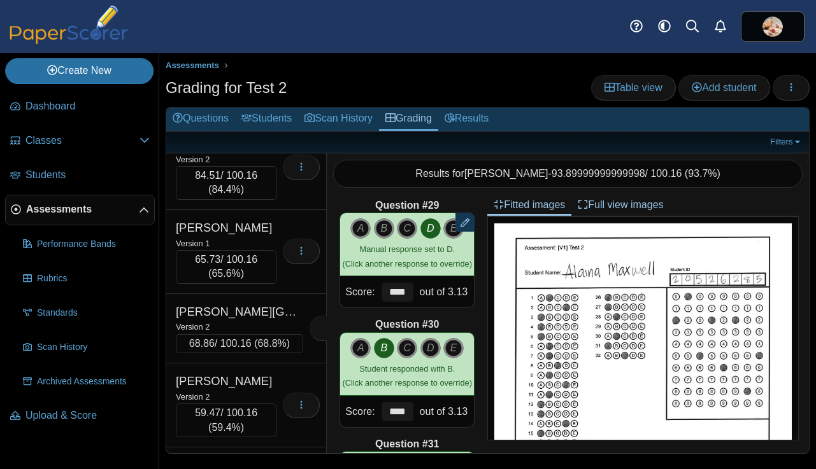
scroll to position [14803, 0]
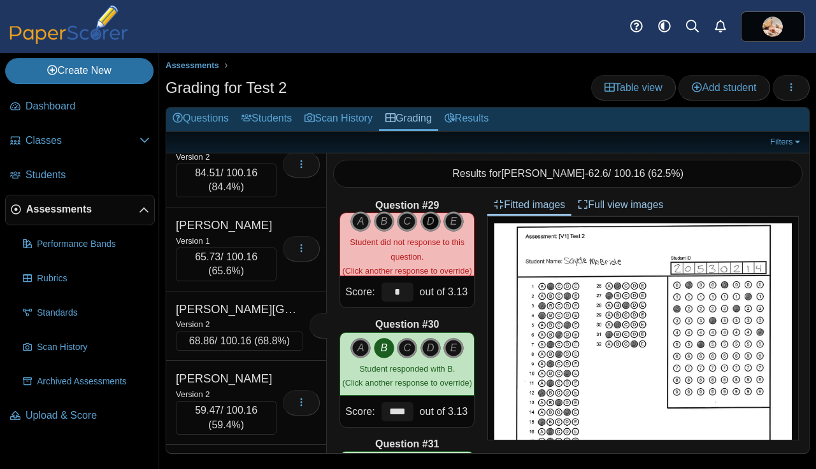
click at [430, 222] on icon "D" at bounding box center [430, 221] width 20 height 20
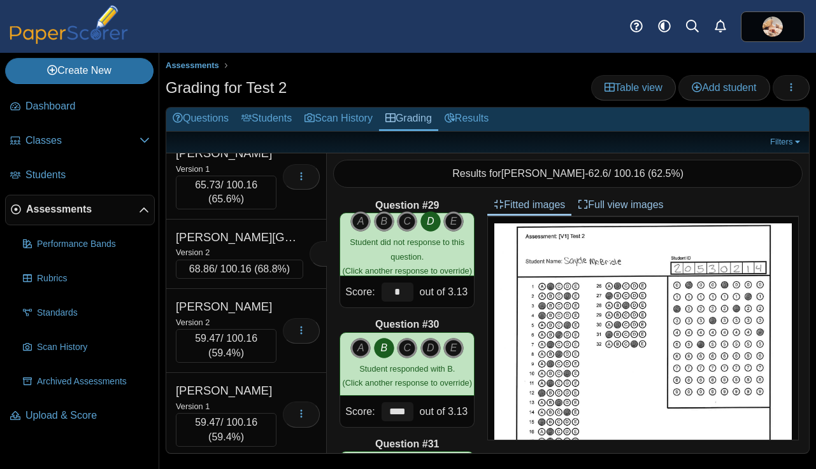
scroll to position [14872, 0]
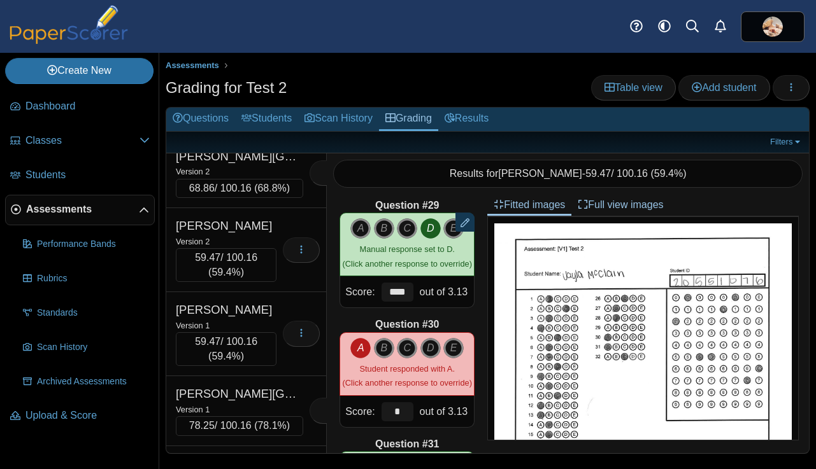
scroll to position [14961, 0]
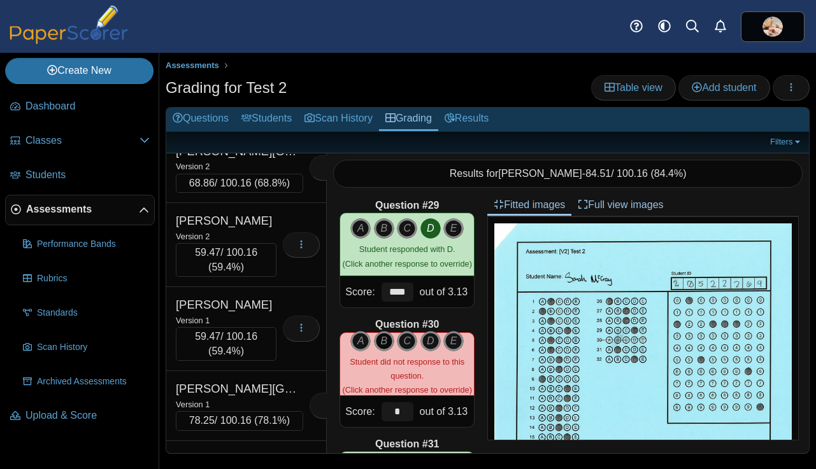
click at [378, 341] on icon "B" at bounding box center [384, 341] width 20 height 20
type input "****"
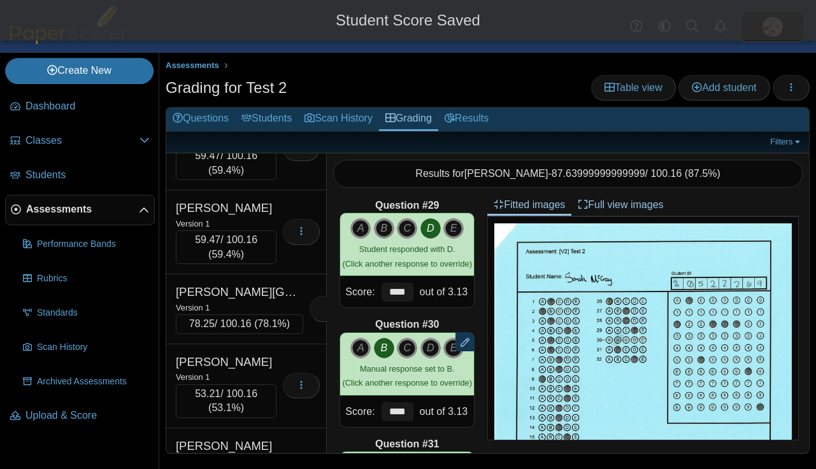
scroll to position [15060, 0]
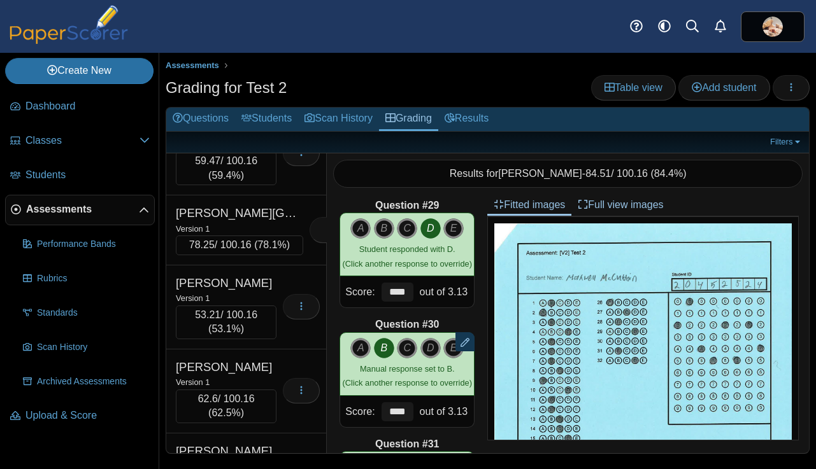
scroll to position [15141, 0]
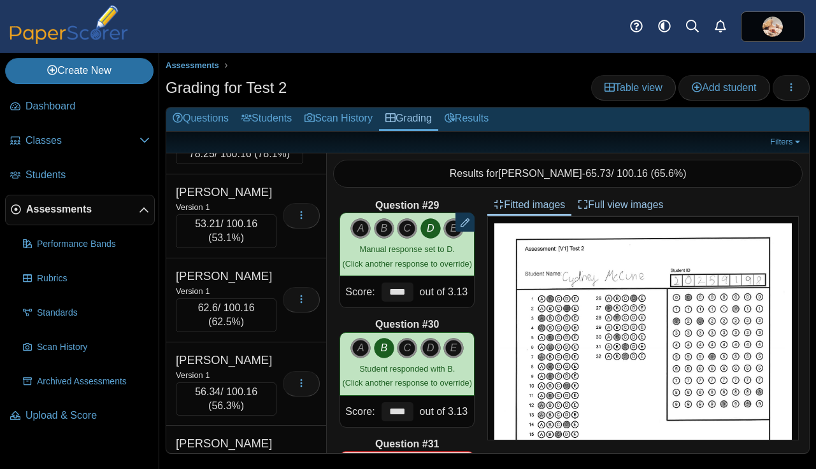
scroll to position [15231, 0]
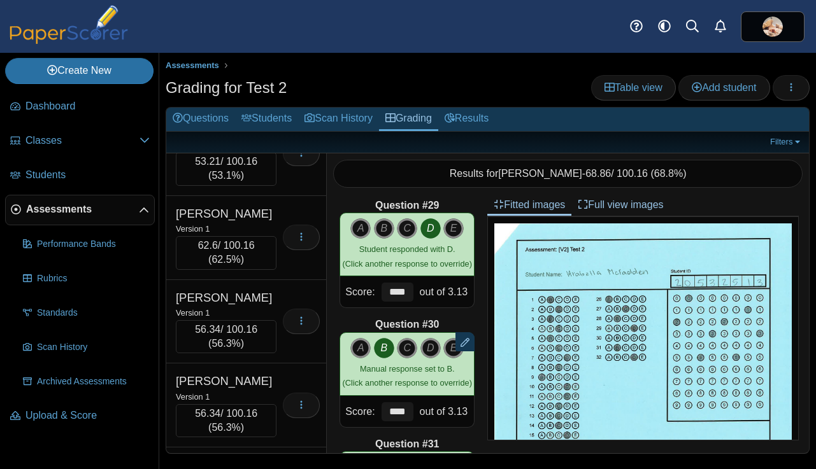
scroll to position [15291, 0]
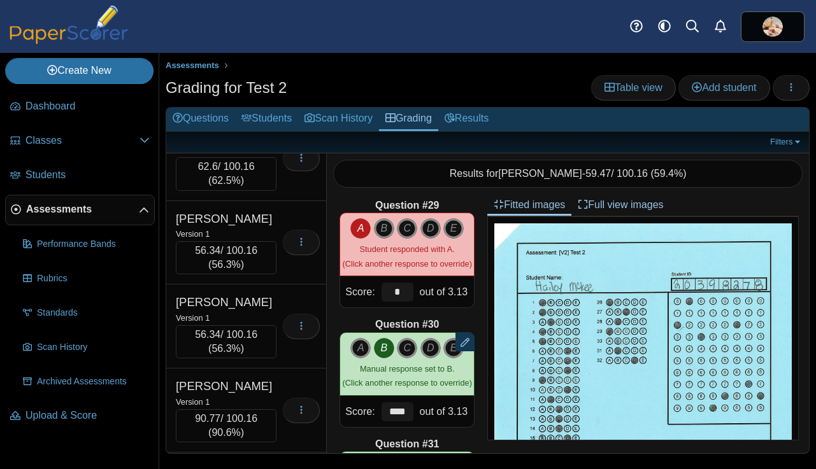
scroll to position [15372, 0]
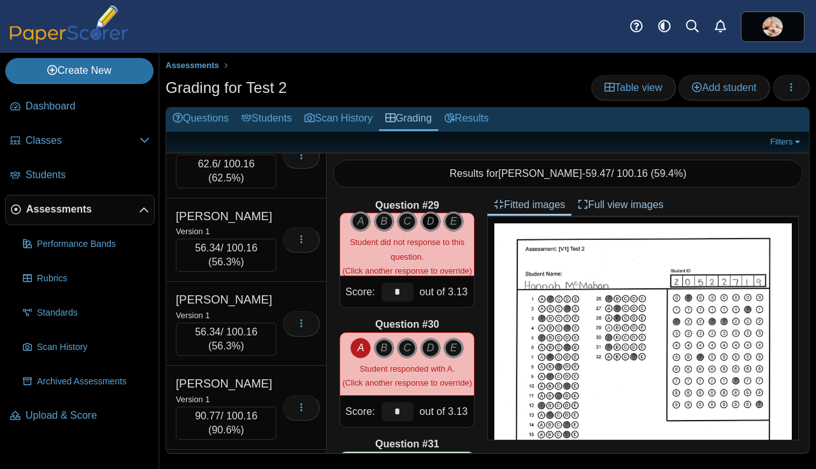
click at [428, 225] on icon "D" at bounding box center [430, 221] width 20 height 20
type input "****"
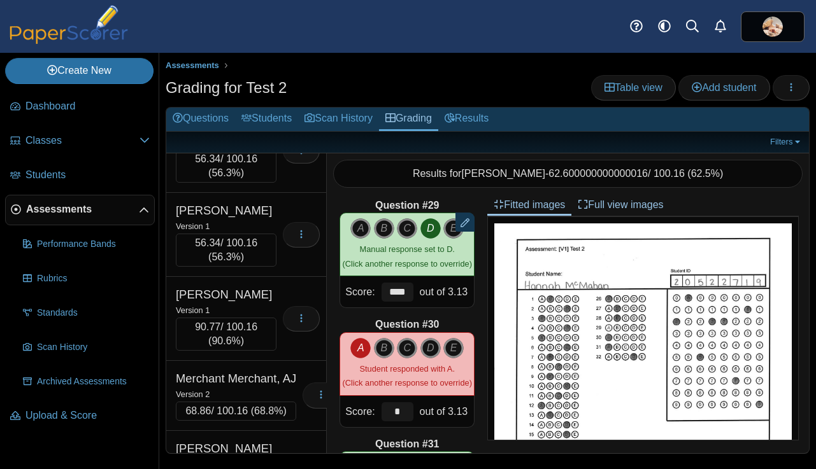
scroll to position [15466, 0]
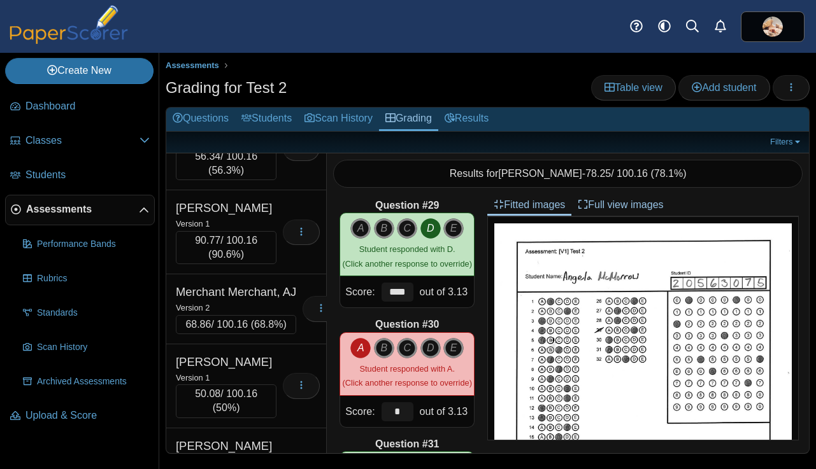
scroll to position [15554, 0]
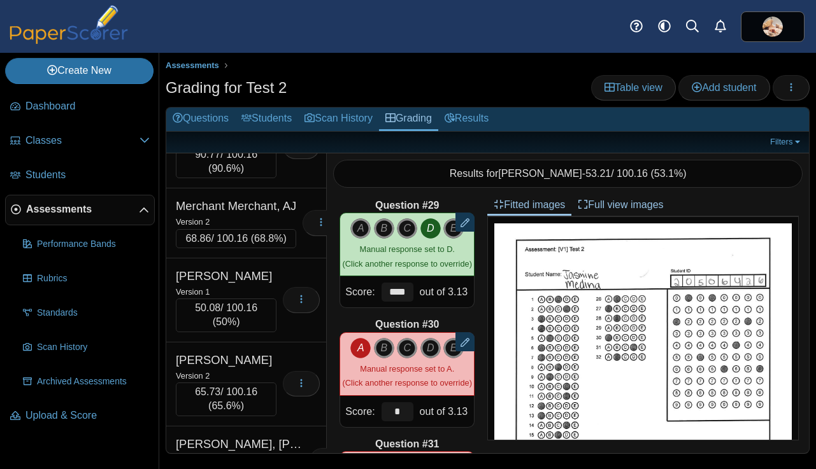
scroll to position [15642, 0]
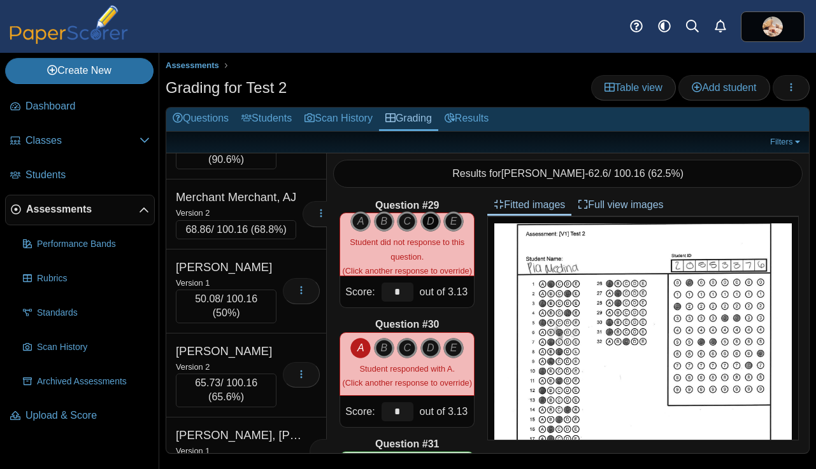
click at [433, 222] on icon "D" at bounding box center [430, 221] width 20 height 20
type input "****"
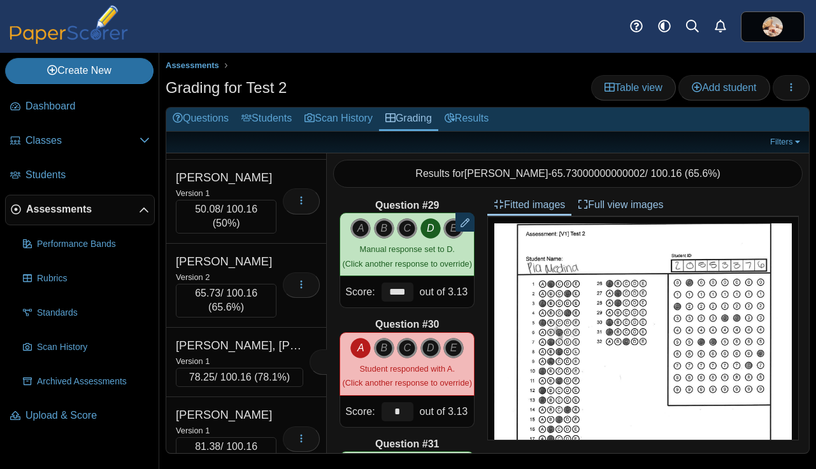
scroll to position [15734, 0]
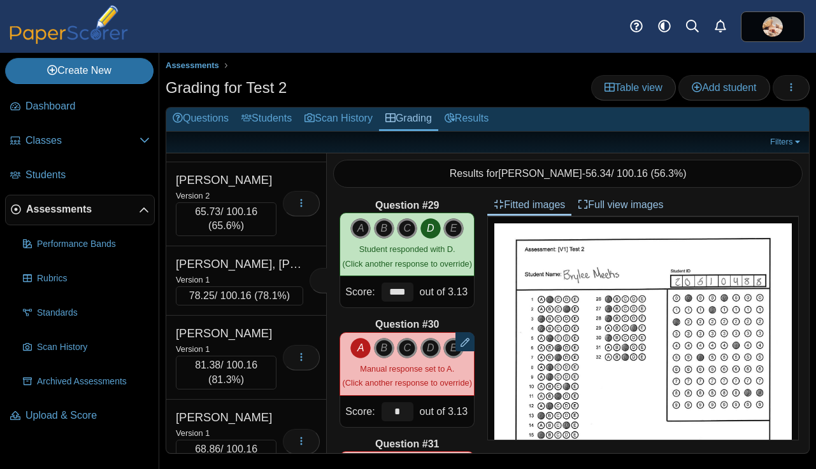
scroll to position [15816, 0]
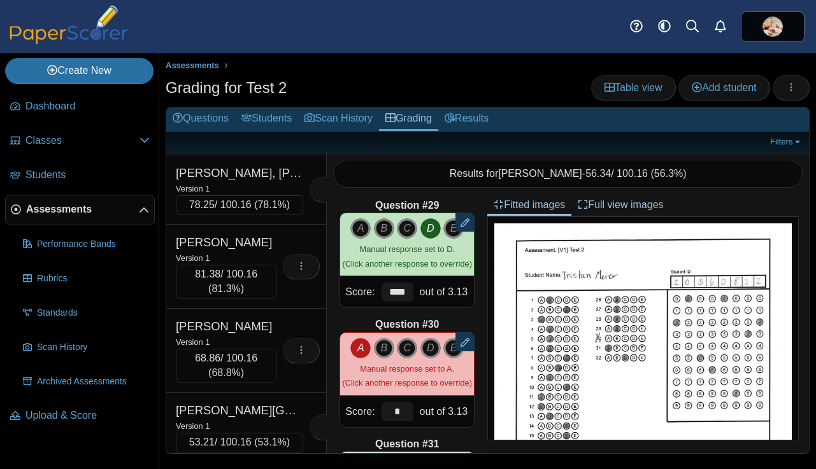
scroll to position [15906, 0]
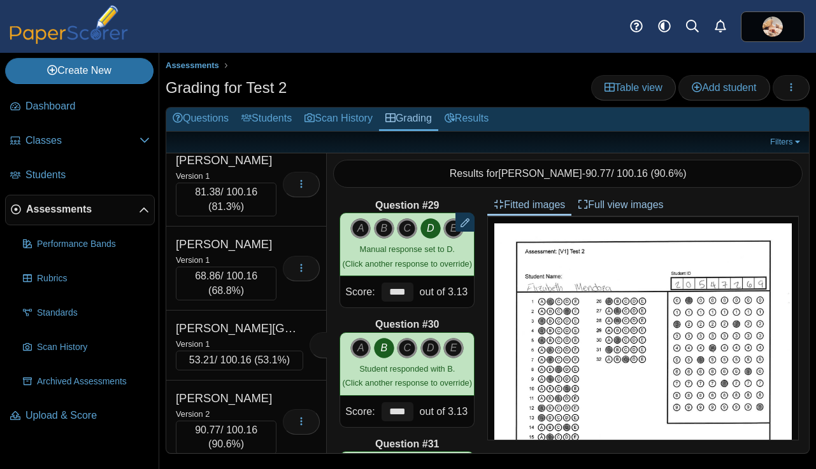
scroll to position [15994, 0]
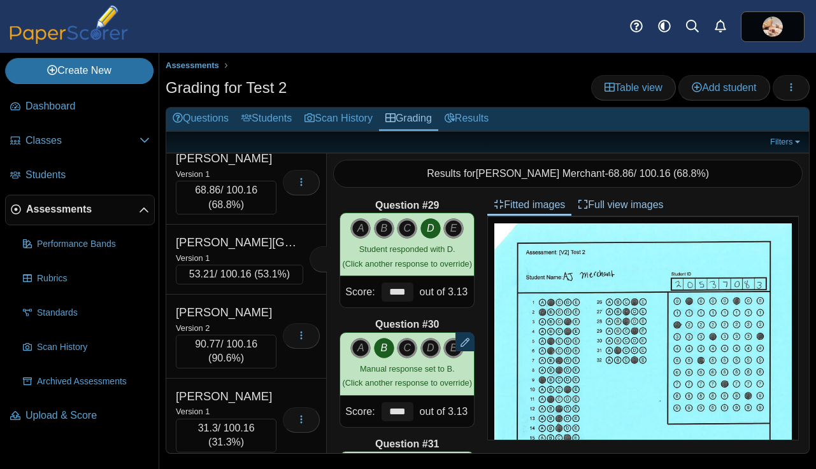
scroll to position [16083, 0]
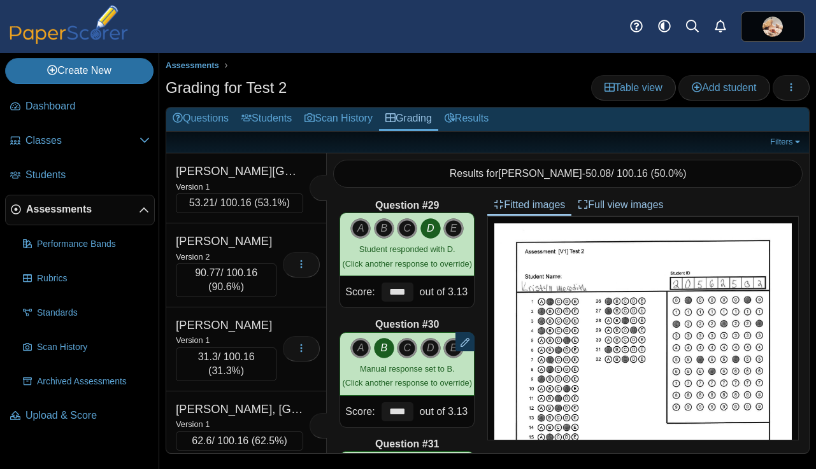
scroll to position [16150, 0]
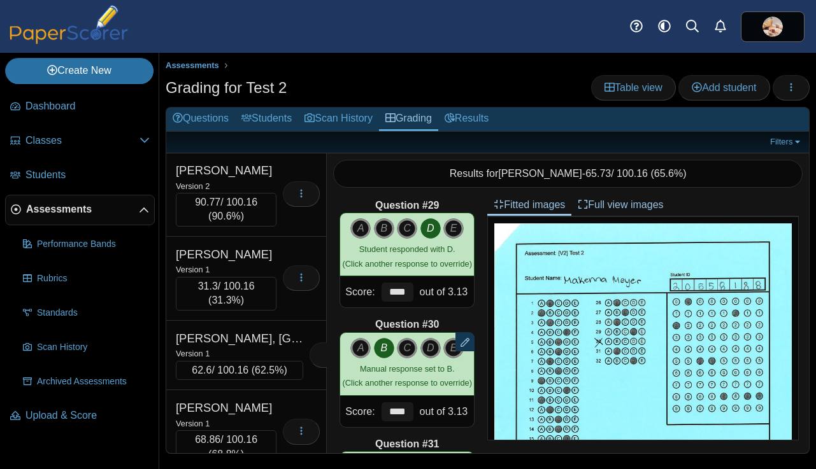
scroll to position [16222, 0]
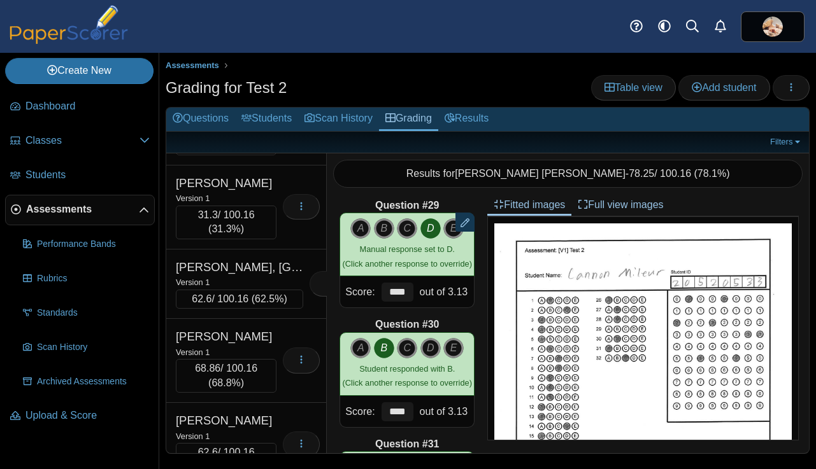
scroll to position [16287, 0]
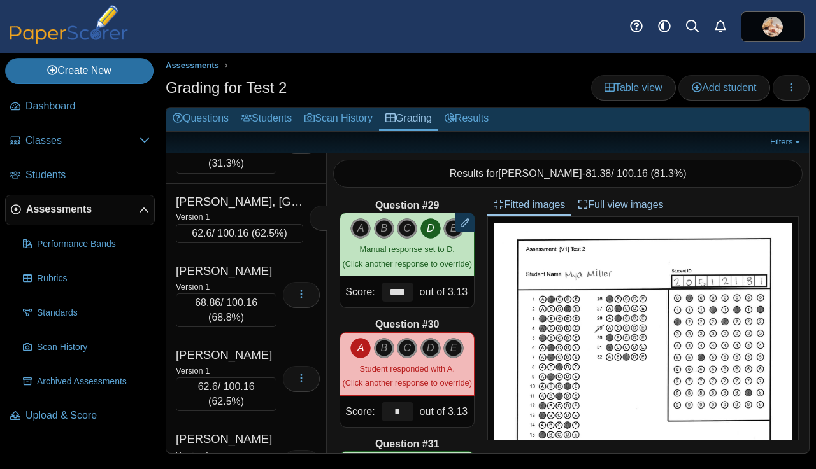
scroll to position [16359, 0]
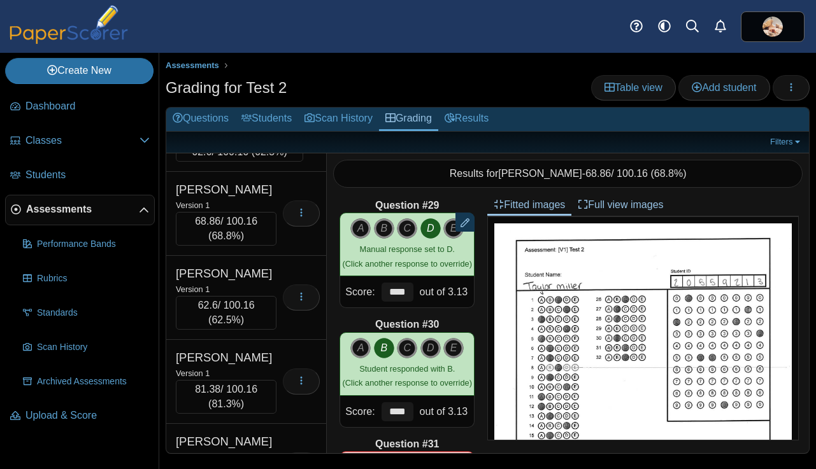
scroll to position [16434, 0]
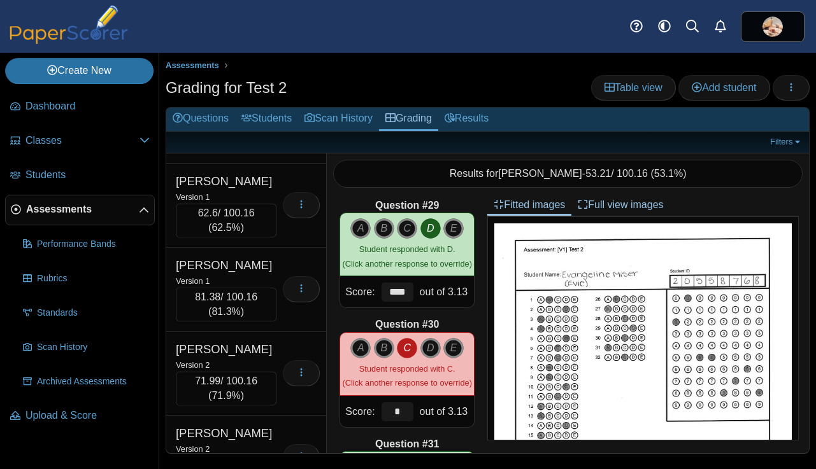
scroll to position [16526, 0]
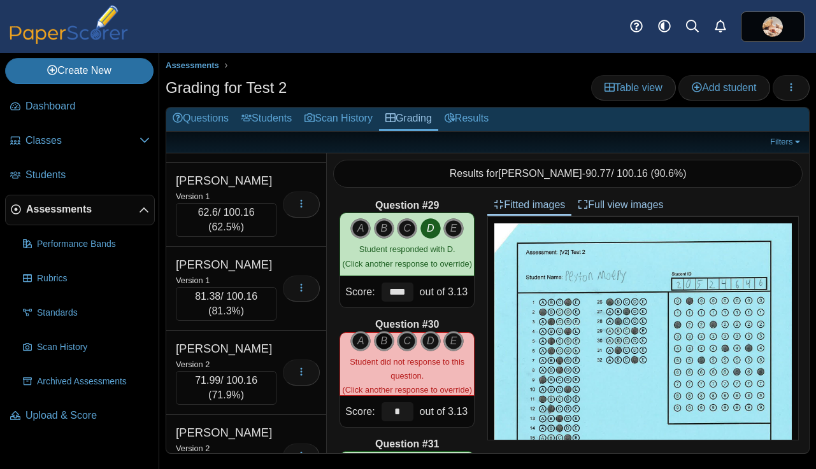
click at [379, 340] on icon "B" at bounding box center [384, 341] width 20 height 20
type input "****"
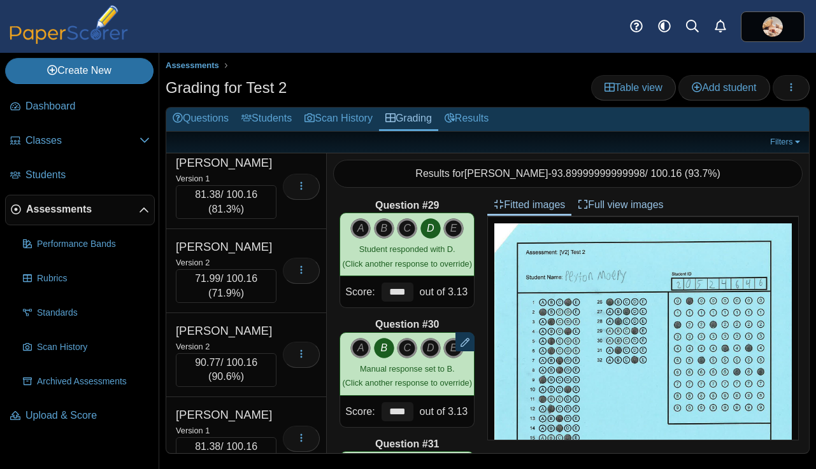
scroll to position [16627, 0]
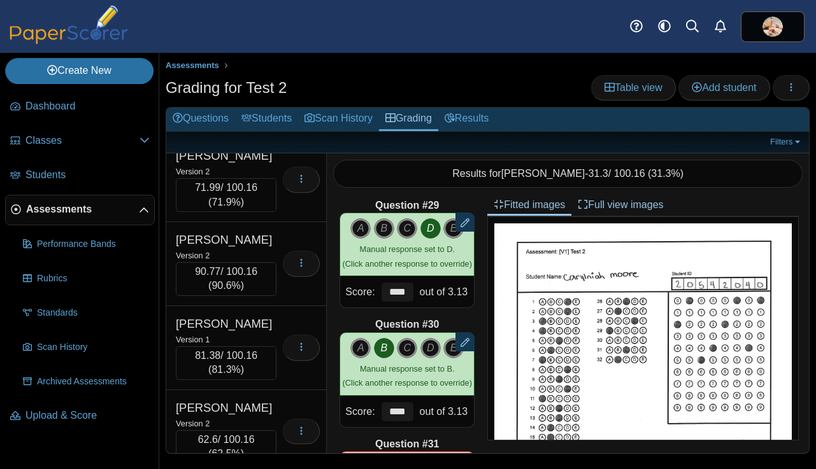
scroll to position [16720, 0]
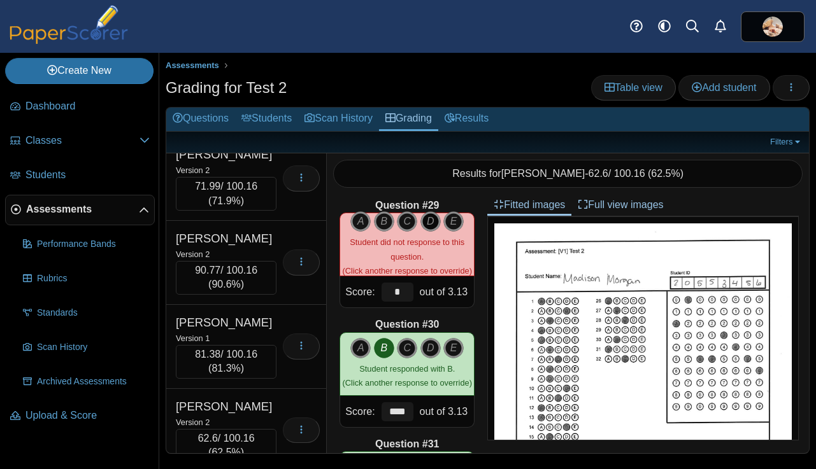
click at [432, 220] on icon "D" at bounding box center [430, 221] width 20 height 20
type input "****"
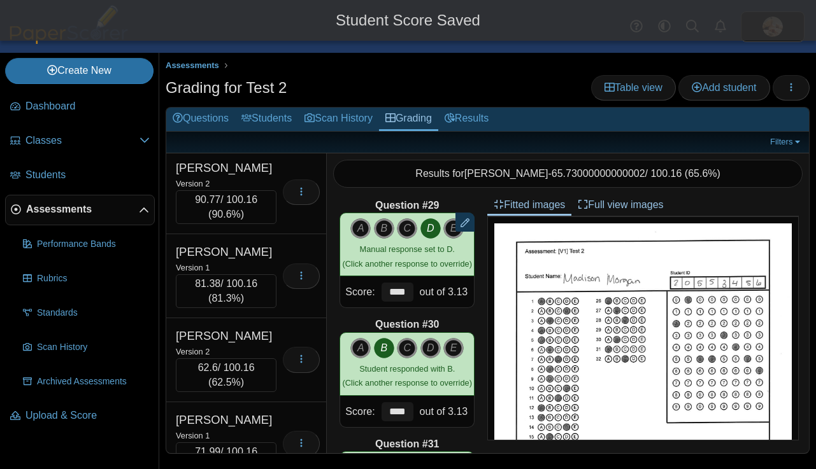
scroll to position [16805, 0]
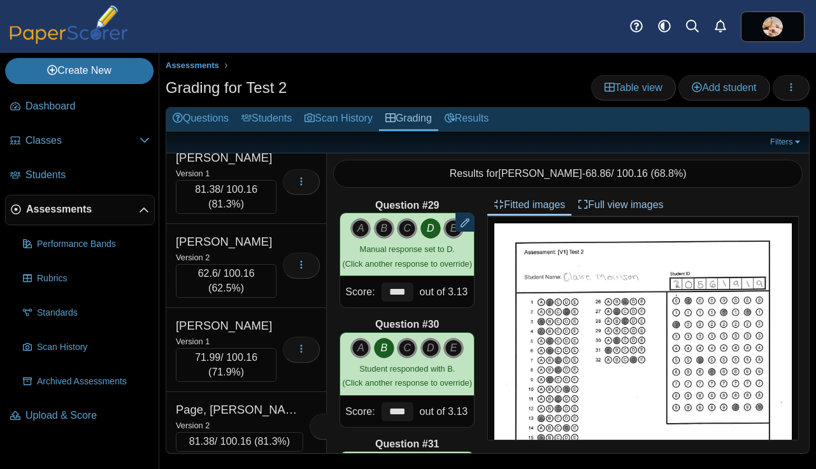
scroll to position [16901, 0]
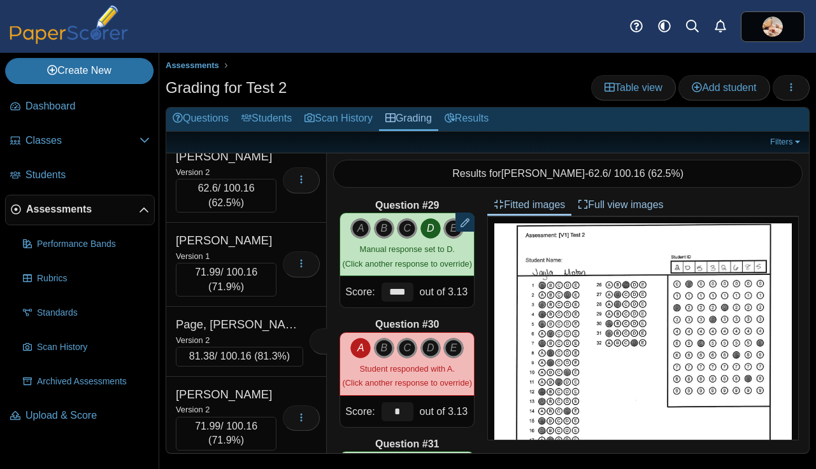
scroll to position [16986, 0]
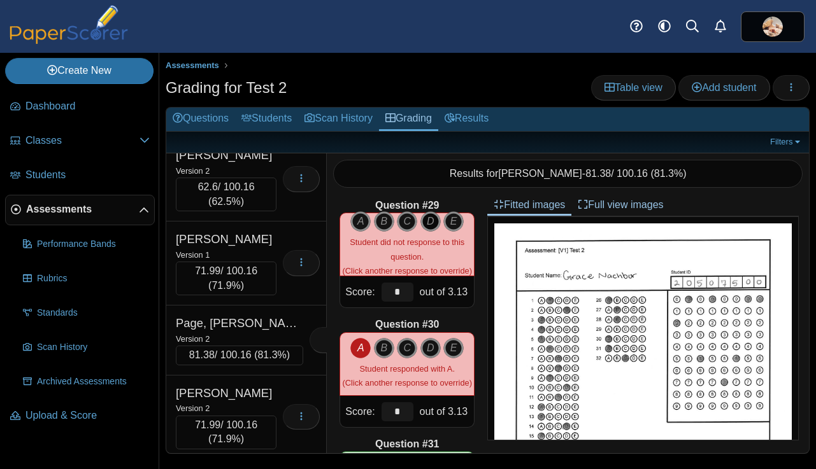
click at [428, 222] on icon "D" at bounding box center [430, 221] width 20 height 20
type input "****"
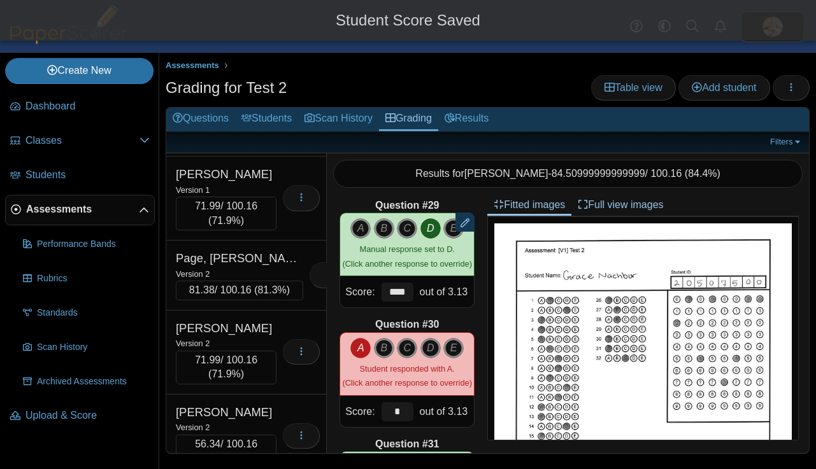
scroll to position [17064, 0]
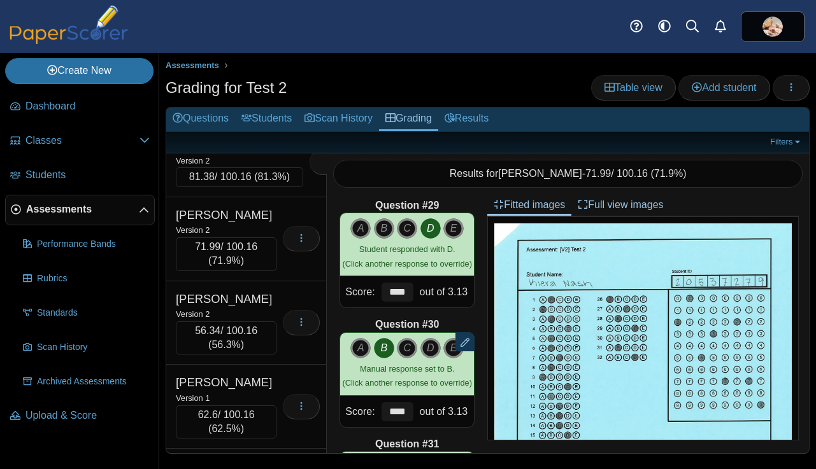
scroll to position [17168, 0]
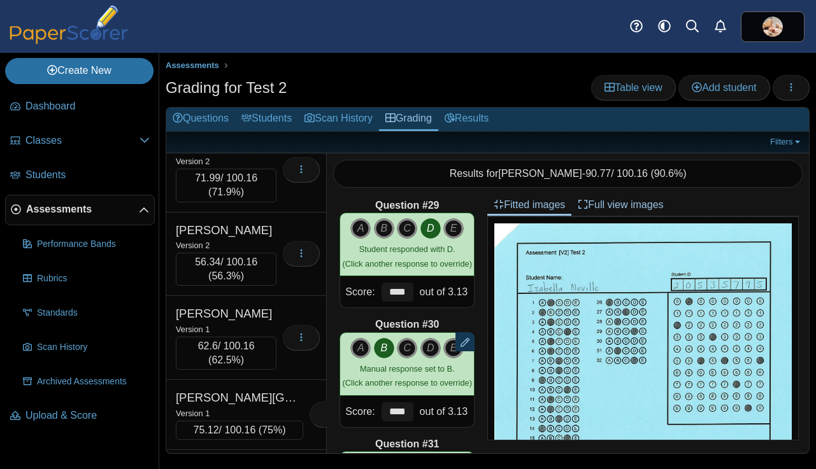
scroll to position [17250, 0]
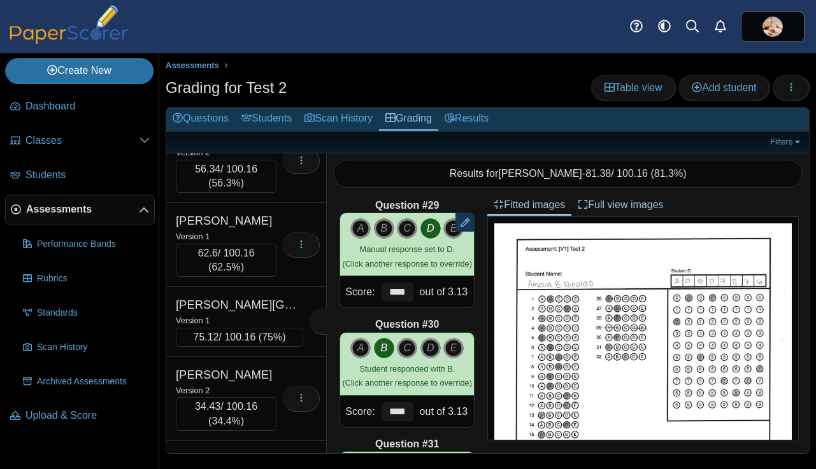
scroll to position [17328, 0]
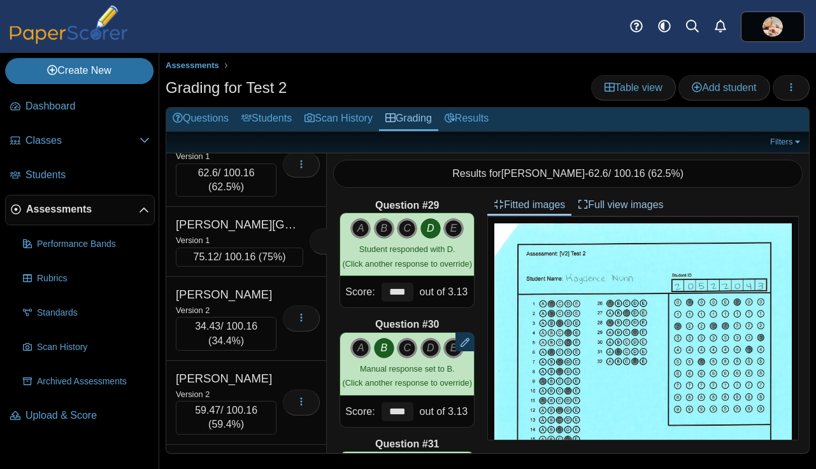
scroll to position [17411, 0]
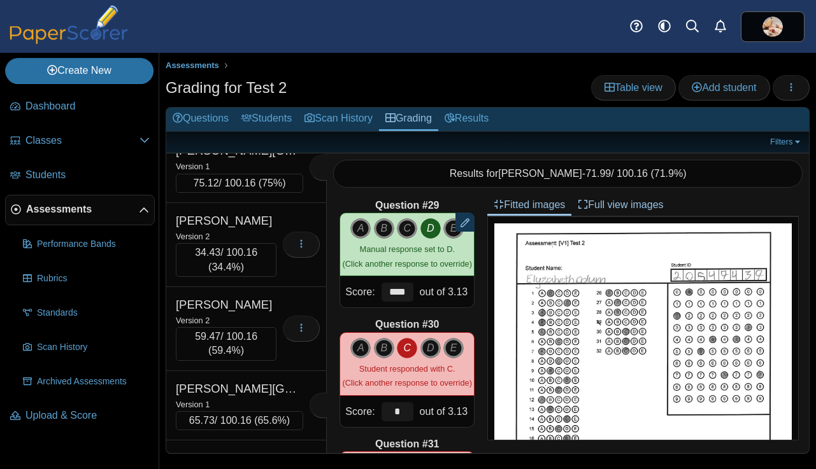
scroll to position [17492, 0]
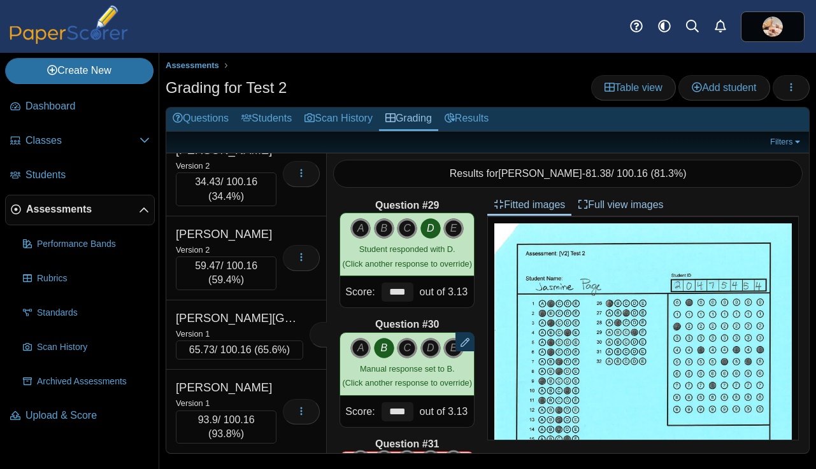
scroll to position [17555, 0]
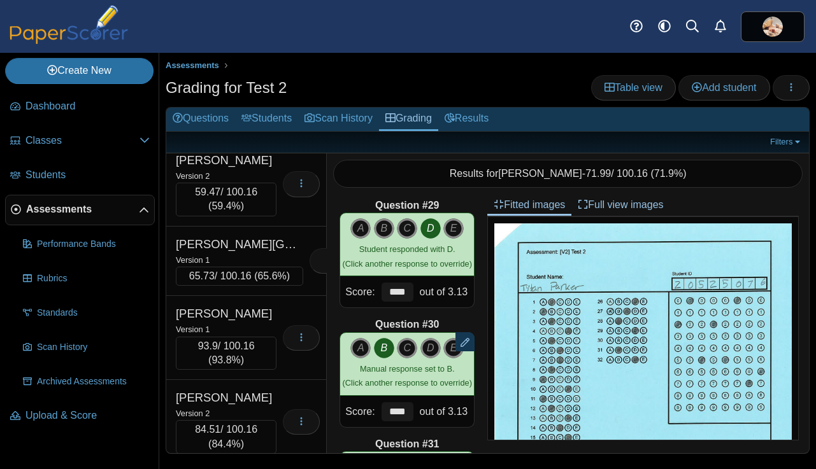
scroll to position [17632, 0]
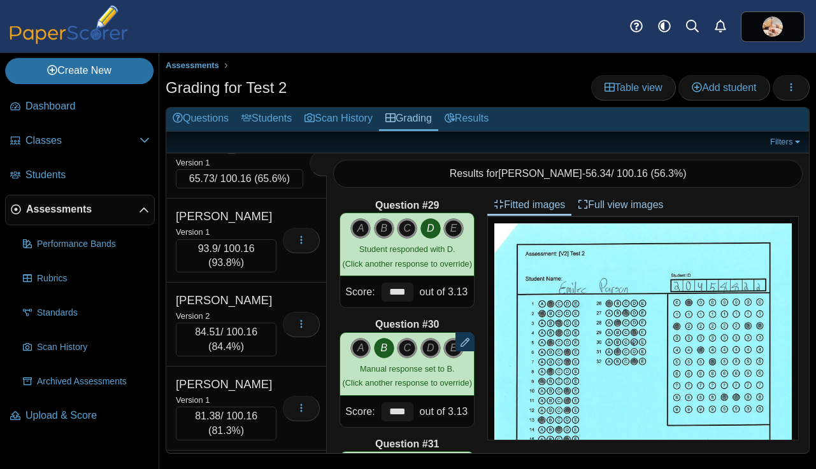
scroll to position [17727, 0]
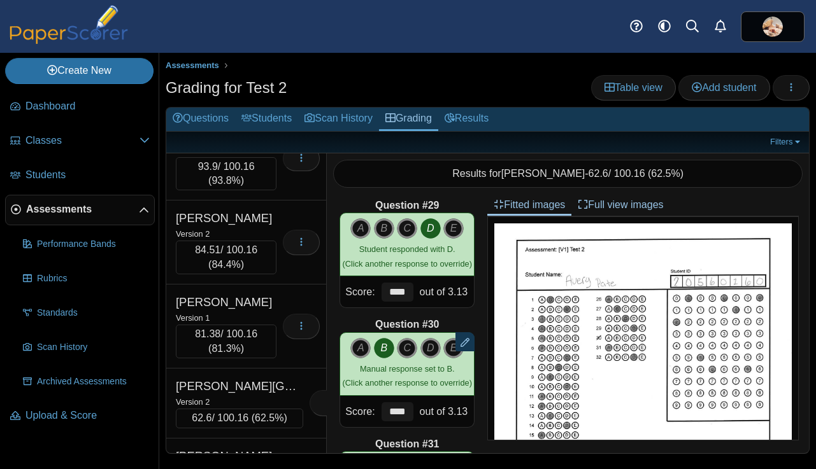
scroll to position [17825, 0]
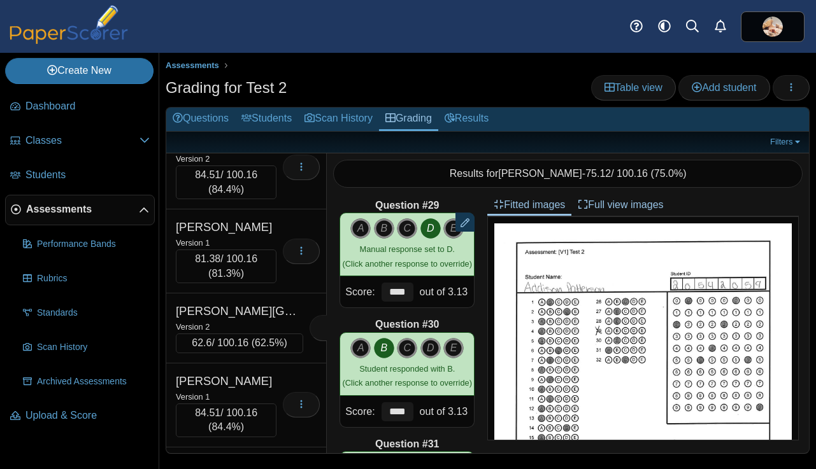
scroll to position [17888, 0]
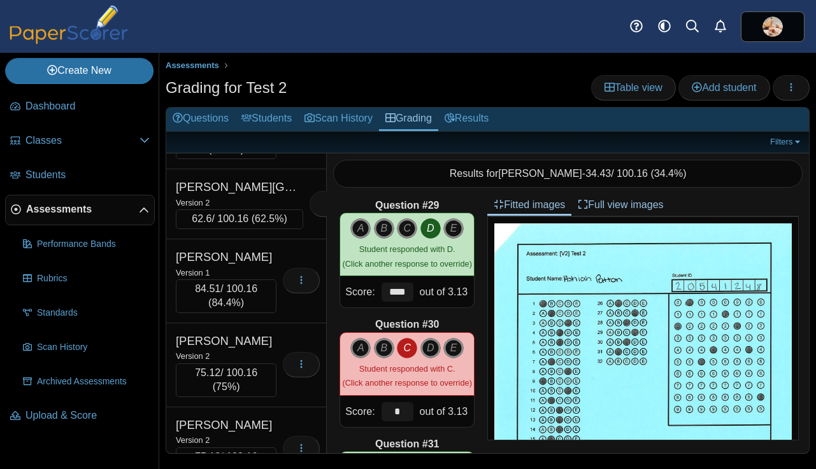
scroll to position [18007, 0]
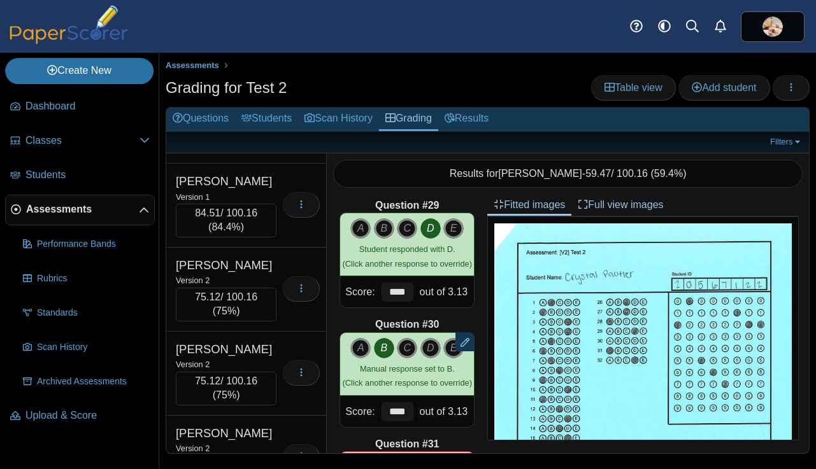
scroll to position [18081, 0]
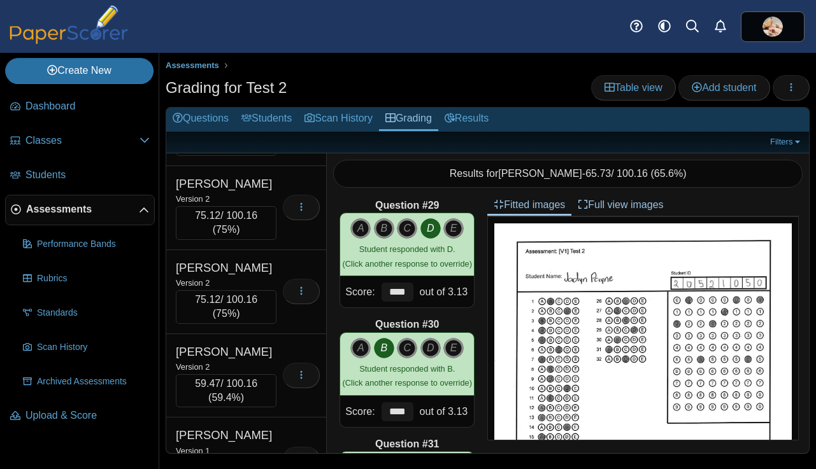
scroll to position [18163, 0]
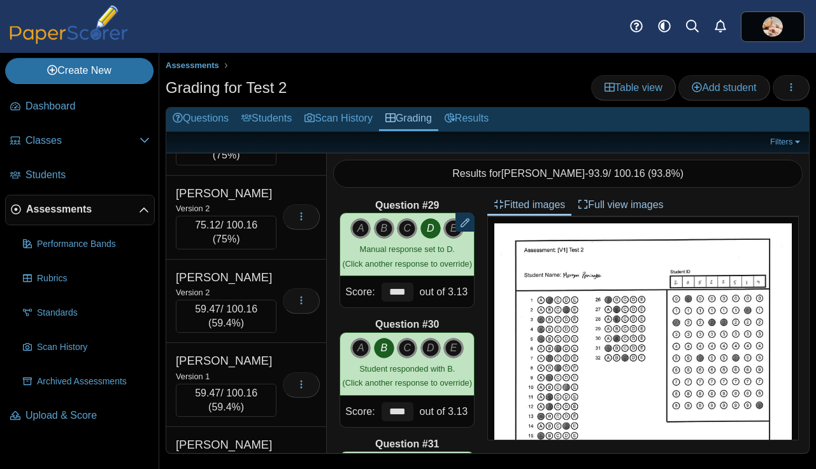
scroll to position [18237, 0]
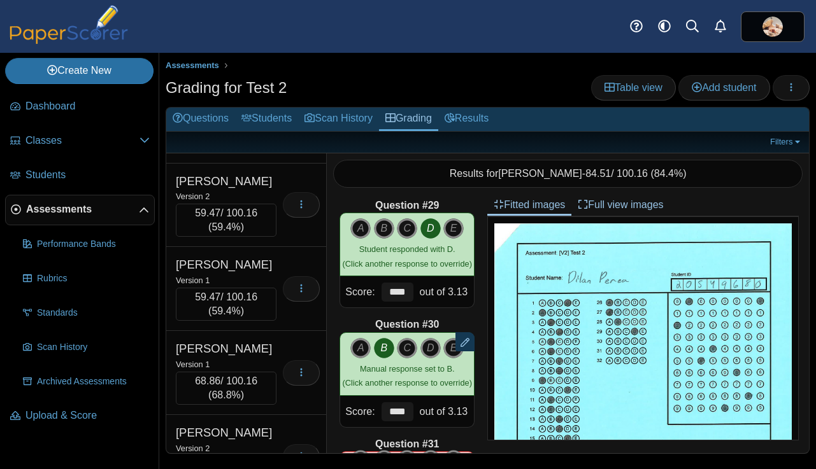
scroll to position [18335, 0]
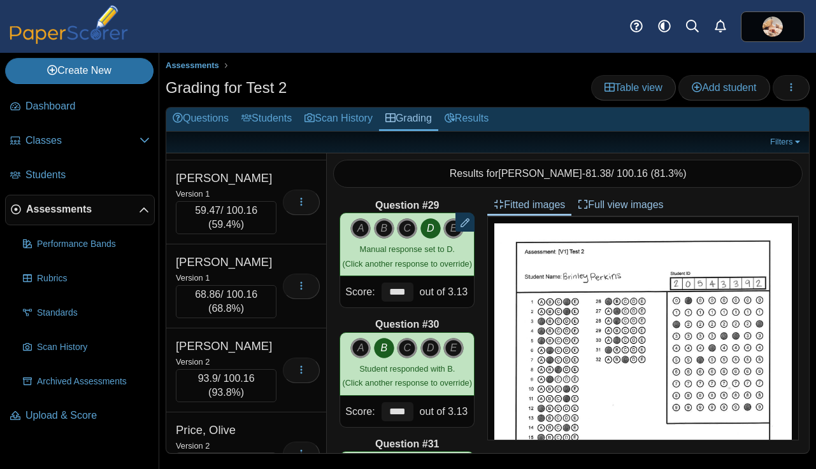
scroll to position [18422, 0]
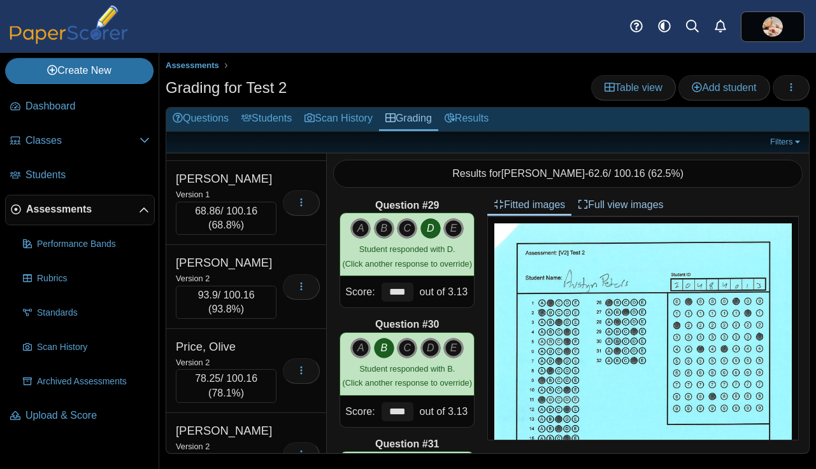
scroll to position [18505, 0]
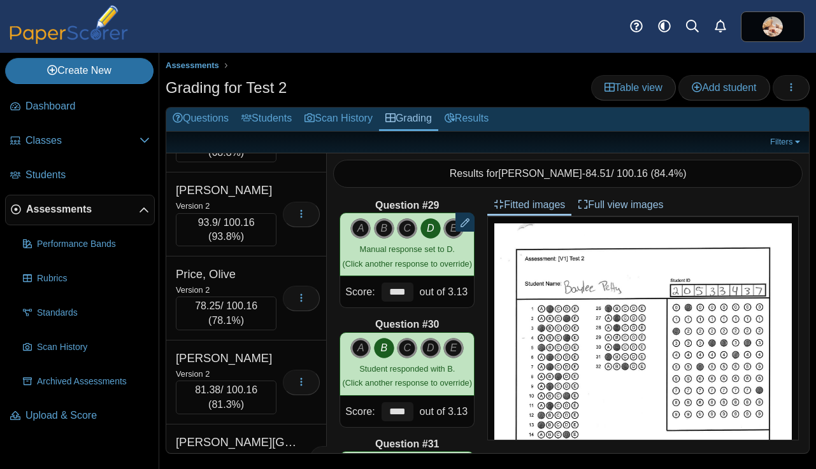
scroll to position [18579, 0]
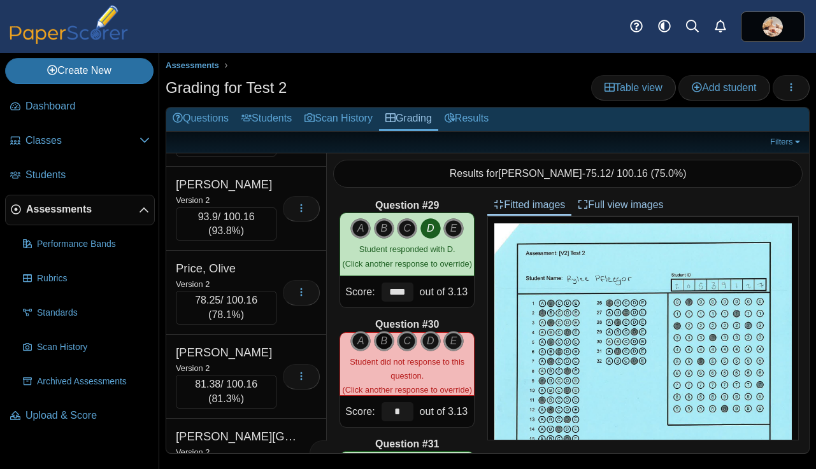
click at [376, 337] on icon "B" at bounding box center [384, 341] width 20 height 20
type input "****"
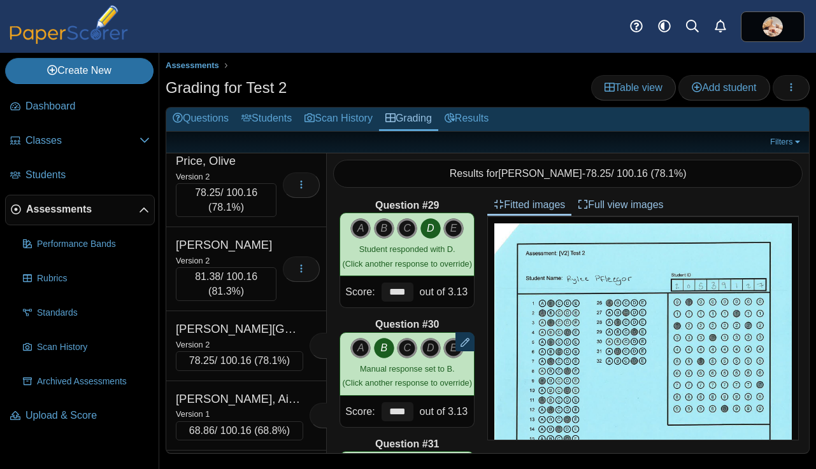
scroll to position [18689, 0]
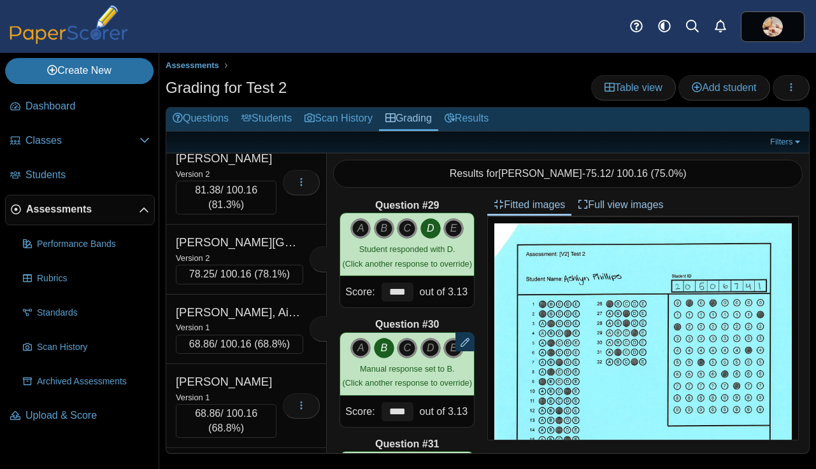
scroll to position [18776, 0]
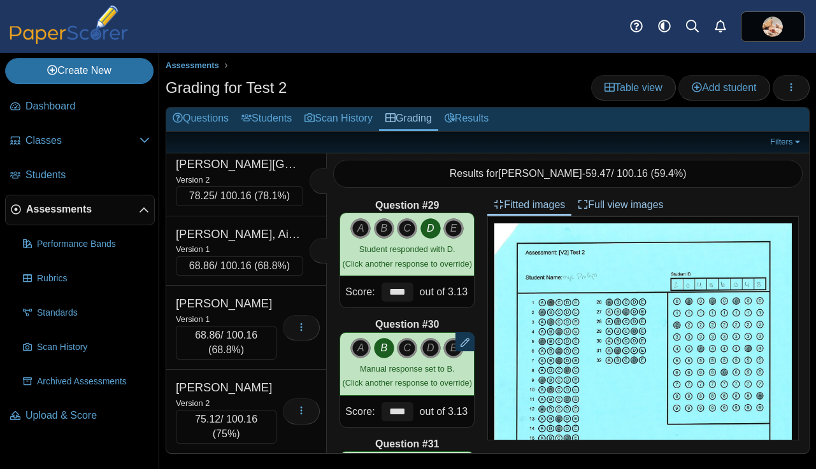
scroll to position [18861, 0]
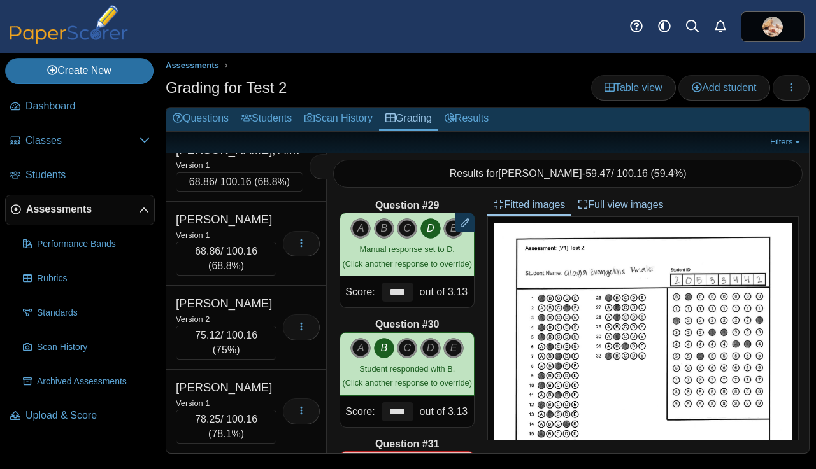
scroll to position [18938, 0]
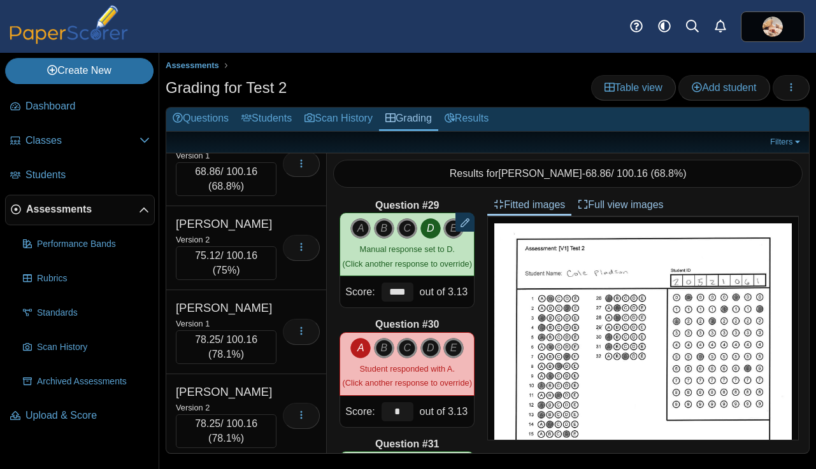
scroll to position [19023, 0]
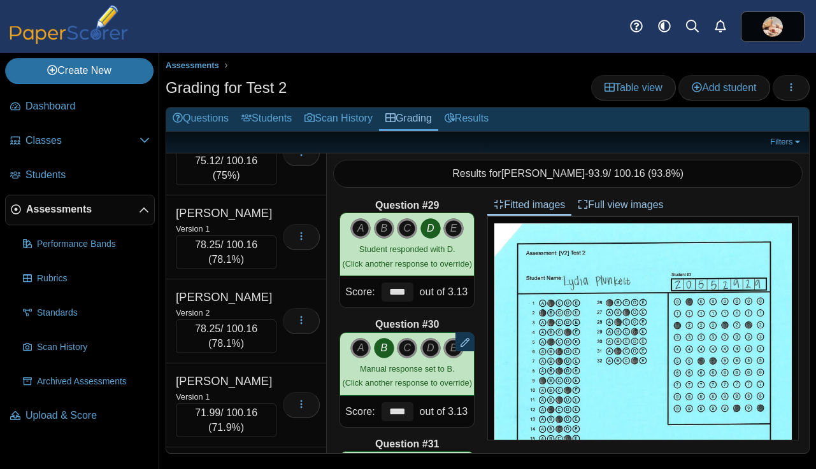
scroll to position [19112, 0]
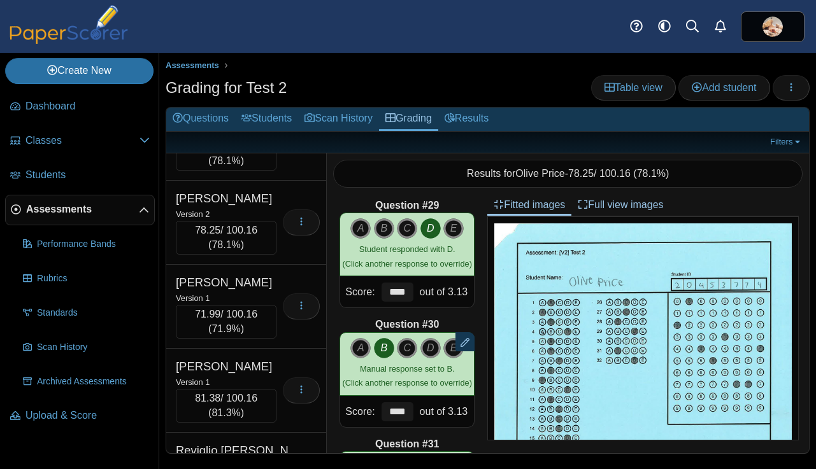
scroll to position [19198, 0]
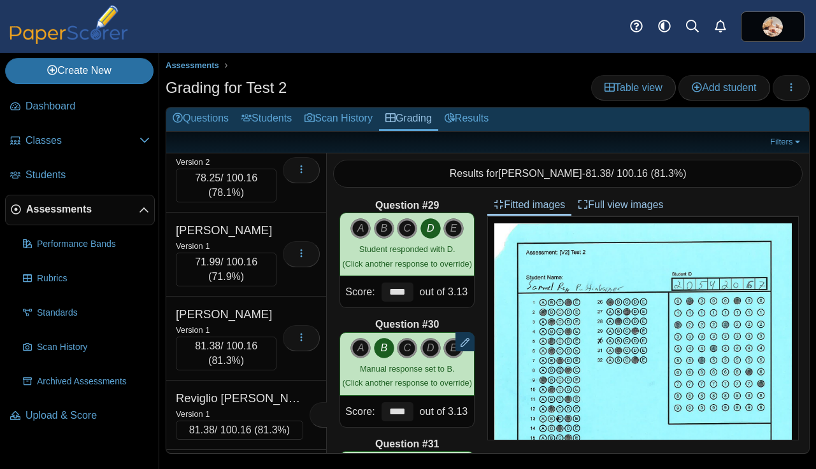
scroll to position [19272, 0]
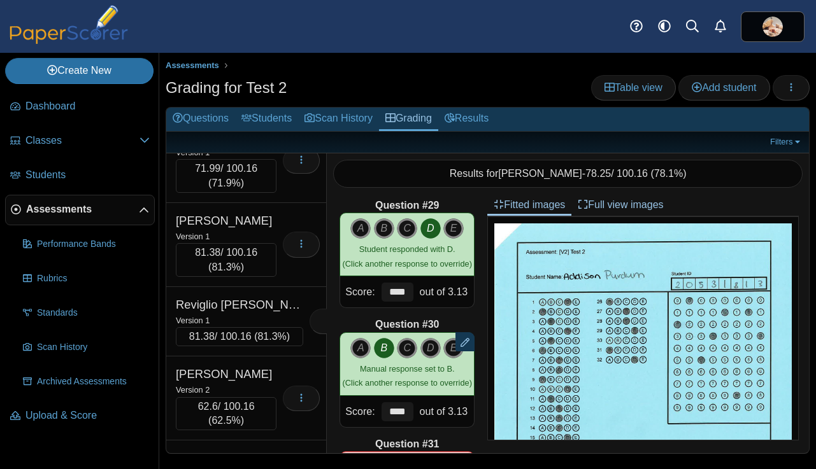
scroll to position [19362, 0]
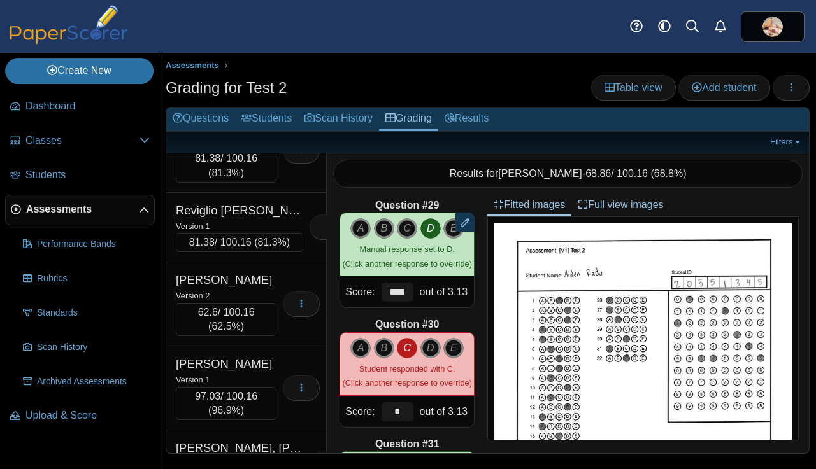
scroll to position [19449, 0]
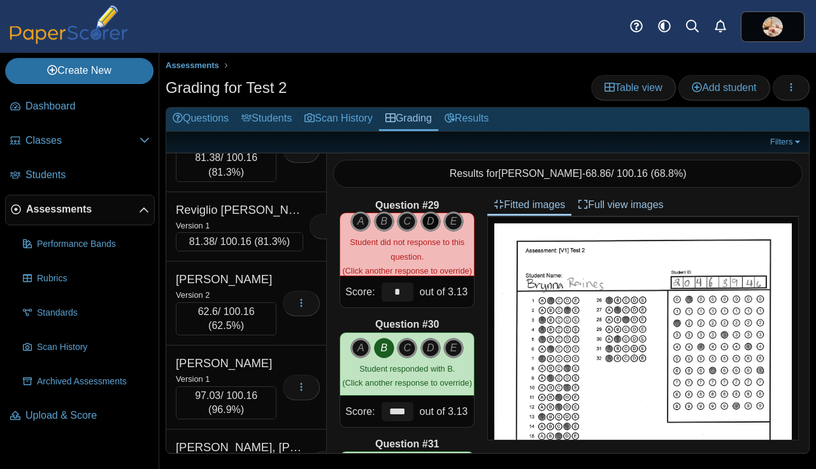
click at [431, 222] on icon "D" at bounding box center [430, 221] width 20 height 20
type input "****"
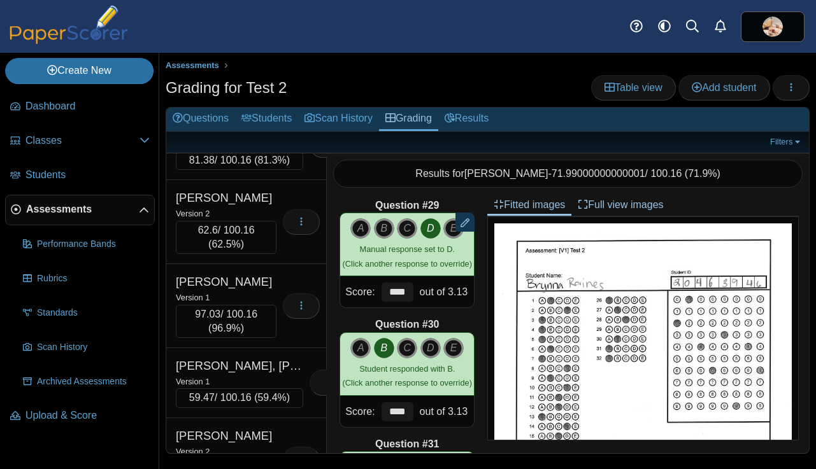
scroll to position [19534, 0]
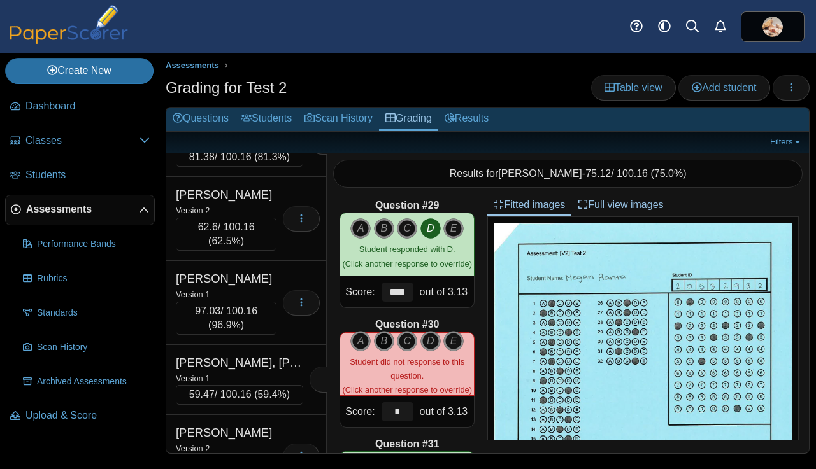
click at [381, 337] on icon "B" at bounding box center [384, 341] width 20 height 20
type input "****"
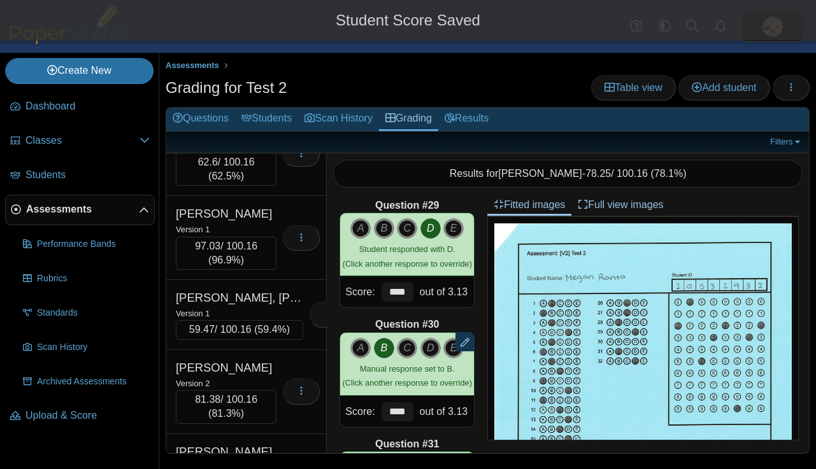
scroll to position [19622, 0]
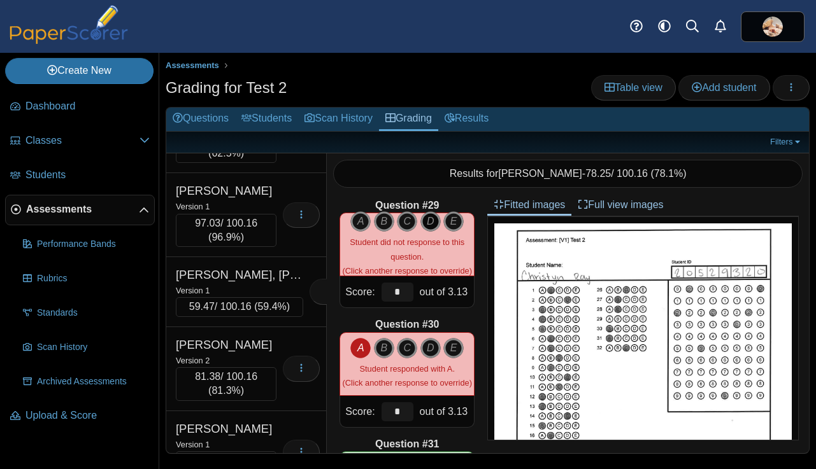
click at [428, 222] on icon "D" at bounding box center [430, 221] width 20 height 20
type input "****"
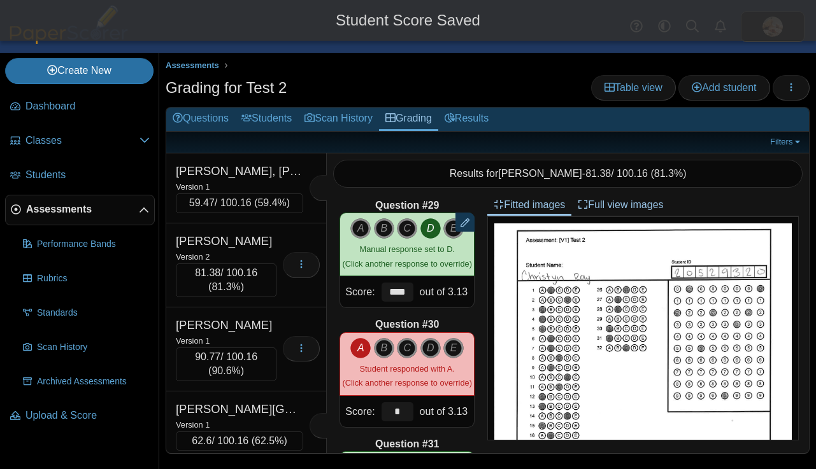
scroll to position [19726, 0]
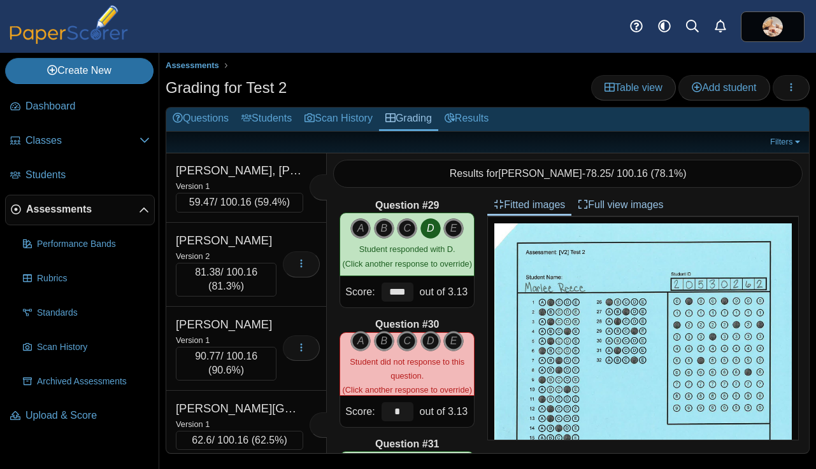
click at [379, 339] on icon "B" at bounding box center [384, 341] width 20 height 20
type input "****"
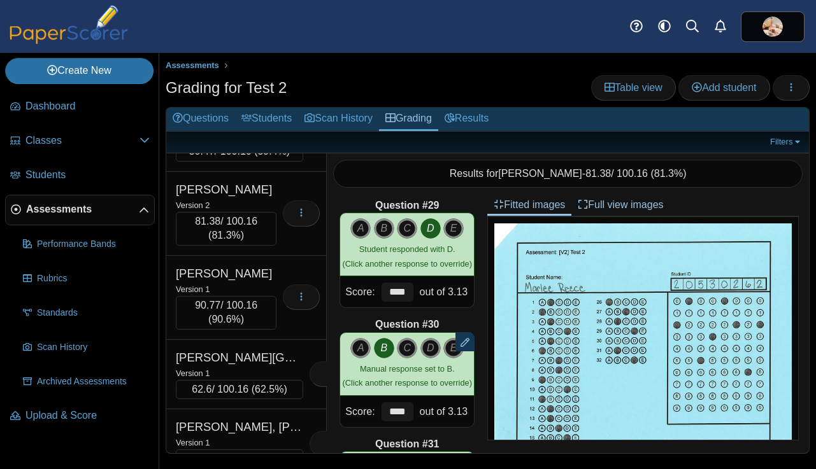
scroll to position [19788, 0]
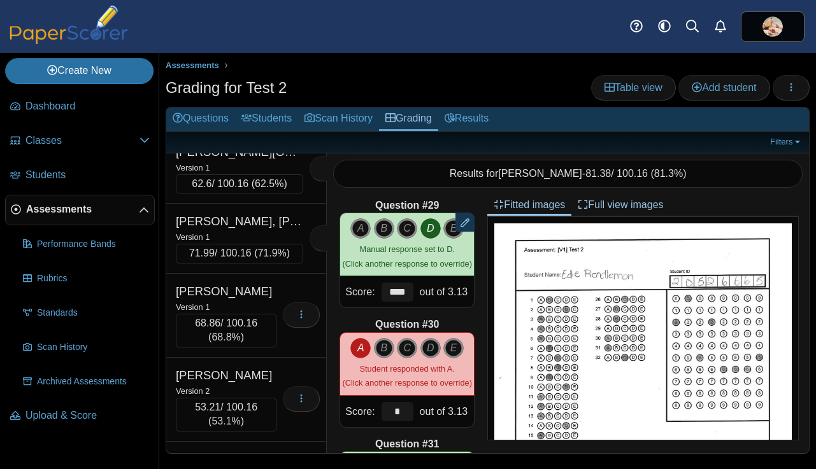
scroll to position [19994, 0]
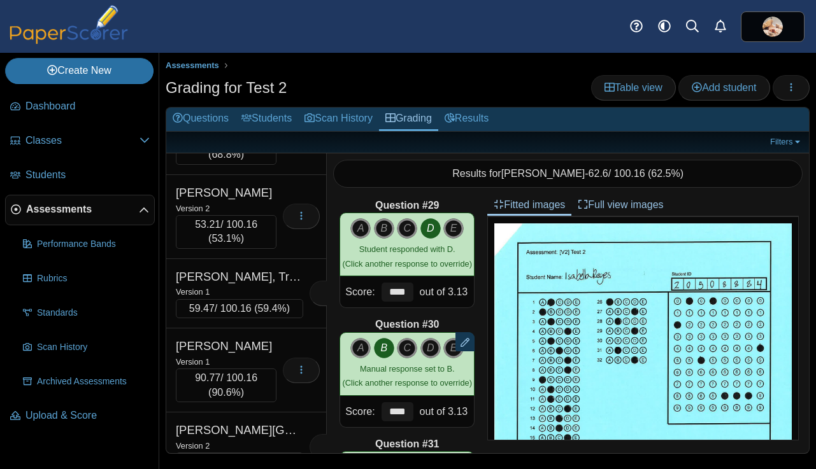
scroll to position [20175, 0]
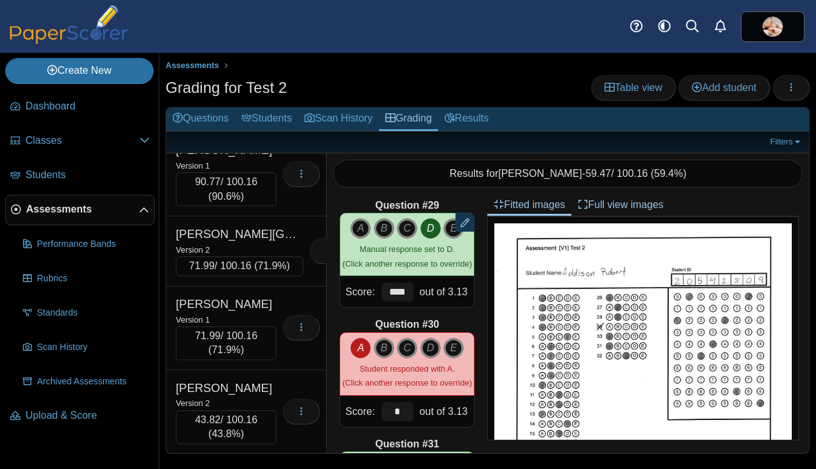
scroll to position [20373, 0]
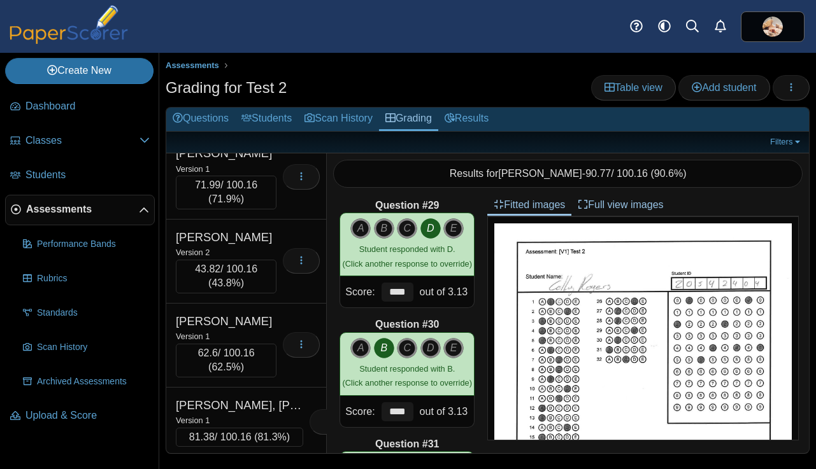
scroll to position [20513, 0]
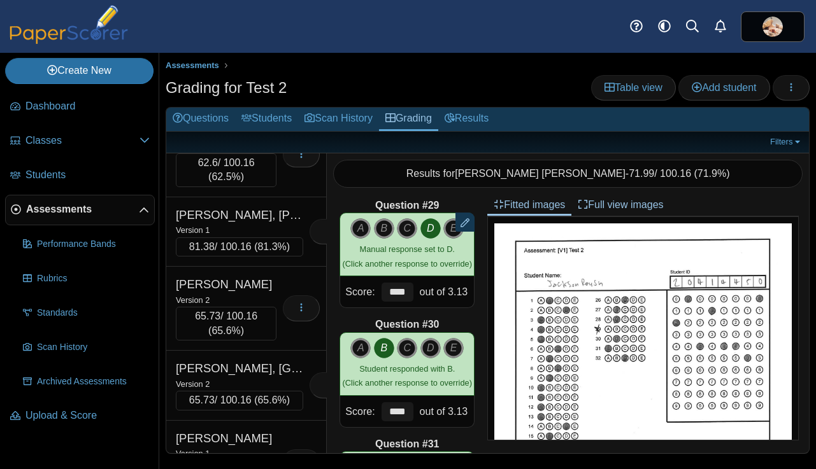
scroll to position [20704, 0]
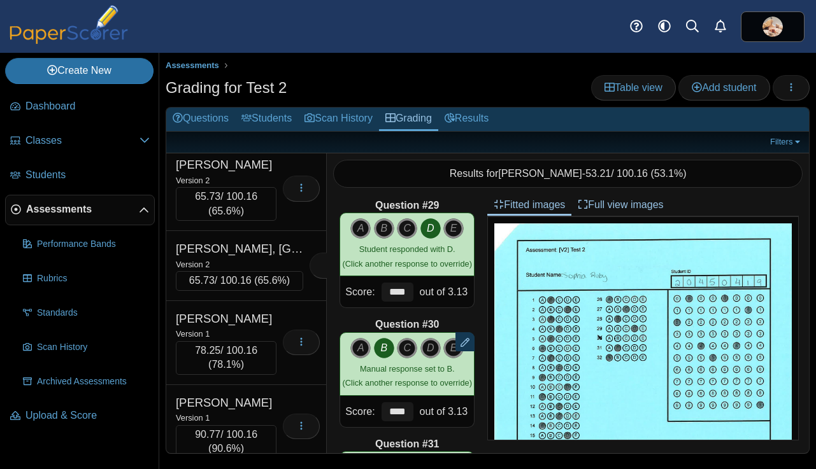
scroll to position [20824, 0]
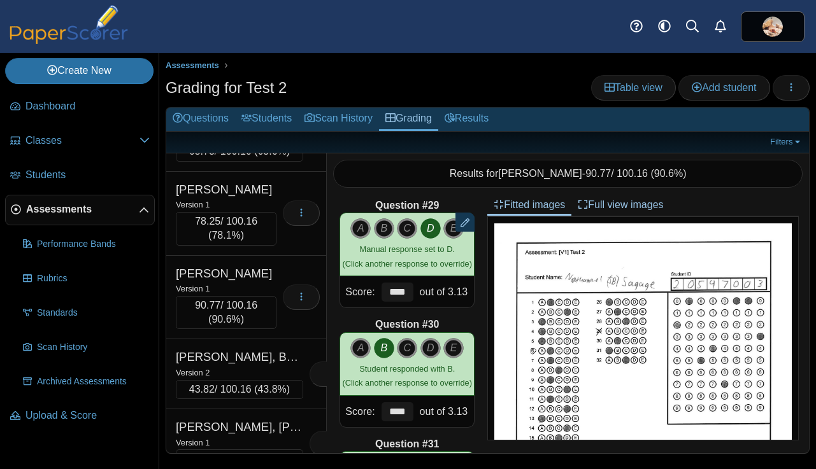
scroll to position [20954, 0]
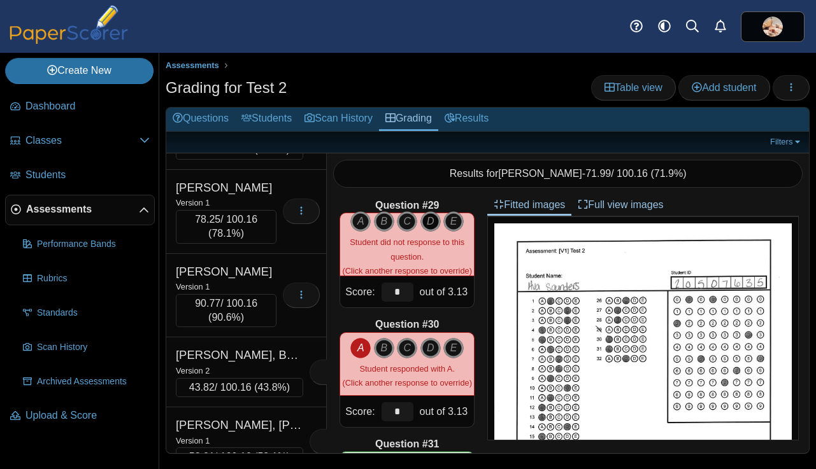
click at [428, 222] on icon "D" at bounding box center [430, 221] width 20 height 20
type input "****"
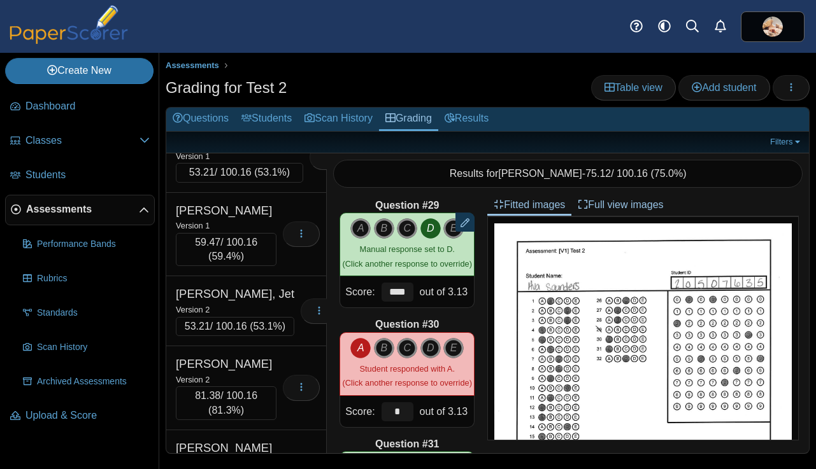
scroll to position [21240, 0]
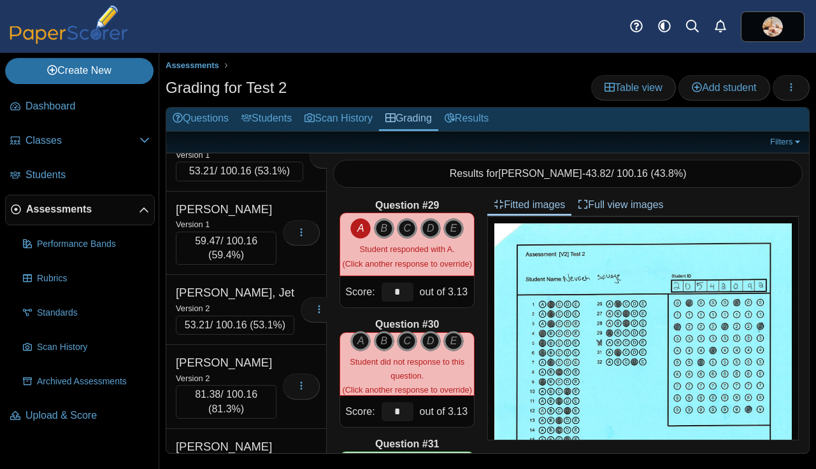
click at [385, 336] on icon "B" at bounding box center [384, 341] width 20 height 20
type input "****"
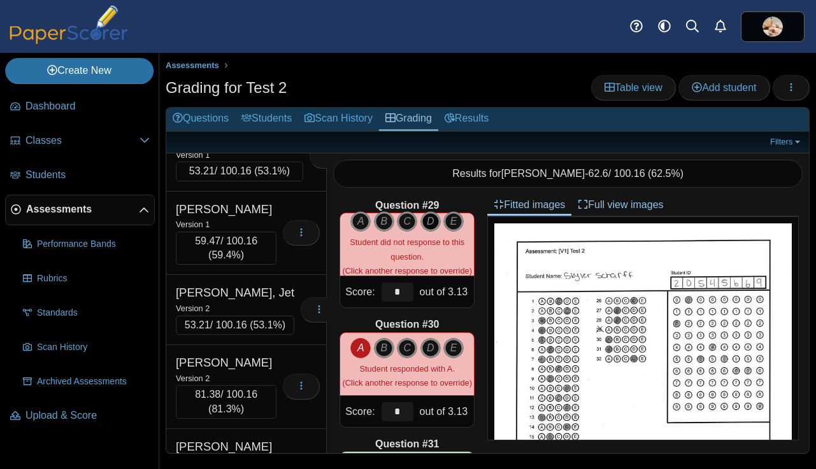
click at [428, 226] on icon "D" at bounding box center [430, 221] width 20 height 20
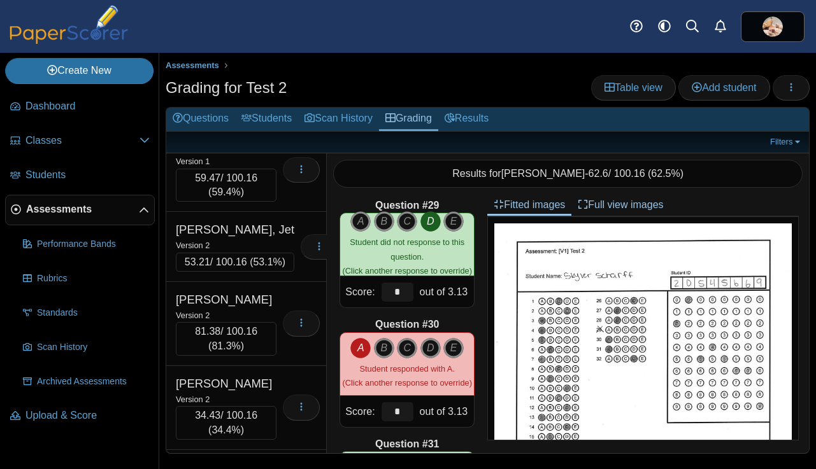
scroll to position [21322, 0]
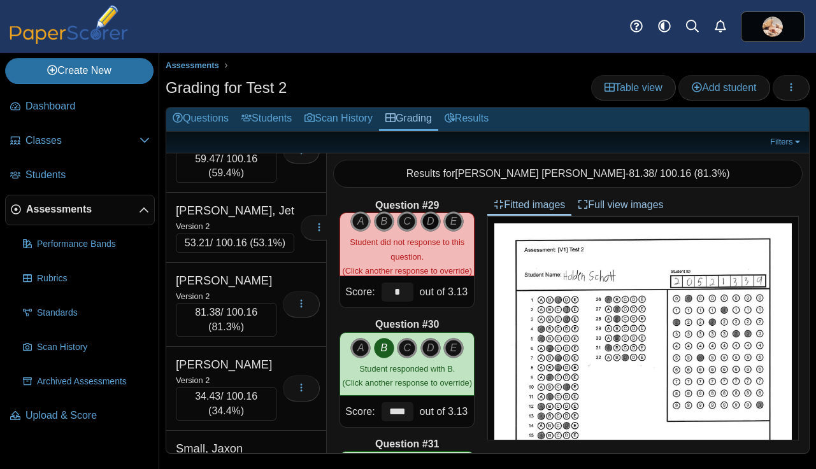
click at [426, 225] on icon "D" at bounding box center [430, 221] width 20 height 20
type input "****"
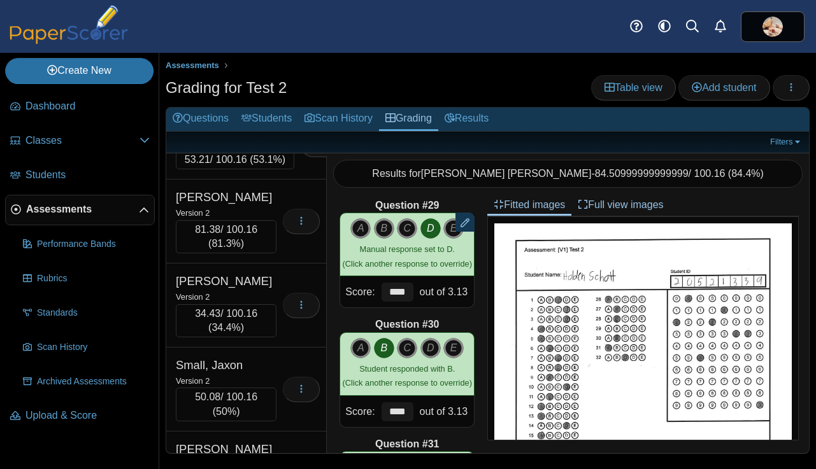
scroll to position [21423, 0]
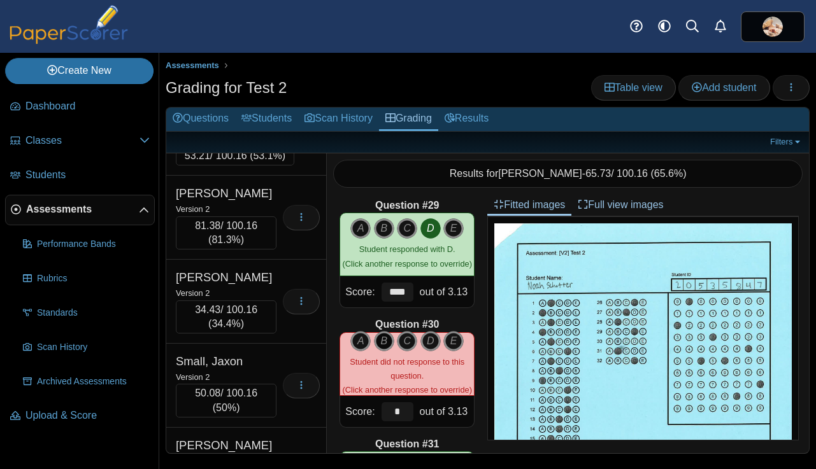
click at [387, 344] on icon "B" at bounding box center [384, 341] width 20 height 20
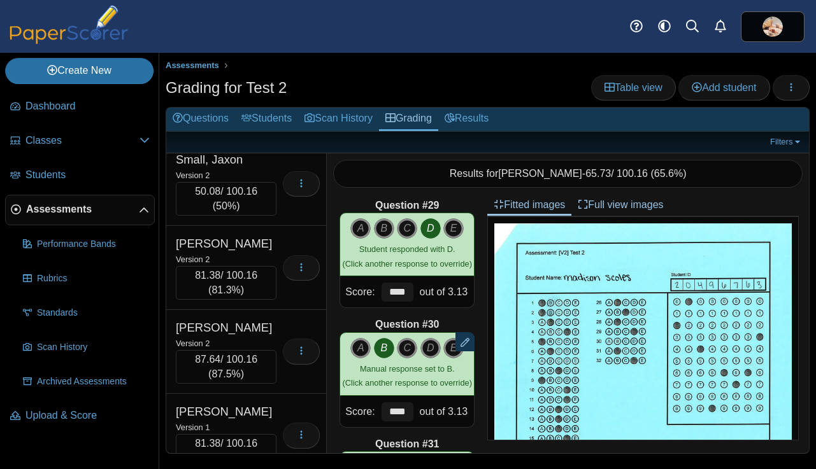
scroll to position [21631, 0]
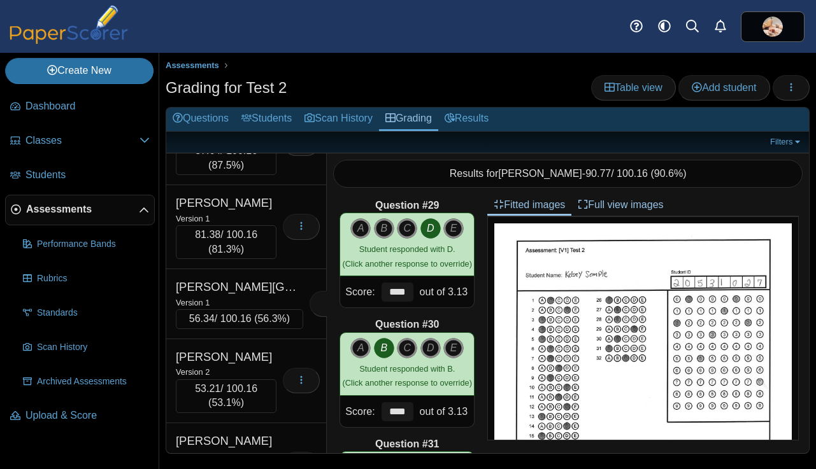
scroll to position [21836, 0]
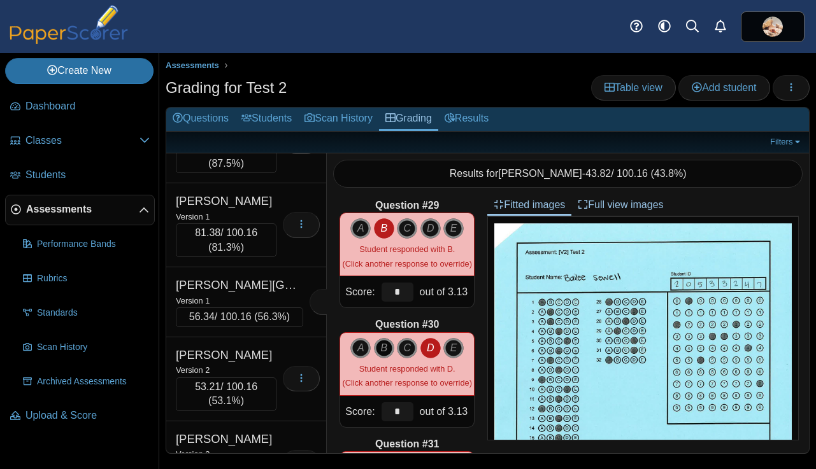
click at [382, 343] on icon "B" at bounding box center [384, 348] width 20 height 20
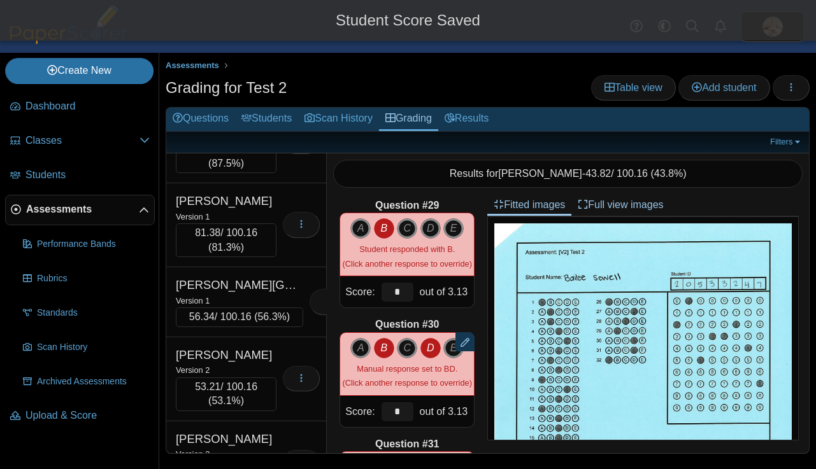
click at [427, 346] on icon "D" at bounding box center [430, 348] width 20 height 20
type input "****"
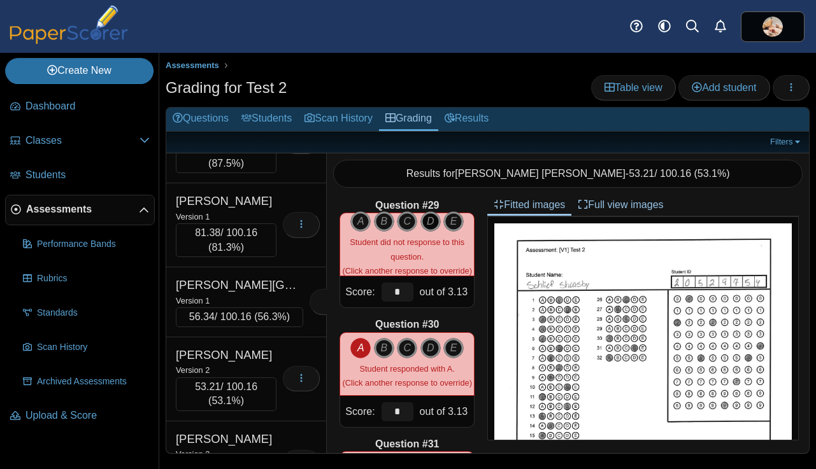
click at [430, 224] on icon "D" at bounding box center [430, 221] width 20 height 20
type input "****"
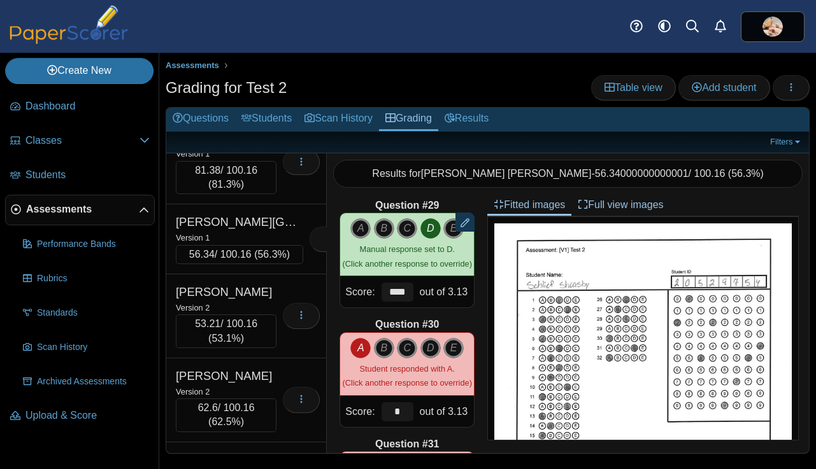
scroll to position [21916, 0]
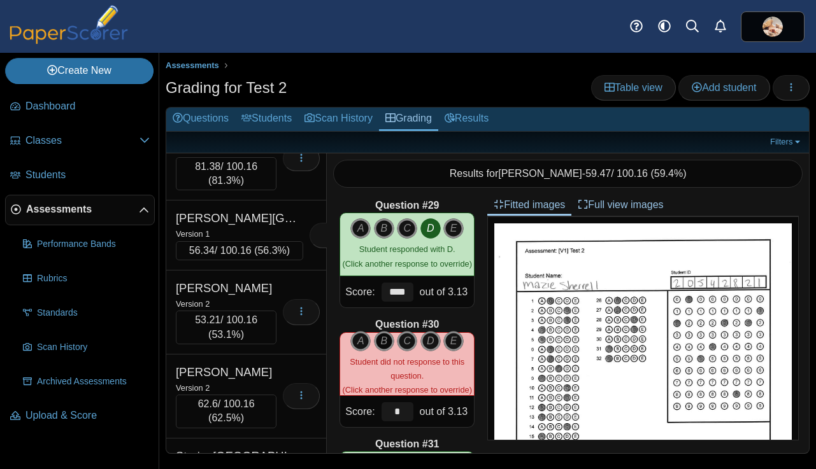
click at [383, 337] on icon "B" at bounding box center [384, 341] width 20 height 20
type input "****"
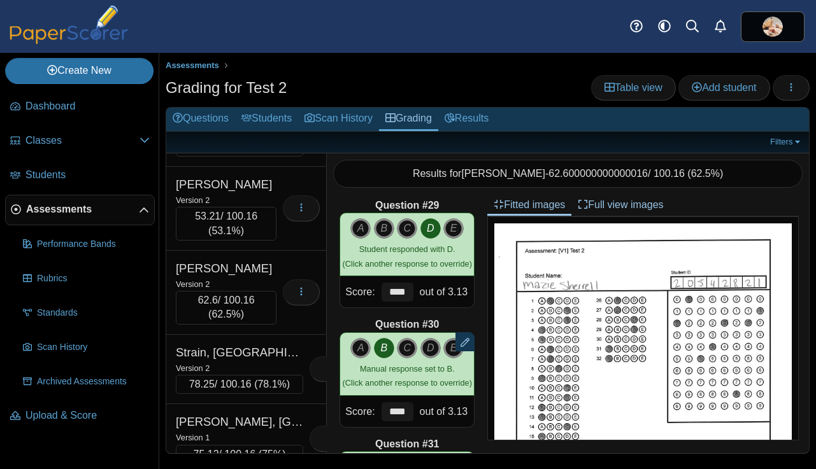
scroll to position [22027, 0]
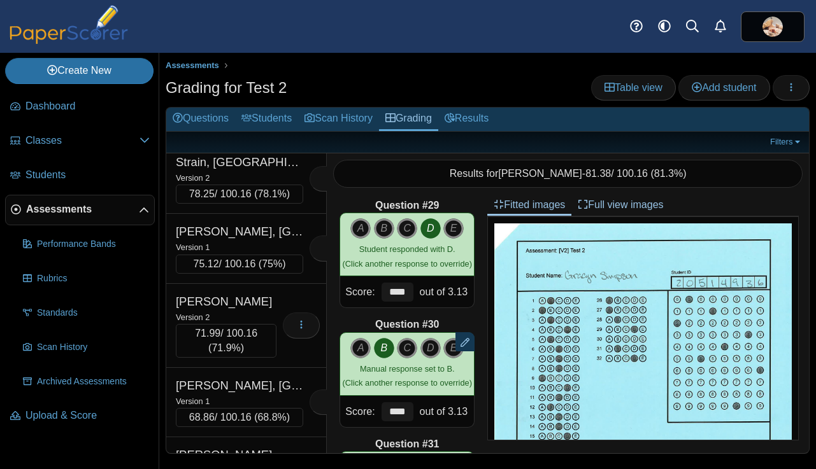
scroll to position [22232, 0]
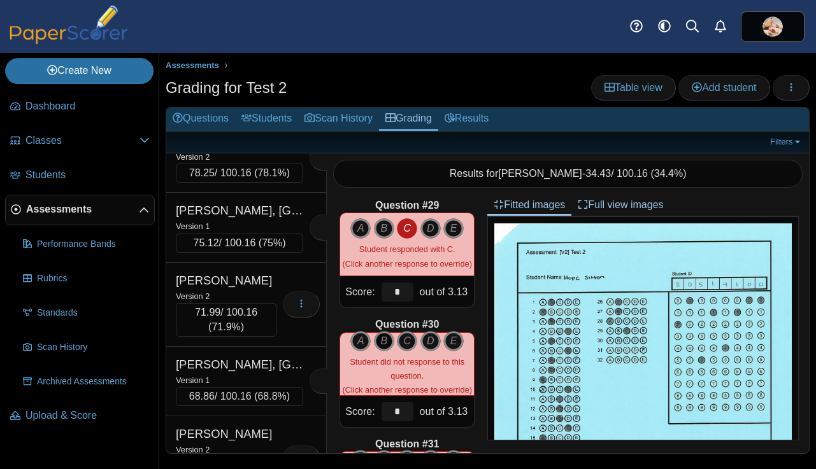
click at [384, 346] on icon "B" at bounding box center [384, 341] width 20 height 20
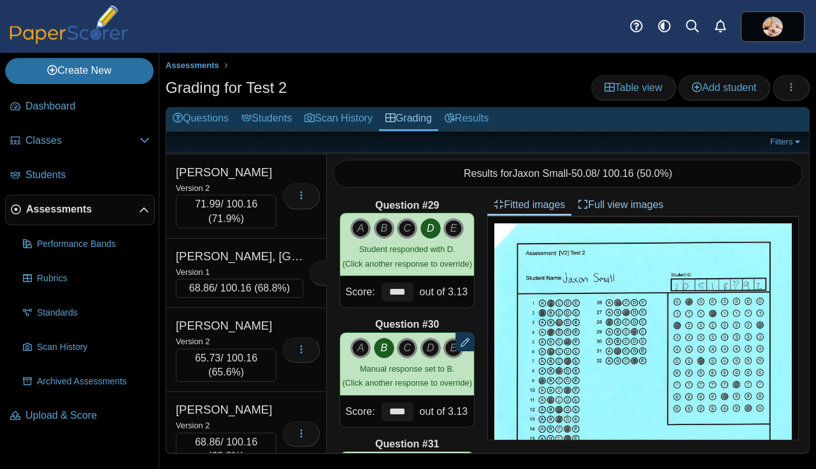
scroll to position [22342, 0]
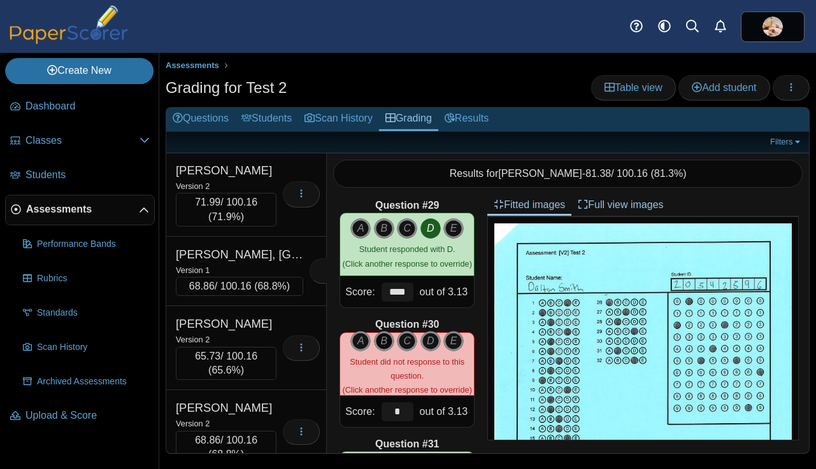
click at [381, 341] on icon "B" at bounding box center [384, 341] width 20 height 20
type input "****"
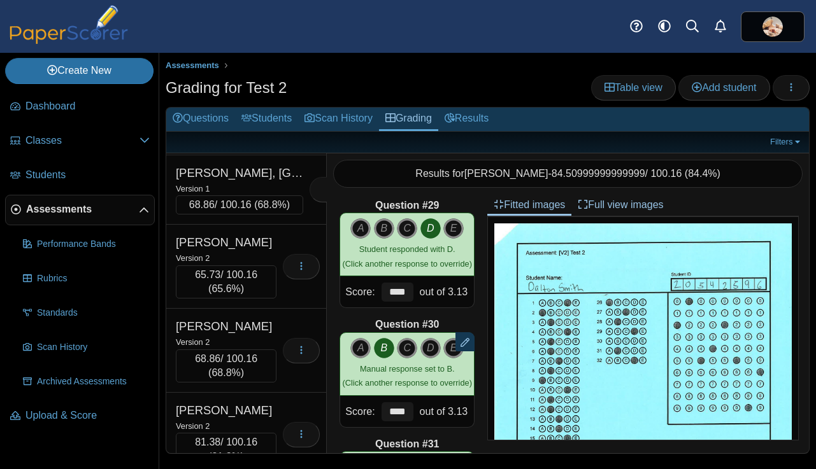
scroll to position [22424, 0]
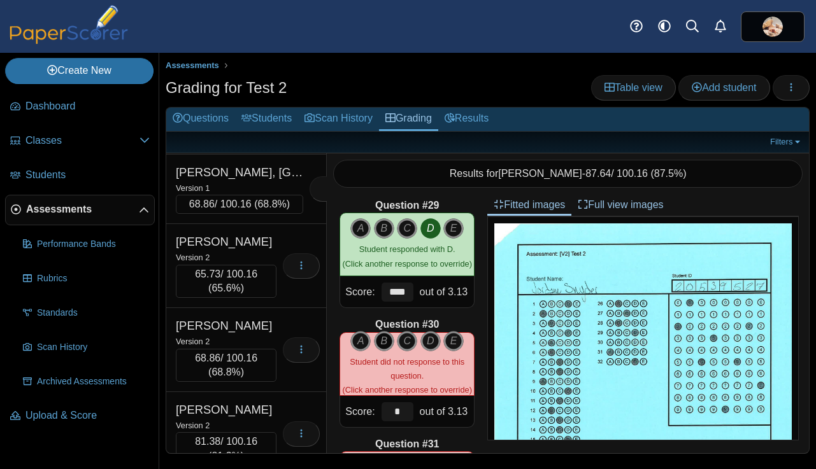
click at [384, 336] on icon "B" at bounding box center [384, 341] width 20 height 20
type input "****"
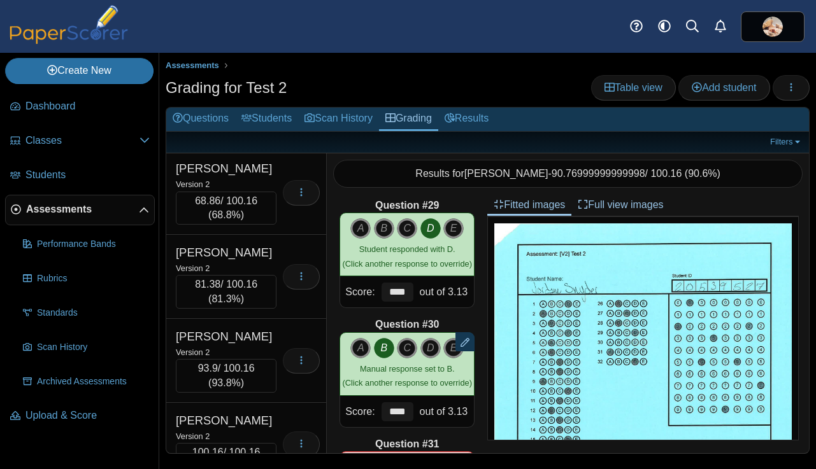
scroll to position [22582, 0]
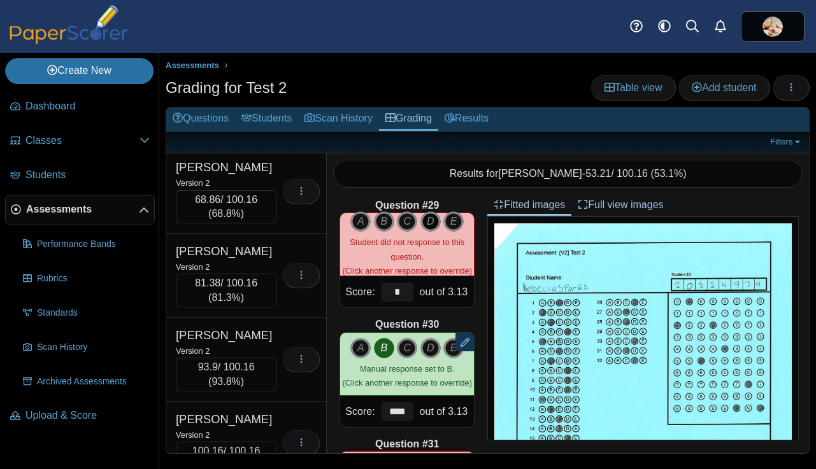
click at [427, 225] on icon "D" at bounding box center [430, 221] width 20 height 20
type input "****"
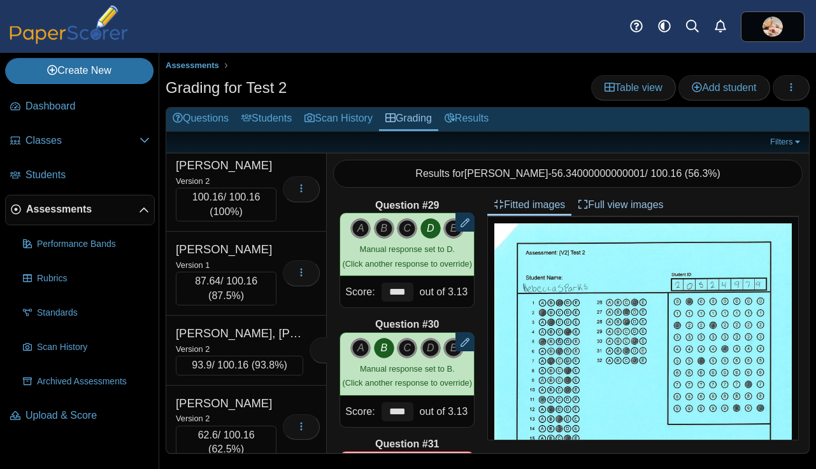
scroll to position [22840, 0]
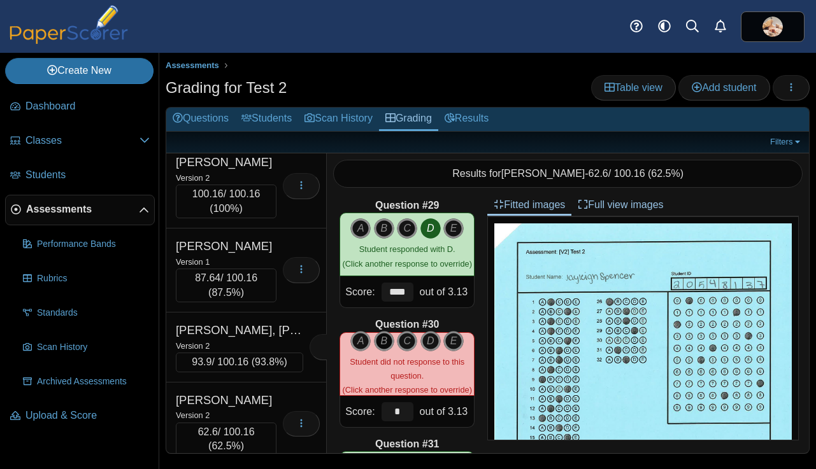
click at [379, 336] on icon "B" at bounding box center [384, 341] width 20 height 20
type input "****"
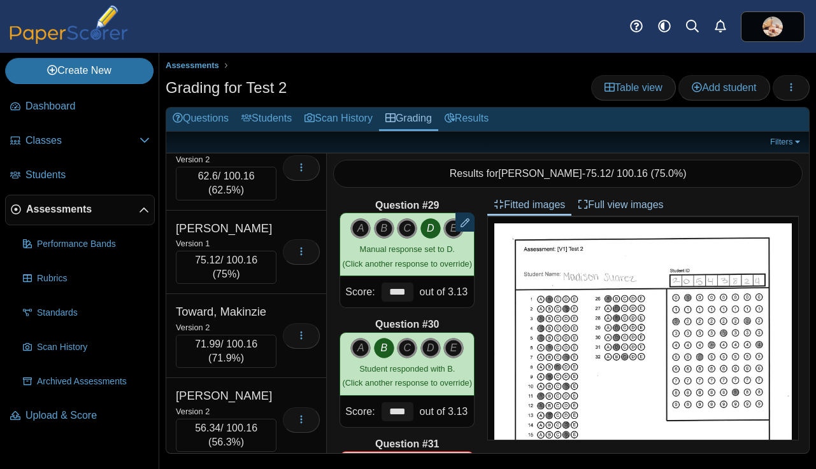
scroll to position [23101, 0]
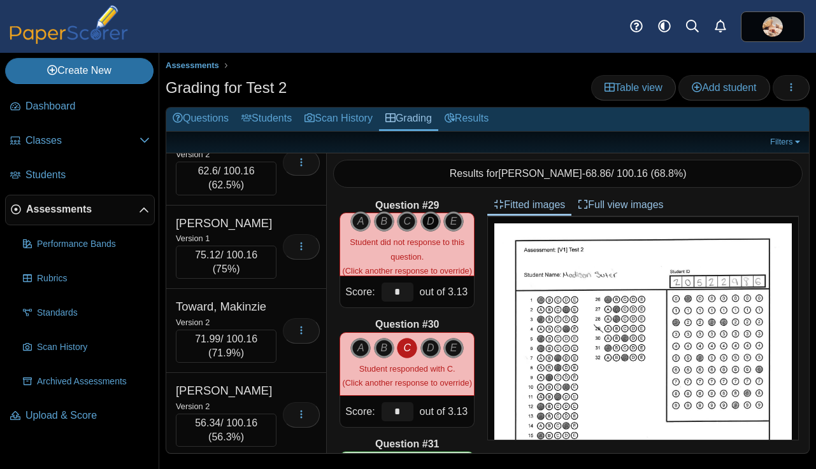
click at [425, 216] on icon "D" at bounding box center [430, 221] width 20 height 20
type input "****"
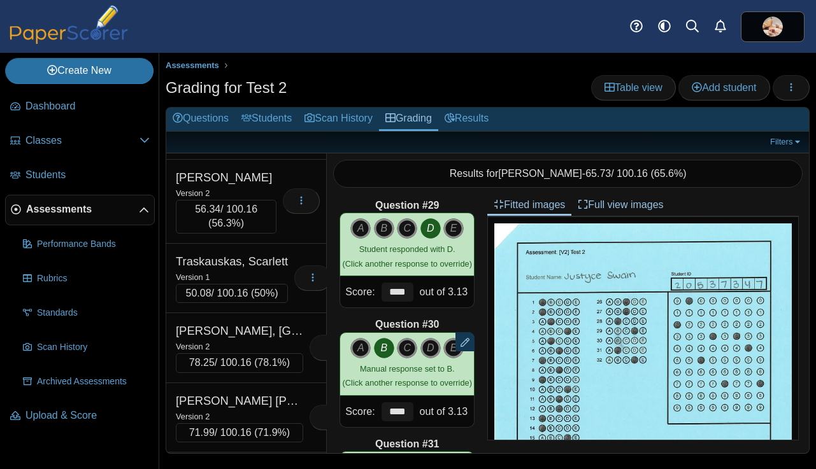
scroll to position [23331, 0]
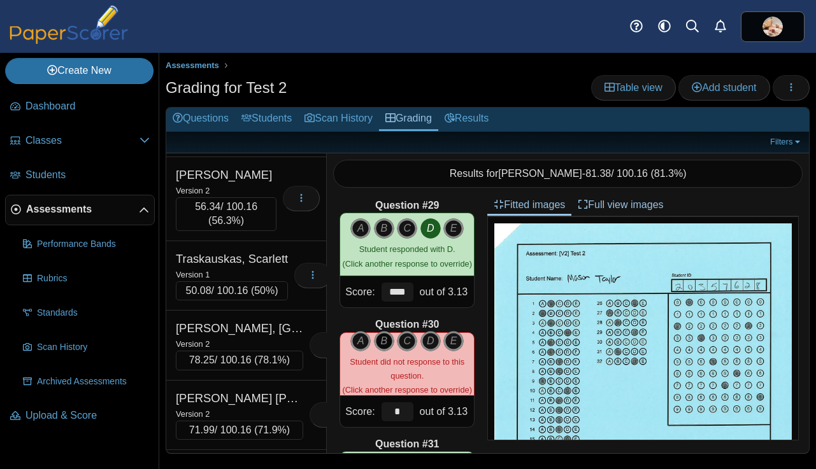
click at [379, 340] on icon "B" at bounding box center [384, 341] width 20 height 20
type input "****"
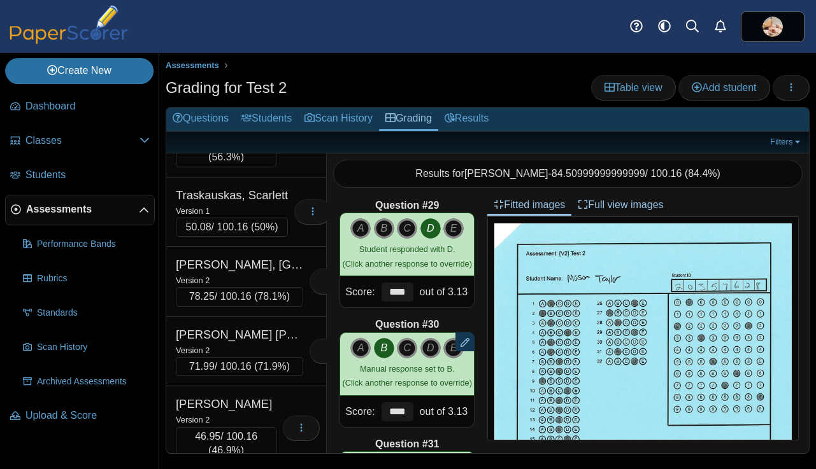
scroll to position [23420, 0]
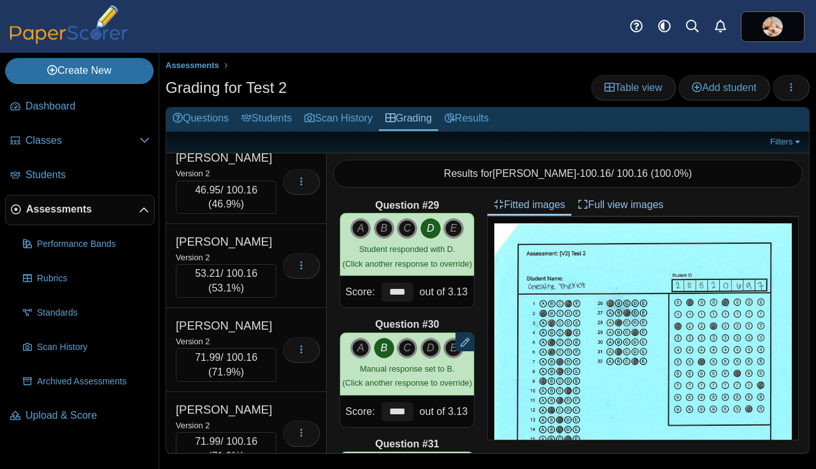
scroll to position [23670, 0]
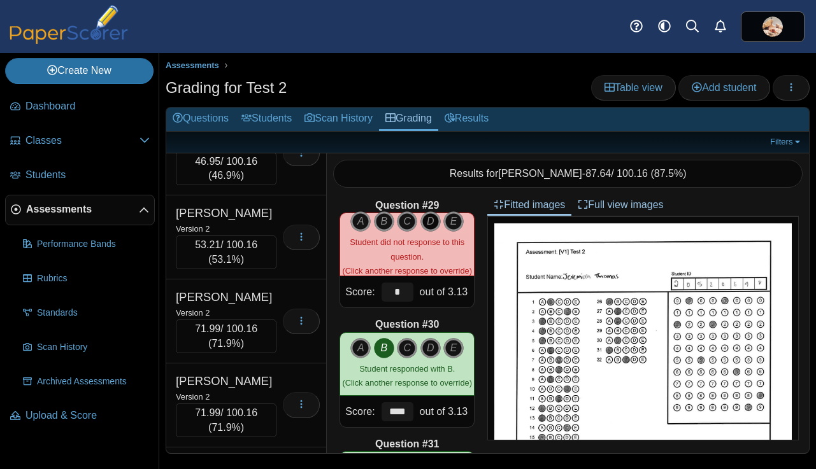
click at [430, 218] on icon "D" at bounding box center [430, 221] width 20 height 20
type input "****"
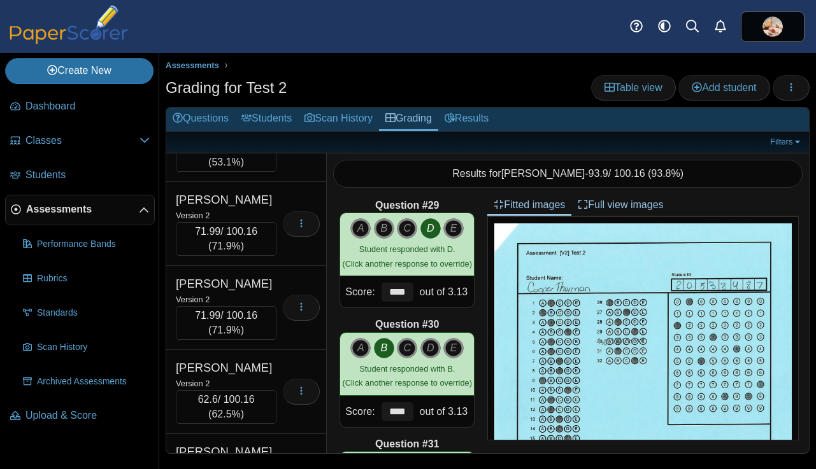
scroll to position [23767, 0]
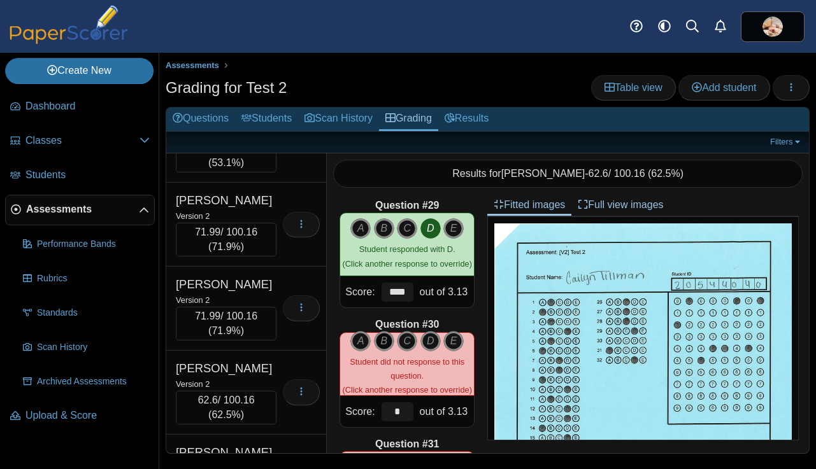
click at [383, 343] on icon "B" at bounding box center [384, 341] width 20 height 20
type input "****"
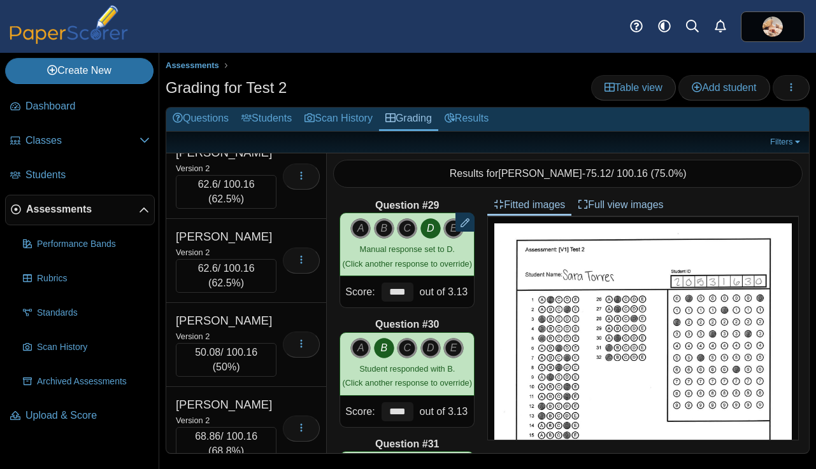
scroll to position [23984, 0]
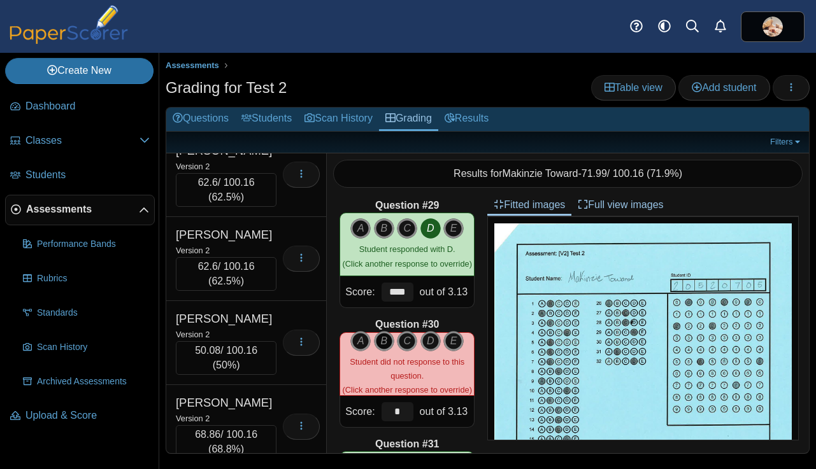
click at [381, 339] on icon "B" at bounding box center [384, 341] width 20 height 20
type input "****"
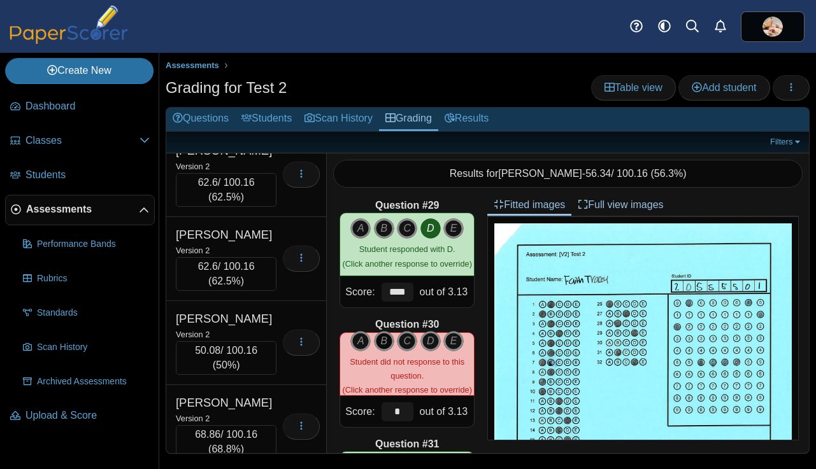
click at [379, 336] on icon "B" at bounding box center [384, 341] width 20 height 20
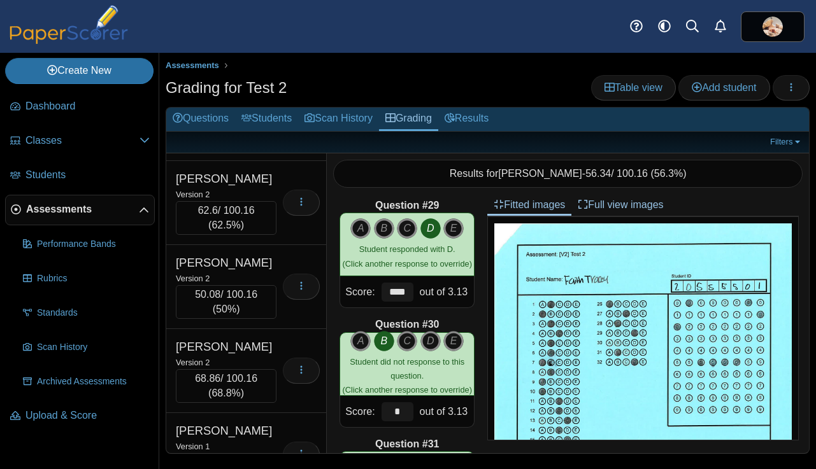
scroll to position [24068, 0]
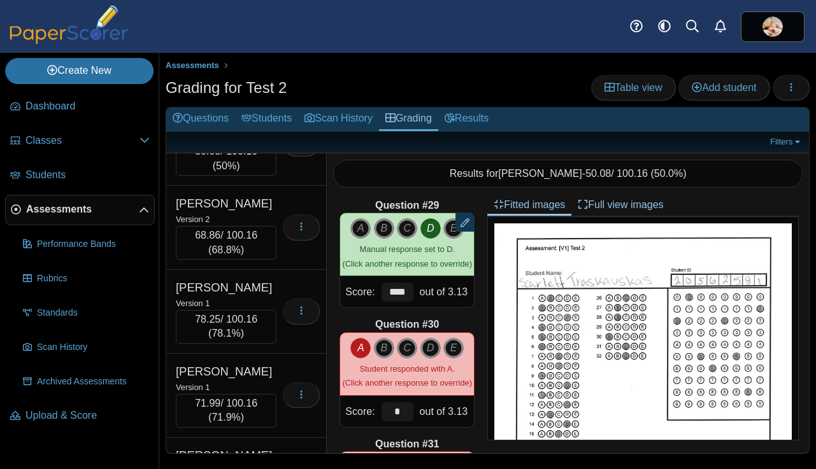
scroll to position [24187, 0]
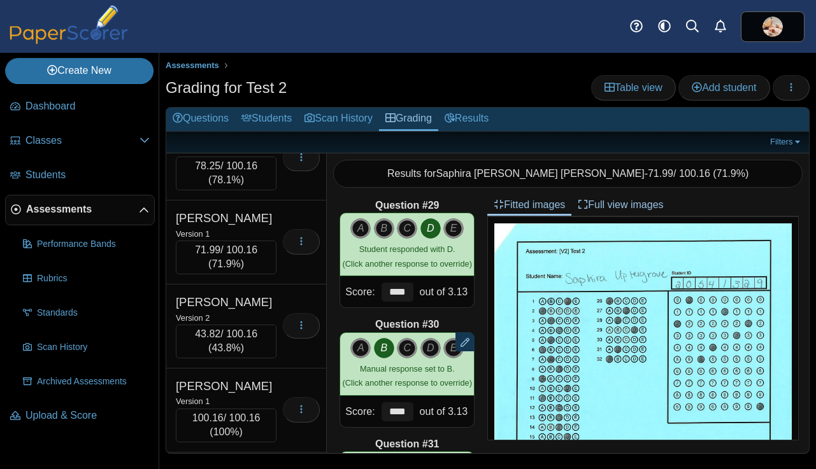
scroll to position [24343, 0]
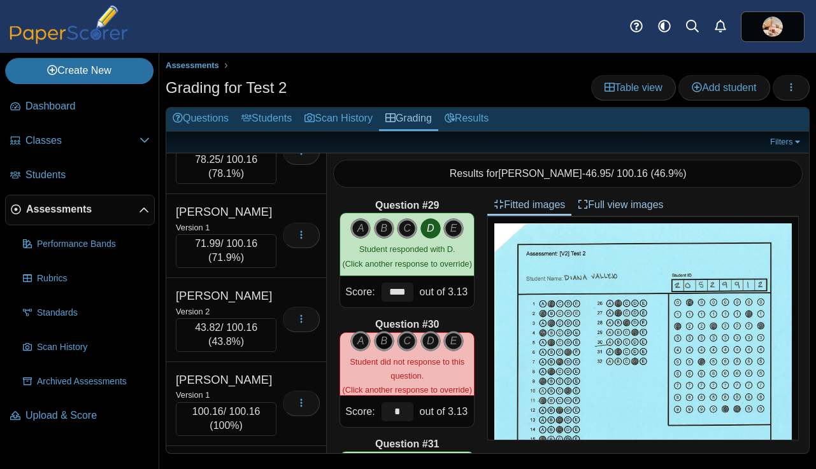
click at [383, 340] on icon "B" at bounding box center [384, 341] width 20 height 20
type input "****"
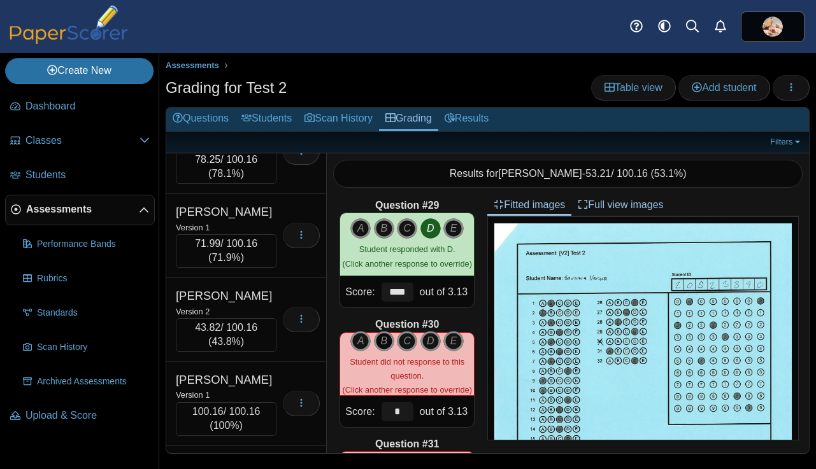
click at [381, 342] on icon "B" at bounding box center [384, 341] width 20 height 20
type input "****"
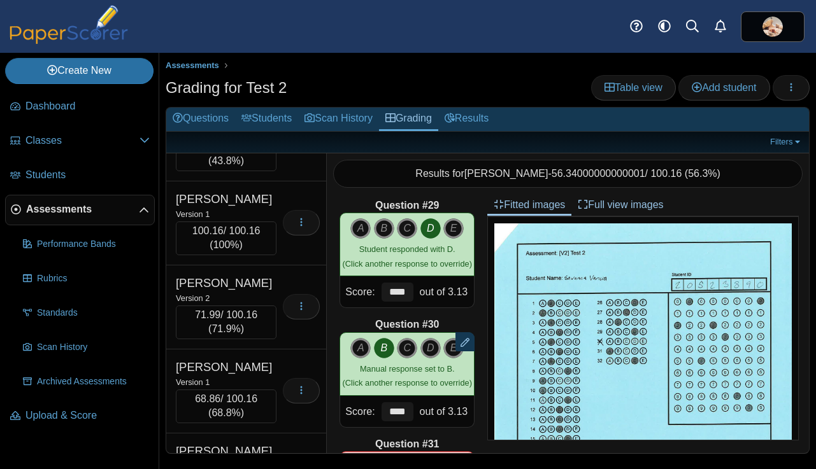
scroll to position [24529, 0]
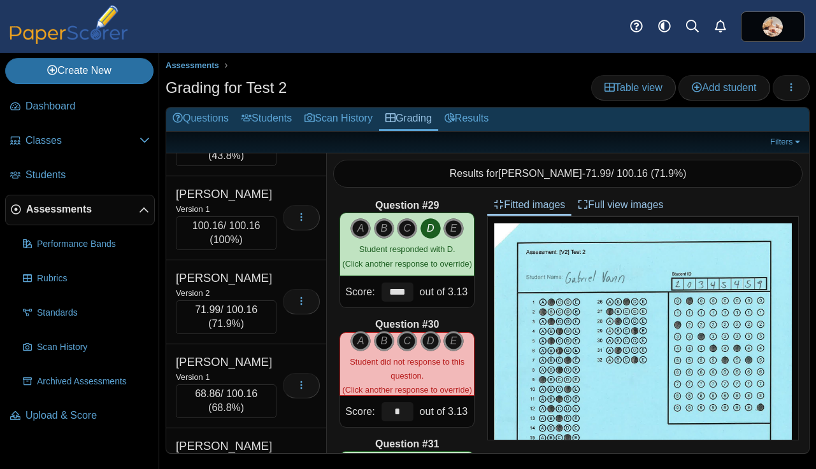
click at [378, 338] on icon "B" at bounding box center [384, 341] width 20 height 20
type input "****"
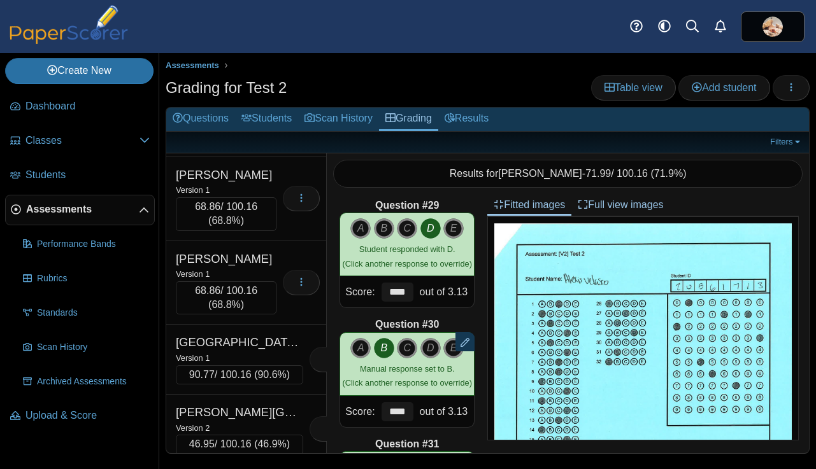
scroll to position [24717, 0]
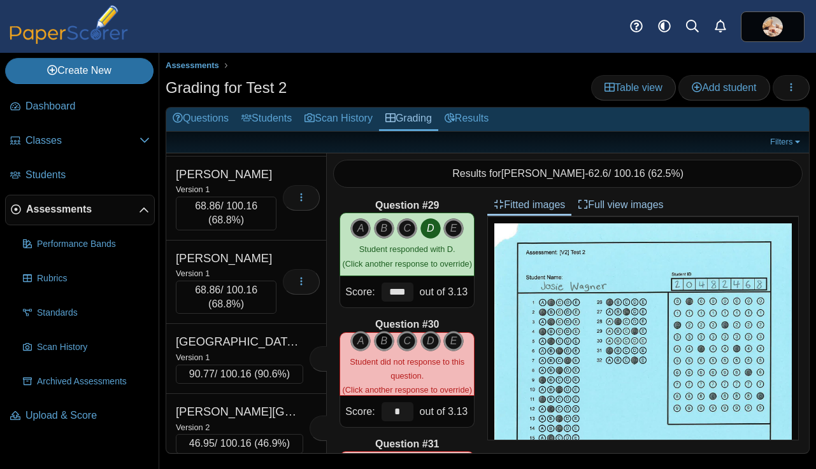
click at [383, 337] on icon "B" at bounding box center [384, 341] width 20 height 20
type input "****"
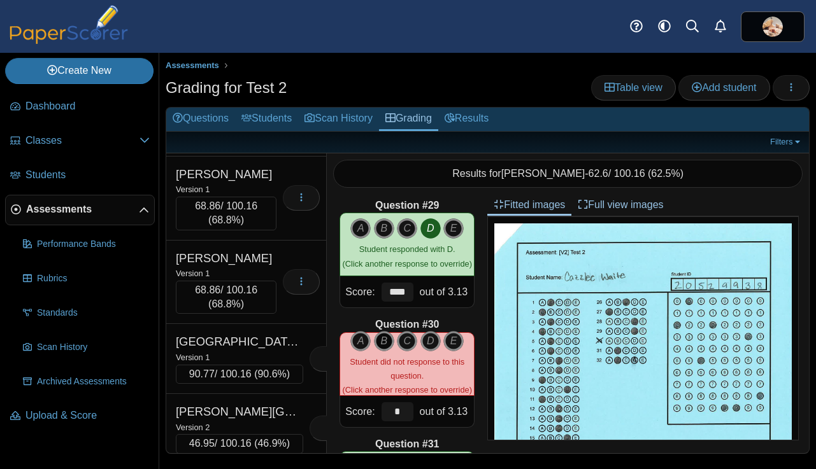
click at [386, 338] on icon "B" at bounding box center [384, 341] width 20 height 20
type input "****"
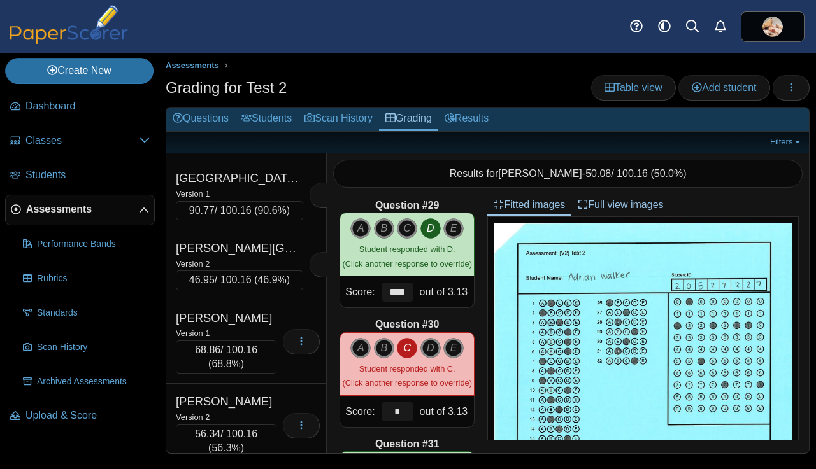
scroll to position [24888, 0]
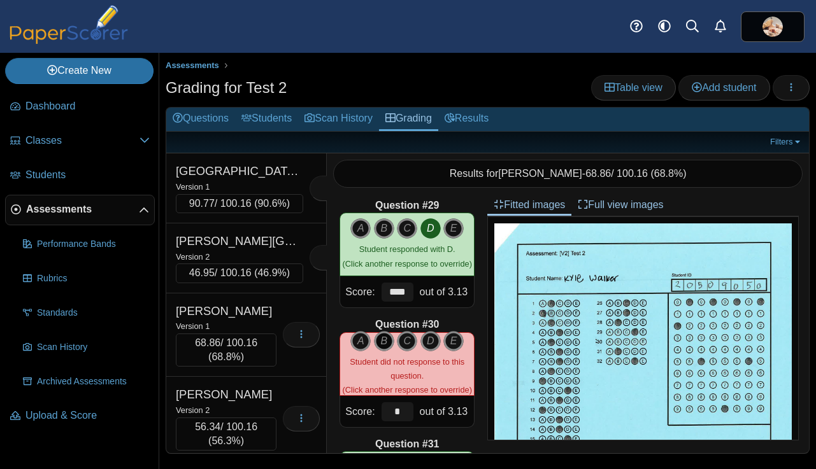
click at [379, 343] on icon "B" at bounding box center [384, 341] width 20 height 20
type input "****"
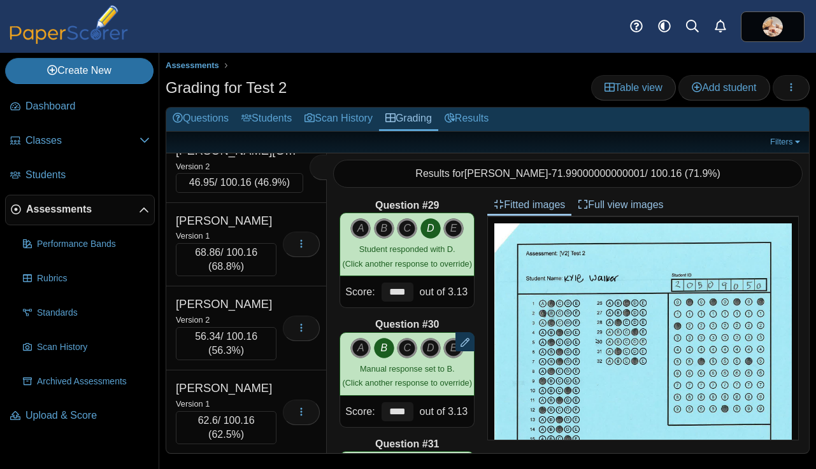
scroll to position [24982, 0]
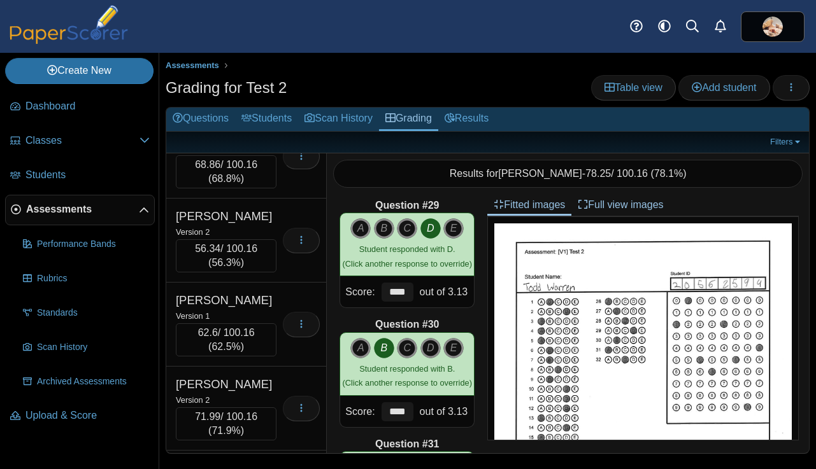
scroll to position [25065, 0]
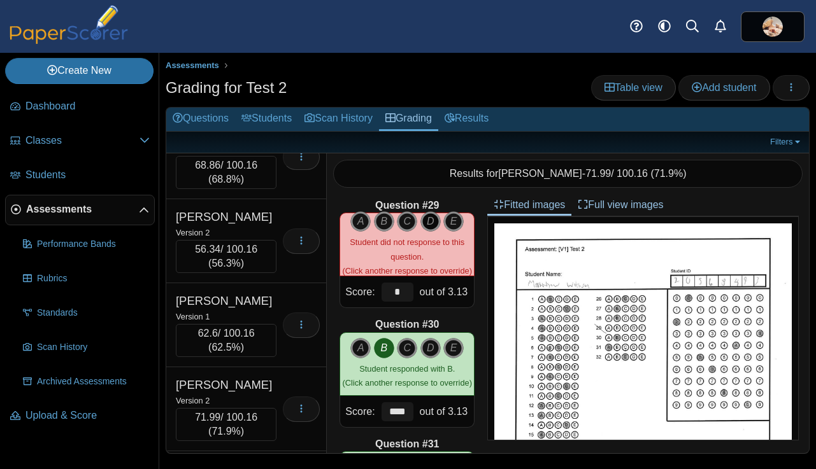
click at [431, 225] on icon "D" at bounding box center [430, 221] width 20 height 20
type input "****"
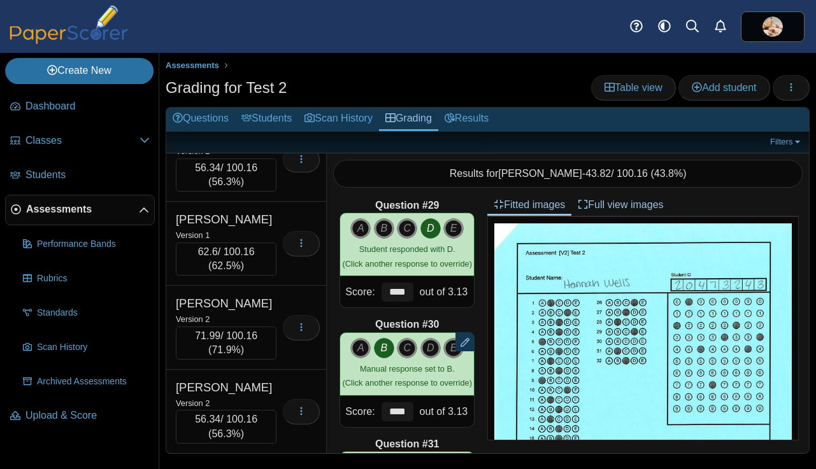
scroll to position [25183, 0]
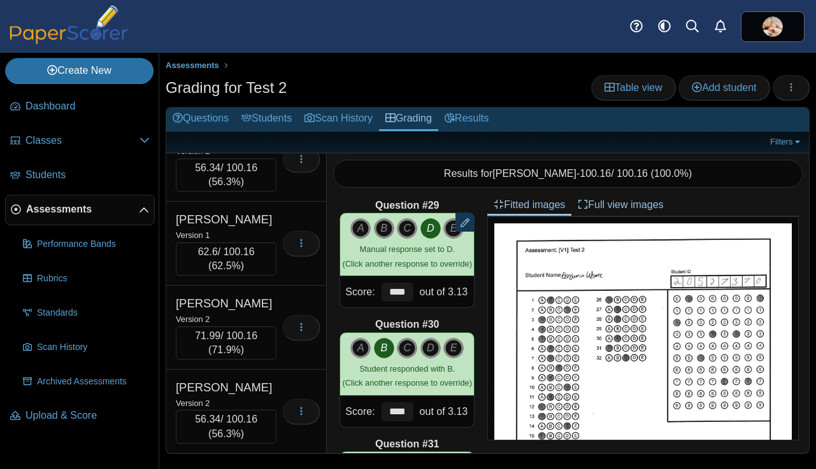
scroll to position [25292, 0]
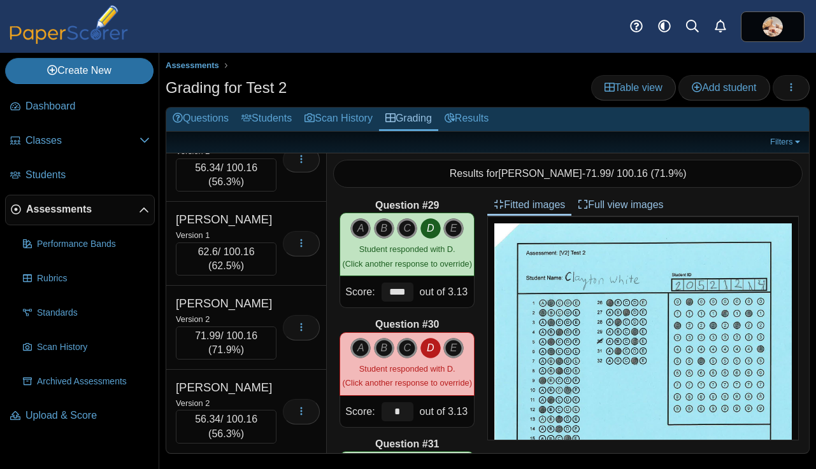
scroll to position [25363, 0]
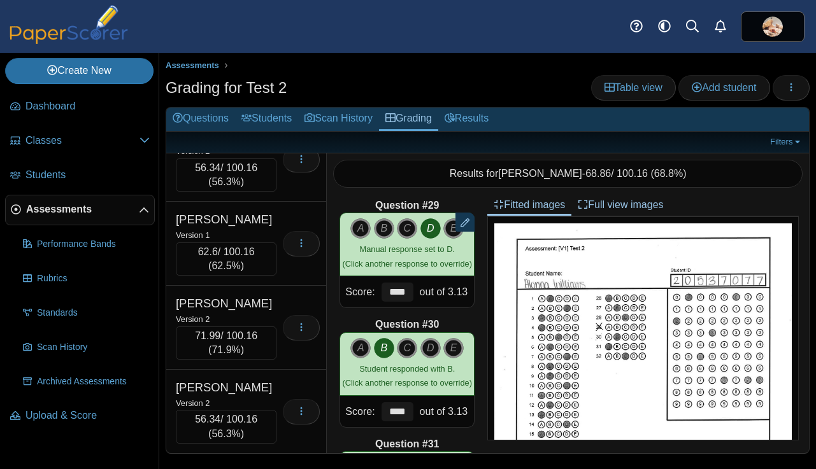
scroll to position [25452, 0]
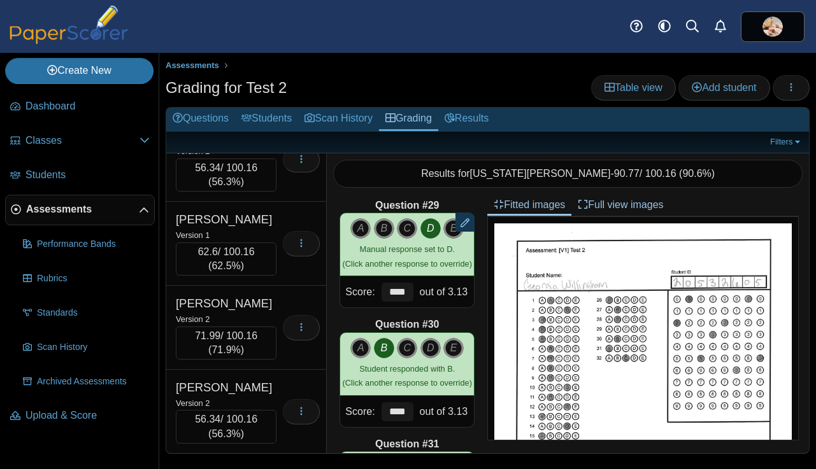
scroll to position [25614, 0]
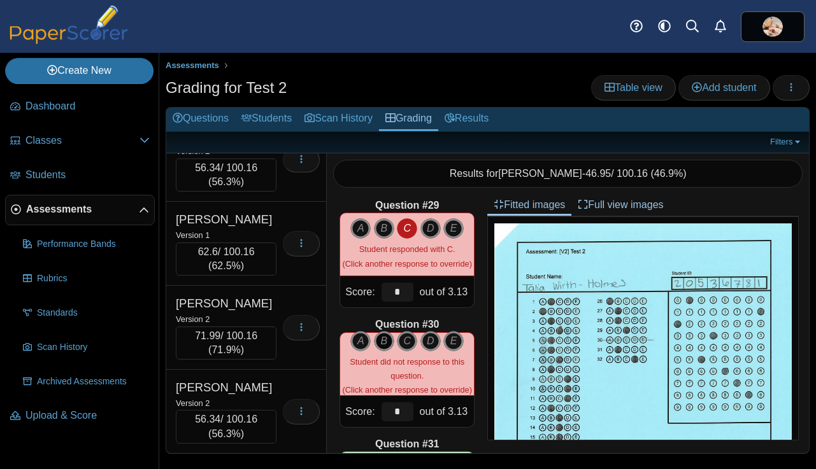
click at [381, 338] on icon "B" at bounding box center [384, 341] width 20 height 20
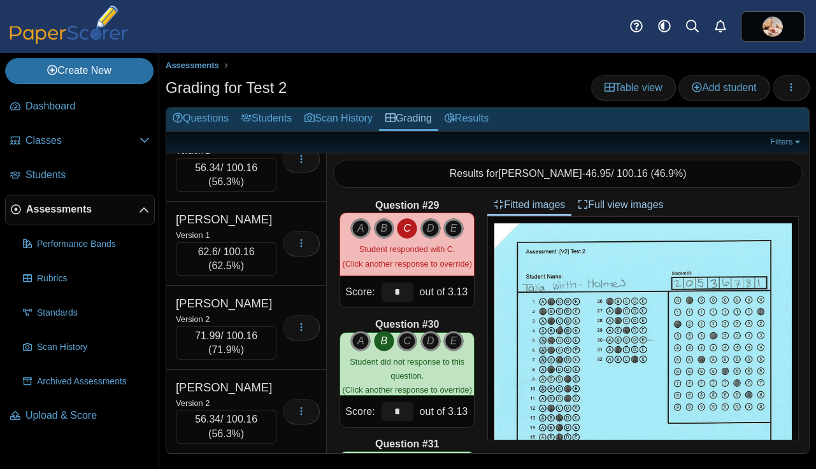
scroll to position [25712, 0]
click at [276, 108] on div "Loading…" at bounding box center [297, 76] width 43 height 64
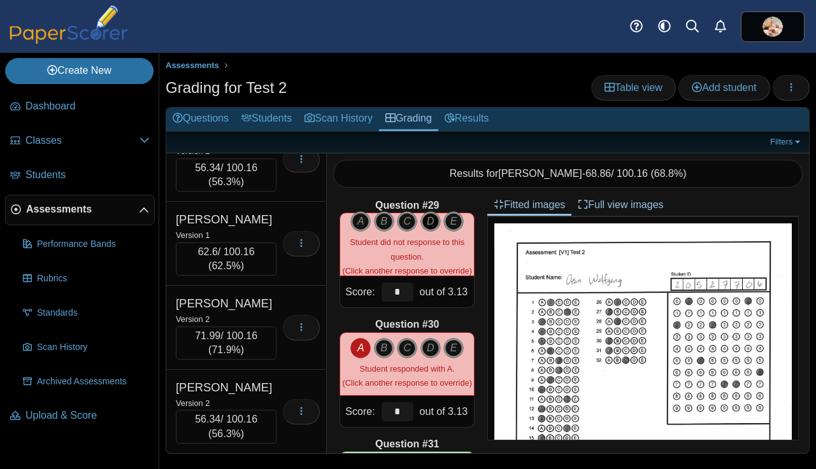
click at [425, 219] on icon "D" at bounding box center [430, 221] width 20 height 20
type input "****"
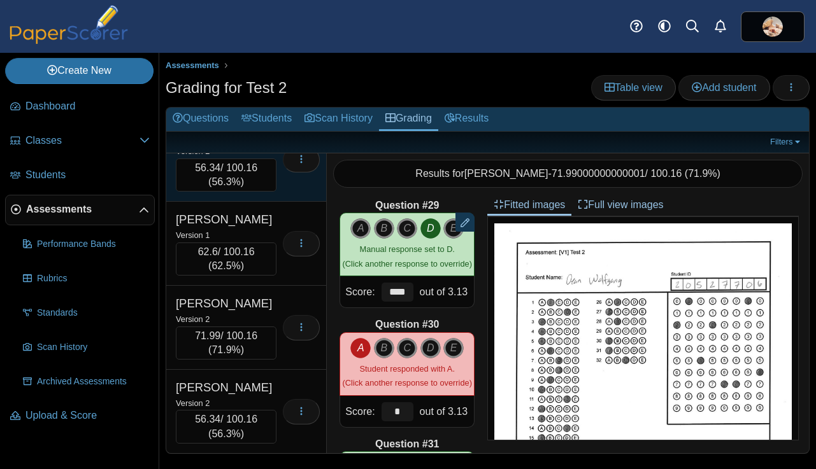
scroll to position [25822, 0]
click at [269, 144] on div "Wood, Ainsley" at bounding box center [226, 135] width 101 height 17
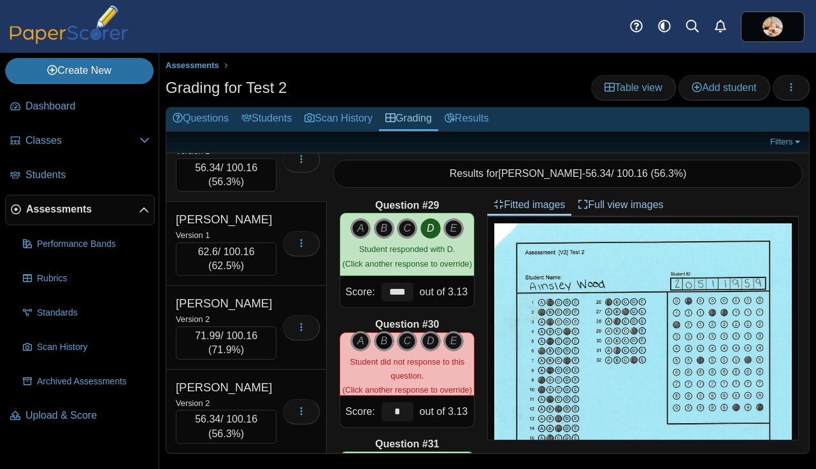
click at [382, 340] on icon "B" at bounding box center [384, 341] width 20 height 20
type input "****"
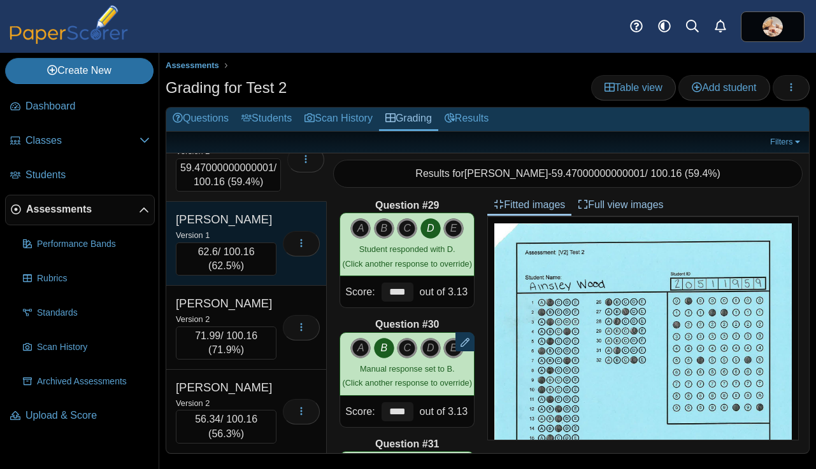
click at [273, 228] on div "Yang, Elizabeth" at bounding box center [226, 219] width 101 height 17
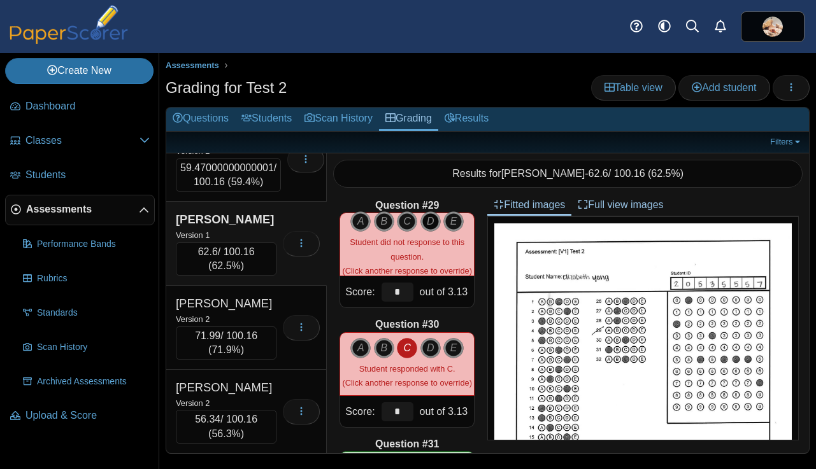
click at [427, 222] on icon "D" at bounding box center [430, 221] width 20 height 20
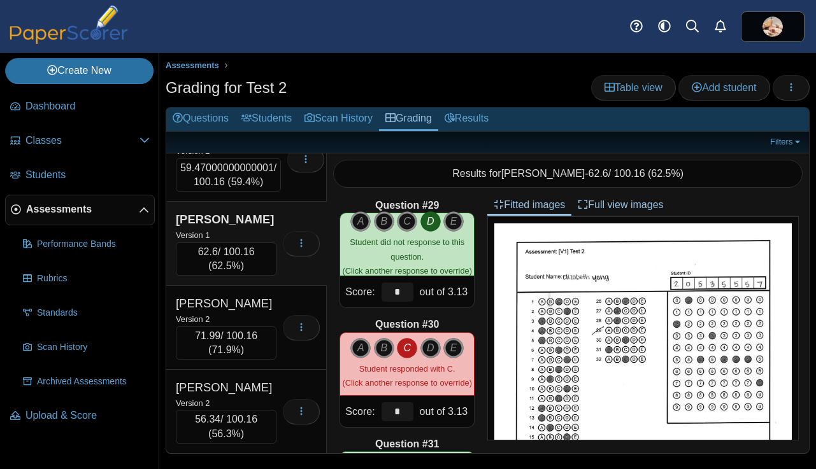
scroll to position [25890, 0]
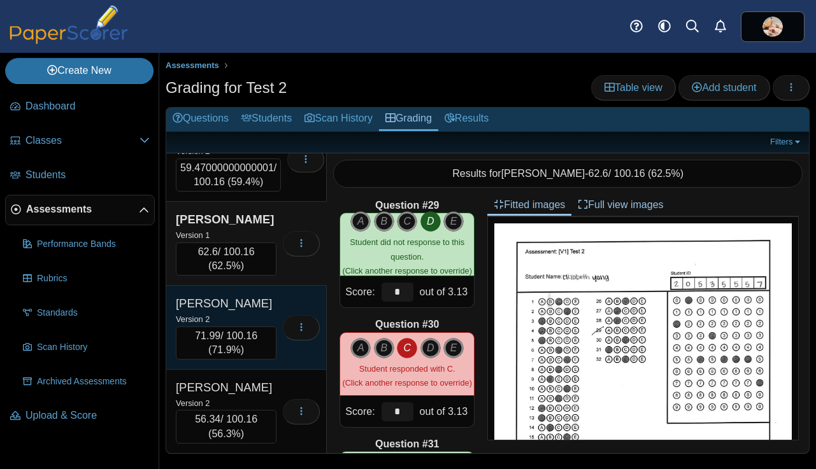
click at [276, 360] on div "Loading…" at bounding box center [297, 327] width 43 height 64
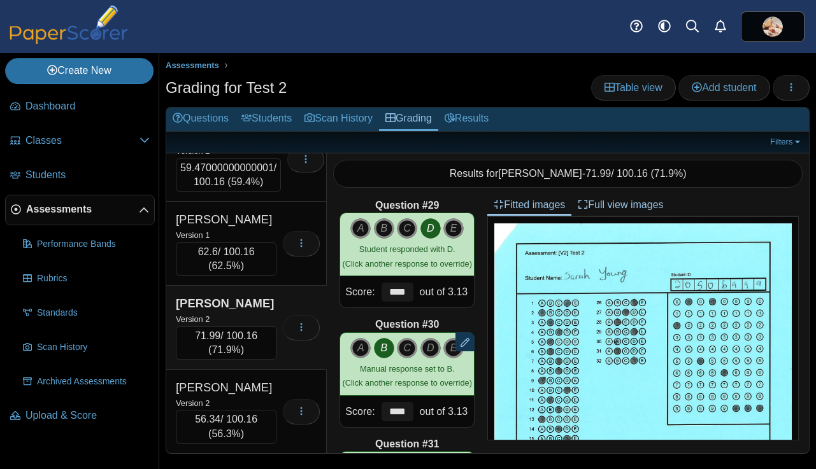
scroll to position [25962, 0]
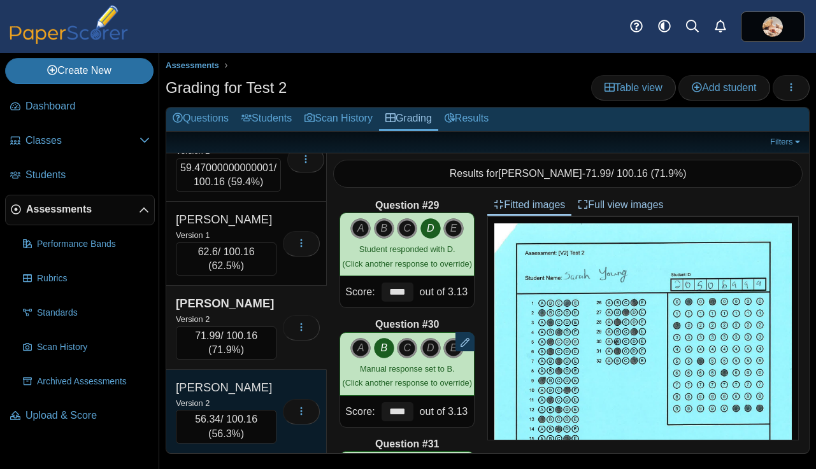
click at [276, 379] on div "Loading…" at bounding box center [297, 411] width 43 height 64
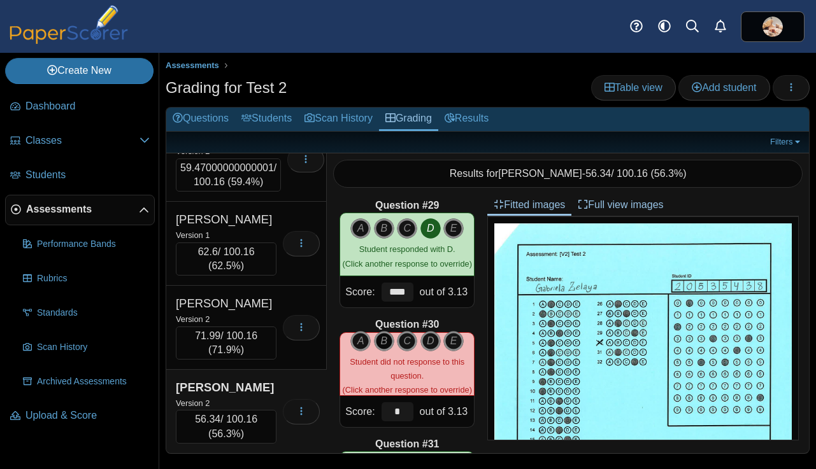
click at [377, 336] on icon "B" at bounding box center [384, 341] width 20 height 20
type input "****"
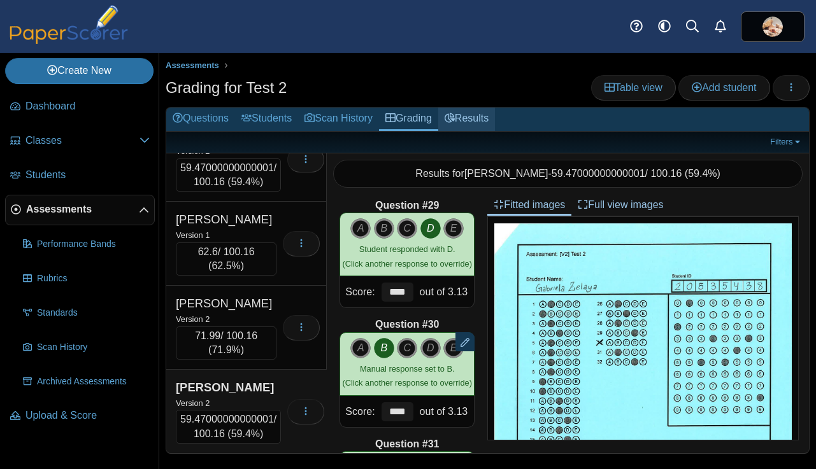
click at [485, 114] on link "Results" at bounding box center [466, 120] width 57 height 24
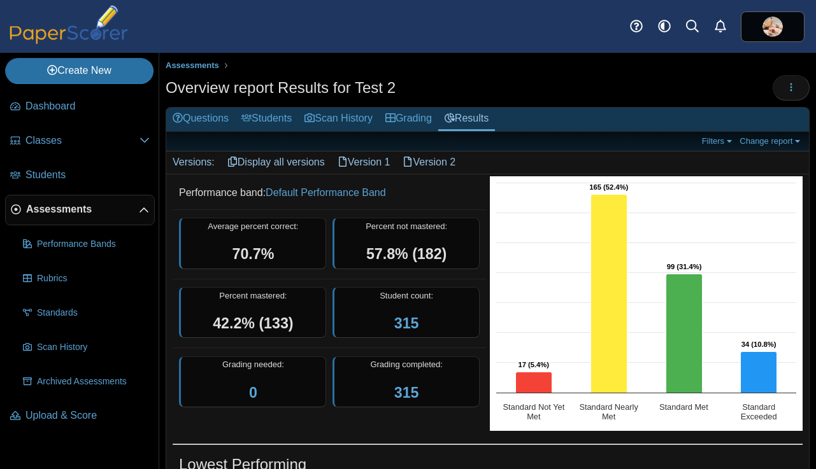
click at [372, 162] on link "Version 1" at bounding box center [364, 163] width 66 height 22
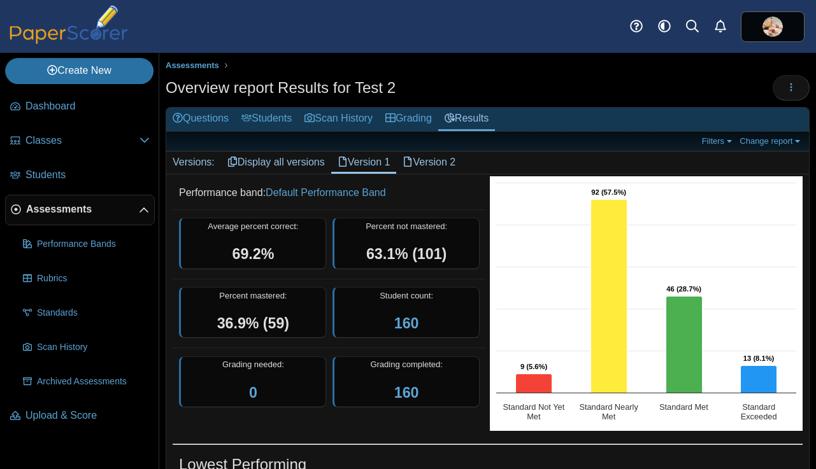
click at [445, 158] on link "Version 2" at bounding box center [429, 163] width 66 height 22
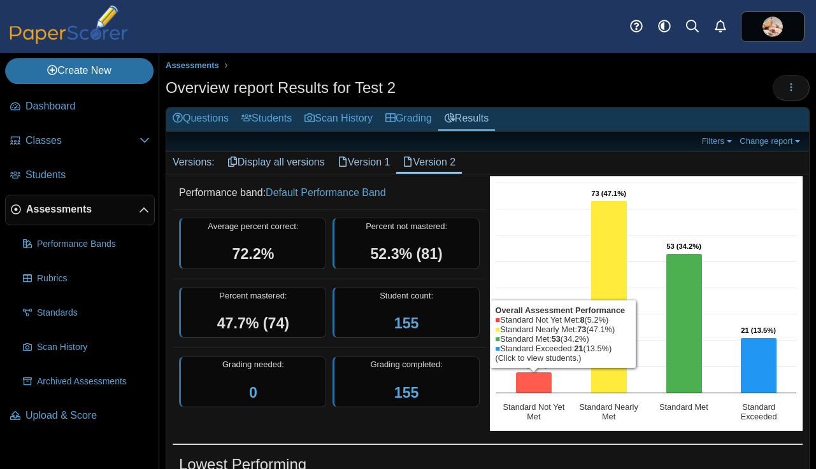
click at [534, 375] on icon "Standard Not Yet Met, 8. Overall Assessment Performance." at bounding box center [533, 382] width 36 height 21
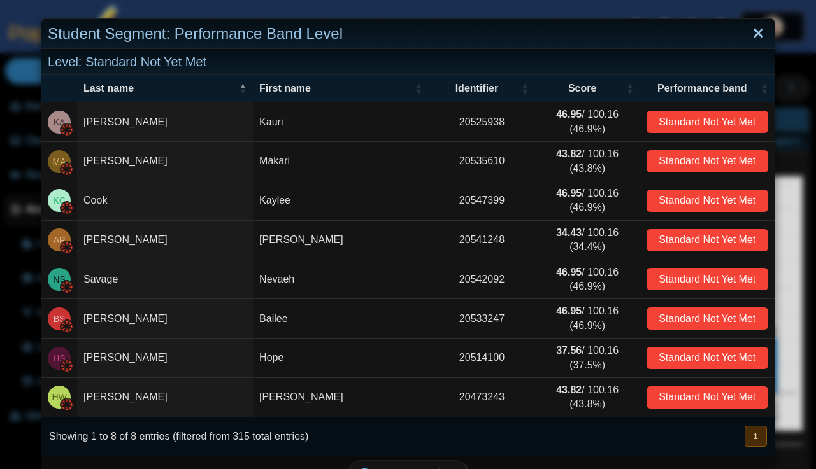
click at [756, 33] on link "Close" at bounding box center [758, 34] width 20 height 22
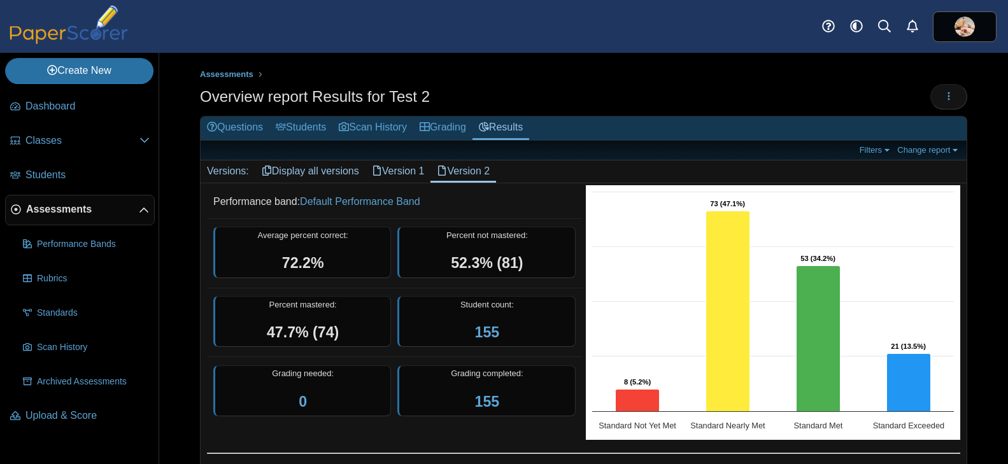
click at [288, 171] on link "Display all versions" at bounding box center [310, 171] width 110 height 22
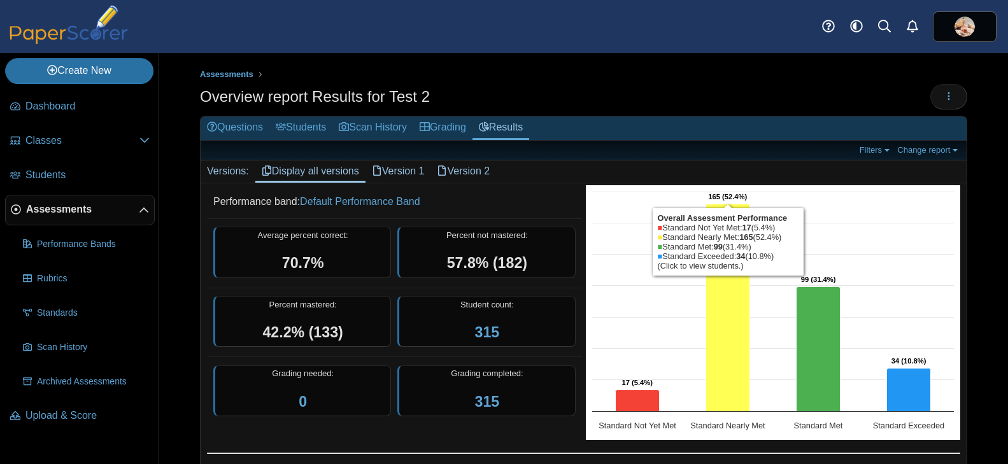
click at [724, 320] on icon "Standard Nearly Met, 165. Overall Assessment Performance." at bounding box center [727, 308] width 44 height 208
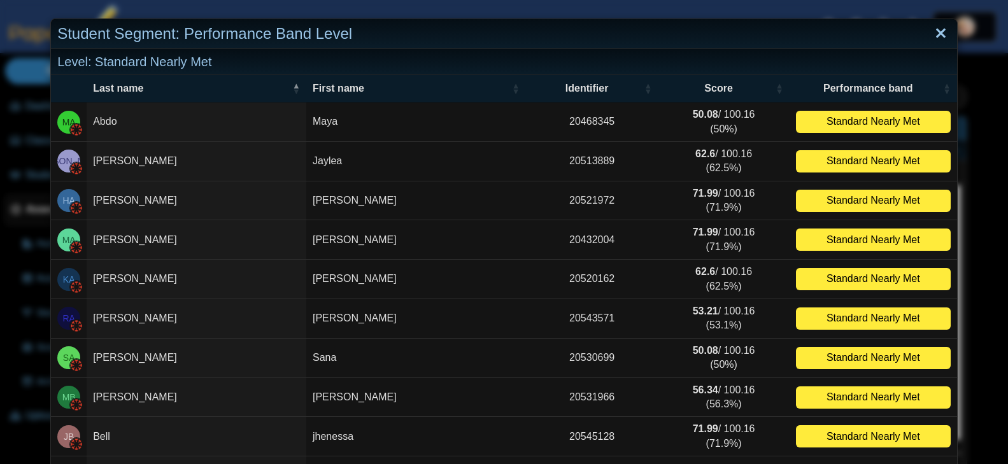
click at [937, 34] on link "Close" at bounding box center [941, 34] width 20 height 22
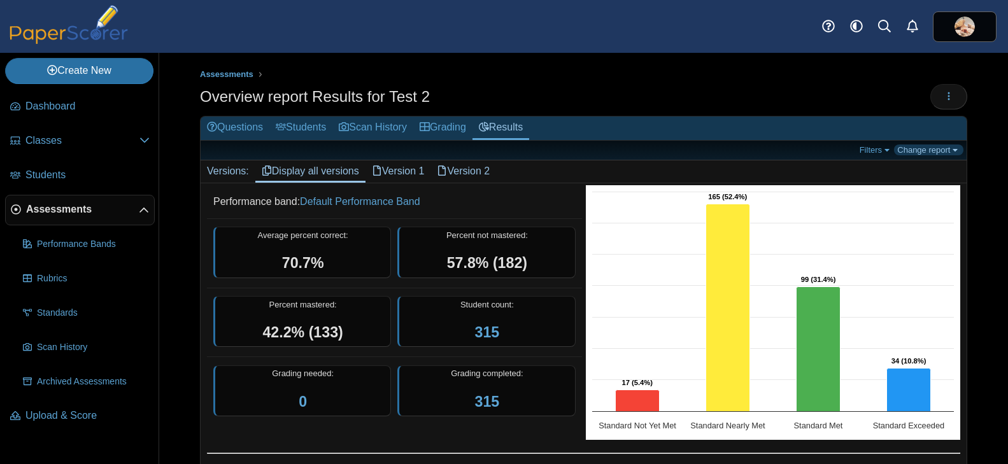
click at [945, 151] on link "Change report" at bounding box center [928, 150] width 69 height 11
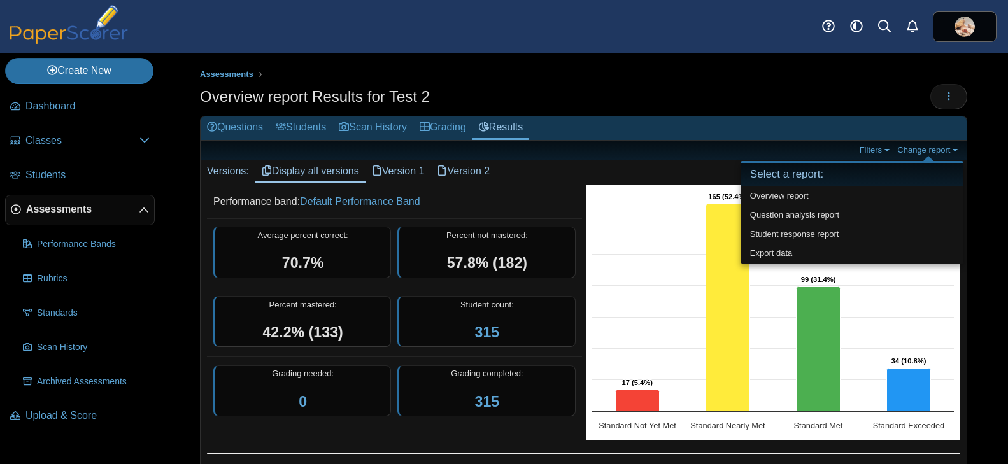
click at [905, 92] on div "Overview report Results for Test 2 Loading…" at bounding box center [583, 98] width 767 height 29
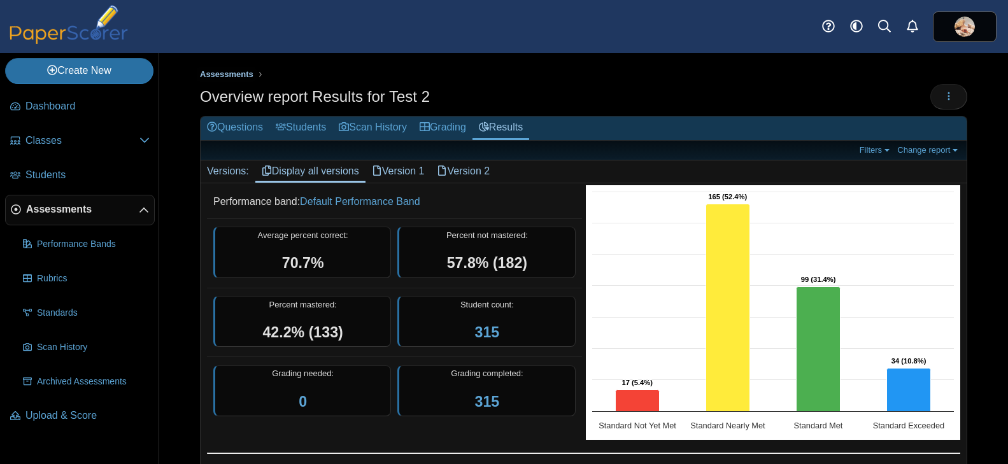
click at [238, 74] on span "Assessments" at bounding box center [226, 74] width 53 height 10
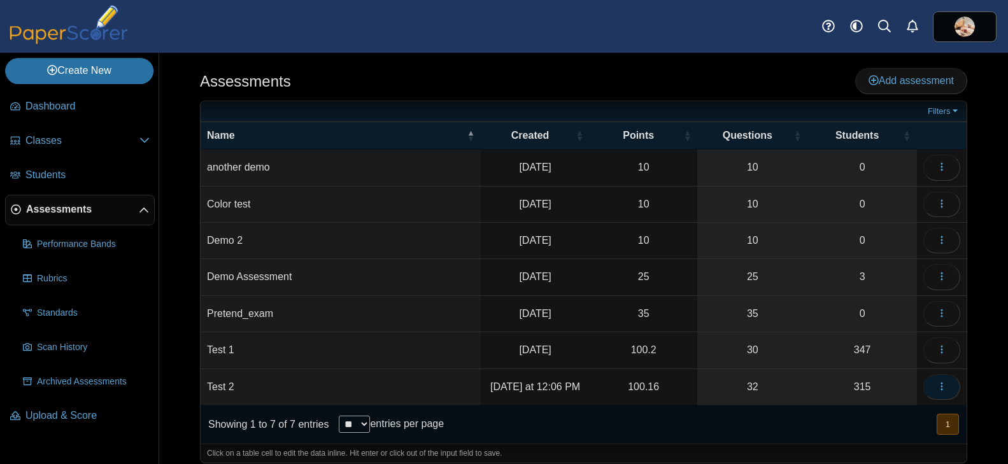
click at [944, 388] on icon "button" at bounding box center [942, 386] width 10 height 10
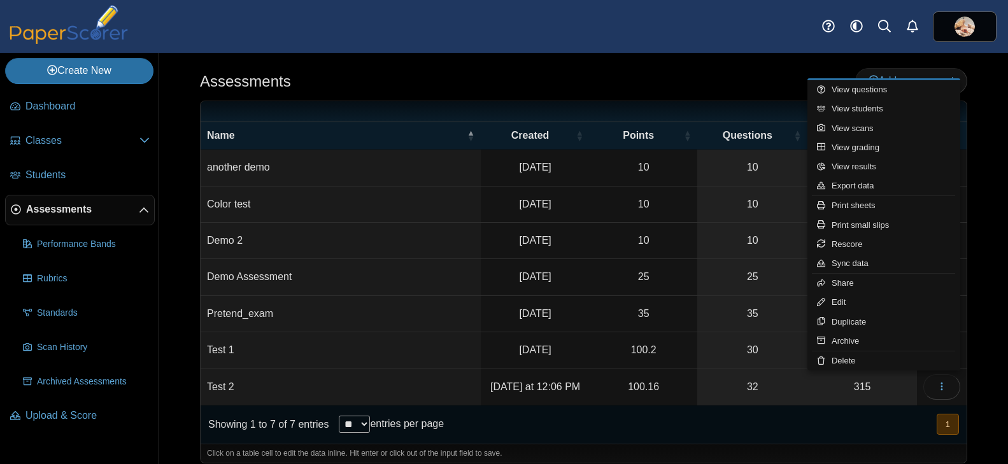
click at [751, 423] on div "Showing 1 to 7 of 7 entries ** ** ** *** entries per page « Prev 1 Next »" at bounding box center [584, 425] width 766 height 38
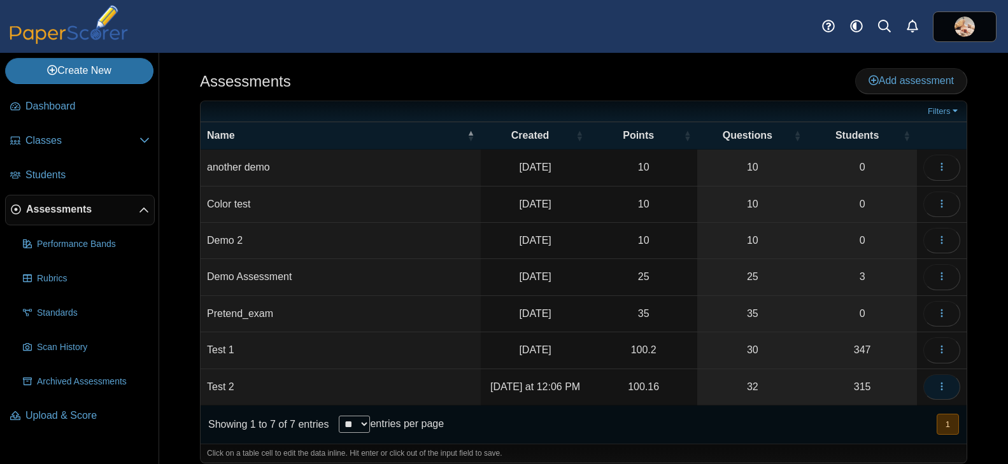
click at [943, 389] on icon "button" at bounding box center [942, 386] width 10 height 10
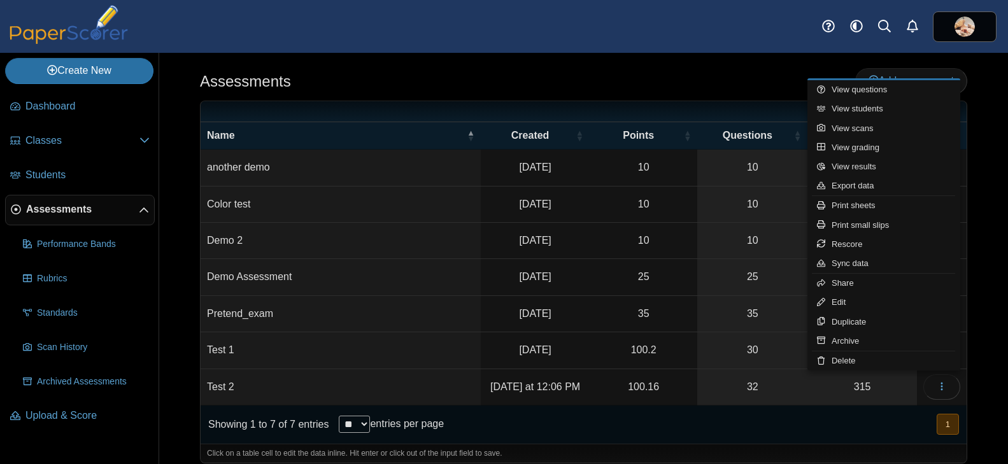
click at [837, 432] on div "Showing 1 to 7 of 7 entries ** ** ** *** entries per page « Prev 1 Next »" at bounding box center [584, 425] width 766 height 38
